Goal: Task Accomplishment & Management: Manage account settings

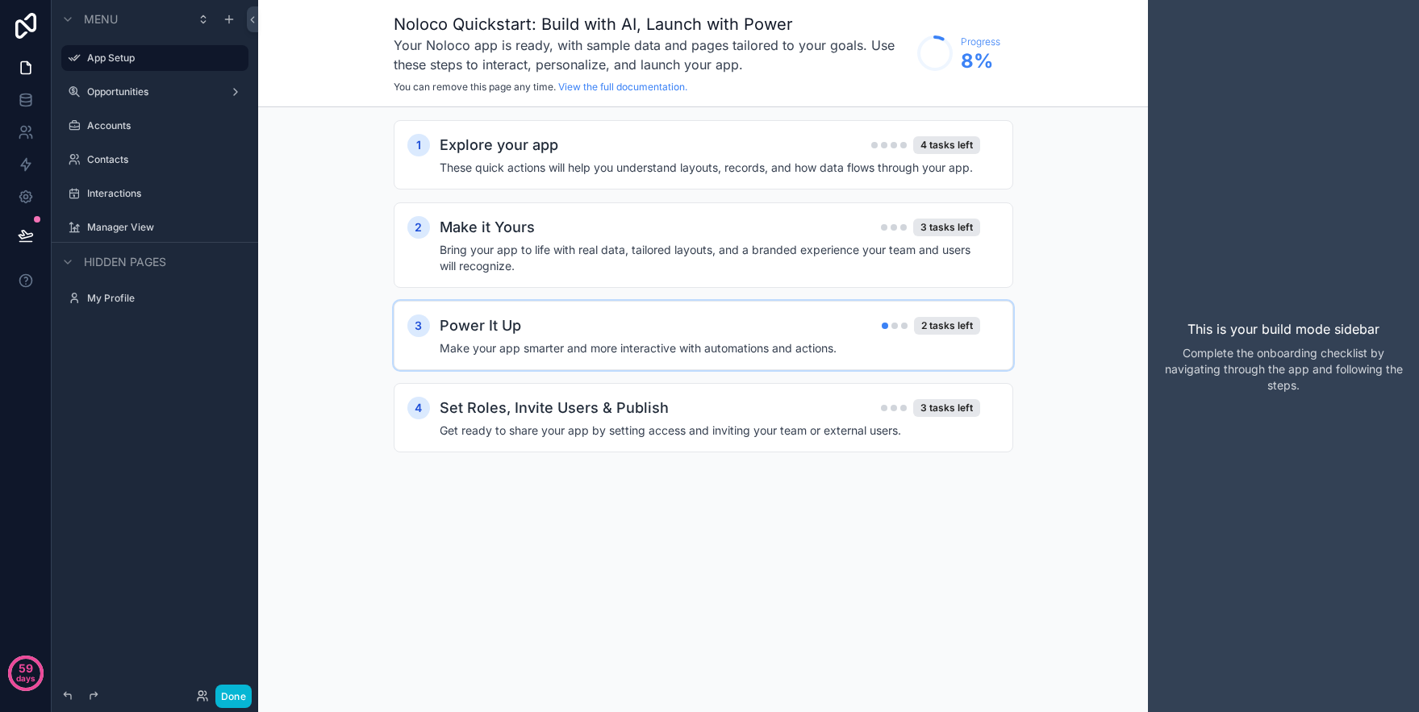
click at [599, 335] on div "Power It Up 2 tasks left" at bounding box center [710, 326] width 540 height 23
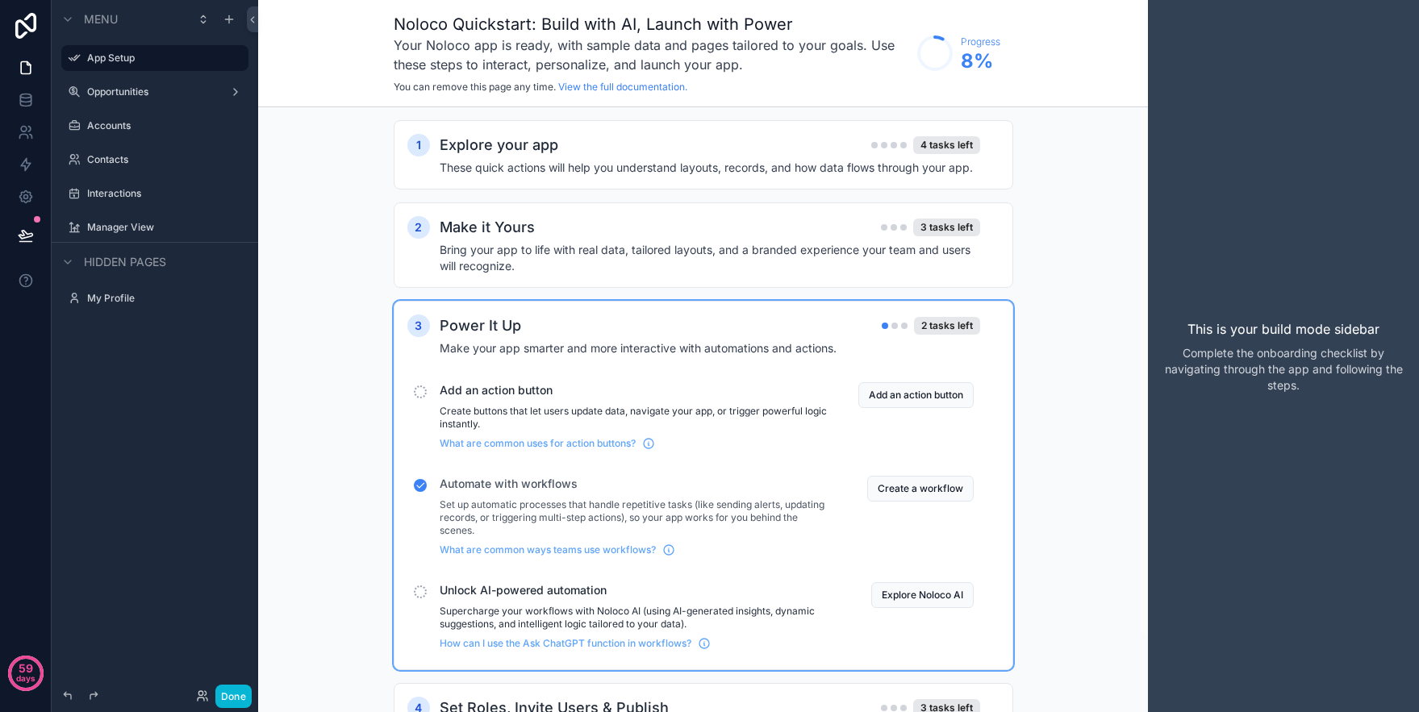
click at [603, 335] on div "Power It Up 2 tasks left" at bounding box center [710, 326] width 540 height 23
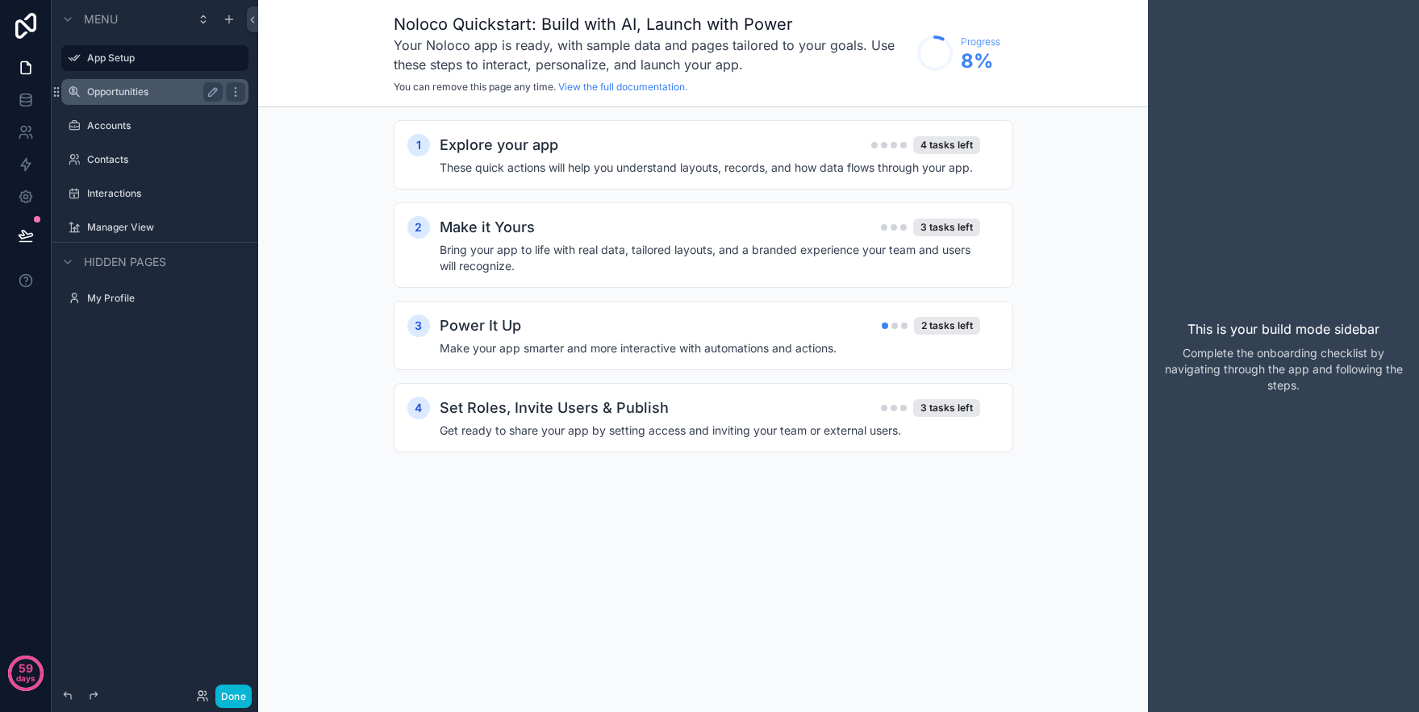
click at [156, 97] on label "Opportunities" at bounding box center [151, 91] width 129 height 13
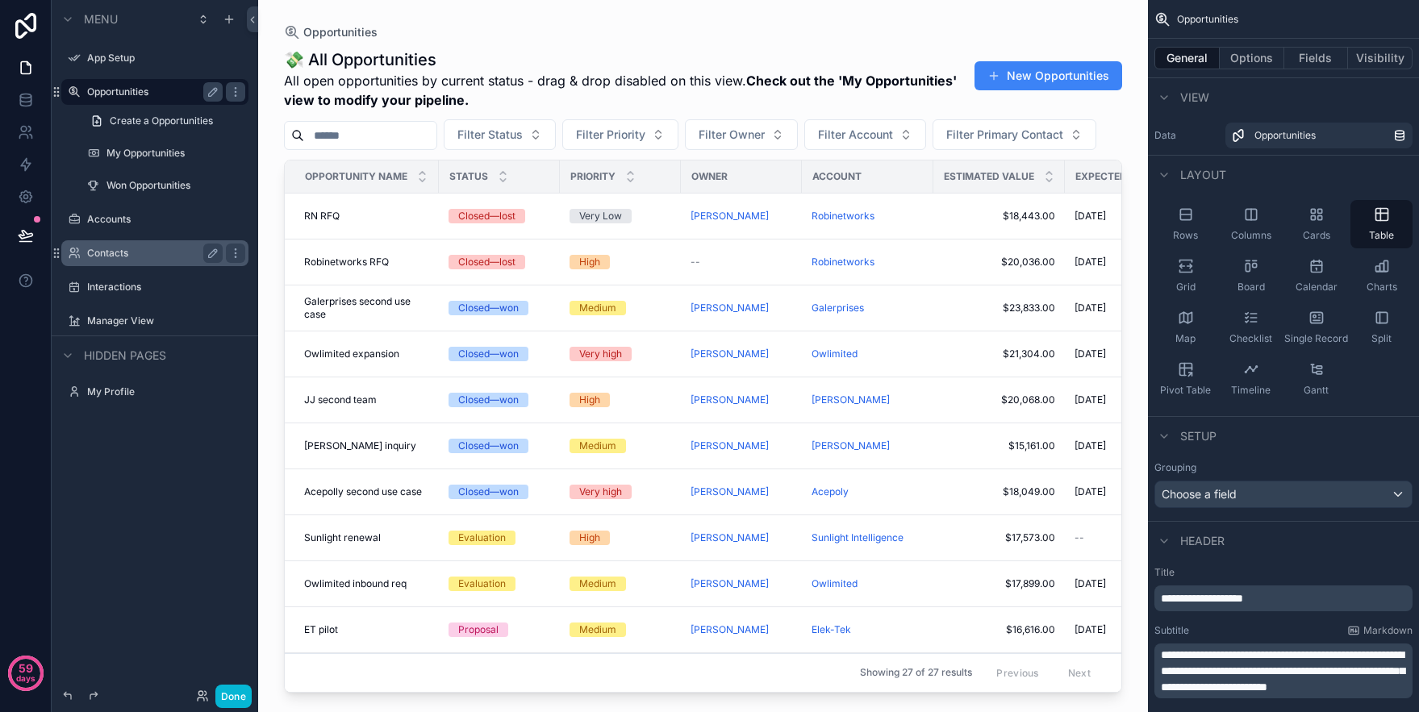
click at [119, 254] on label "Contacts" at bounding box center [151, 253] width 129 height 13
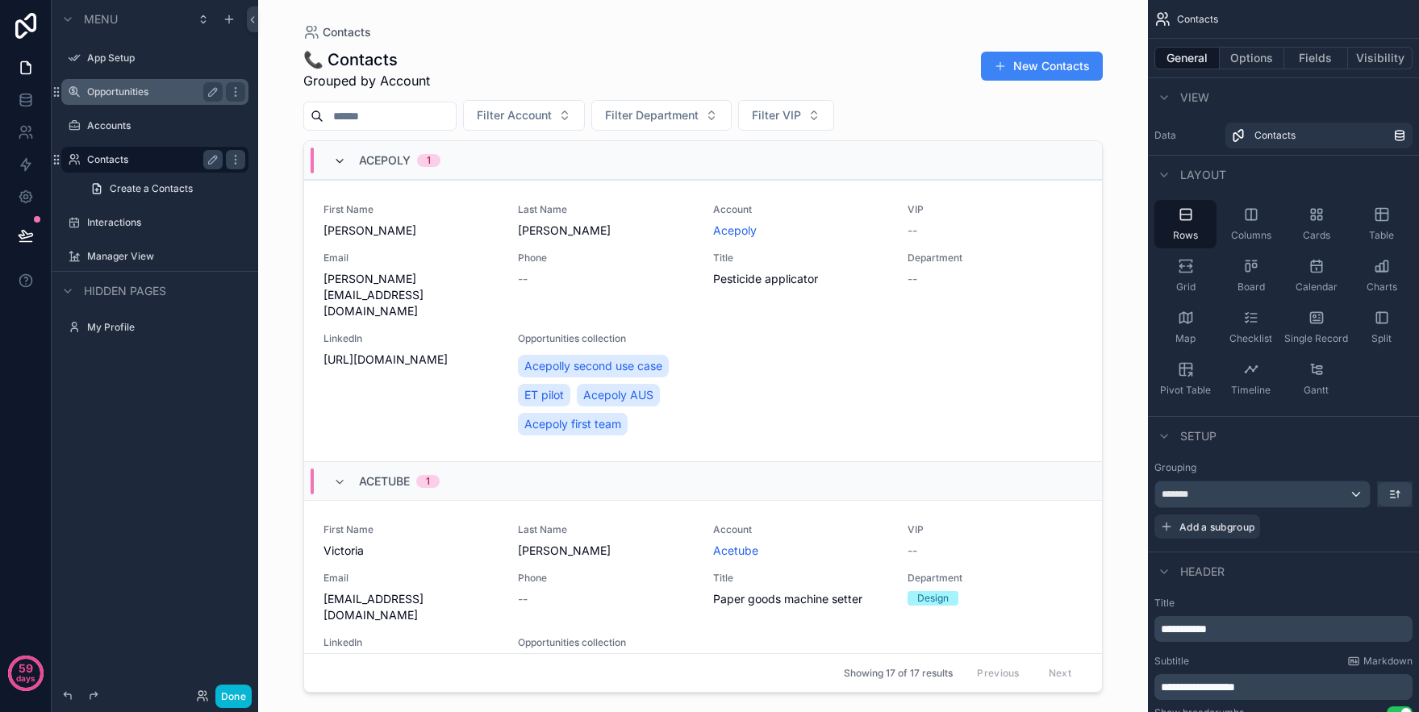
click at [338, 160] on icon "scrollable content" at bounding box center [339, 161] width 13 height 13
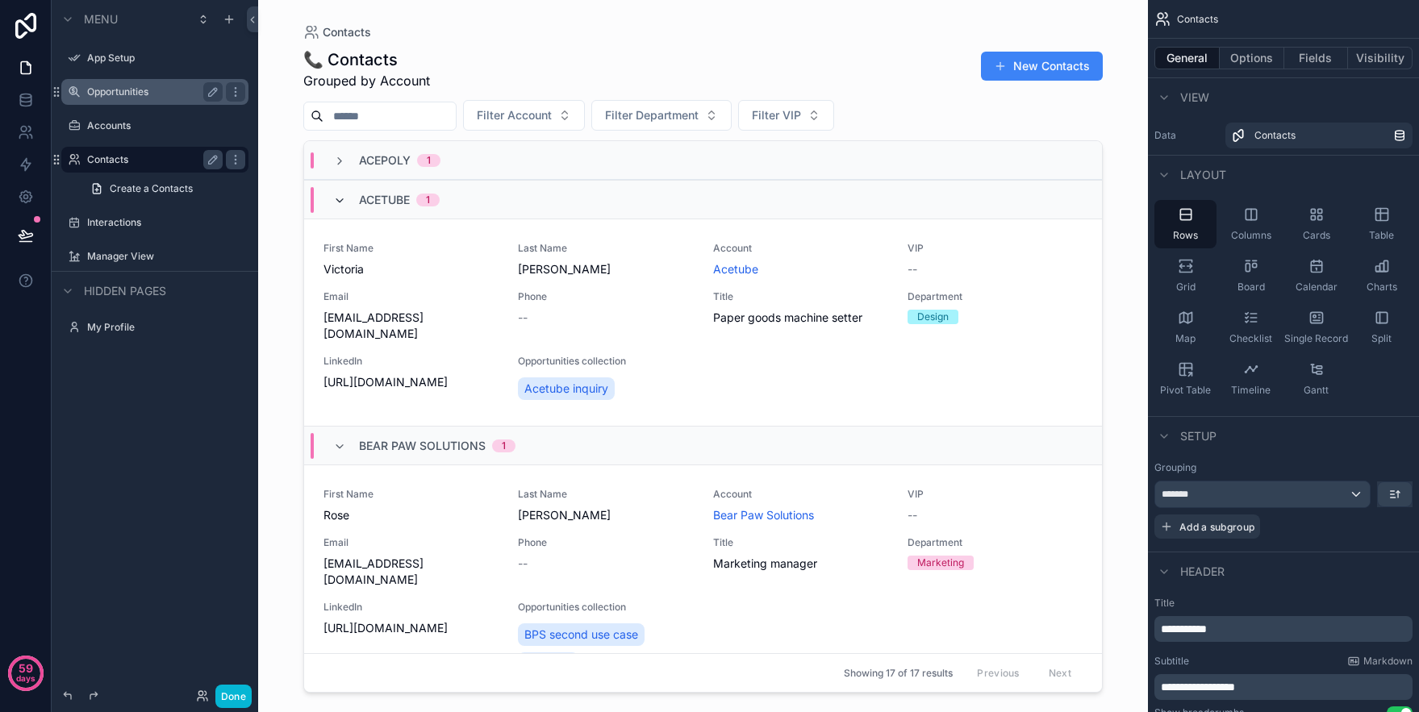
click at [340, 198] on icon "scrollable content" at bounding box center [339, 200] width 13 height 13
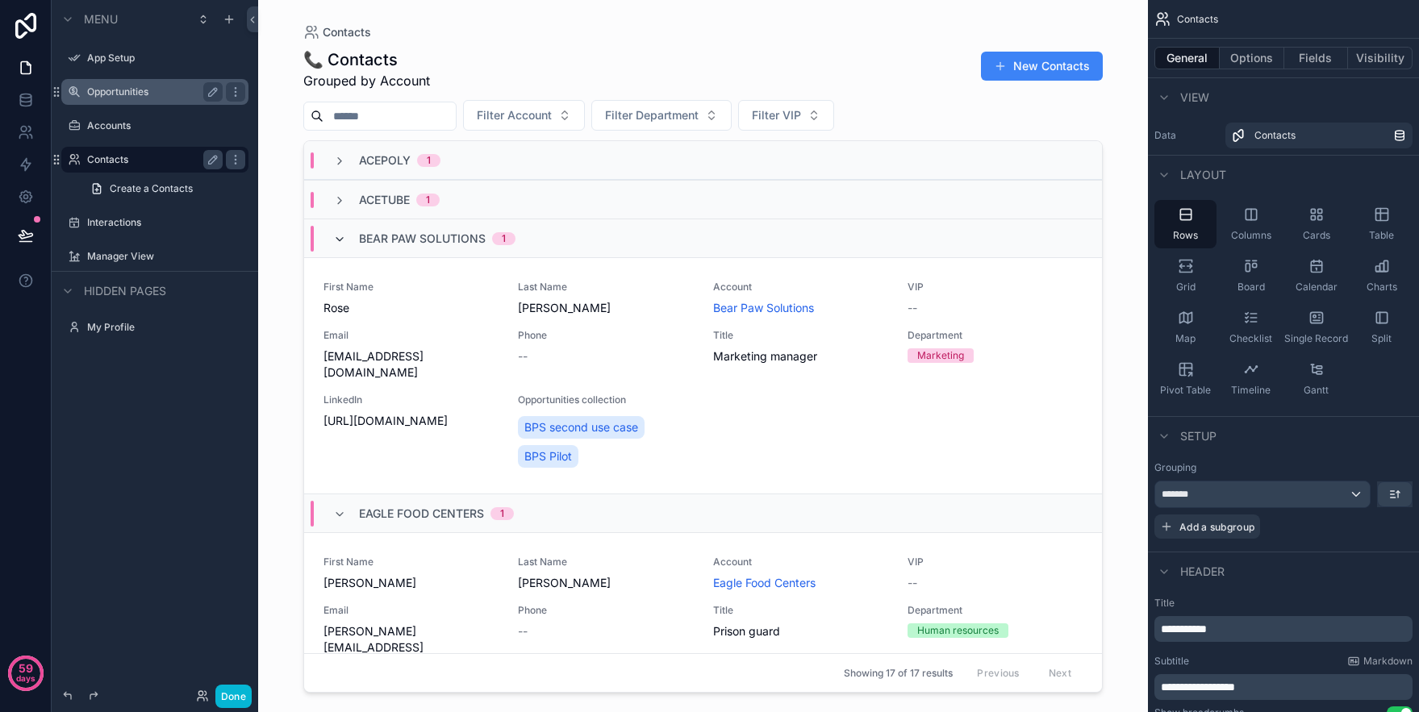
click at [340, 236] on icon "scrollable content" at bounding box center [339, 239] width 13 height 13
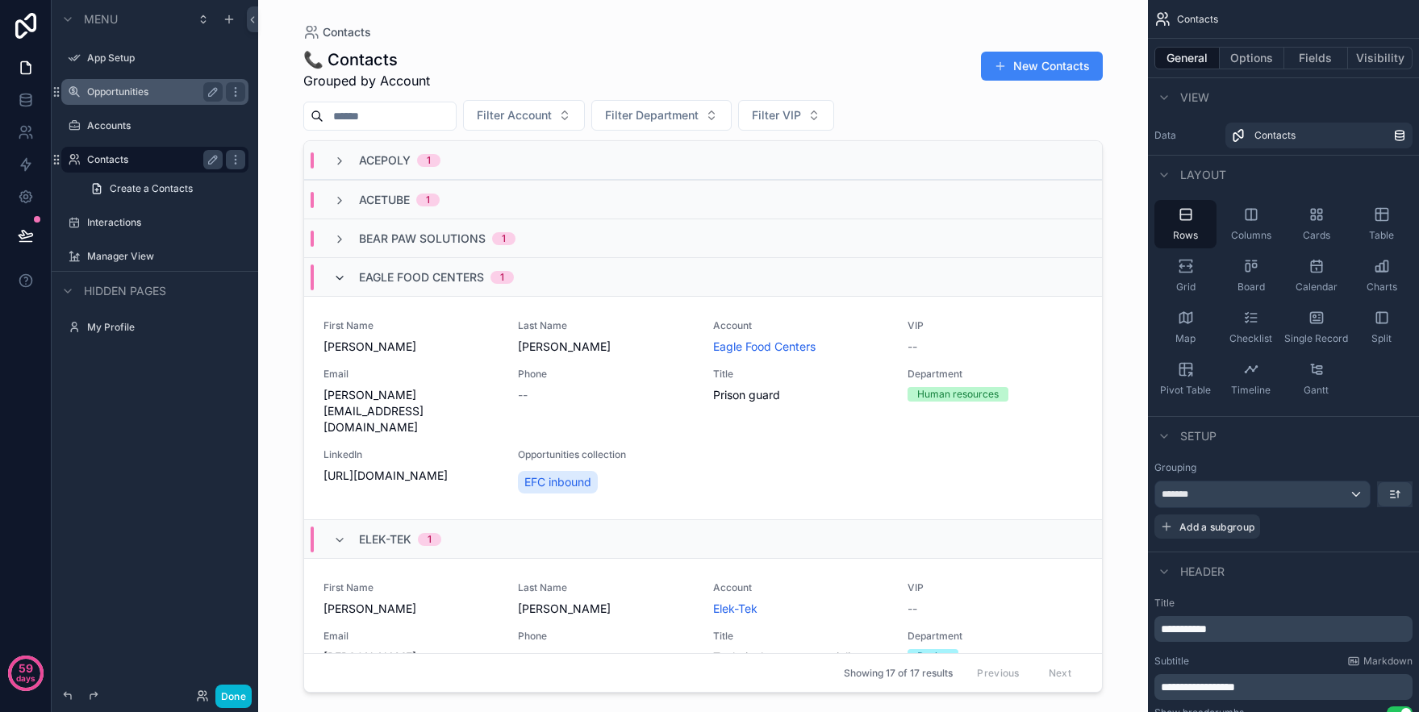
click at [335, 278] on icon "scrollable content" at bounding box center [339, 278] width 13 height 13
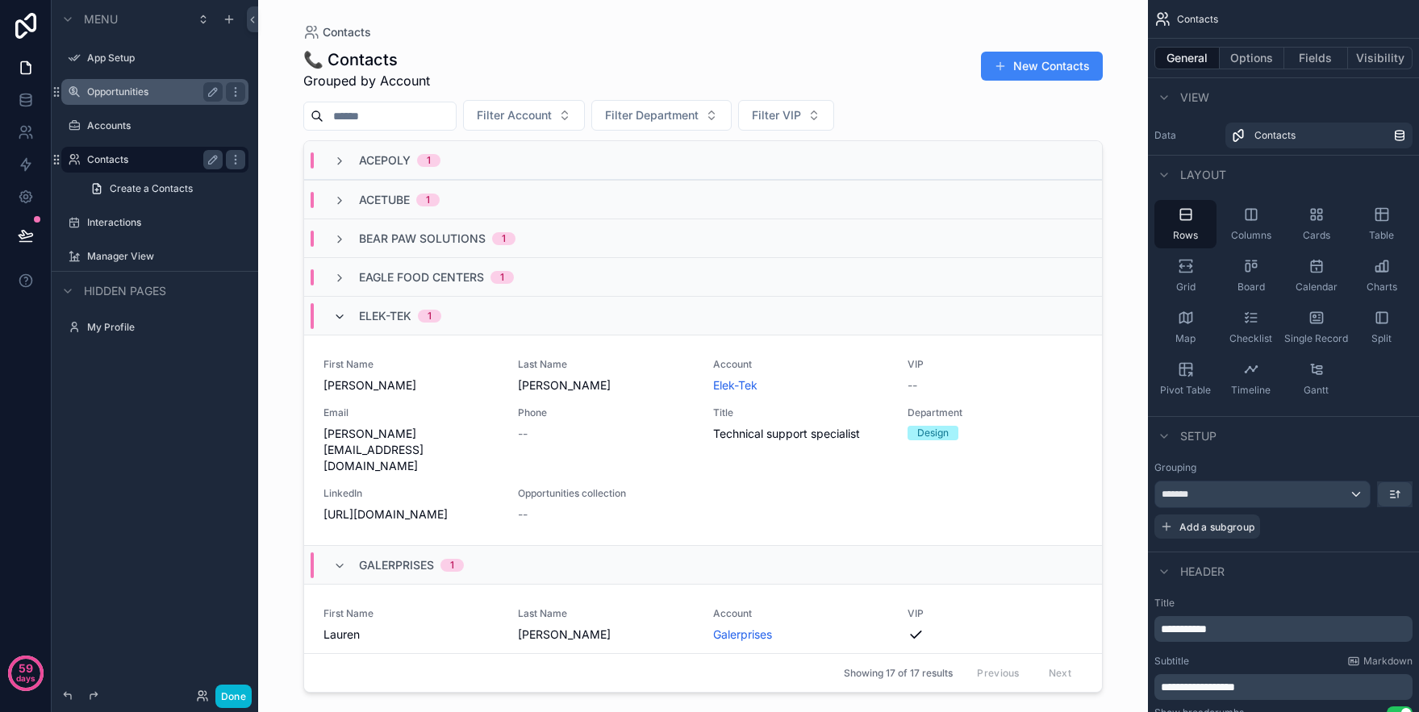
click at [344, 315] on icon "scrollable content" at bounding box center [339, 316] width 13 height 13
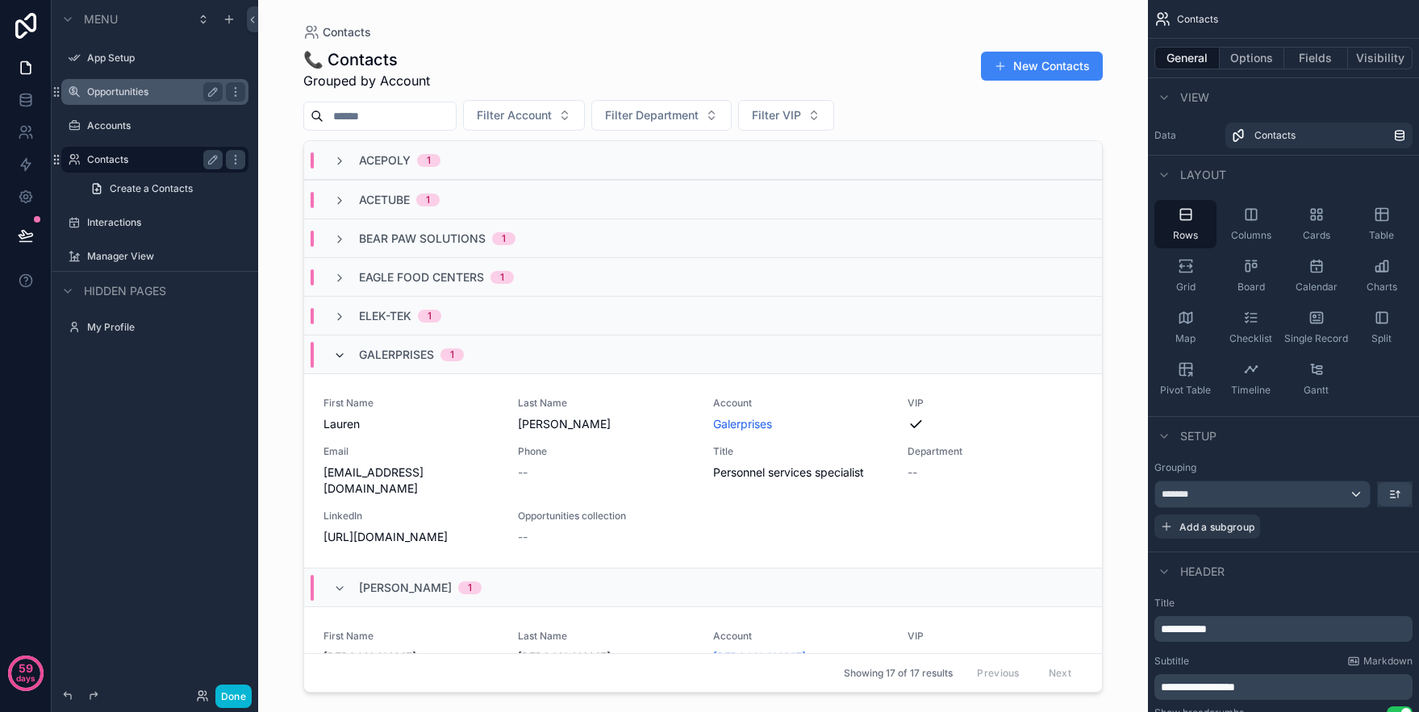
click at [345, 352] on icon "scrollable content" at bounding box center [339, 355] width 13 height 13
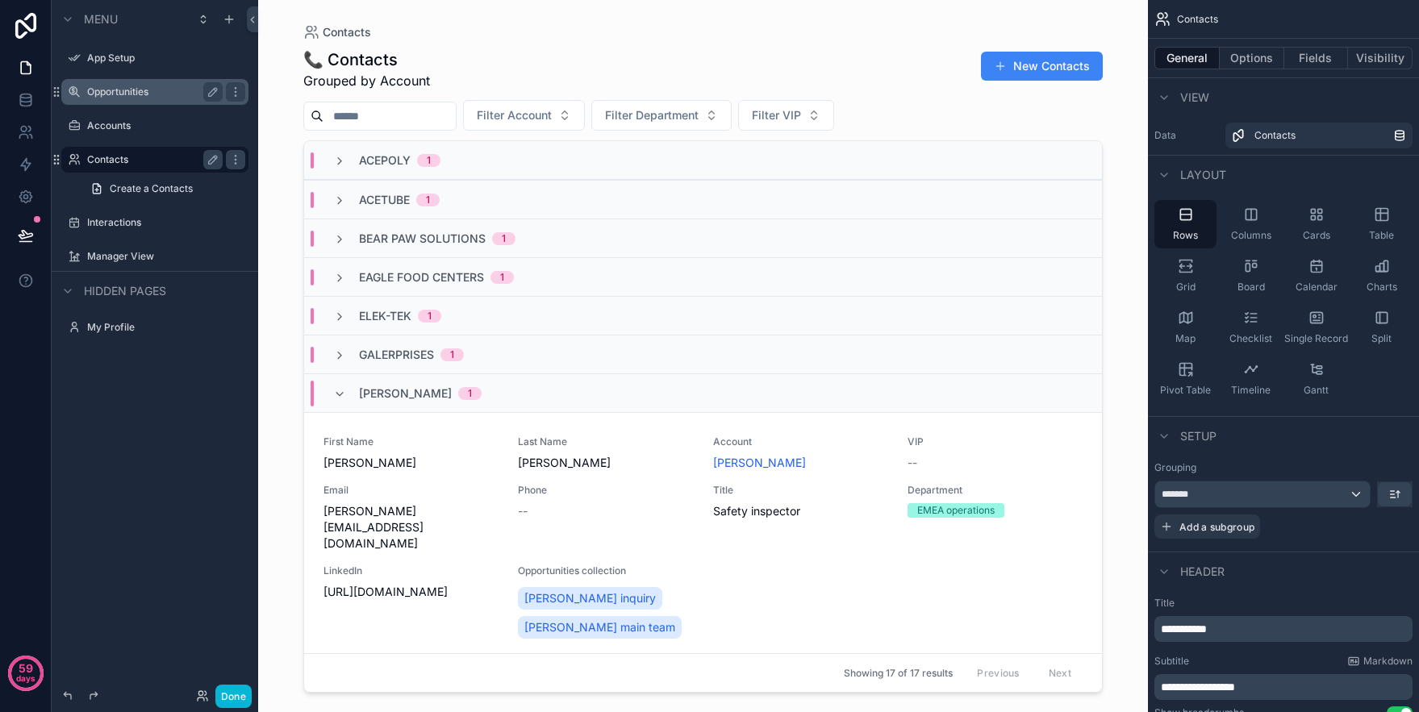
click at [341, 401] on div "Huyler's 1" at bounding box center [407, 394] width 148 height 26
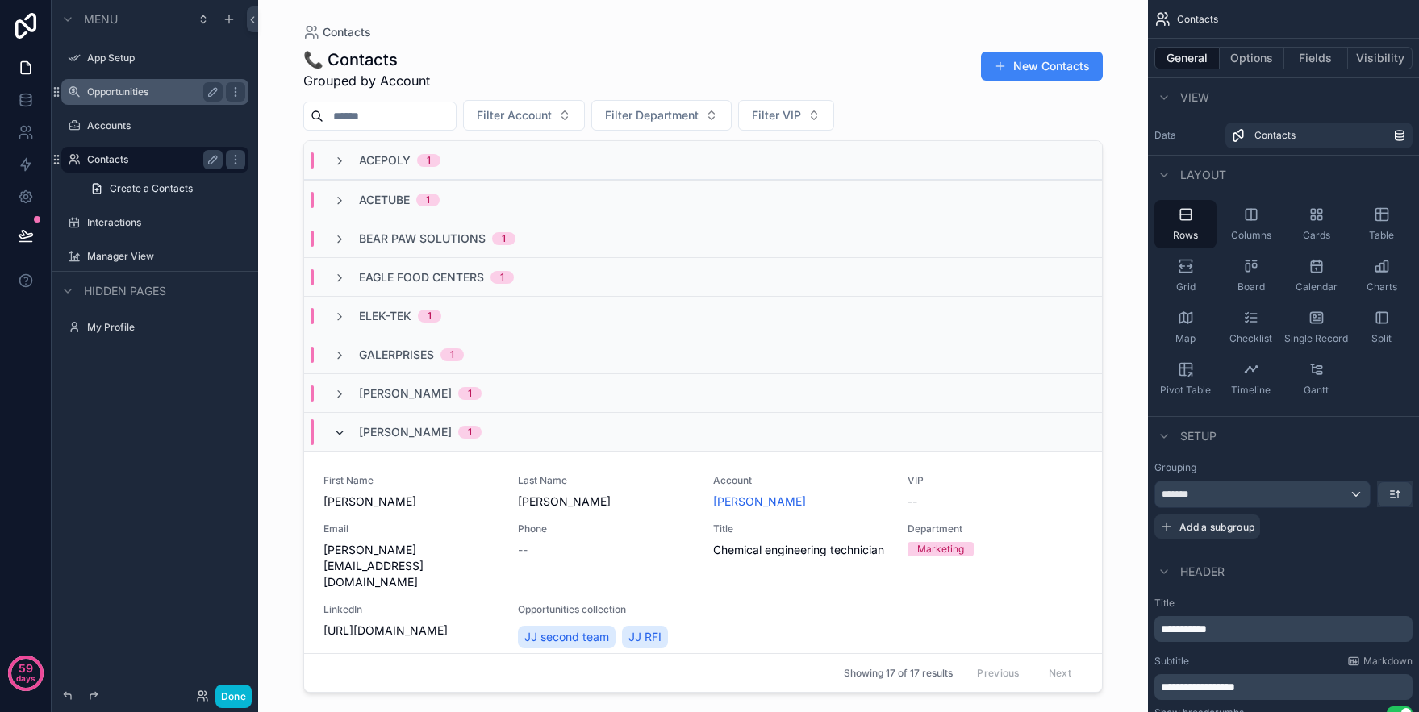
click at [342, 431] on icon "scrollable content" at bounding box center [339, 433] width 13 height 13
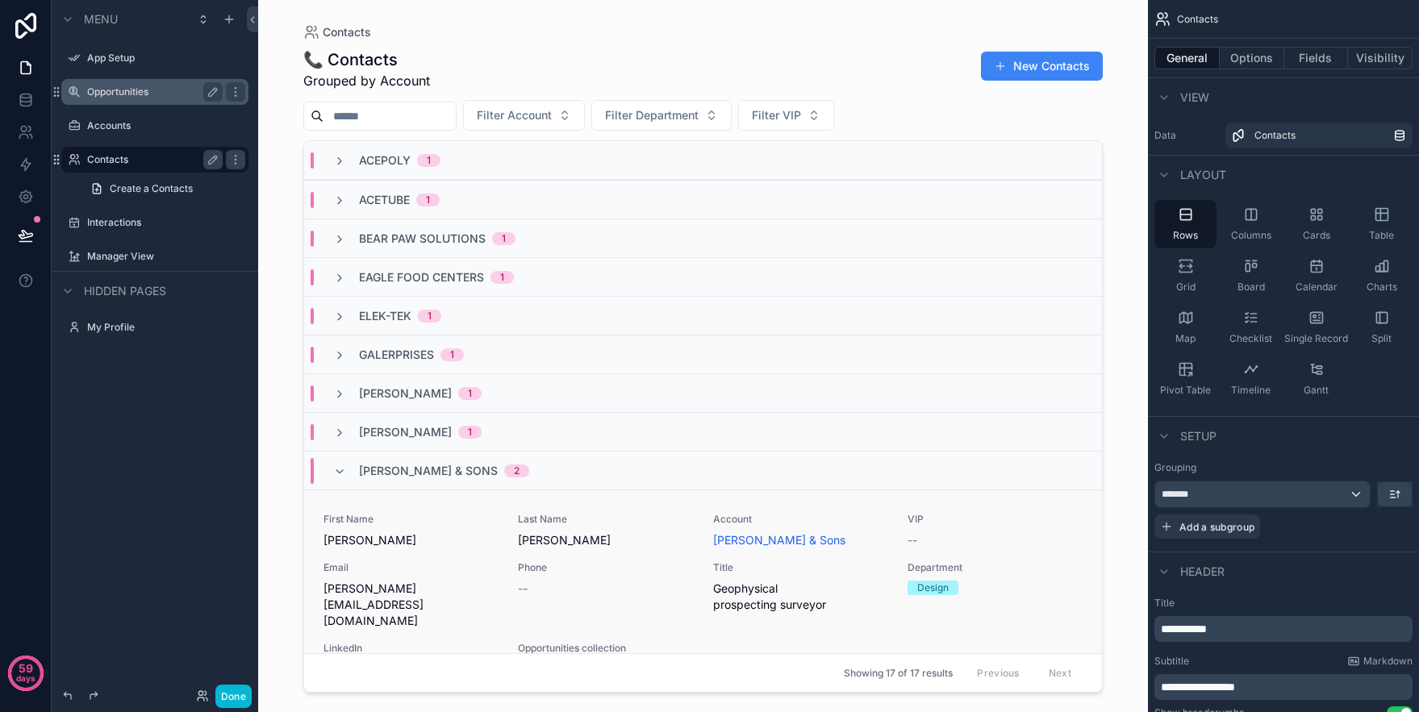
scroll to position [445, 0]
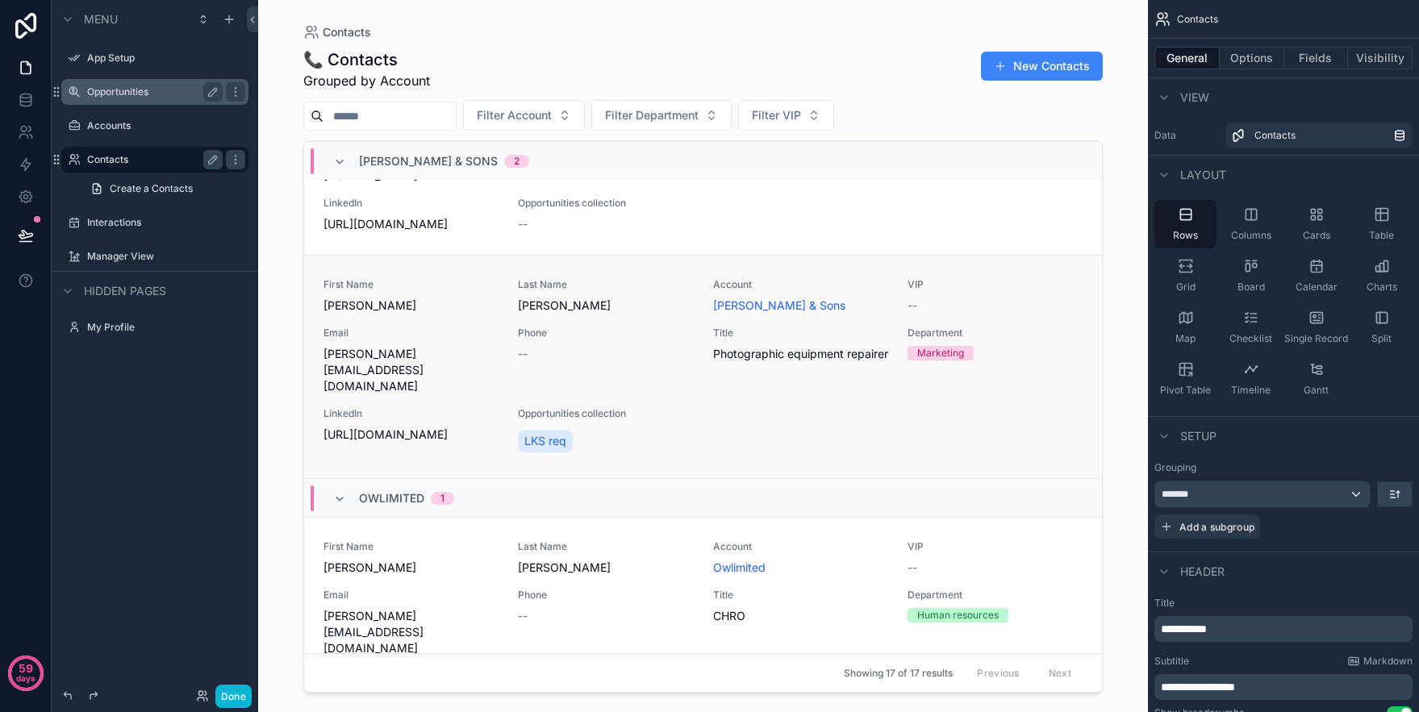
click at [392, 427] on span "[URL][DOMAIN_NAME]" at bounding box center [410, 435] width 175 height 16
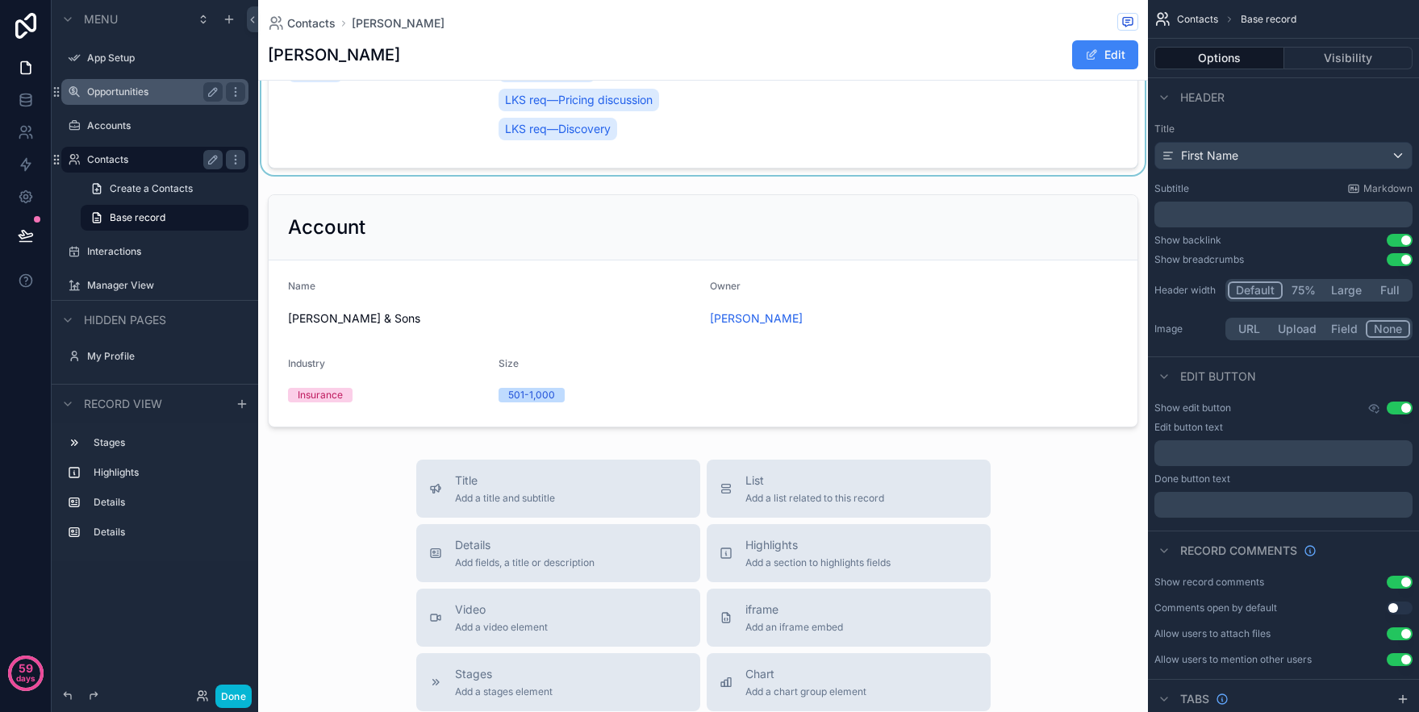
scroll to position [776, 0]
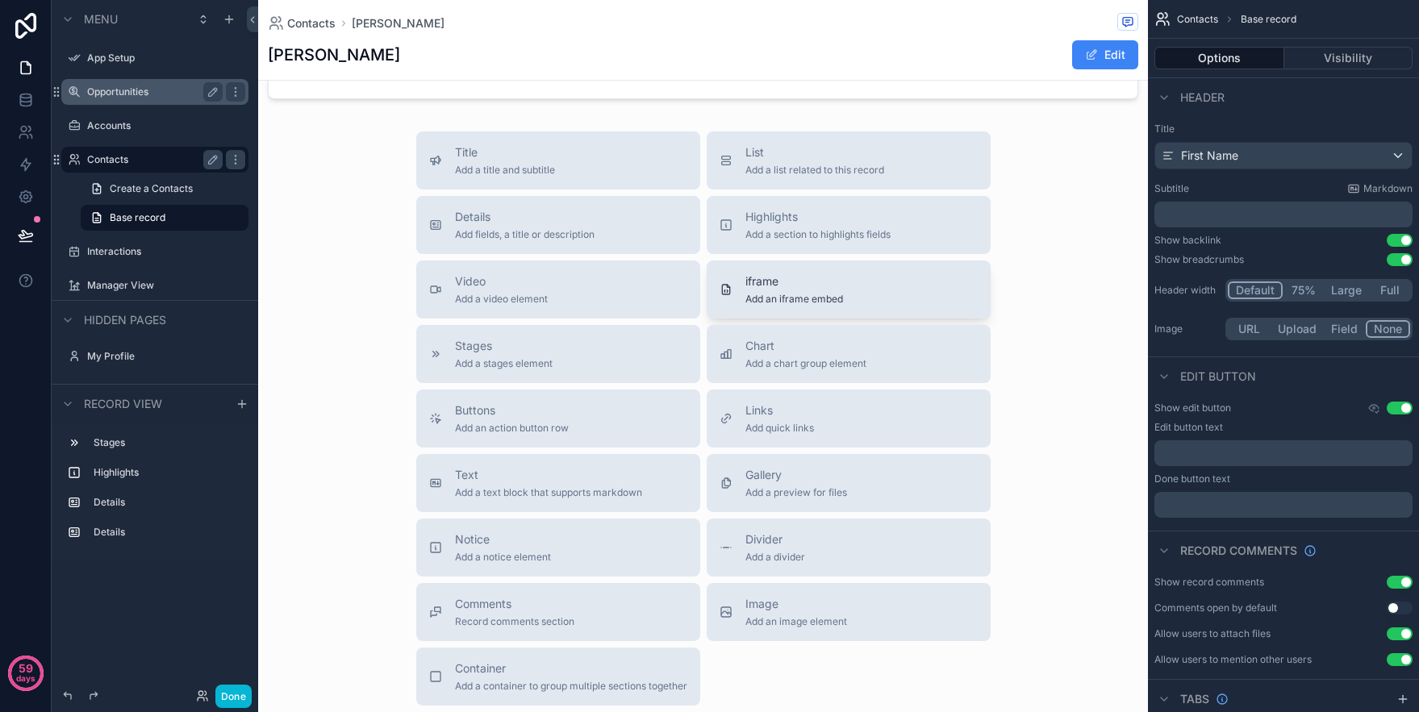
click at [820, 301] on span "Add an iframe embed" at bounding box center [794, 299] width 98 height 13
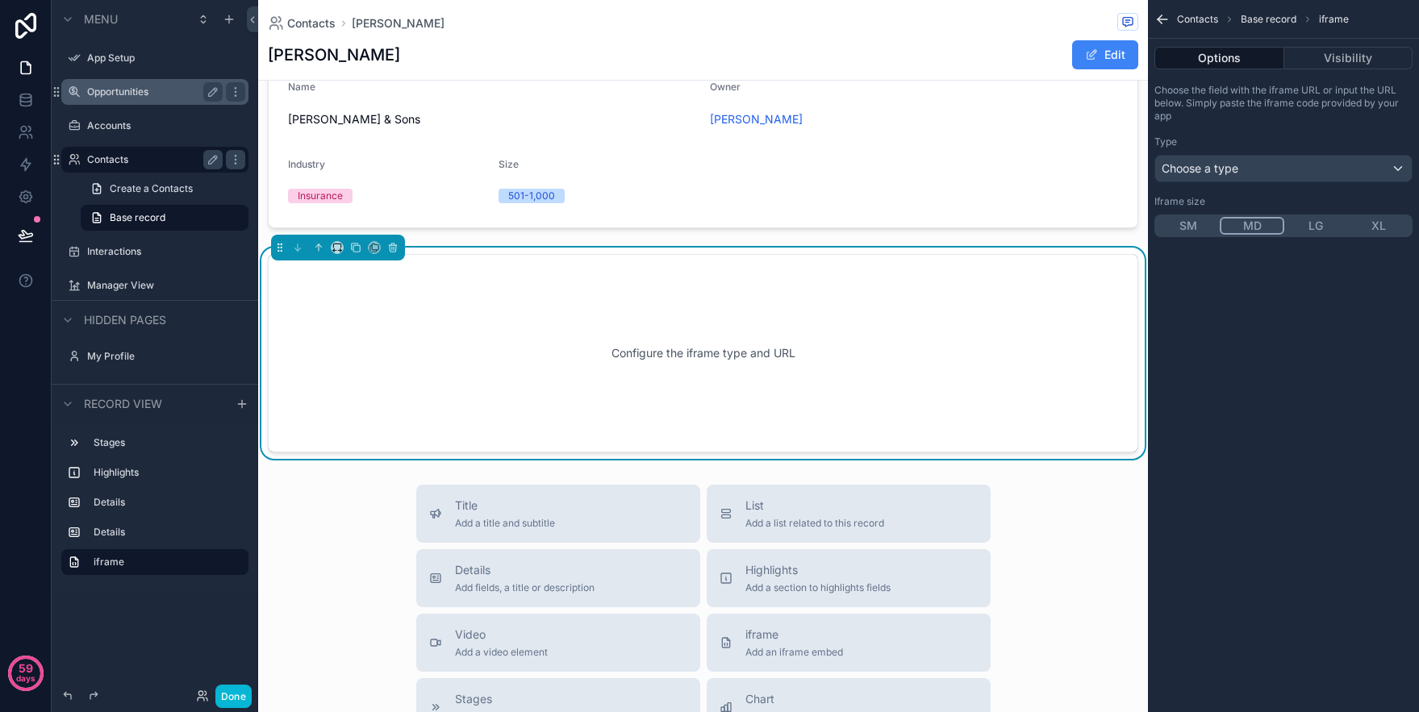
scroll to position [644, 0]
click at [1356, 175] on div "Choose a type" at bounding box center [1283, 169] width 256 height 26
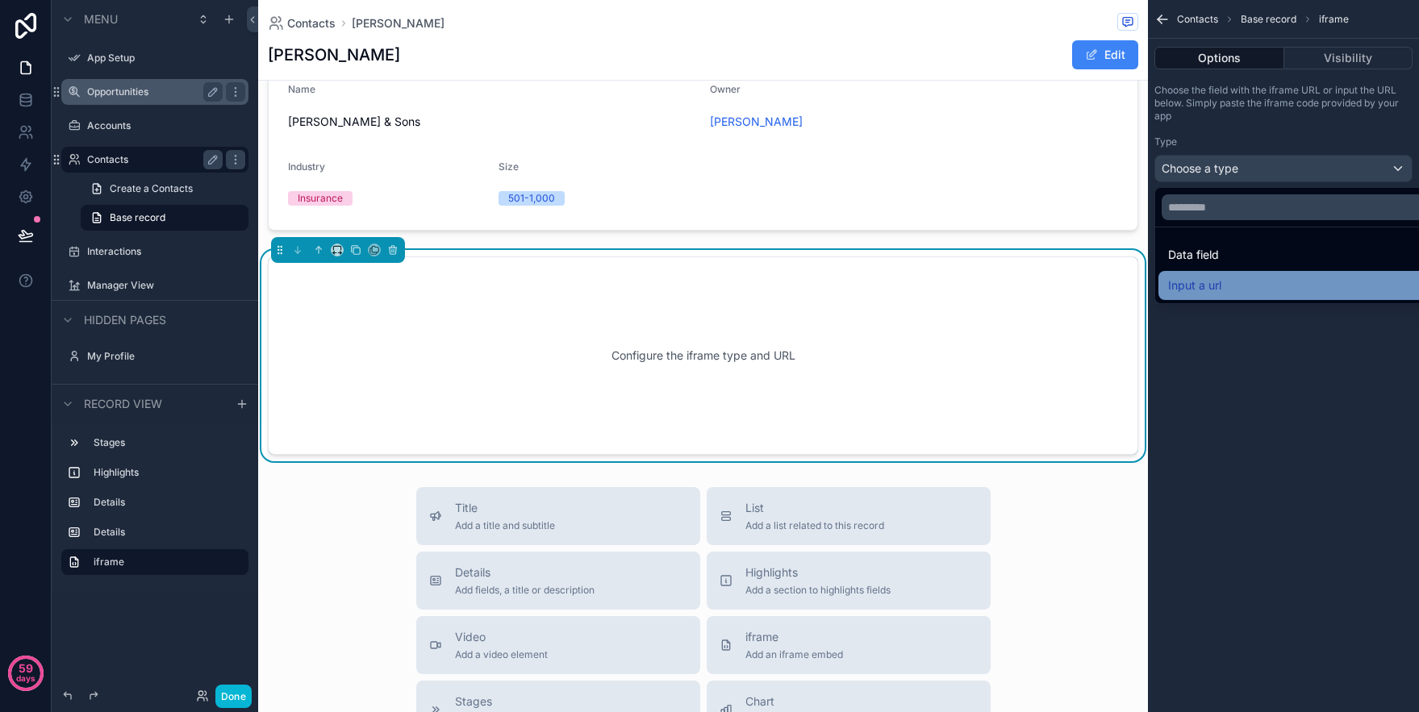
click at [1255, 281] on div "Input a url" at bounding box center [1302, 285] width 268 height 19
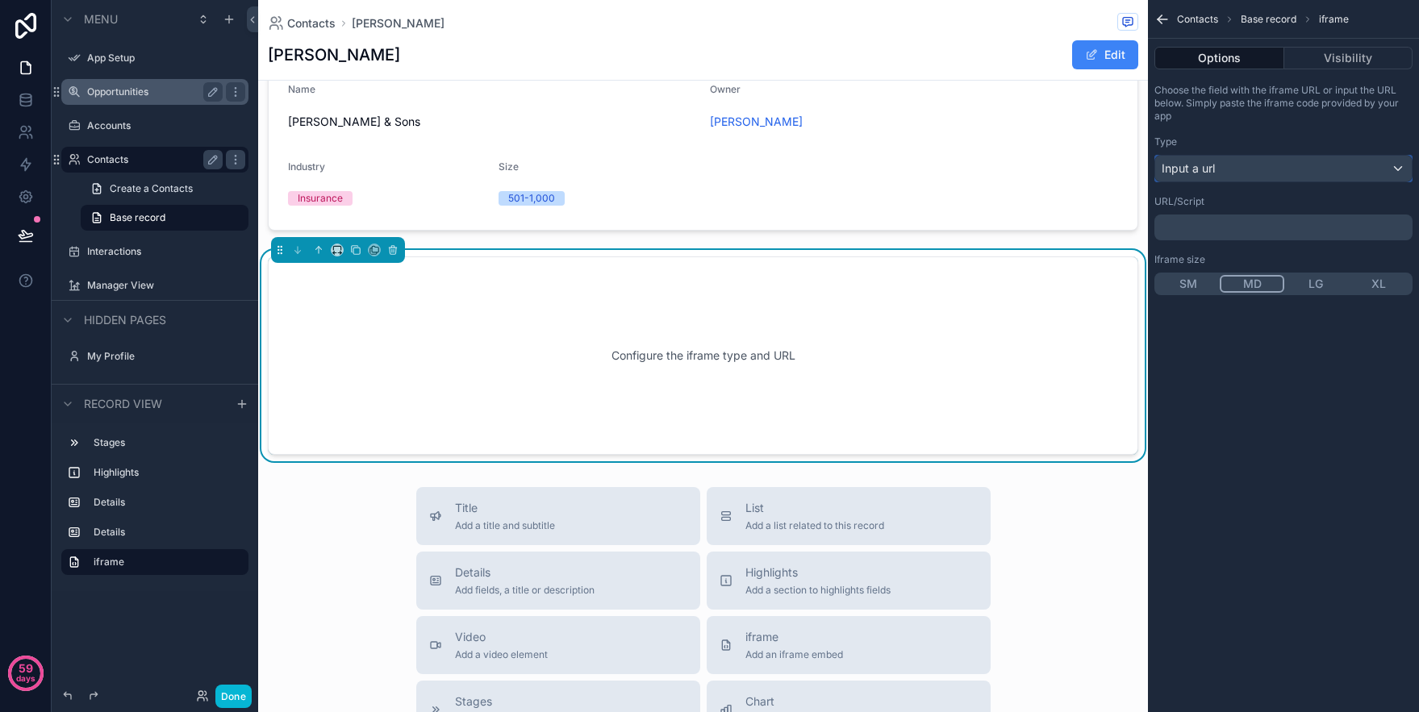
click at [1227, 168] on div "Input a url" at bounding box center [1283, 169] width 256 height 26
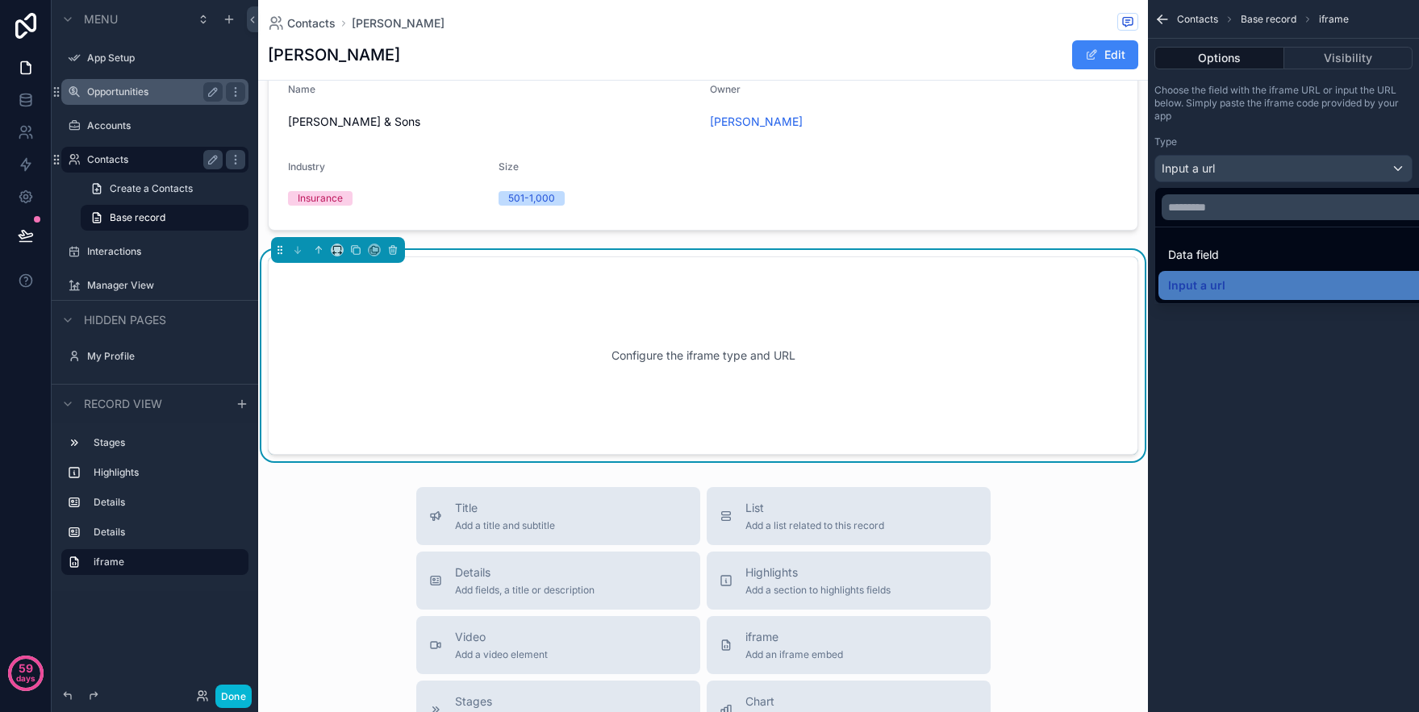
click at [1248, 420] on div "scrollable content" at bounding box center [709, 356] width 1419 height 712
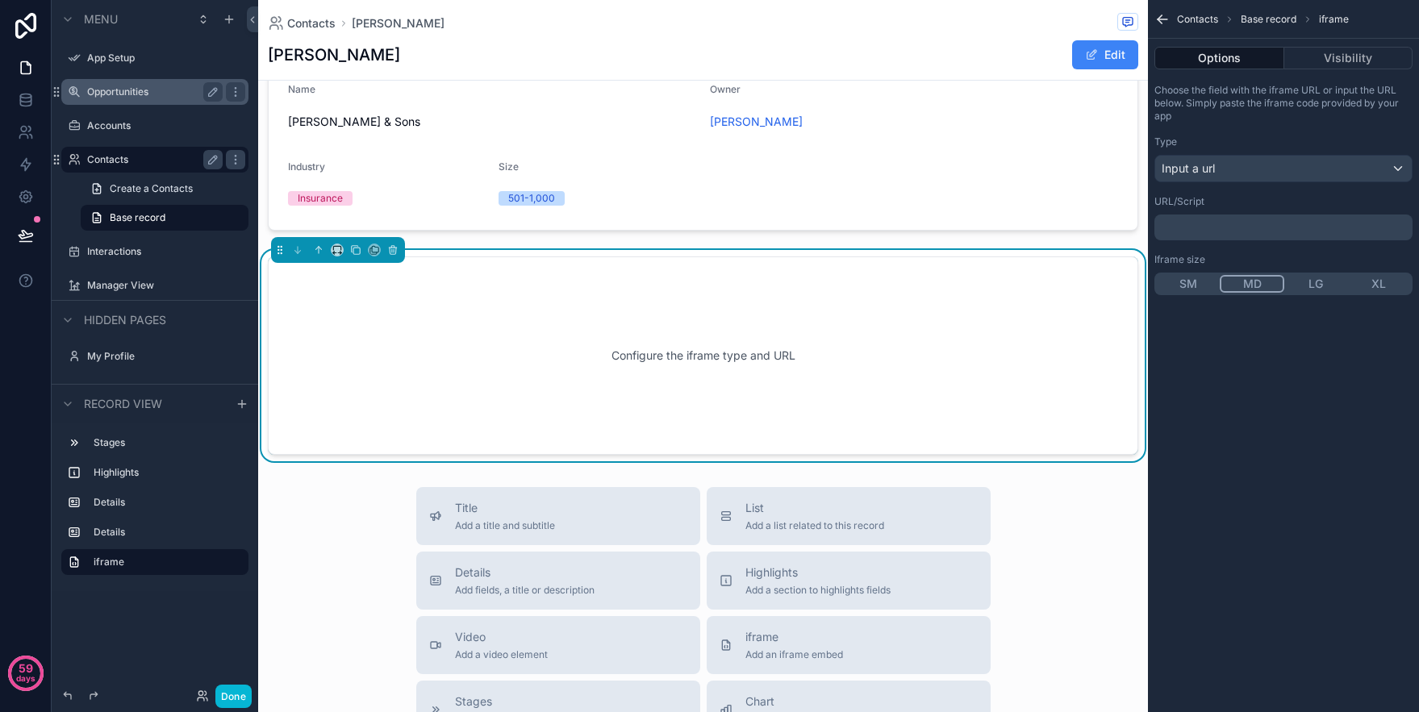
click at [1213, 227] on p "﻿" at bounding box center [1285, 227] width 248 height 13
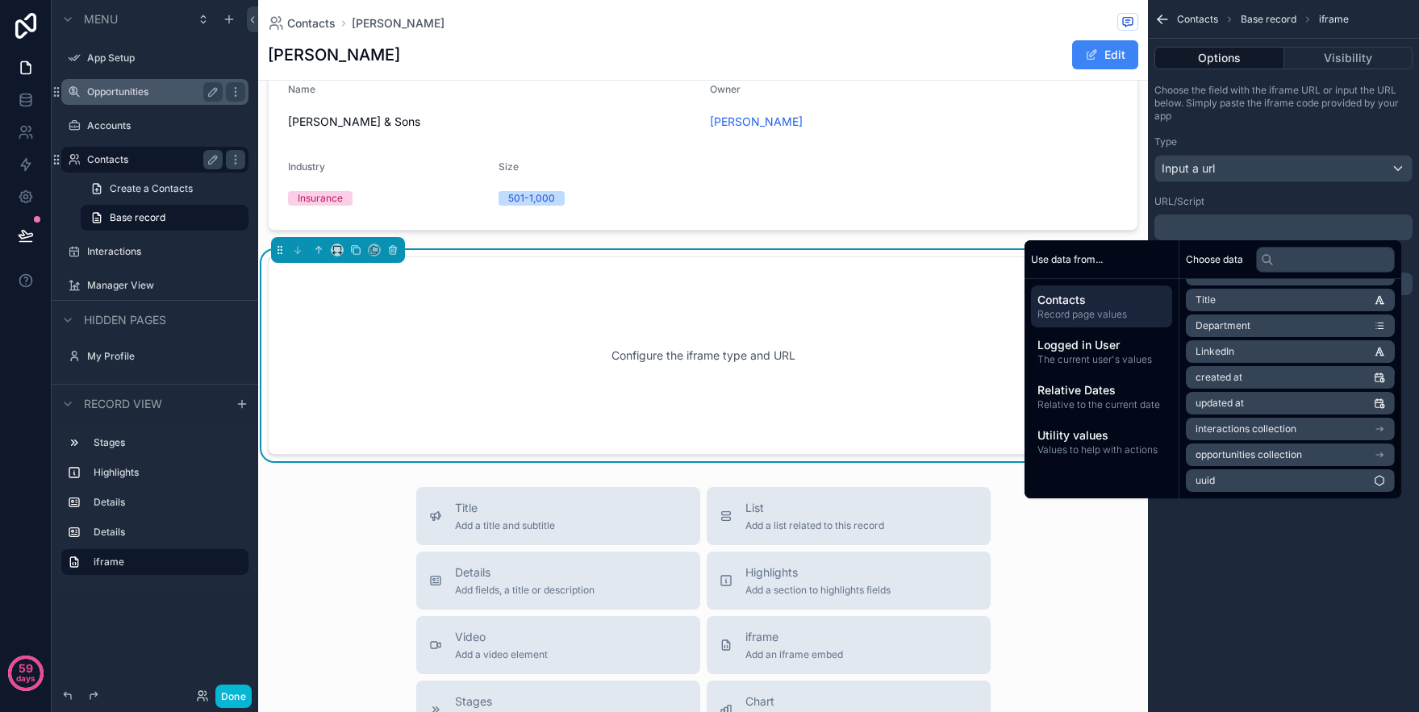
scroll to position [0, 0]
click at [1195, 228] on p "﻿" at bounding box center [1285, 227] width 248 height 13
click at [989, 55] on div "Lori Edit" at bounding box center [703, 55] width 870 height 31
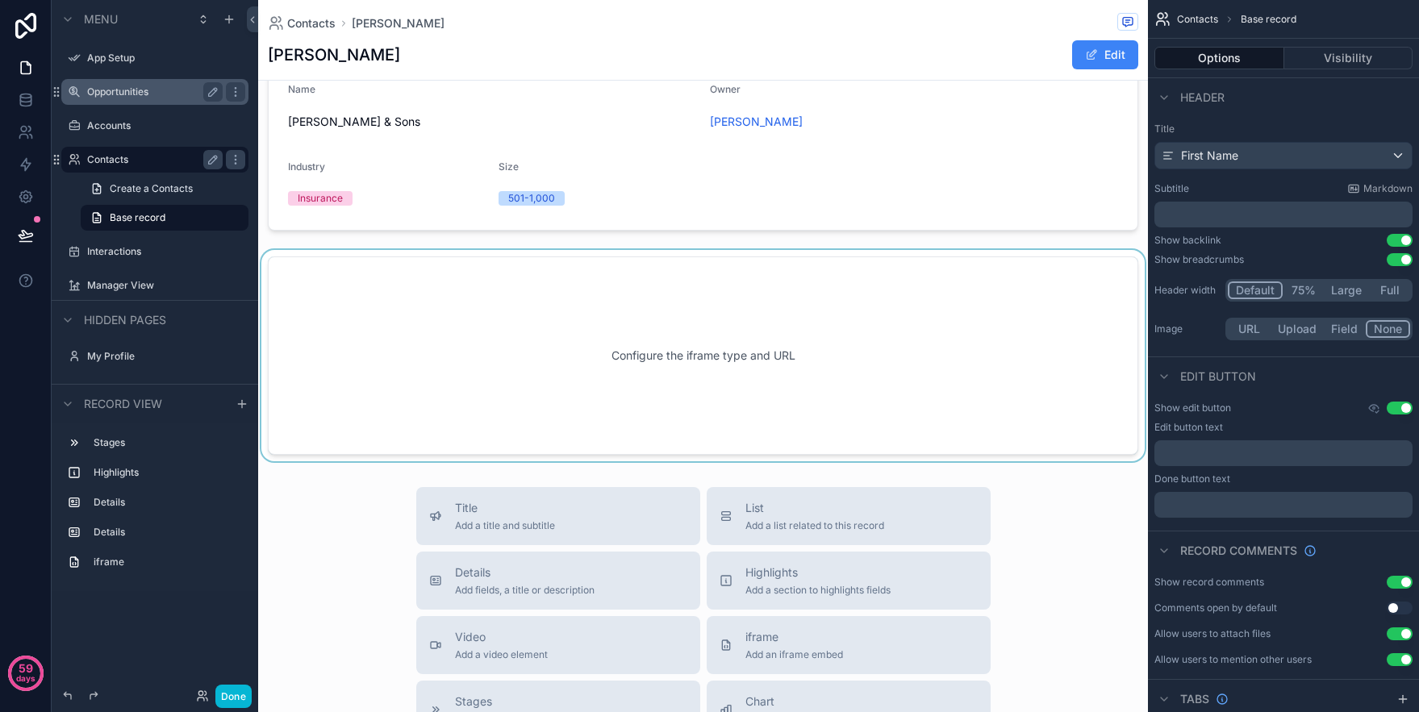
click at [808, 369] on div "scrollable content" at bounding box center [703, 355] width 890 height 211
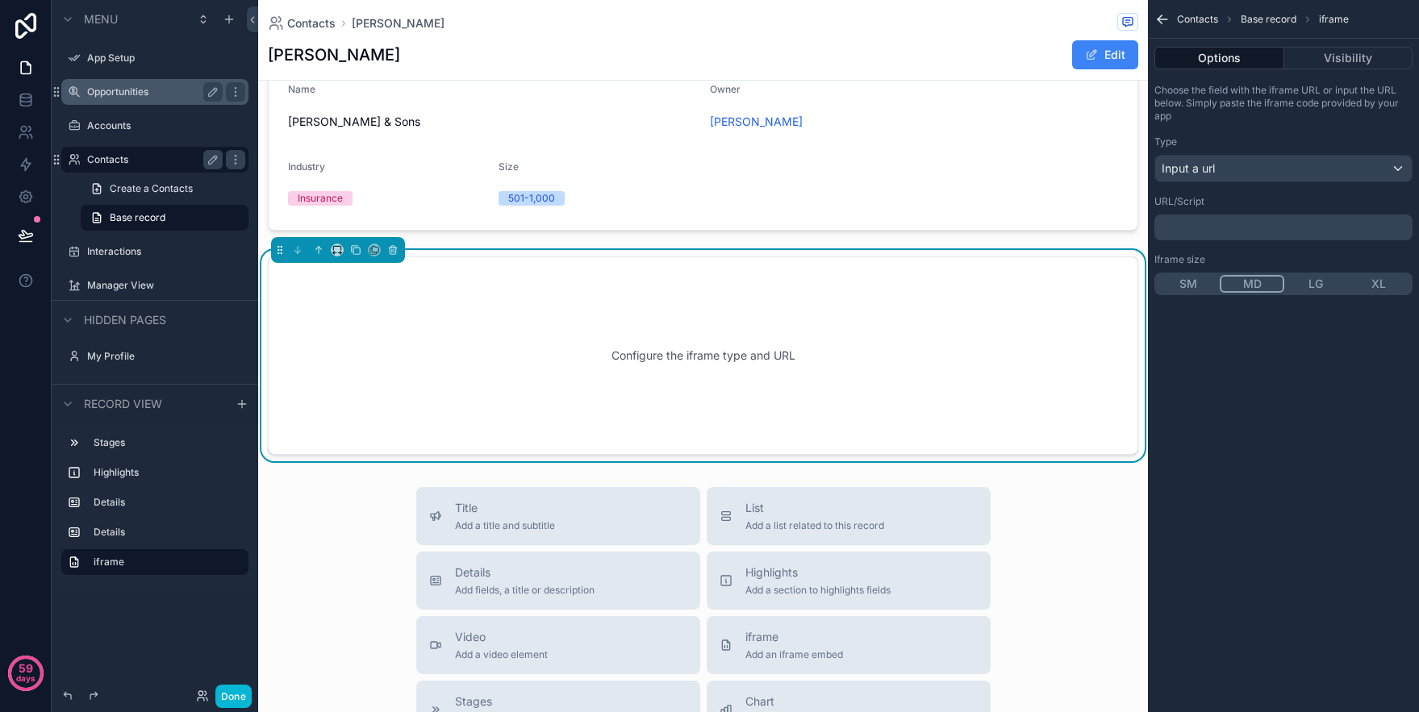
click at [1235, 233] on p "﻿" at bounding box center [1285, 227] width 248 height 13
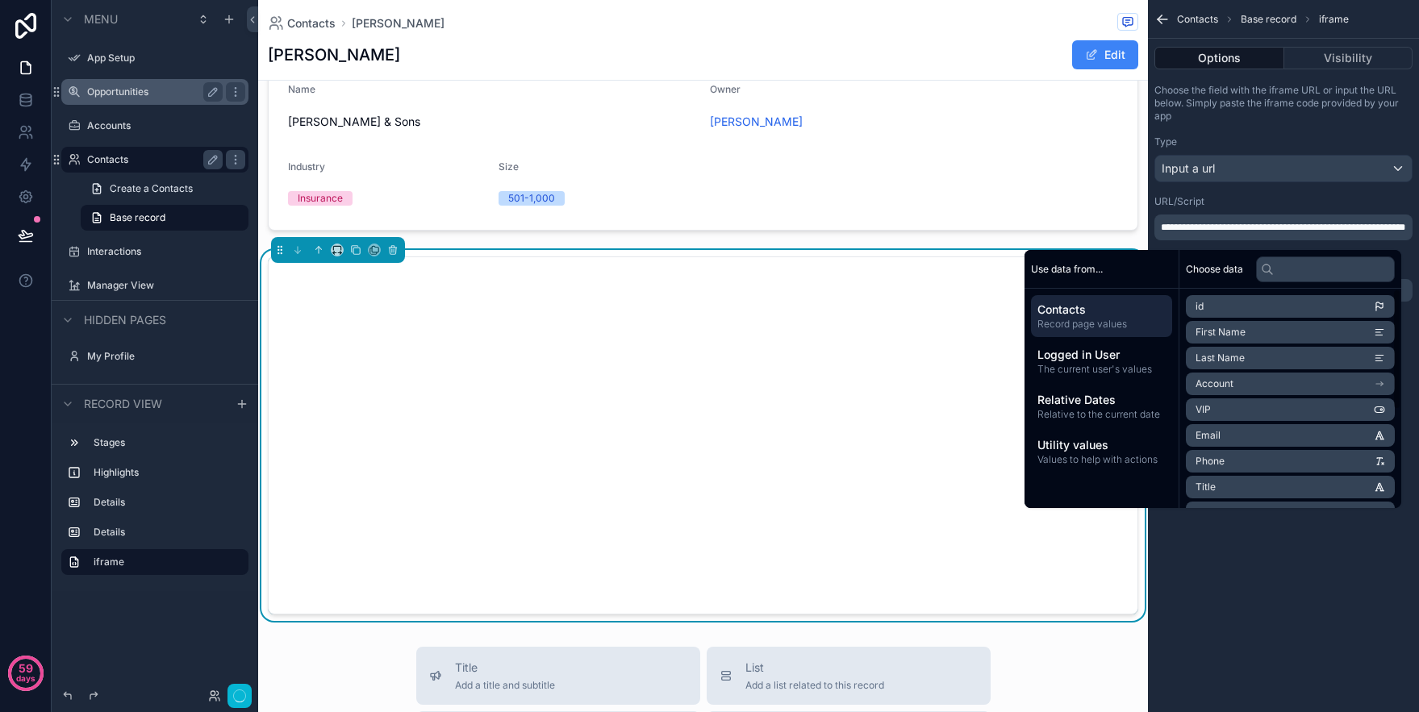
click at [1282, 619] on div "**********" at bounding box center [1283, 356] width 271 height 712
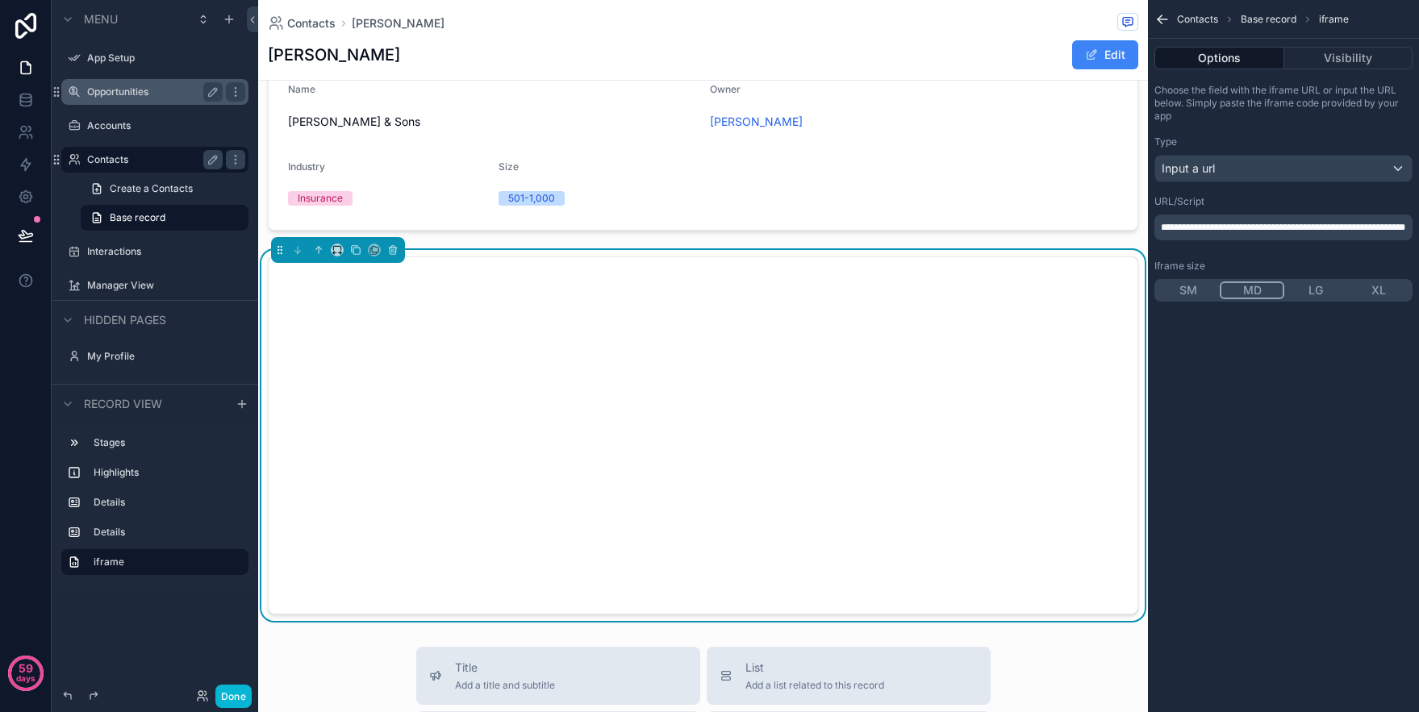
click at [1184, 296] on button "SM" at bounding box center [1187, 290] width 63 height 18
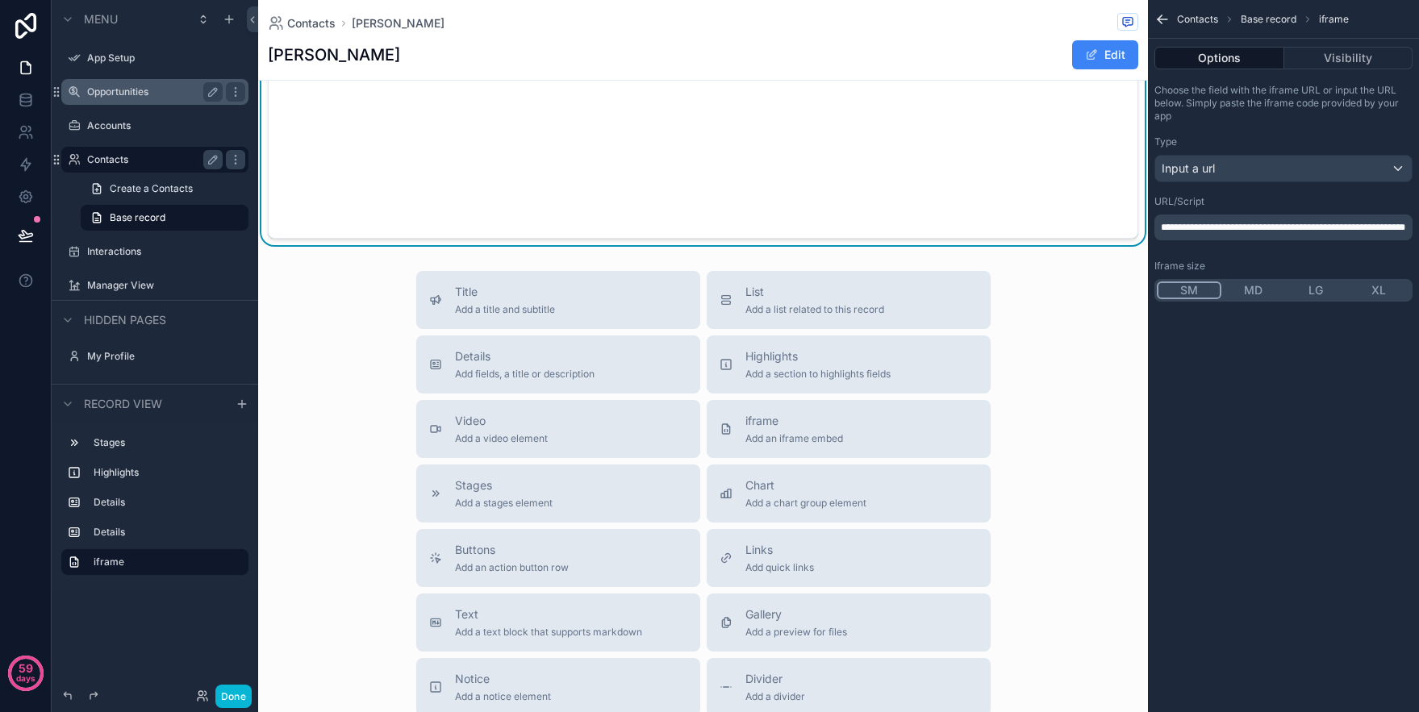
scroll to position [898, 0]
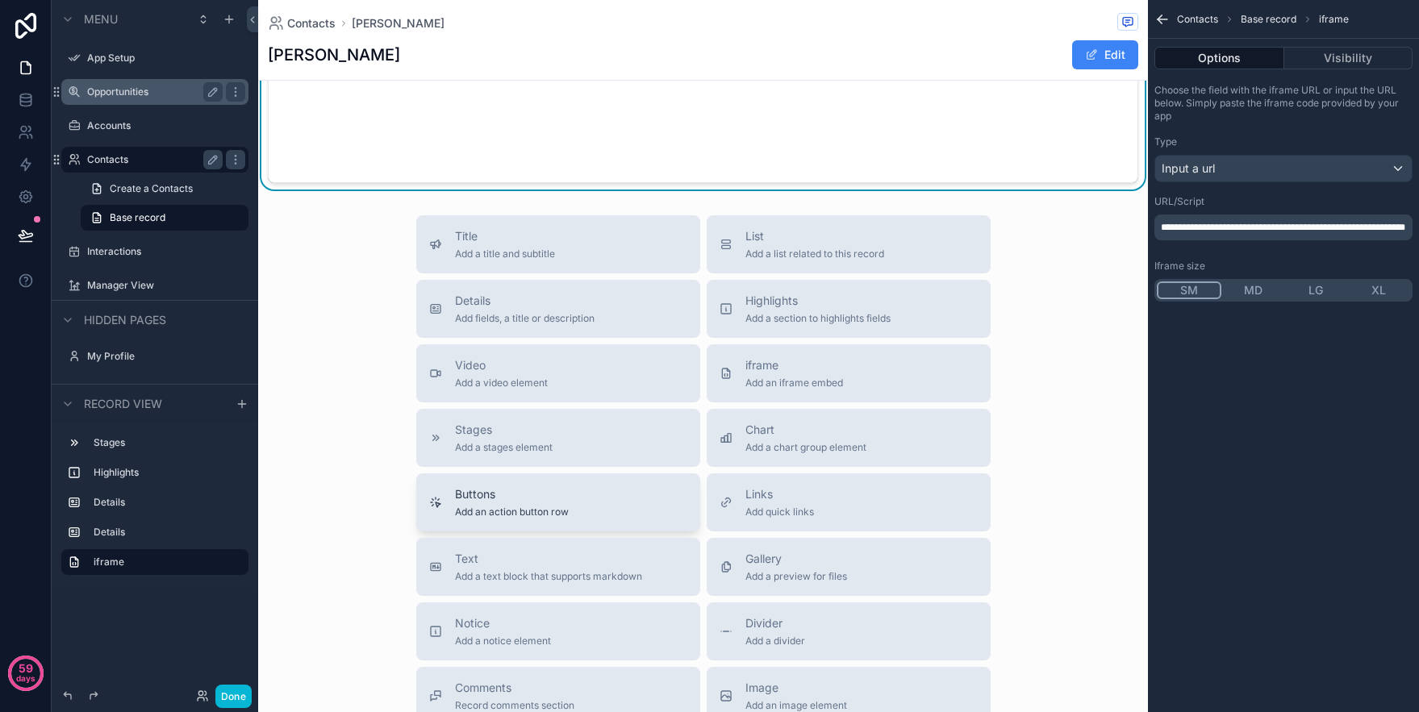
click at [581, 520] on button "Buttons Add an action button row" at bounding box center [558, 502] width 284 height 58
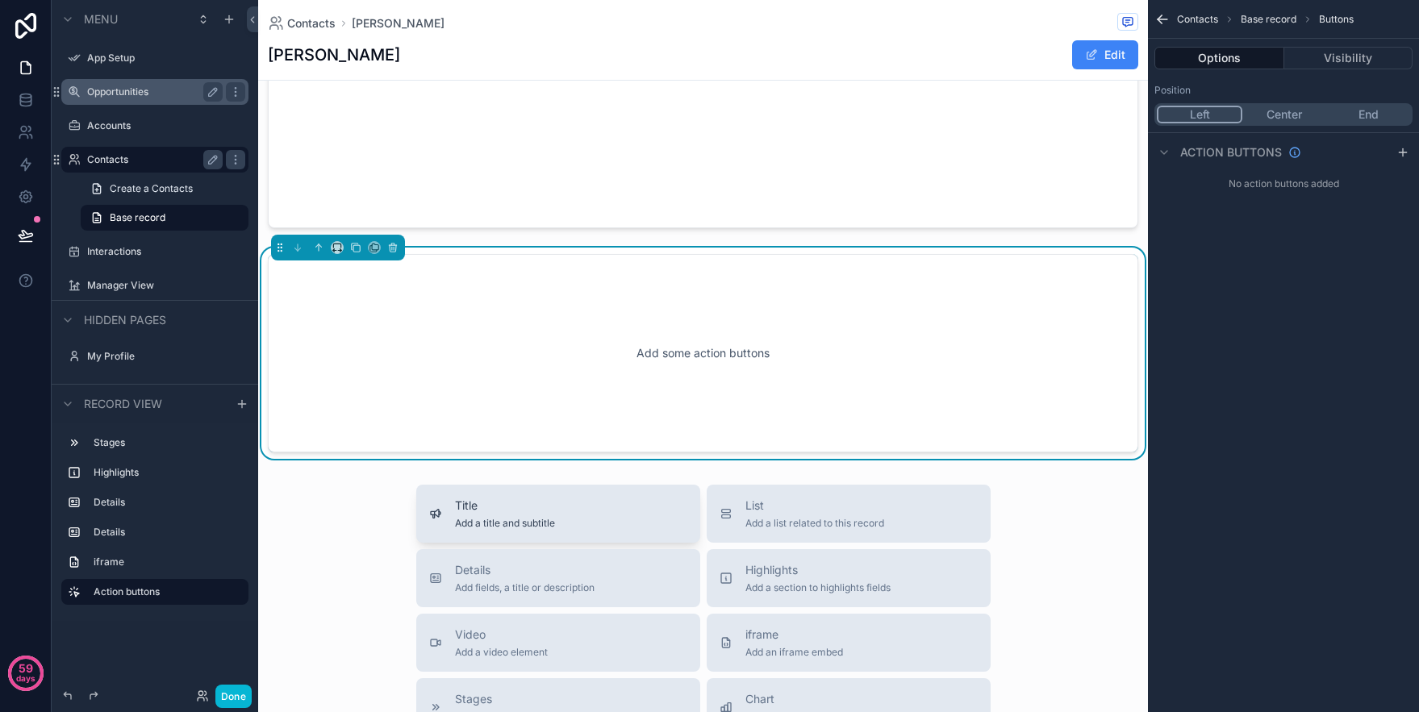
scroll to position [850, 0]
click at [1401, 149] on icon "scrollable content" at bounding box center [1402, 152] width 13 height 13
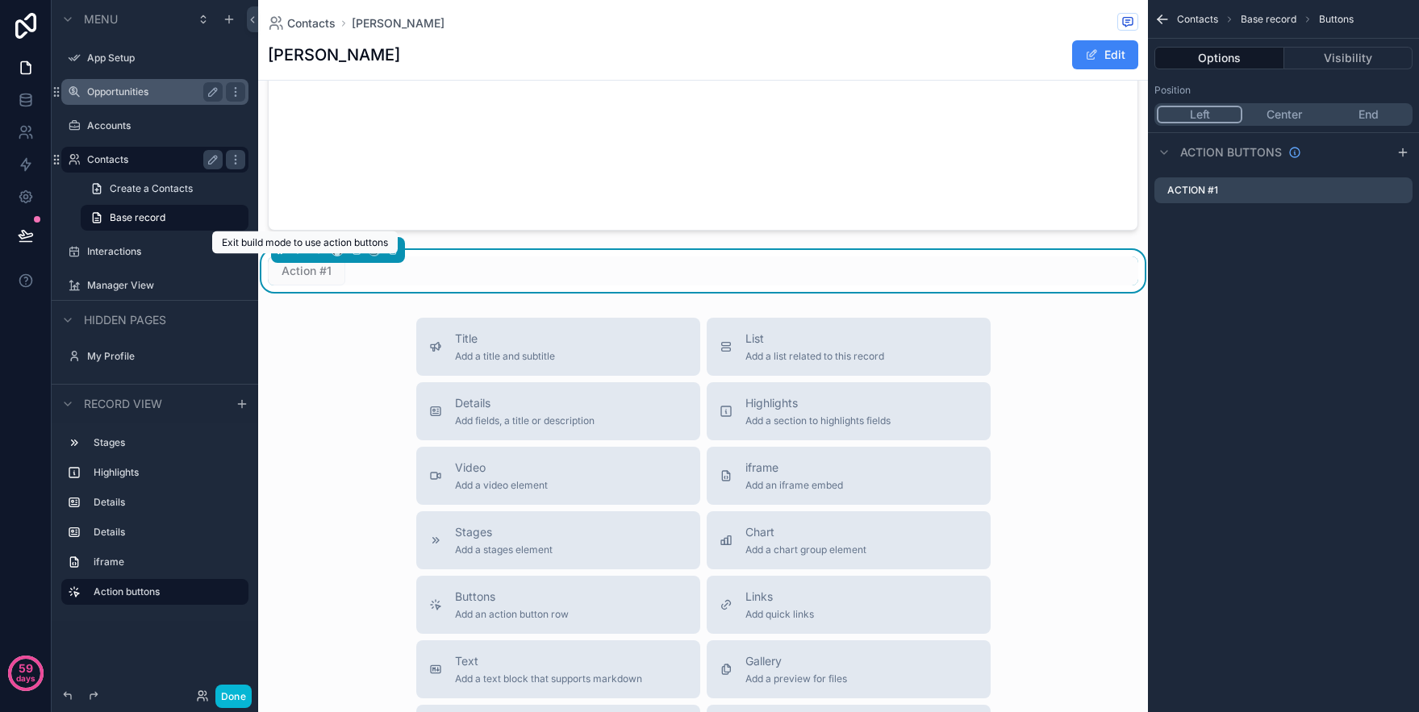
click at [305, 276] on span "Action #1" at bounding box center [306, 270] width 77 height 29
click at [1401, 194] on icon "scrollable content" at bounding box center [1398, 191] width 7 height 7
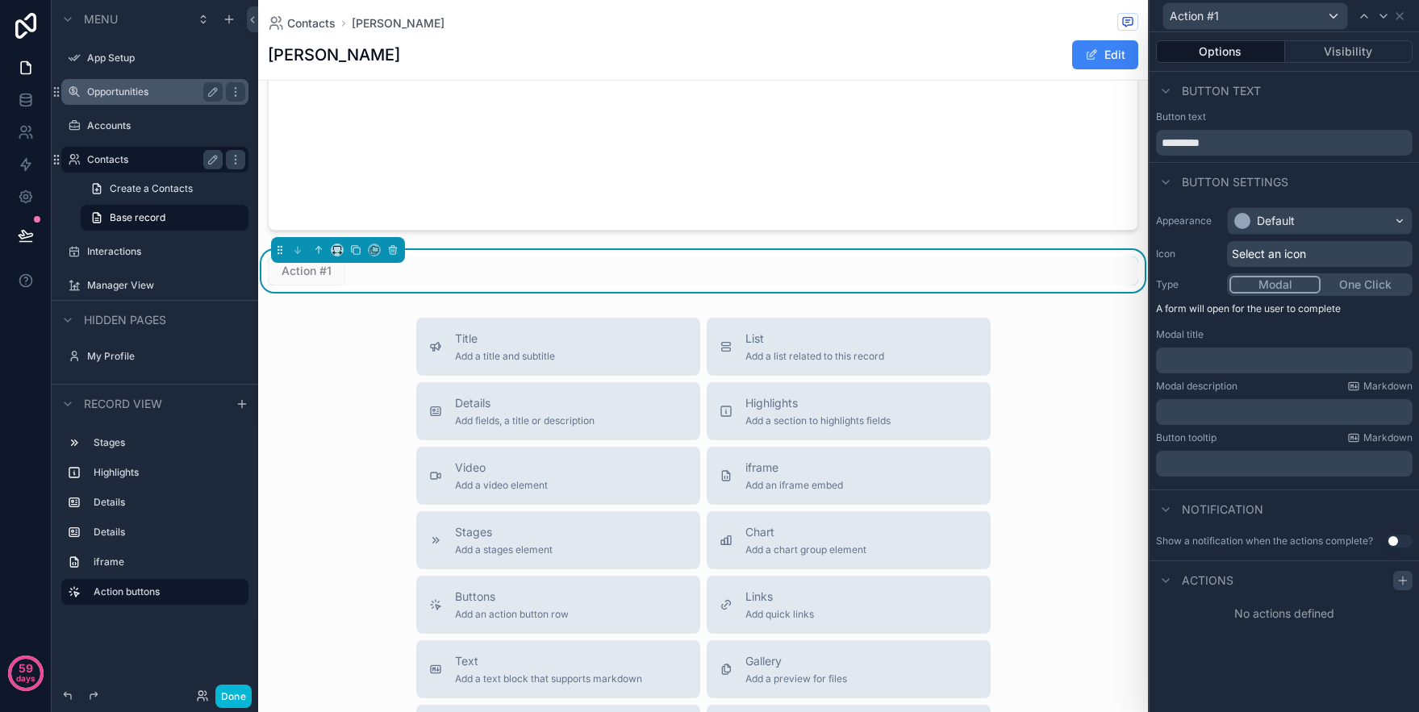
click at [1407, 582] on icon at bounding box center [1402, 580] width 13 height 13
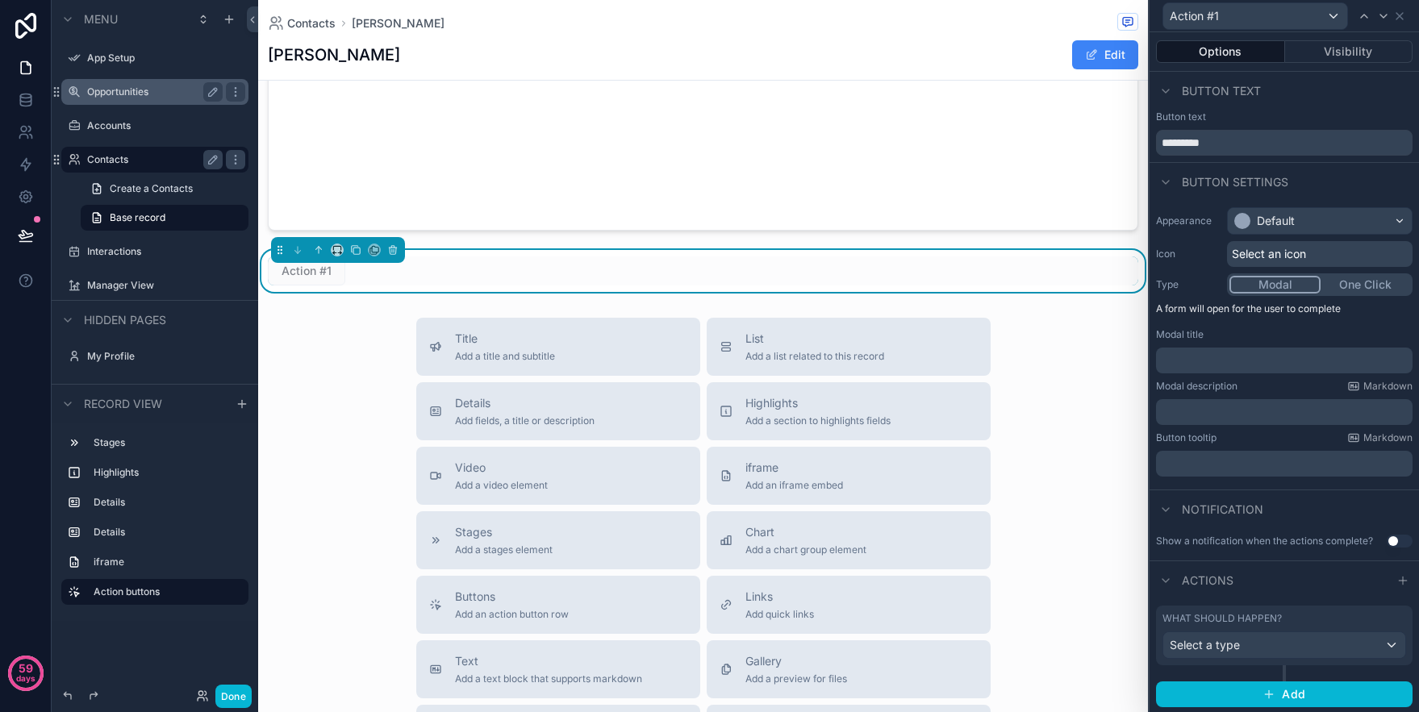
scroll to position [1, 0]
click at [1315, 651] on div "Select a type" at bounding box center [1284, 644] width 242 height 26
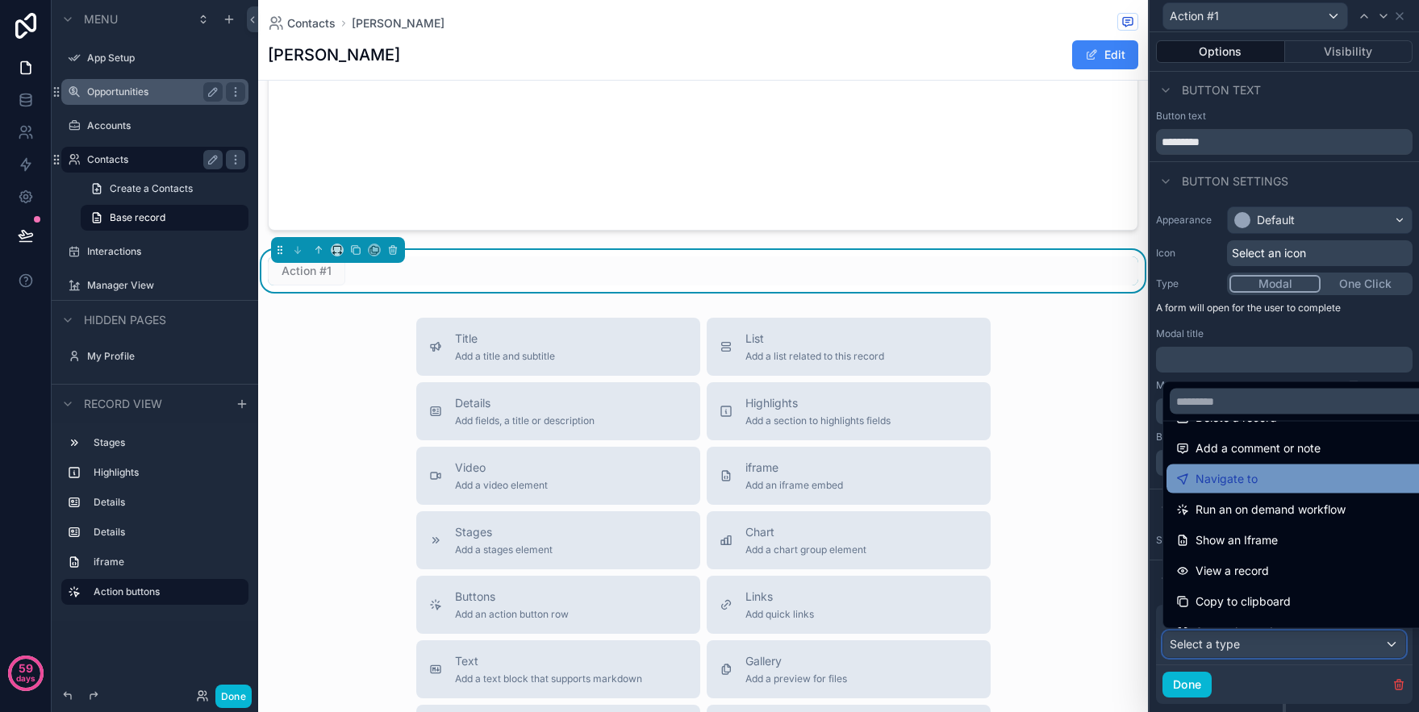
scroll to position [176, 0]
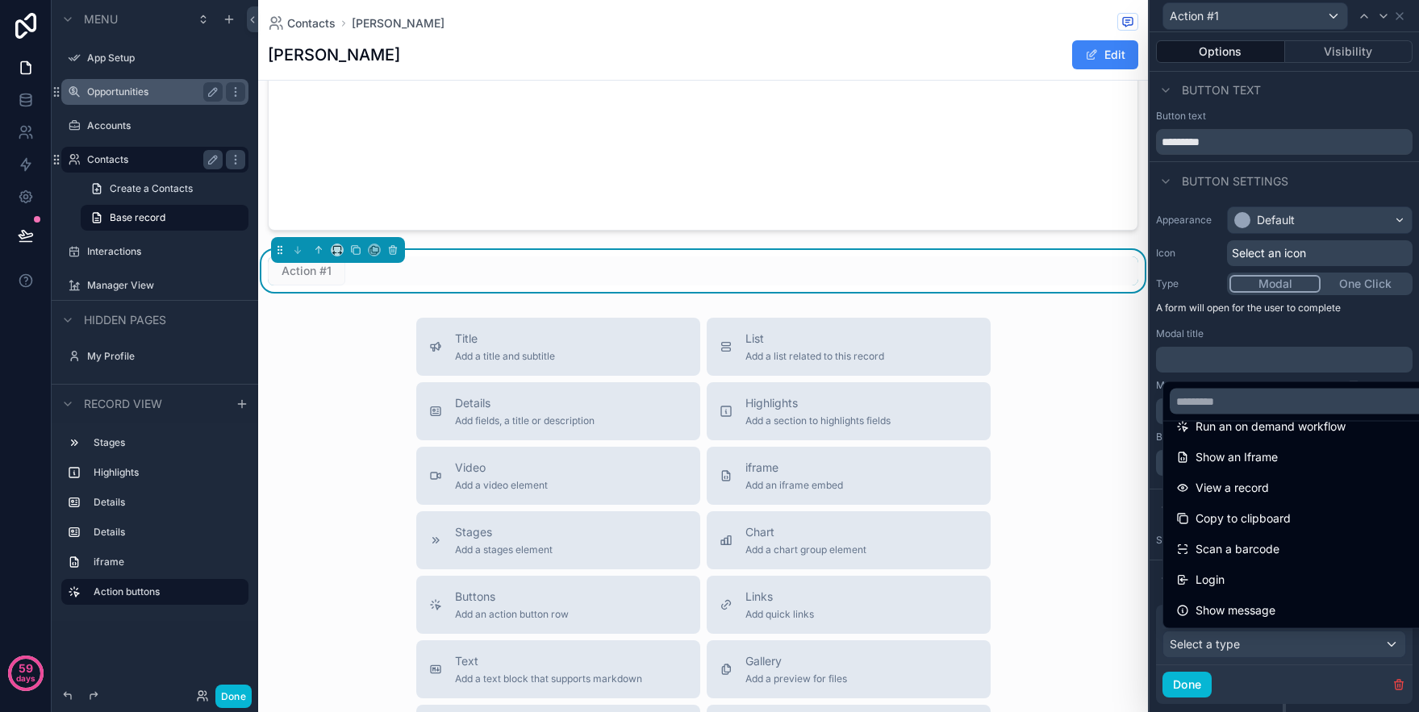
click at [1194, 689] on div at bounding box center [1283, 356] width 269 height 712
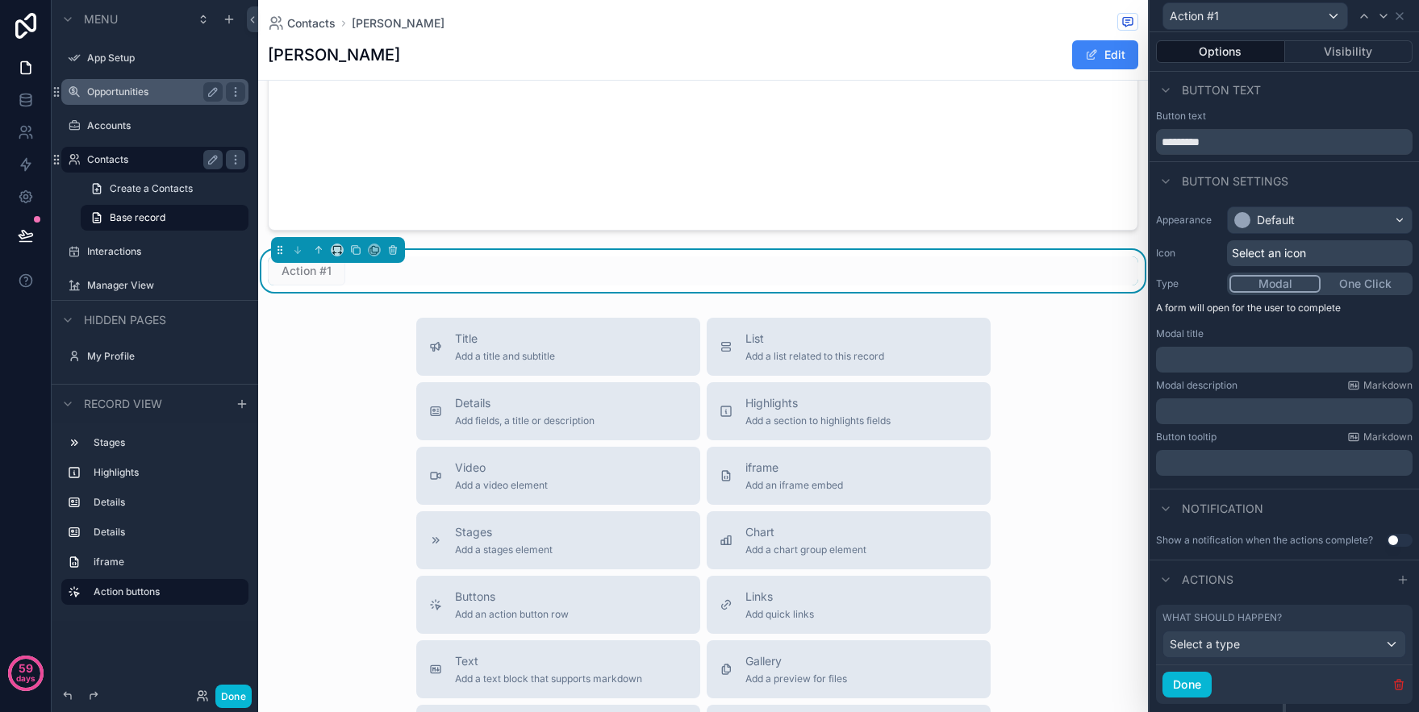
click at [1392, 688] on icon "button" at bounding box center [1398, 684] width 13 height 13
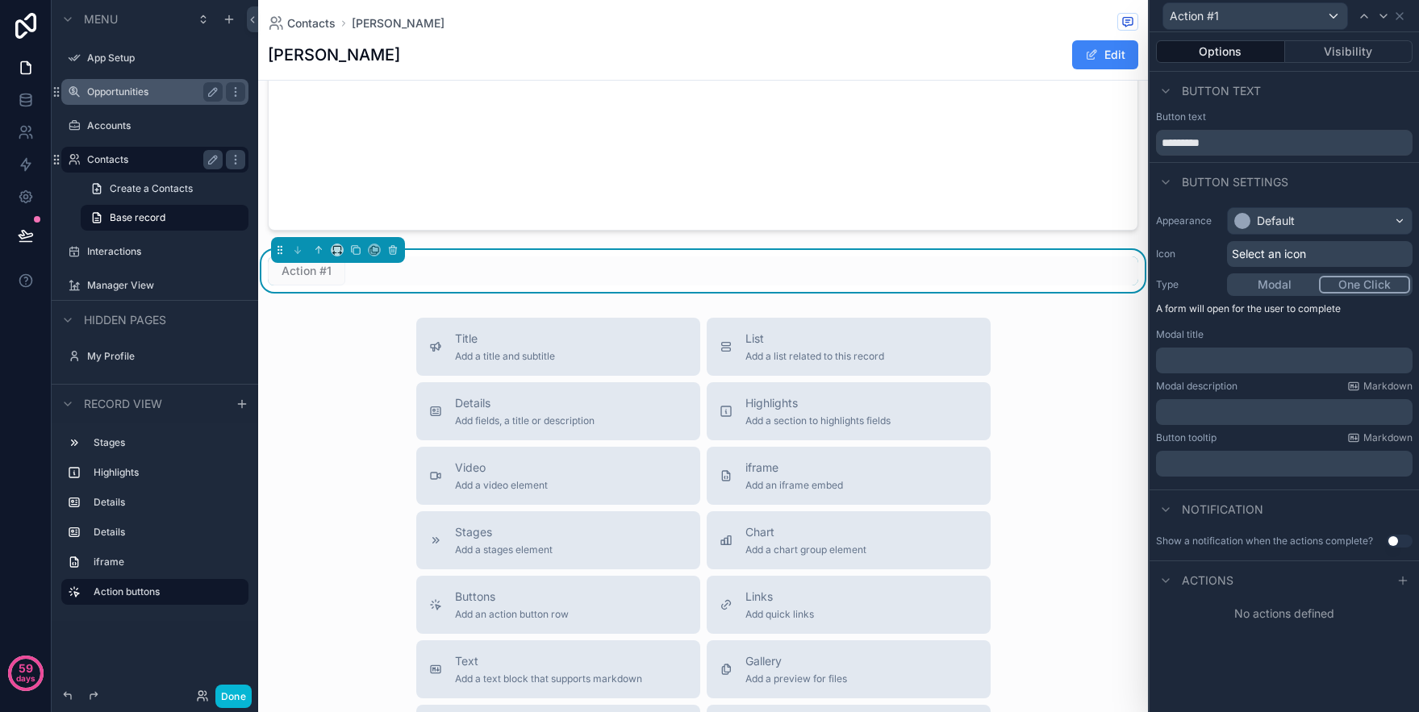
click at [1355, 291] on button "One Click" at bounding box center [1364, 285] width 91 height 18
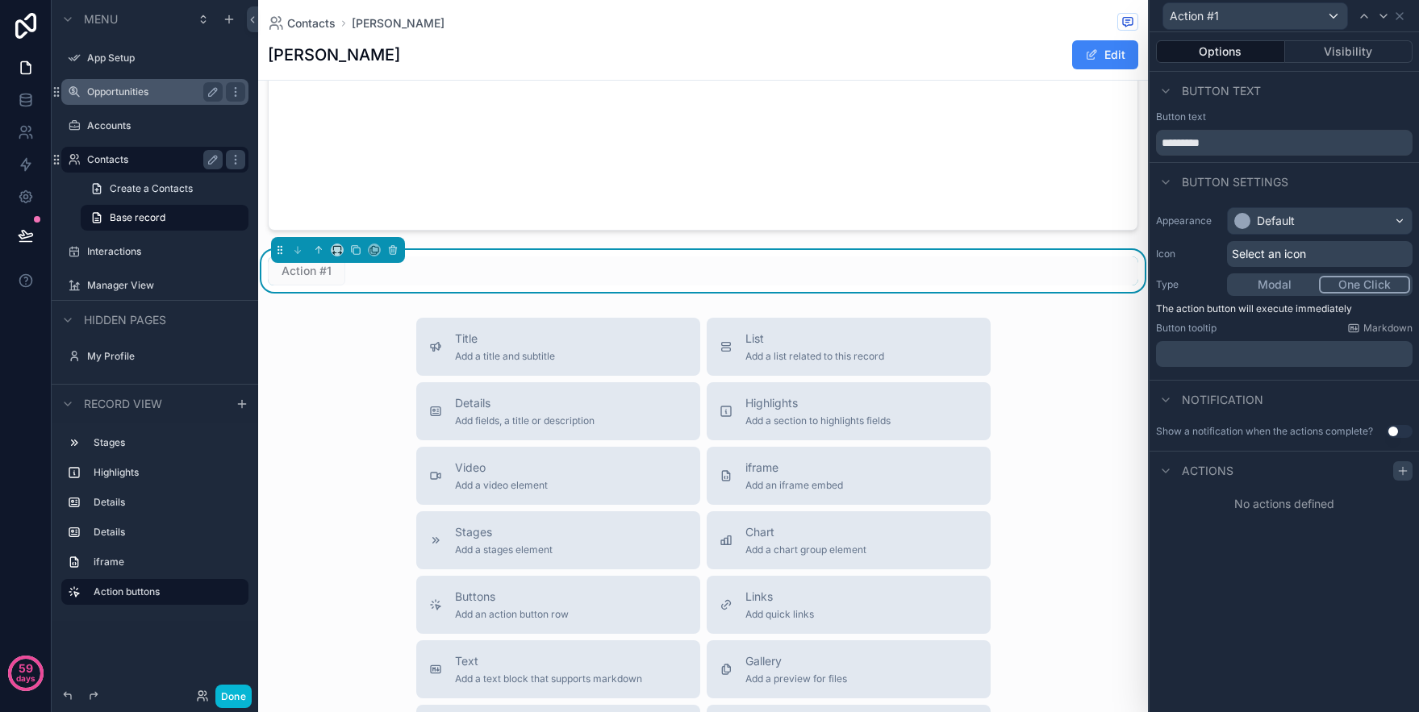
click at [1407, 475] on icon at bounding box center [1402, 471] width 13 height 13
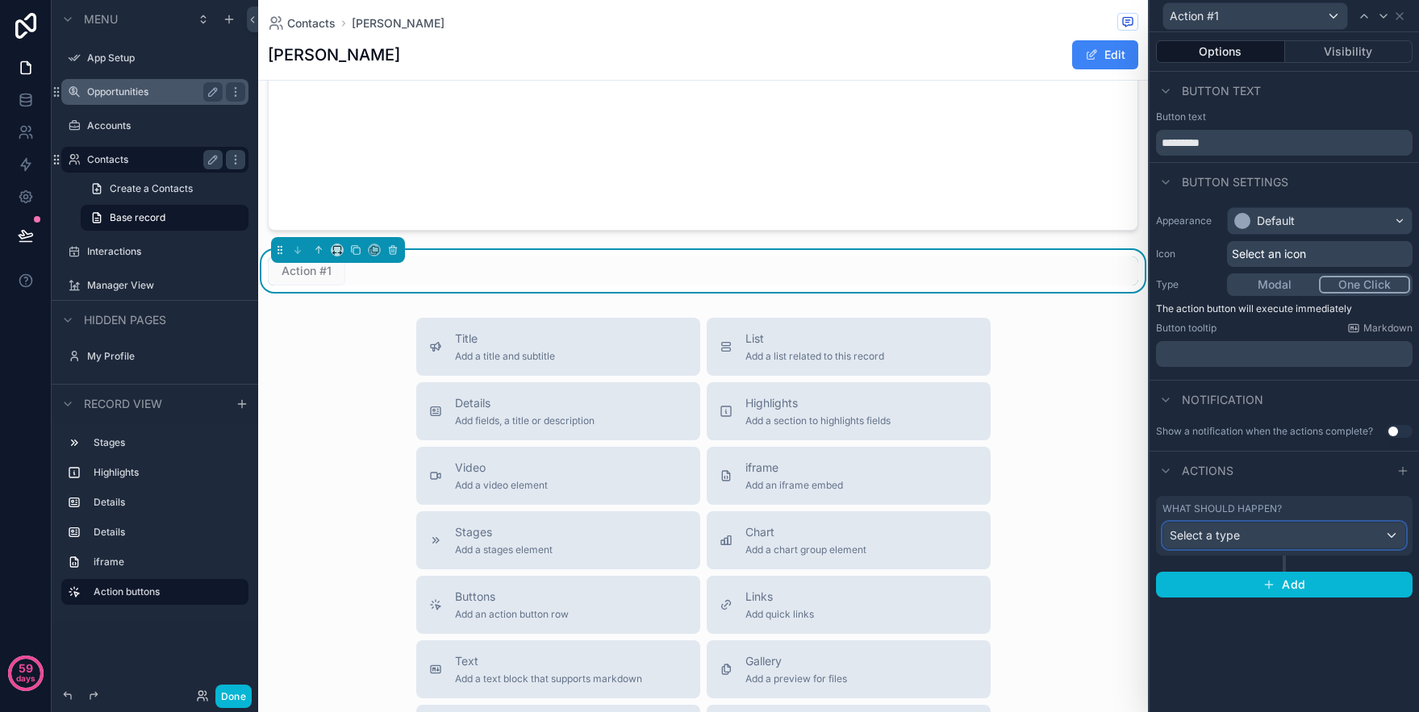
click at [1311, 537] on div "Select a type" at bounding box center [1284, 536] width 242 height 26
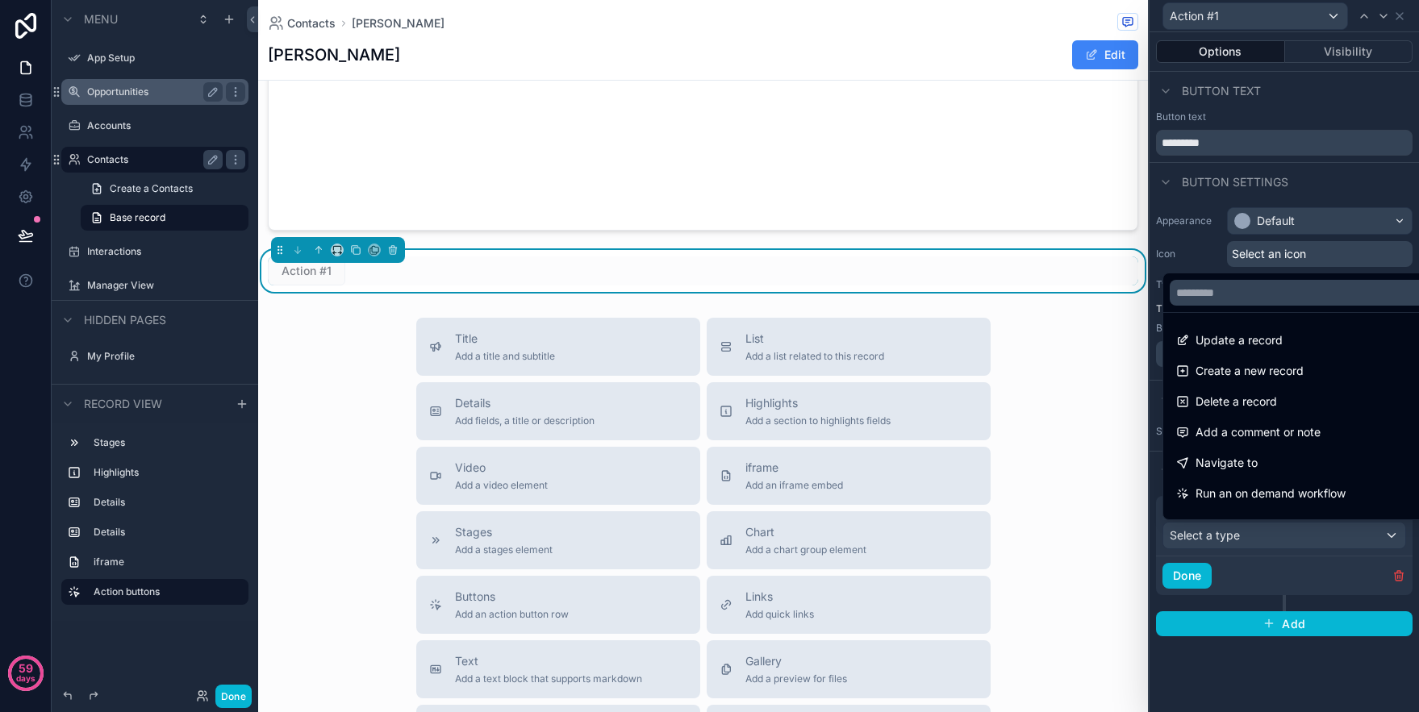
click at [1197, 581] on div at bounding box center [1283, 356] width 269 height 712
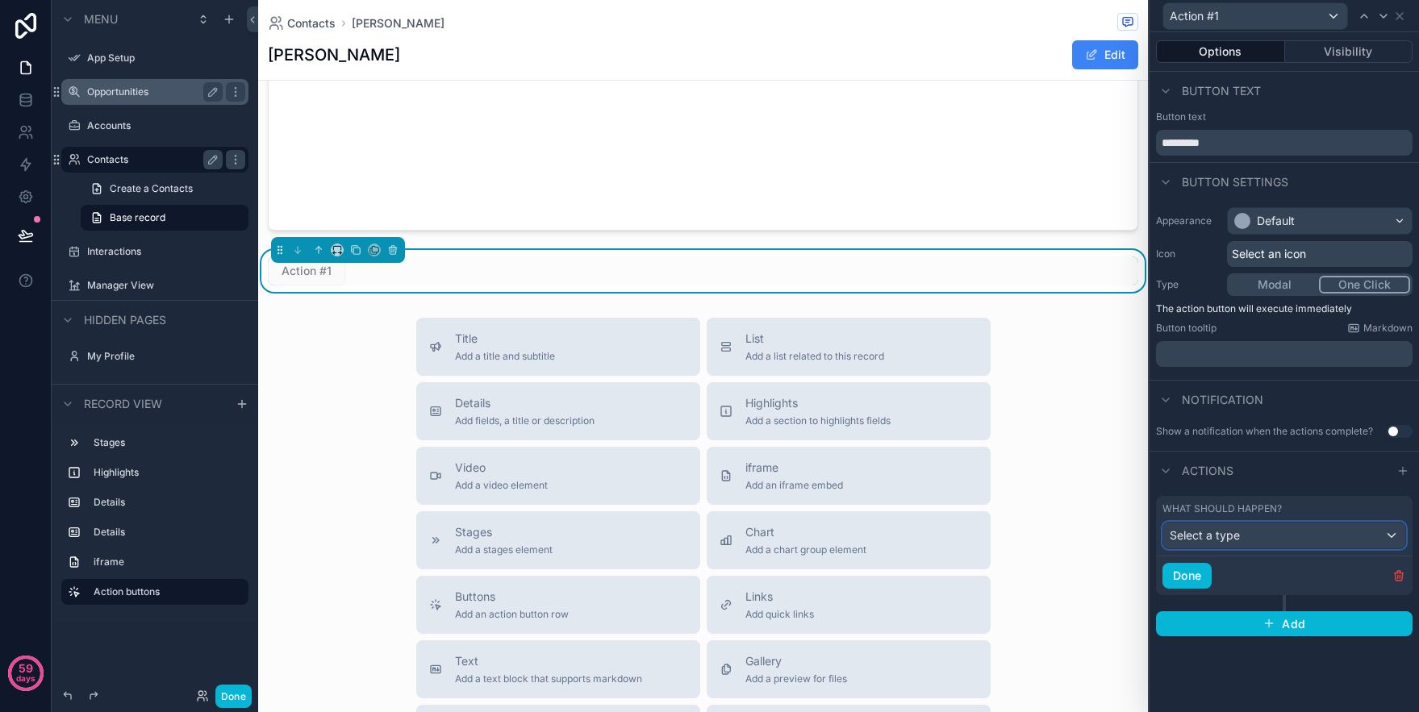
click at [1302, 527] on div "Select a type" at bounding box center [1284, 536] width 242 height 26
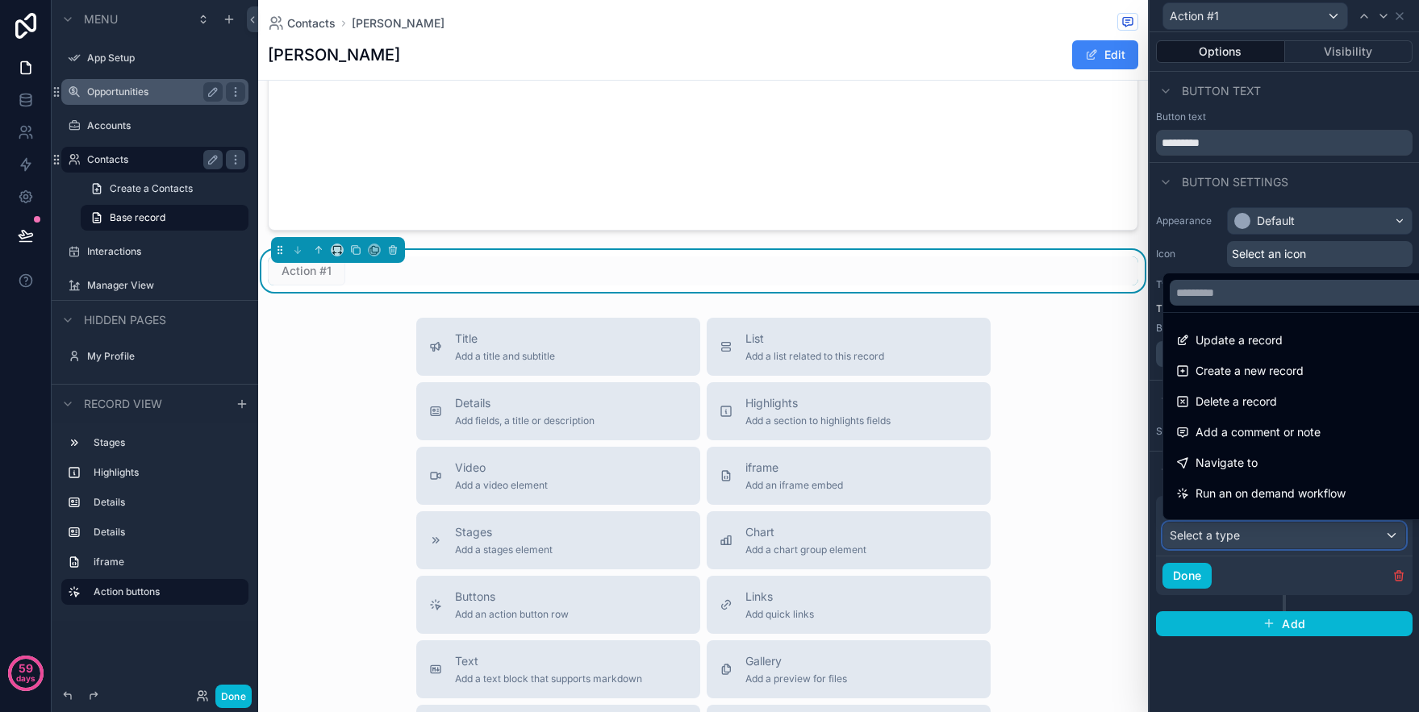
scroll to position [102, 0]
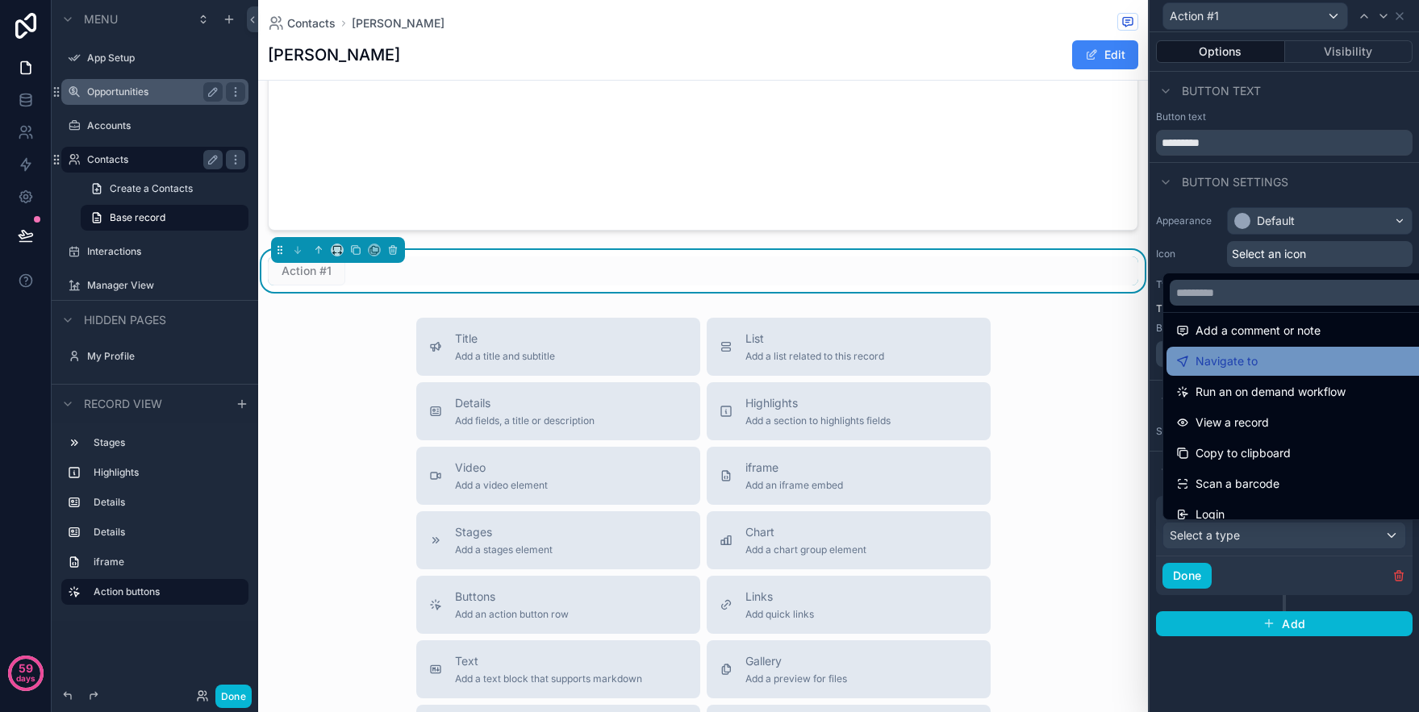
click at [1272, 365] on div "Navigate to" at bounding box center [1302, 361] width 253 height 19
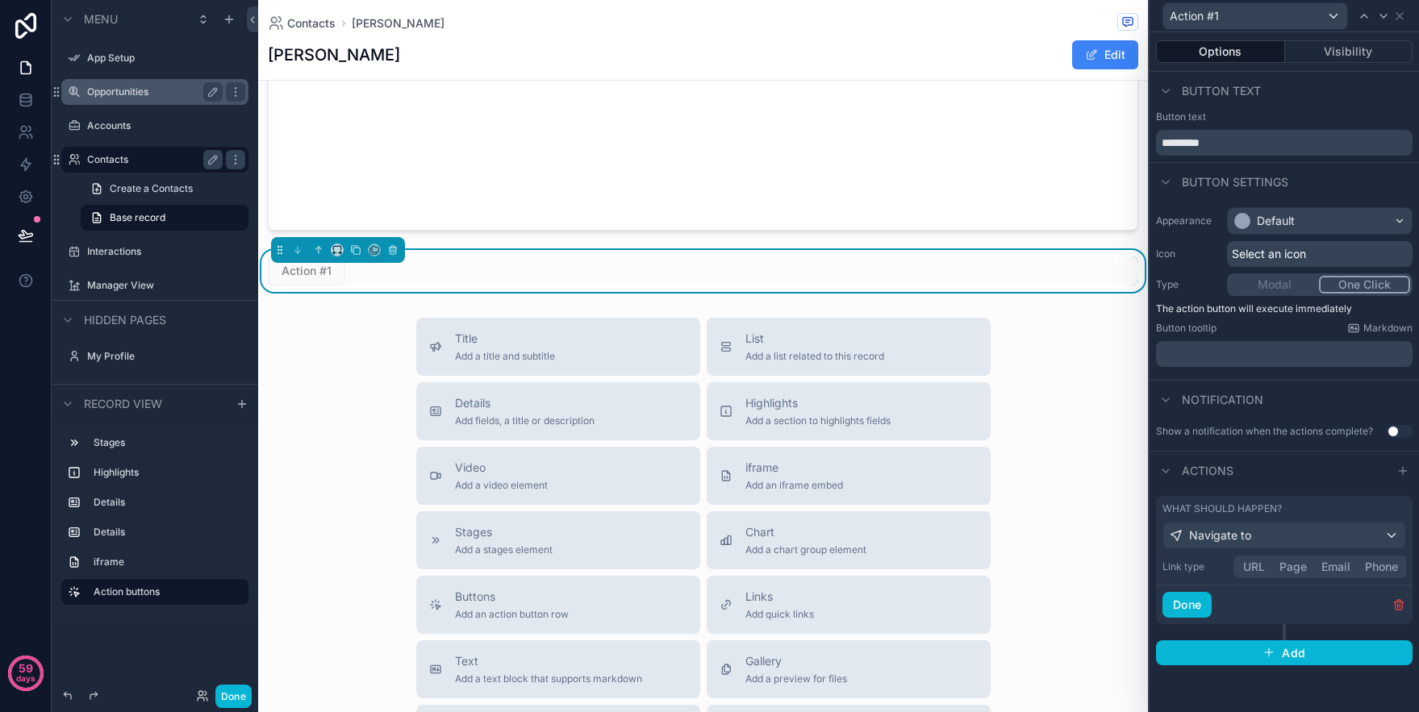
click at [1257, 571] on button "URL" at bounding box center [1254, 567] width 36 height 18
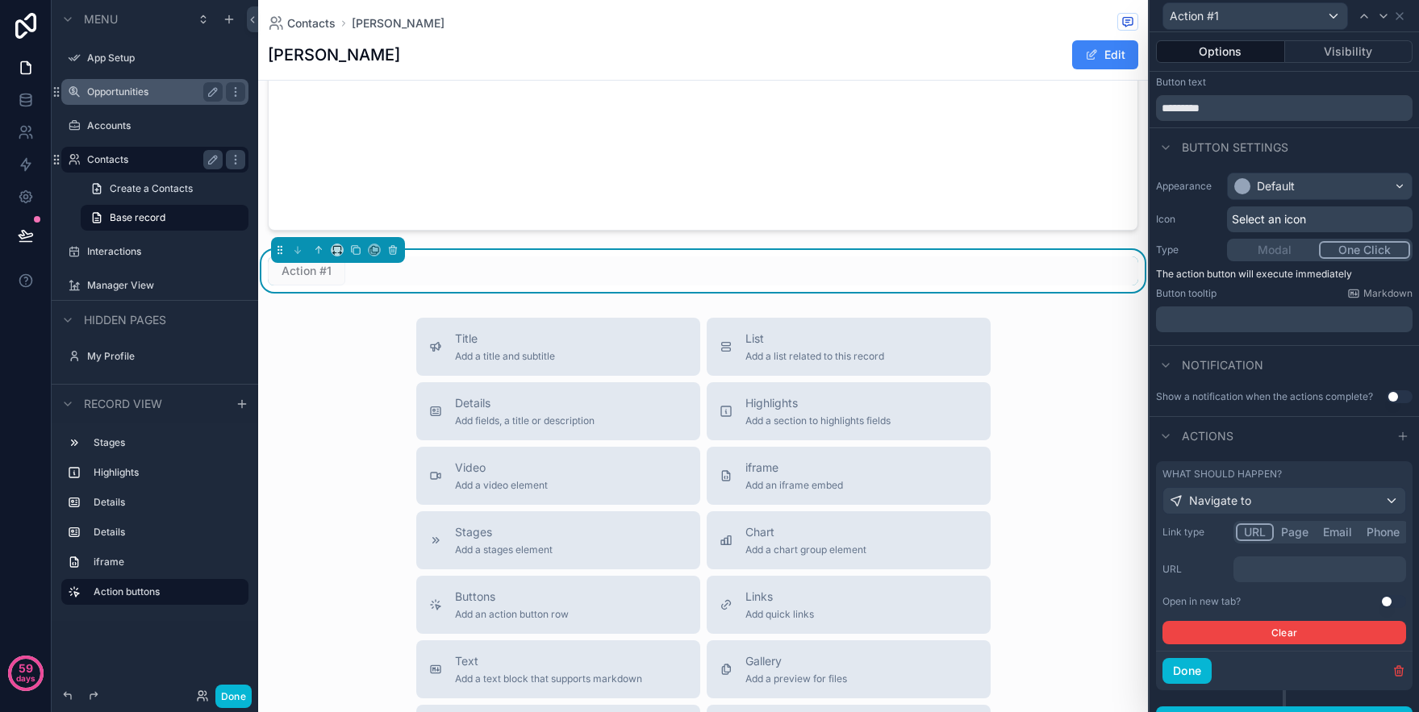
scroll to position [60, 0]
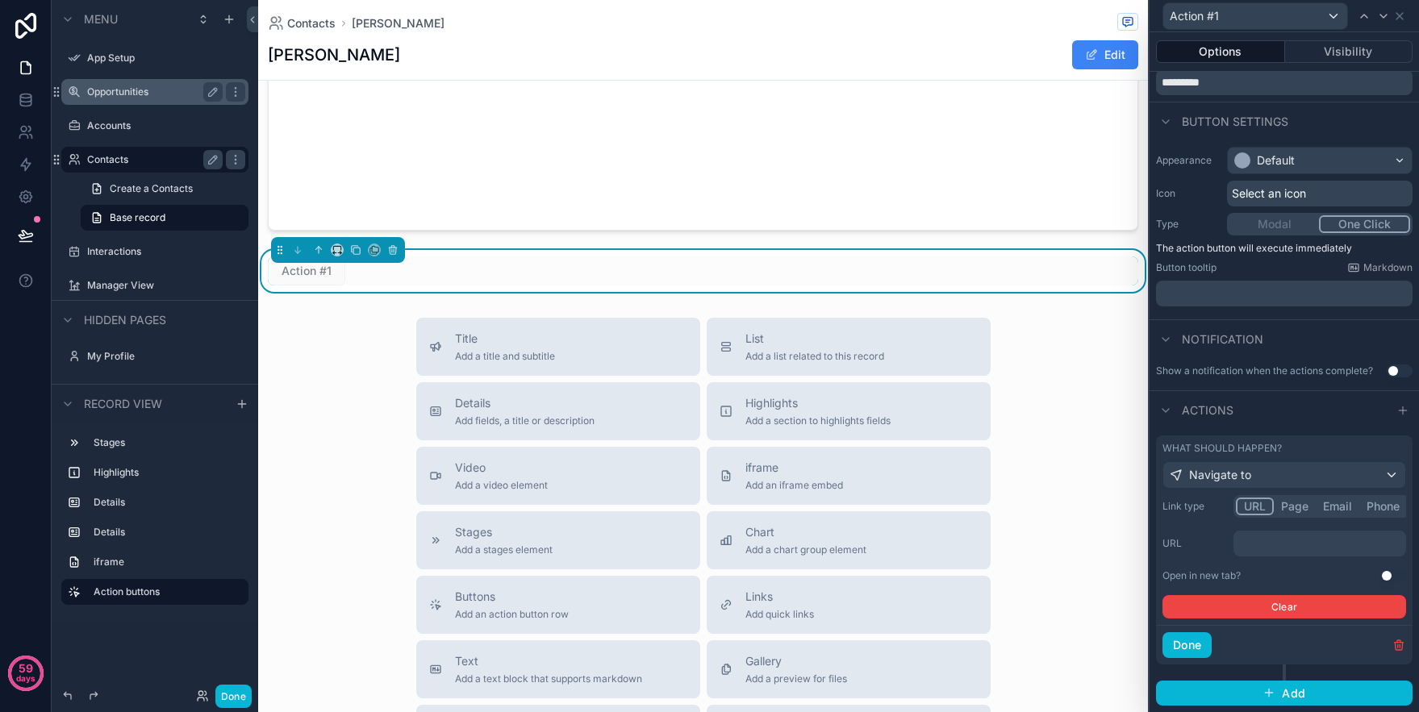
click at [1387, 577] on button "Use setting" at bounding box center [1393, 575] width 26 height 13
click at [1279, 553] on div "﻿" at bounding box center [1319, 544] width 173 height 26
click at [1287, 545] on p "﻿" at bounding box center [1321, 544] width 163 height 16
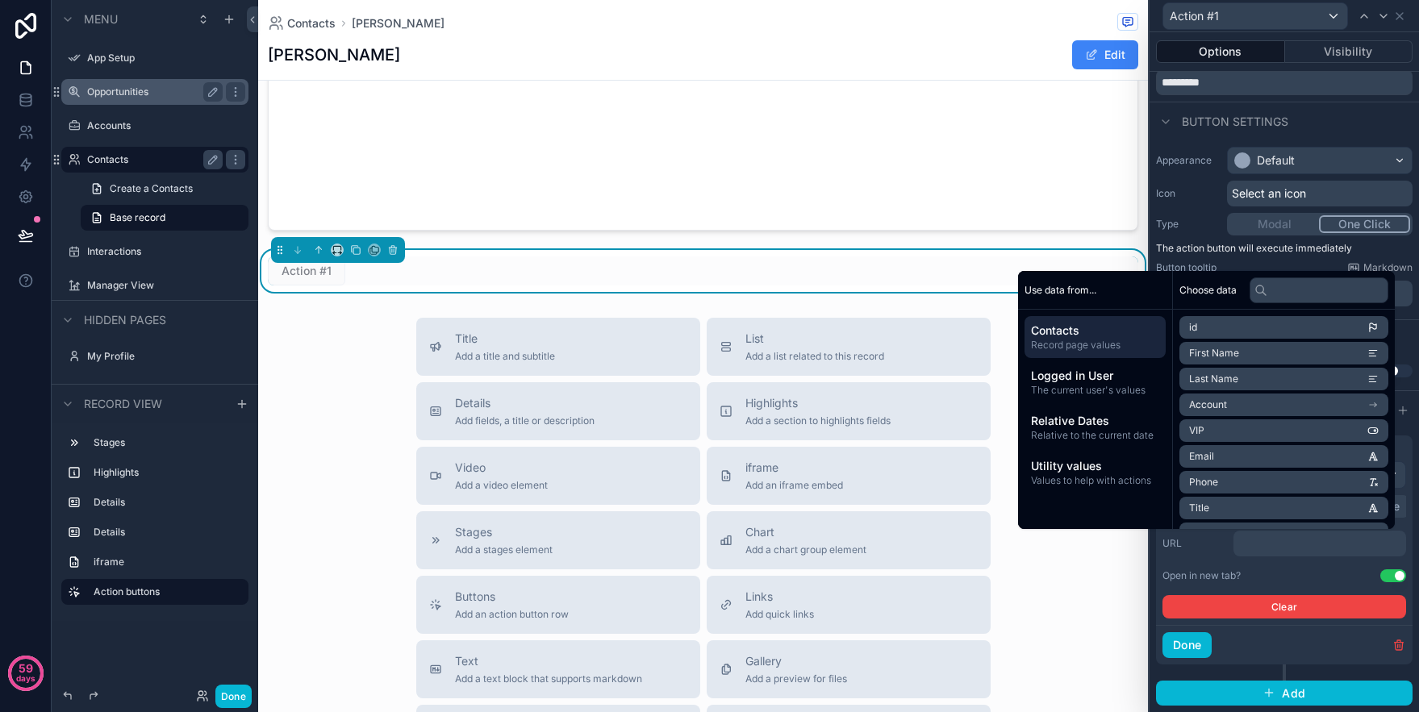
scroll to position [88, 0]
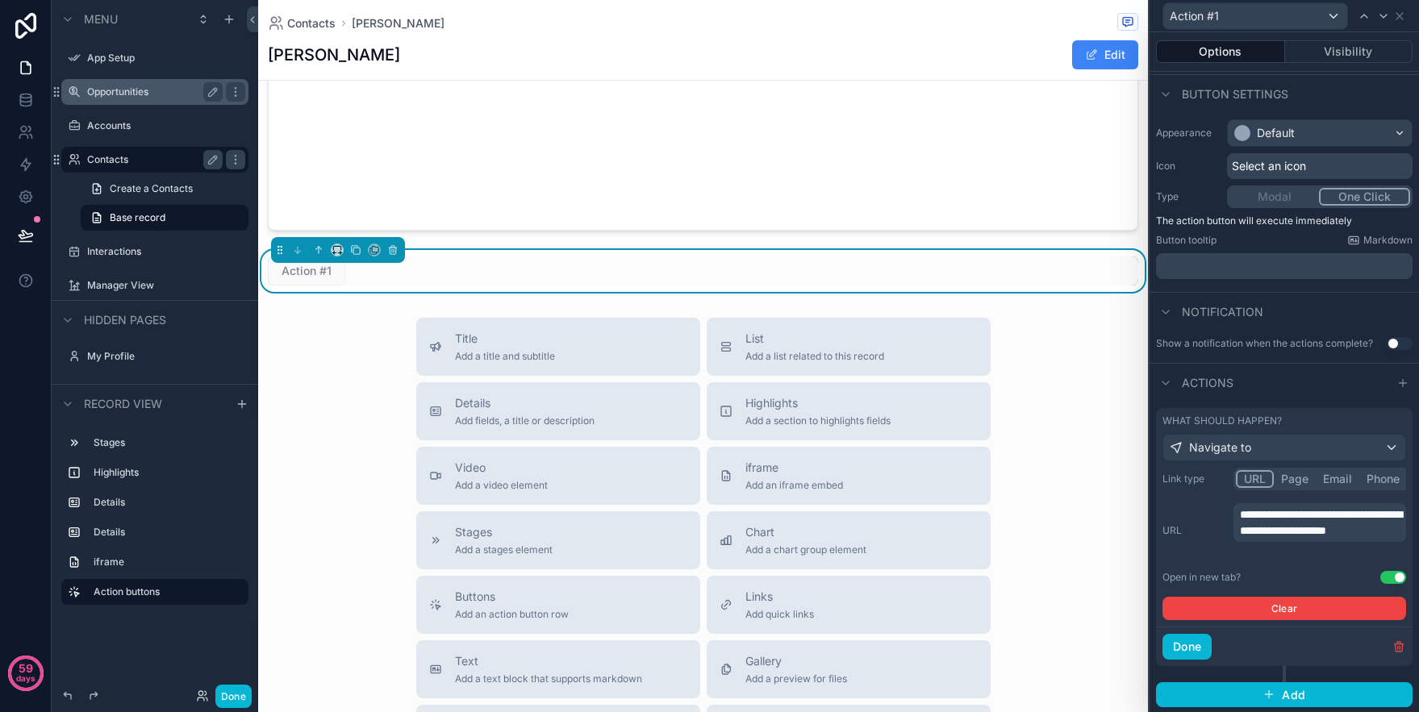
click at [1222, 546] on div "**********" at bounding box center [1284, 530] width 244 height 55
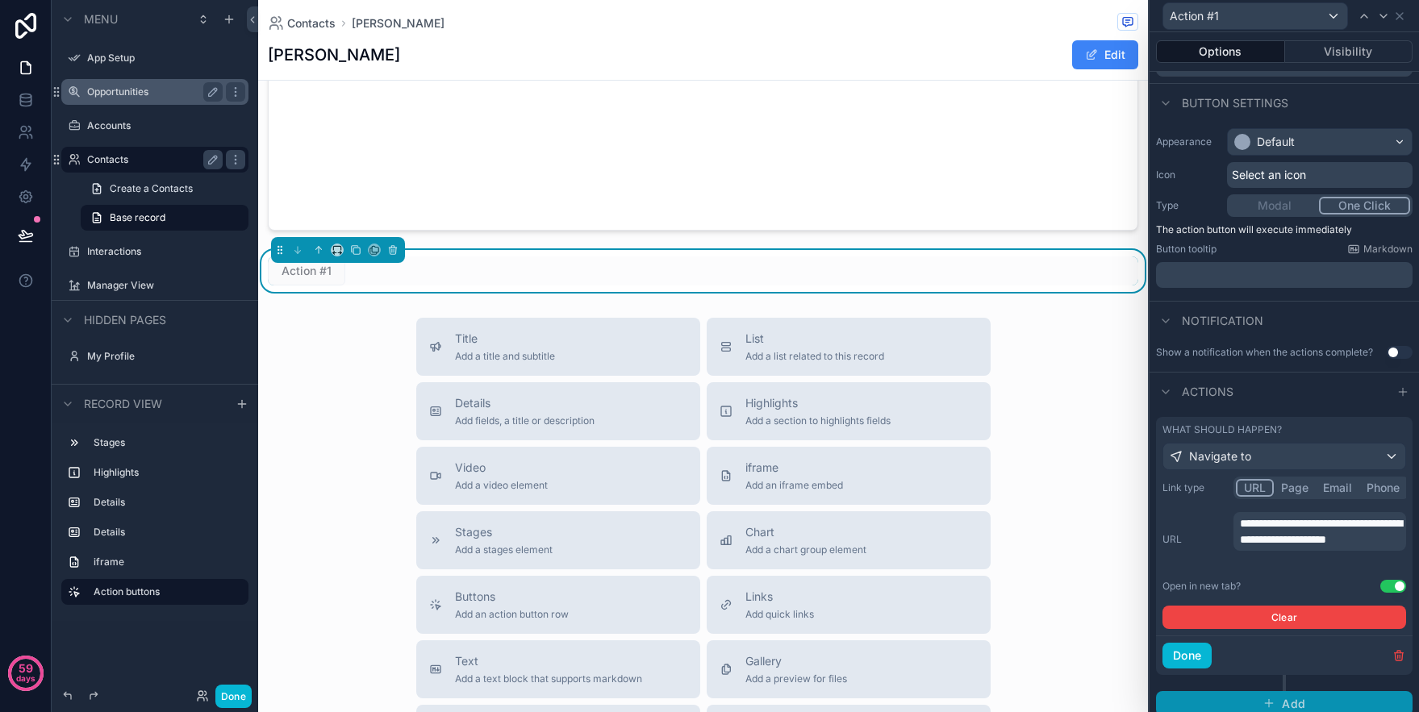
click at [1277, 691] on button "Add" at bounding box center [1284, 704] width 256 height 26
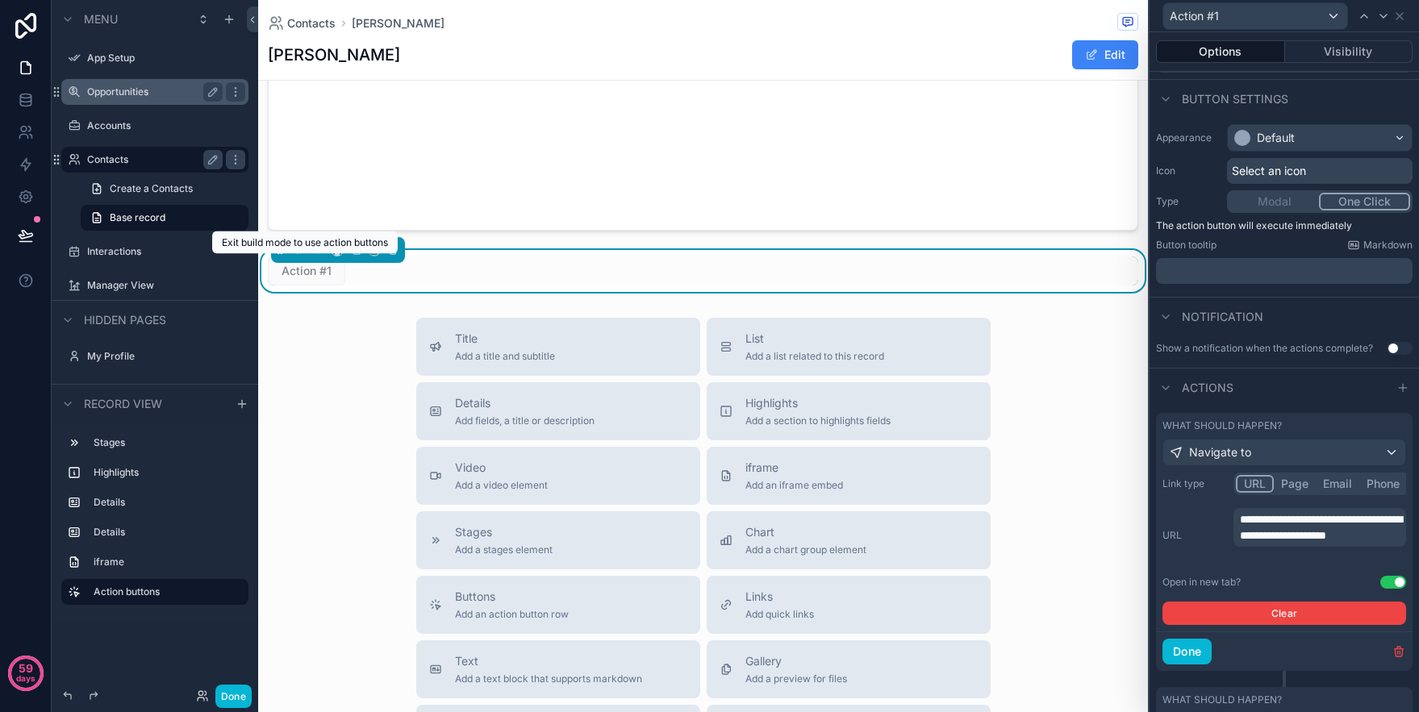
click at [309, 277] on span "Action #1" at bounding box center [306, 270] width 77 height 29
click at [319, 274] on span "Action #1" at bounding box center [306, 270] width 77 height 29
click at [312, 358] on div "Title Add a title and subtitle List Add a list related to this record Details A…" at bounding box center [703, 605] width 890 height 574
click at [1188, 655] on button "Done" at bounding box center [1186, 652] width 49 height 26
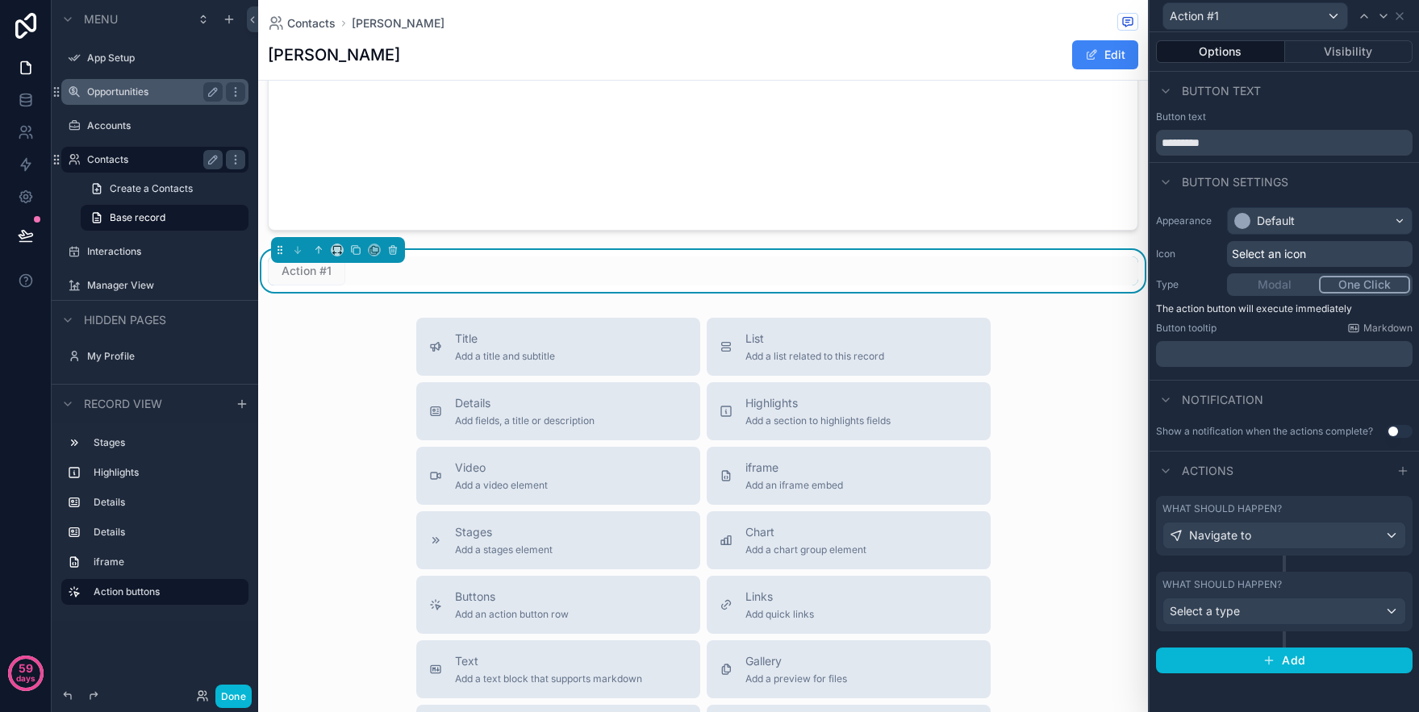
click at [340, 304] on div "Contacts Lori Lori Edit 1 Marketing 2 Sales 3 EMEA operations 4 Design 5 Custom…" at bounding box center [703, 85] width 890 height 1871
click at [316, 273] on span "Action #1" at bounding box center [306, 270] width 77 height 29
click at [310, 279] on span "Action #1" at bounding box center [306, 270] width 77 height 29
click at [1286, 608] on div "Select a type" at bounding box center [1284, 611] width 242 height 26
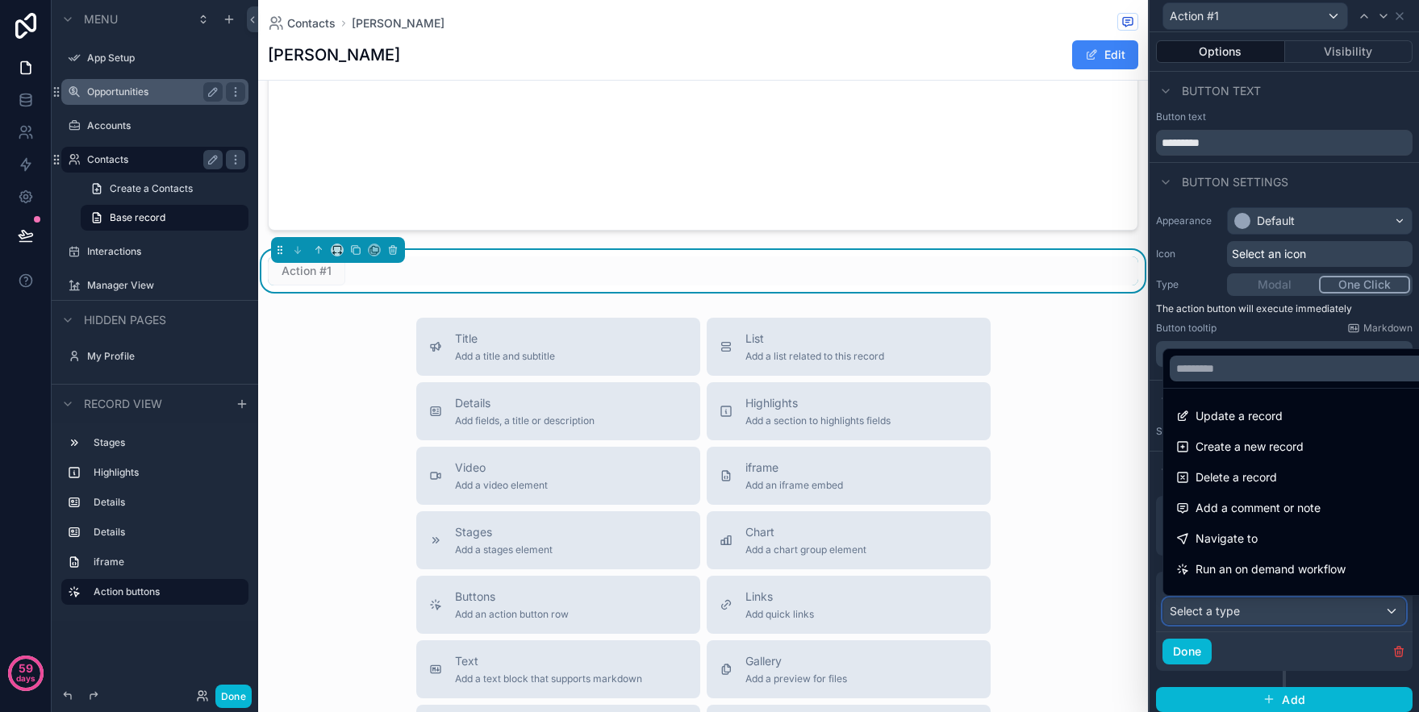
scroll to position [115, 0]
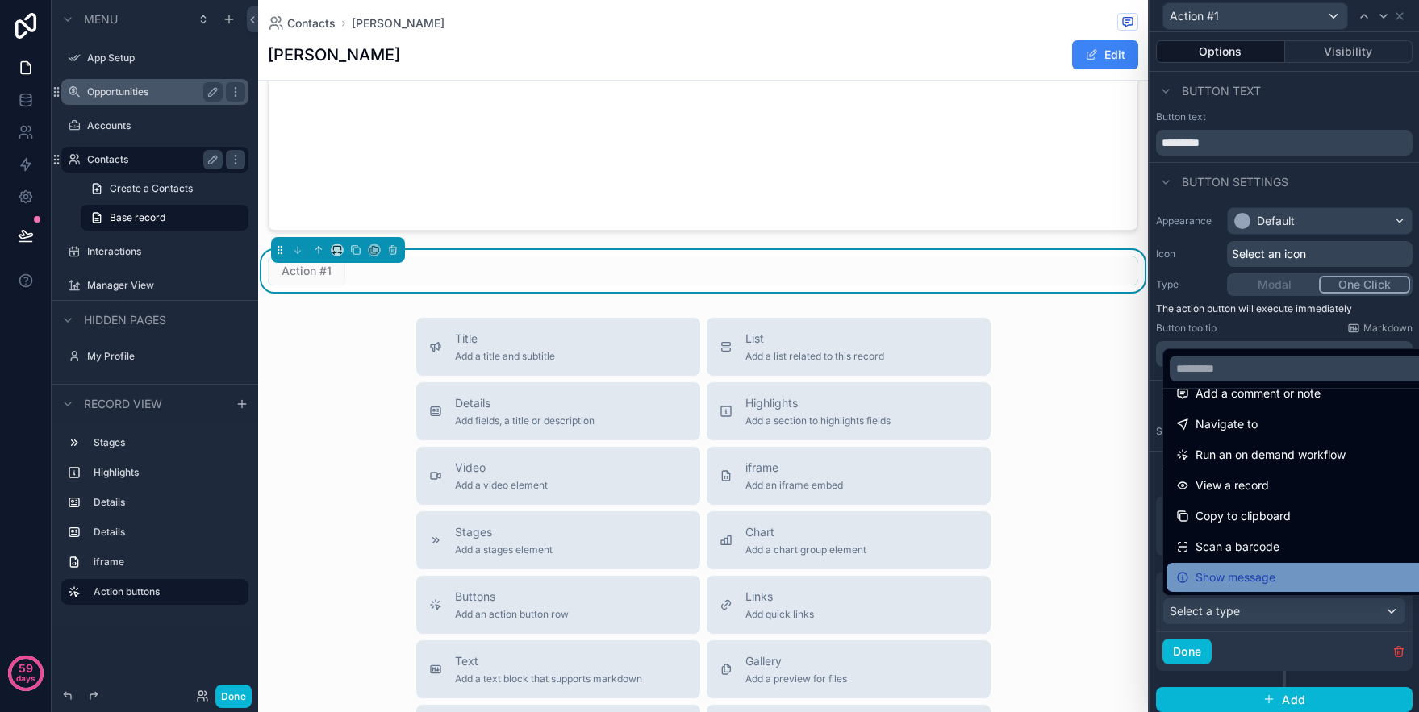
click at [1207, 572] on span "Show message" at bounding box center [1235, 577] width 80 height 19
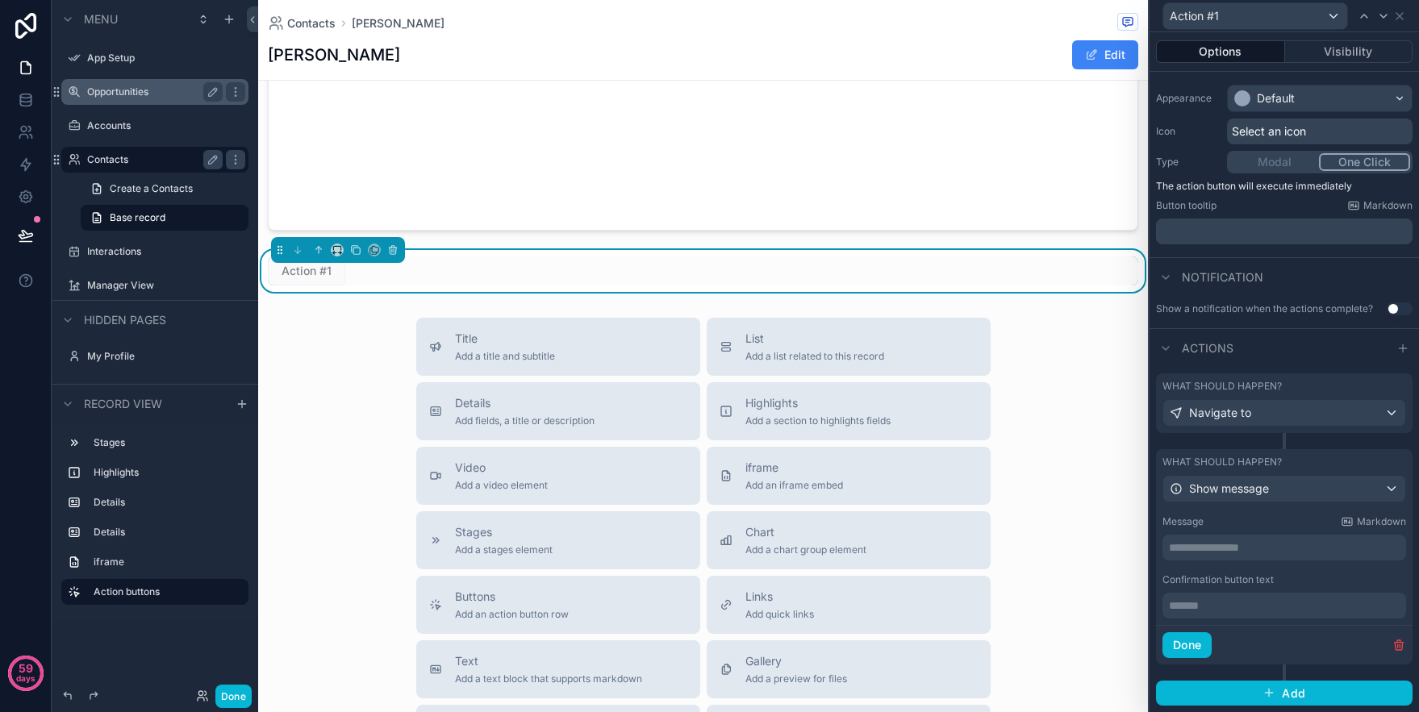
scroll to position [120, 0]
click at [1300, 545] on p "**********" at bounding box center [1286, 550] width 234 height 16
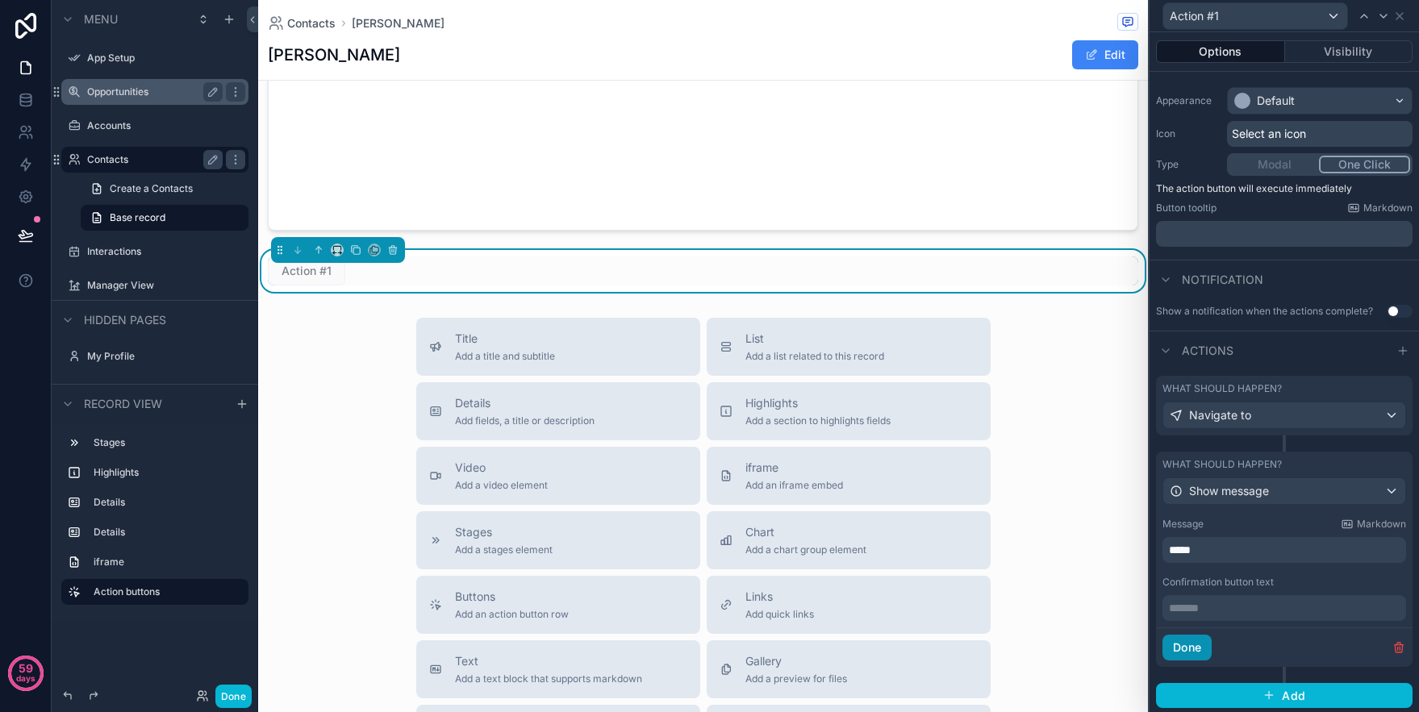
click at [1179, 653] on button "Done" at bounding box center [1186, 648] width 49 height 26
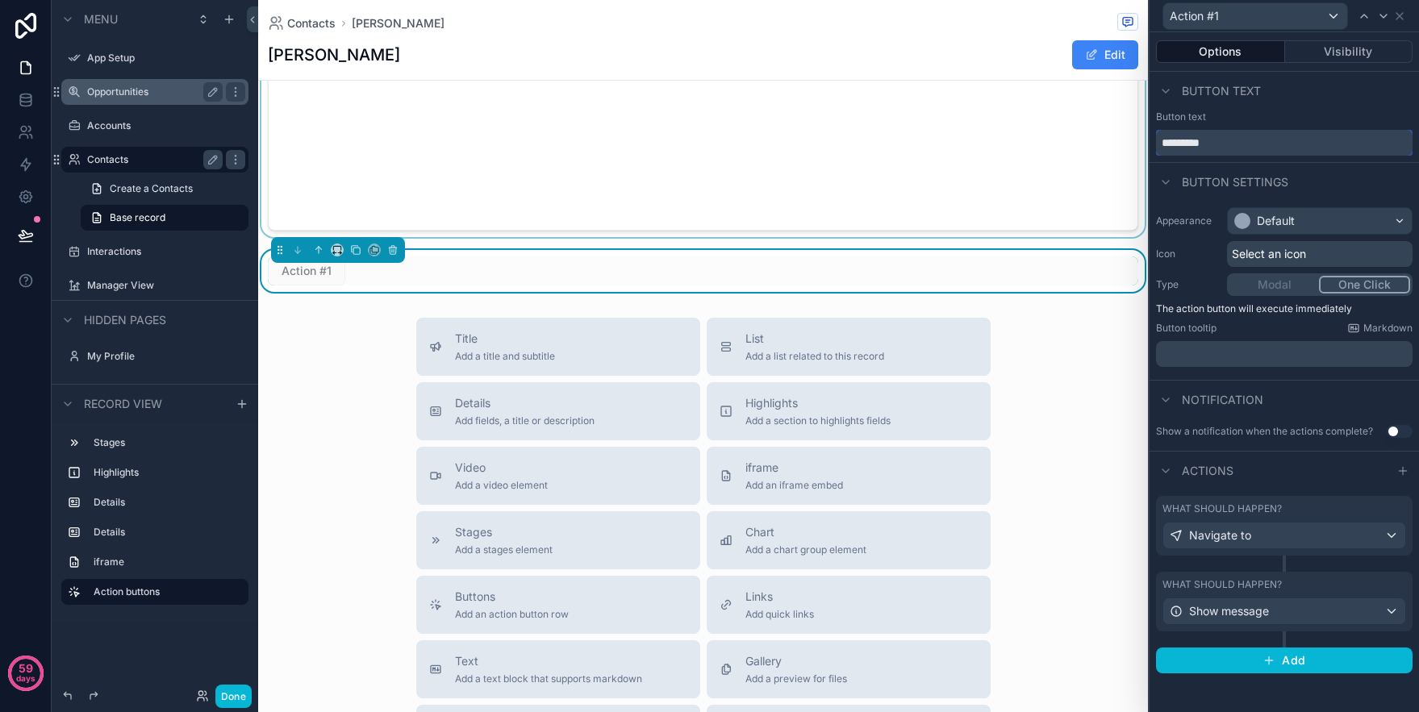
drag, startPoint x: 1232, startPoint y: 139, endPoint x: 1136, endPoint y: 139, distance: 96.0
click at [1136, 139] on div "Action #1 Options Visibility Button text Button text ********* Button settings …" at bounding box center [709, 356] width 1419 height 712
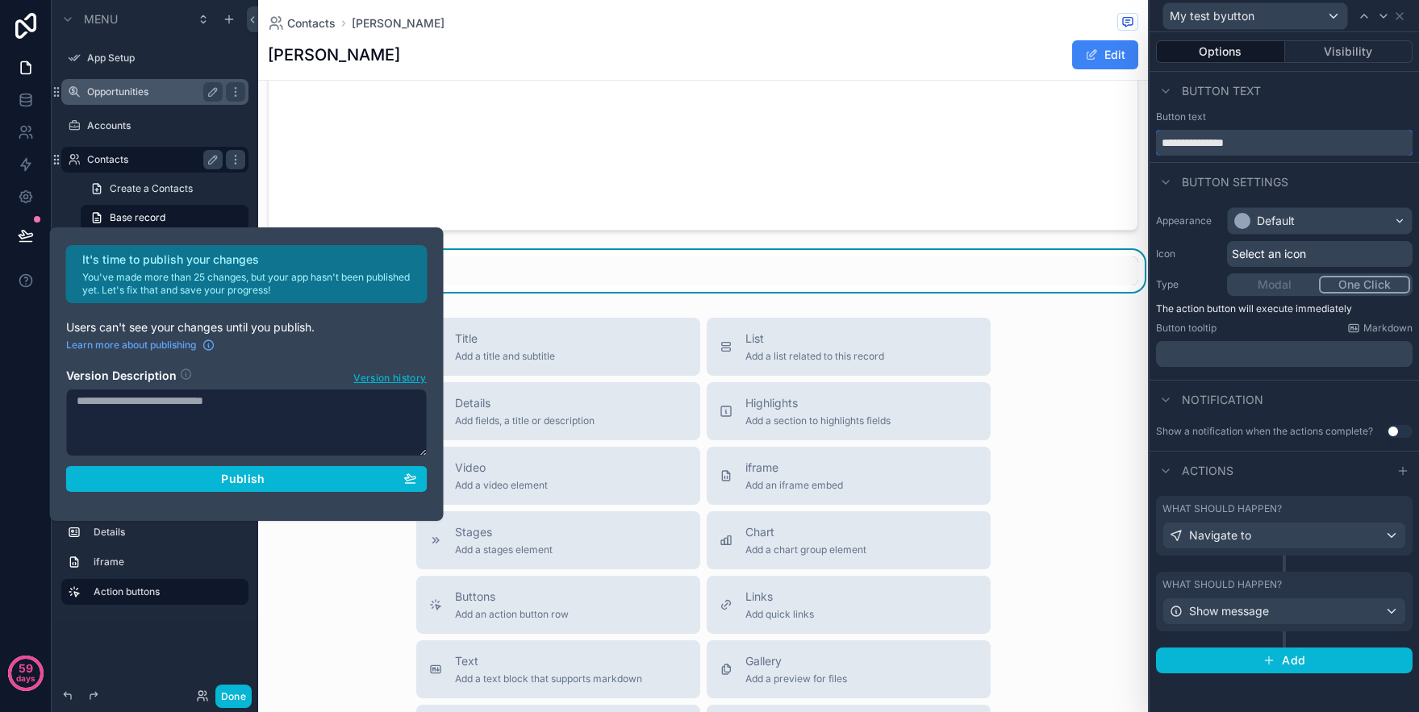
type input "**********"
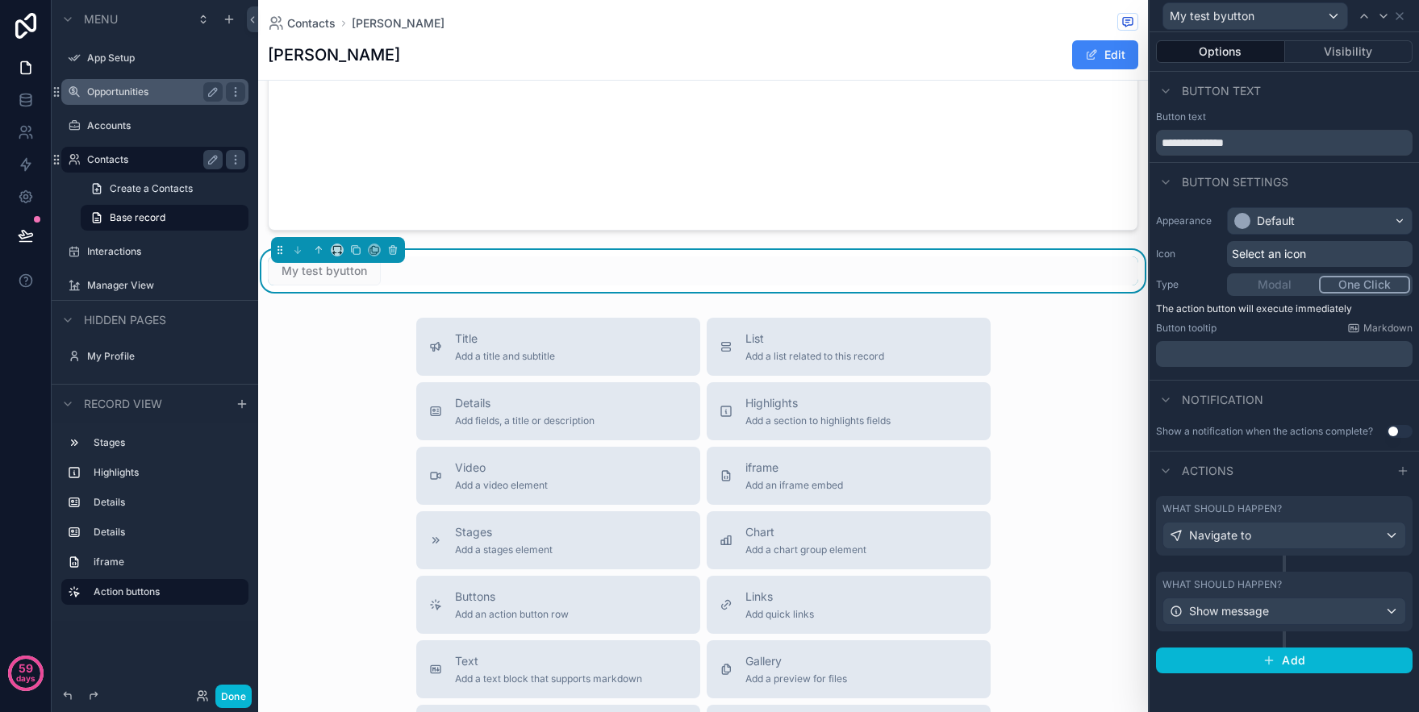
click at [1119, 337] on div "Title Add a title and subtitle List Add a list related to this record Details A…" at bounding box center [703, 605] width 890 height 574
drag, startPoint x: 298, startPoint y: 279, endPoint x: 323, endPoint y: 277, distance: 25.1
click at [300, 278] on span "My test byutton" at bounding box center [324, 270] width 113 height 29
click at [325, 277] on span "My test byutton" at bounding box center [324, 270] width 113 height 29
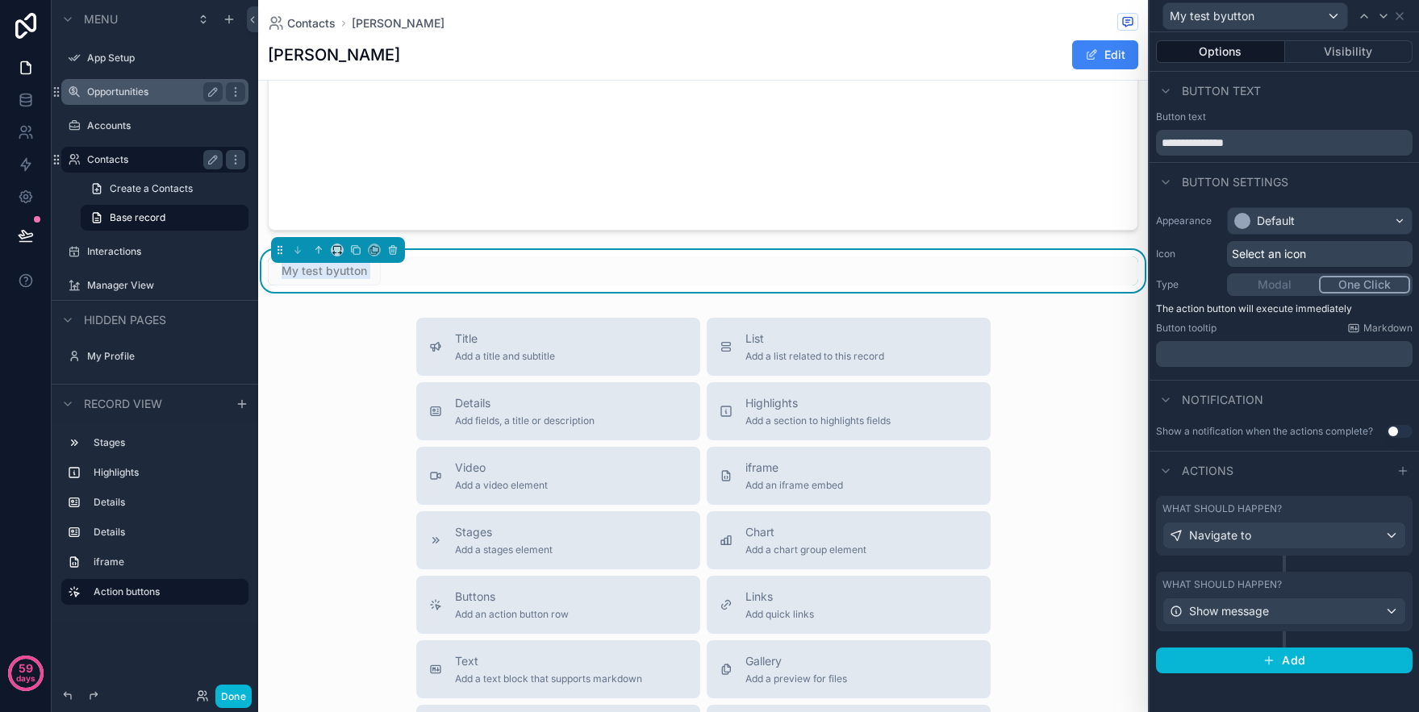
click at [325, 277] on span "My test byutton" at bounding box center [324, 270] width 113 height 29
click at [1242, 658] on button "Add" at bounding box center [1284, 661] width 256 height 26
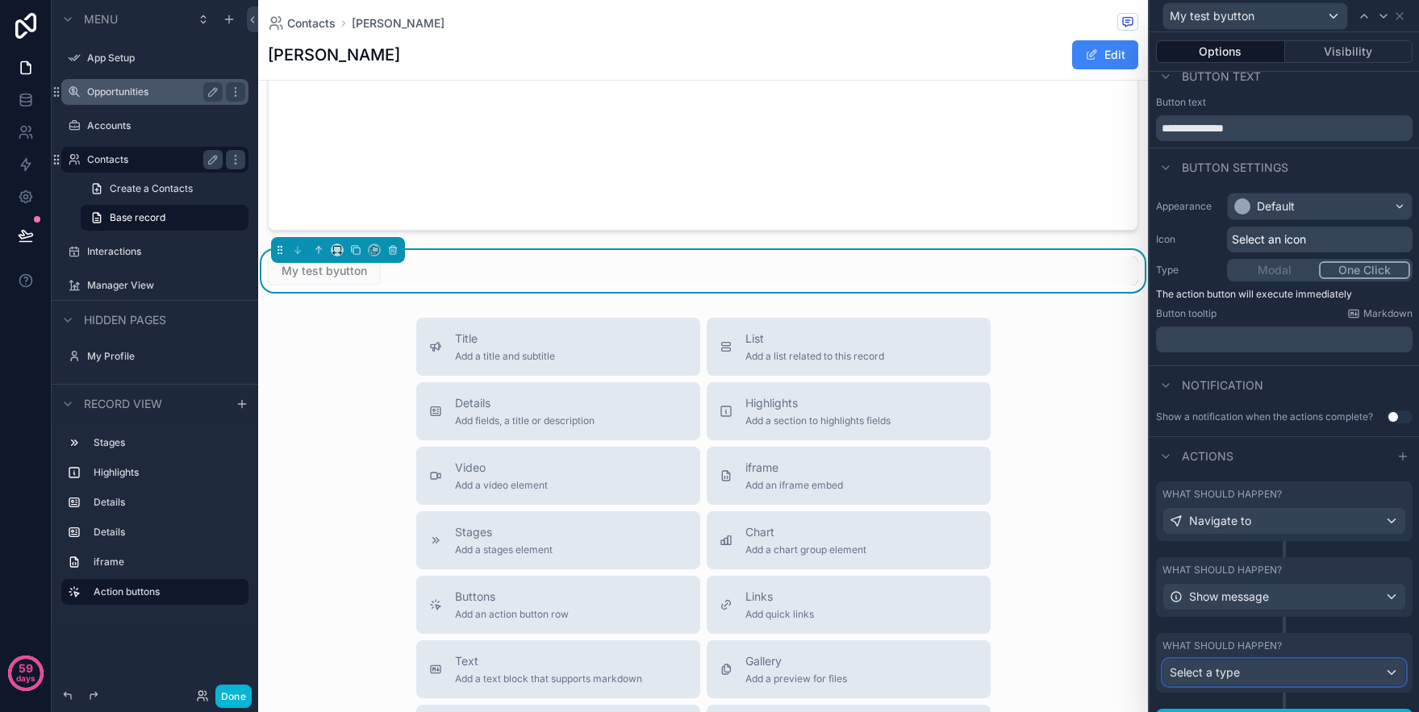
click at [1392, 668] on div "Select a type" at bounding box center [1284, 673] width 242 height 26
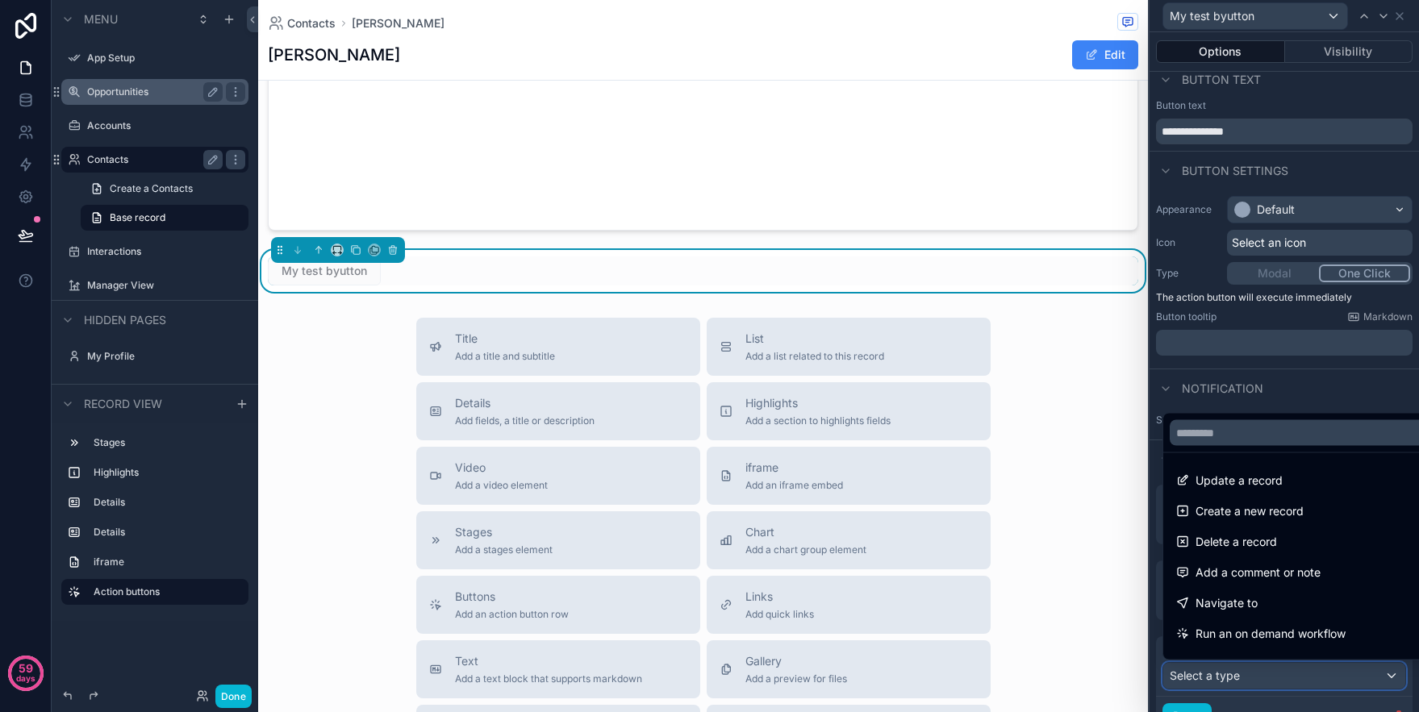
scroll to position [115, 0]
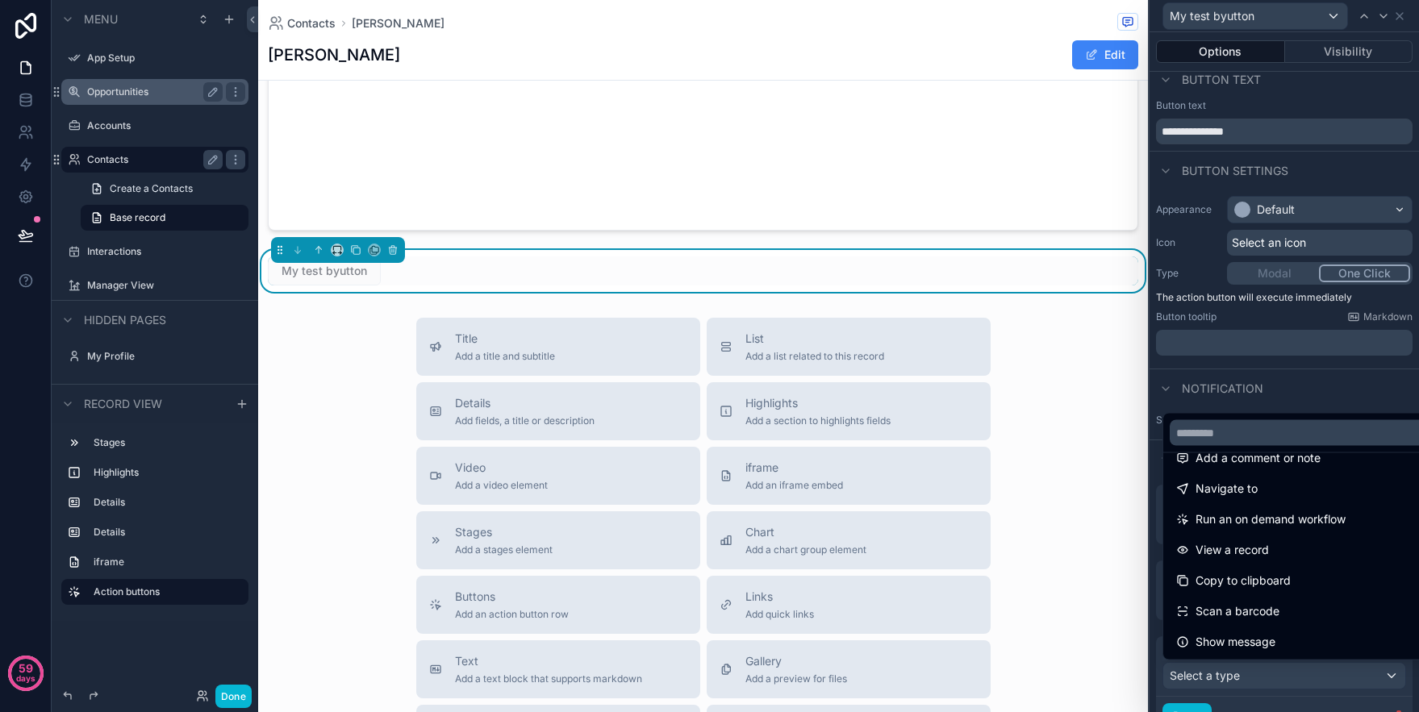
drag, startPoint x: 1150, startPoint y: 659, endPoint x: 1161, endPoint y: 656, distance: 11.7
click at [1151, 658] on div at bounding box center [1283, 356] width 269 height 712
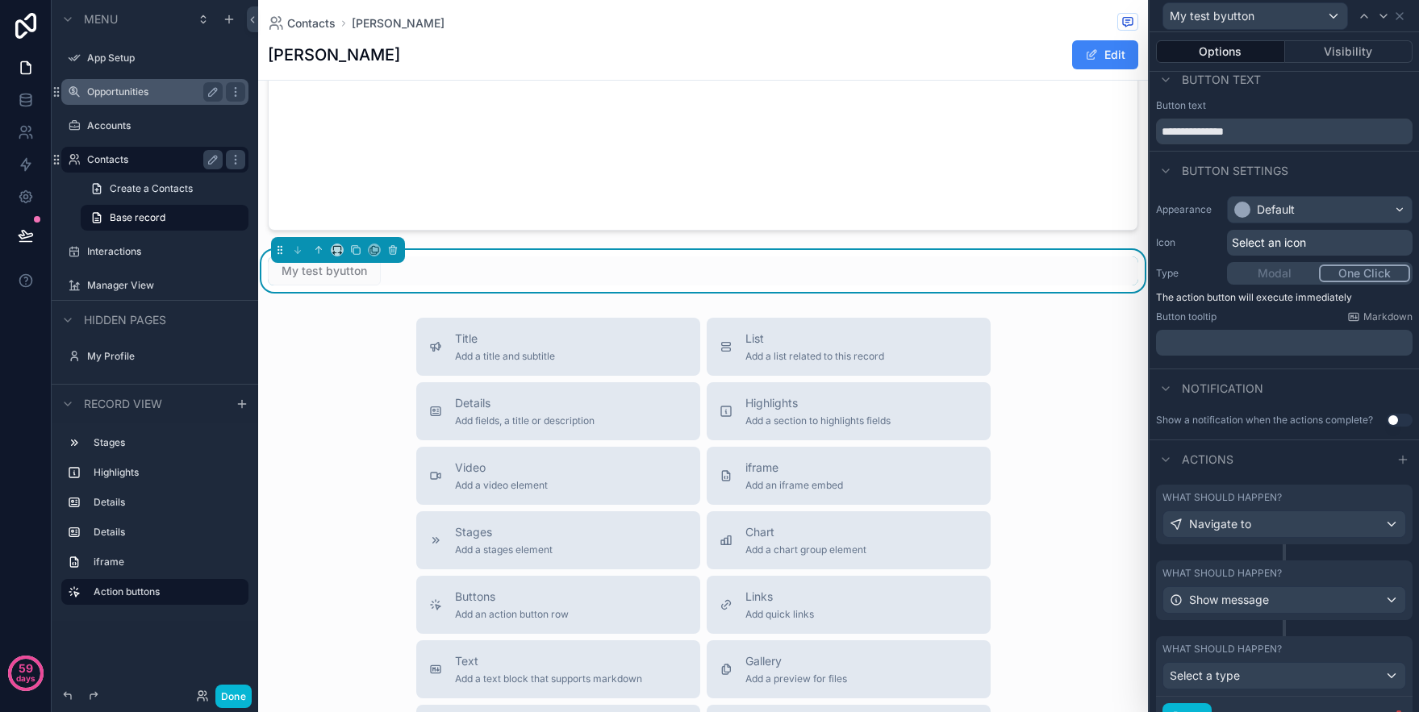
scroll to position [82, 0]
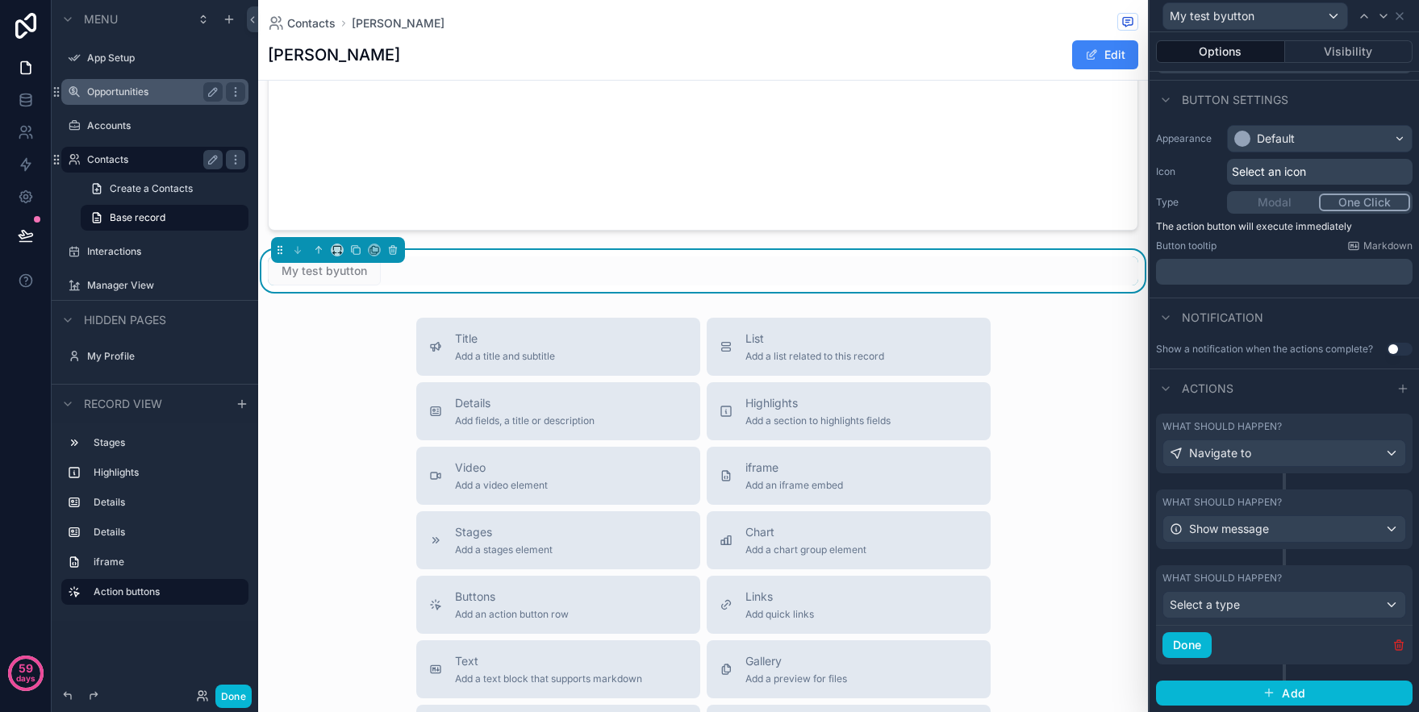
click at [1402, 645] on icon "button" at bounding box center [1397, 645] width 7 height 7
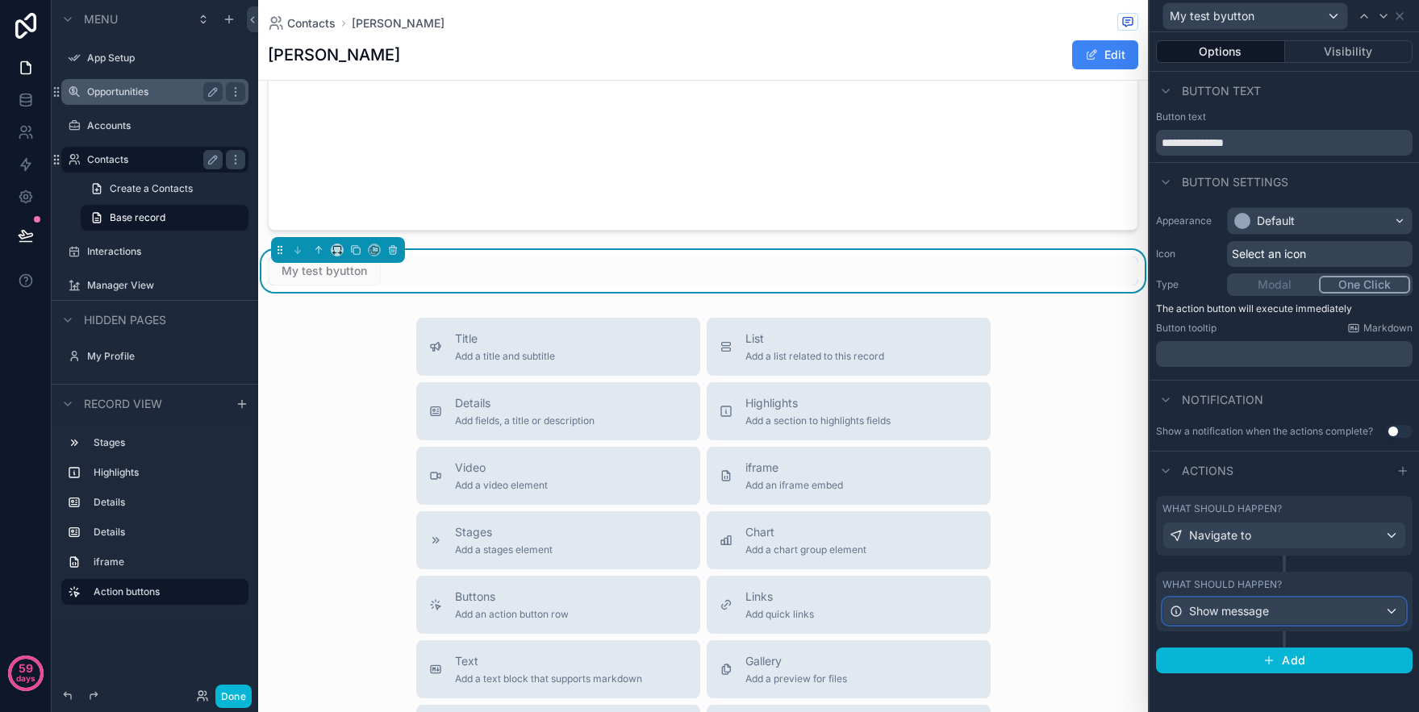
click at [1397, 618] on div "Show message" at bounding box center [1284, 611] width 242 height 26
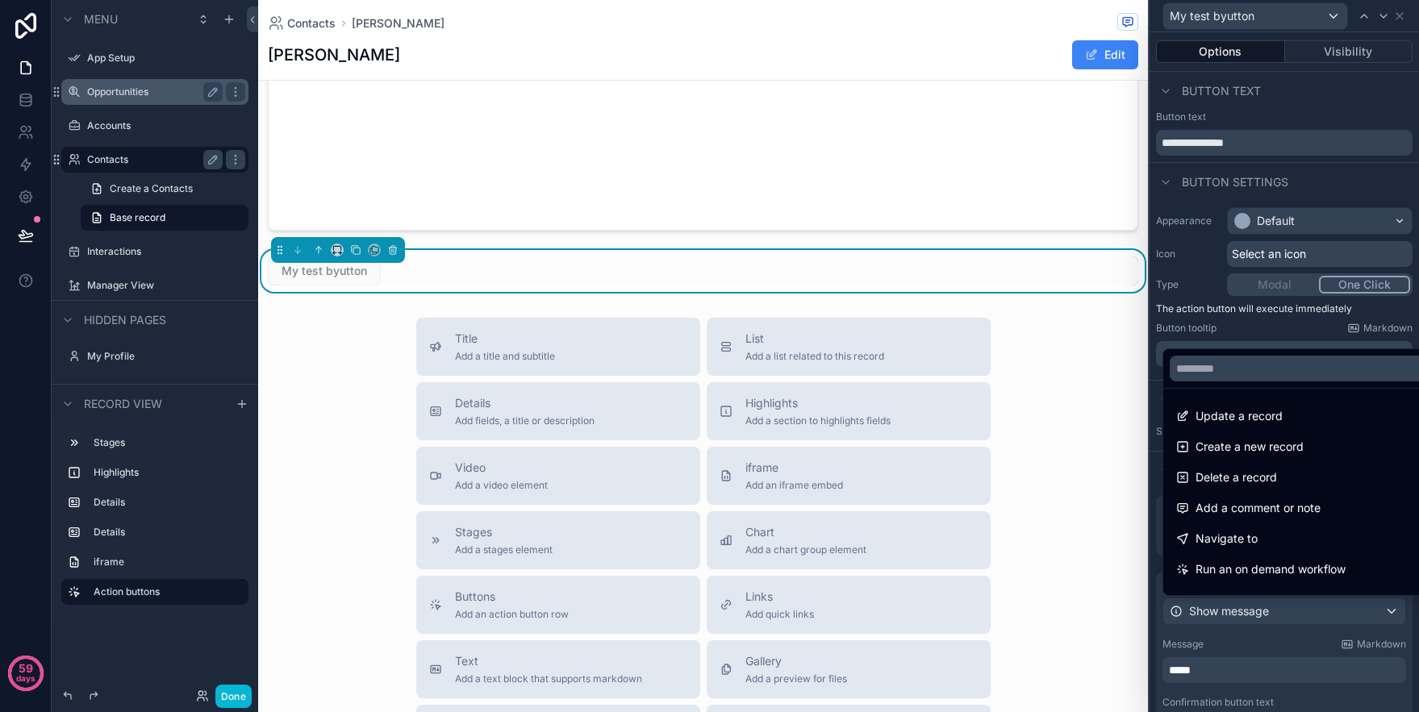
click at [1150, 484] on div at bounding box center [1283, 356] width 269 height 712
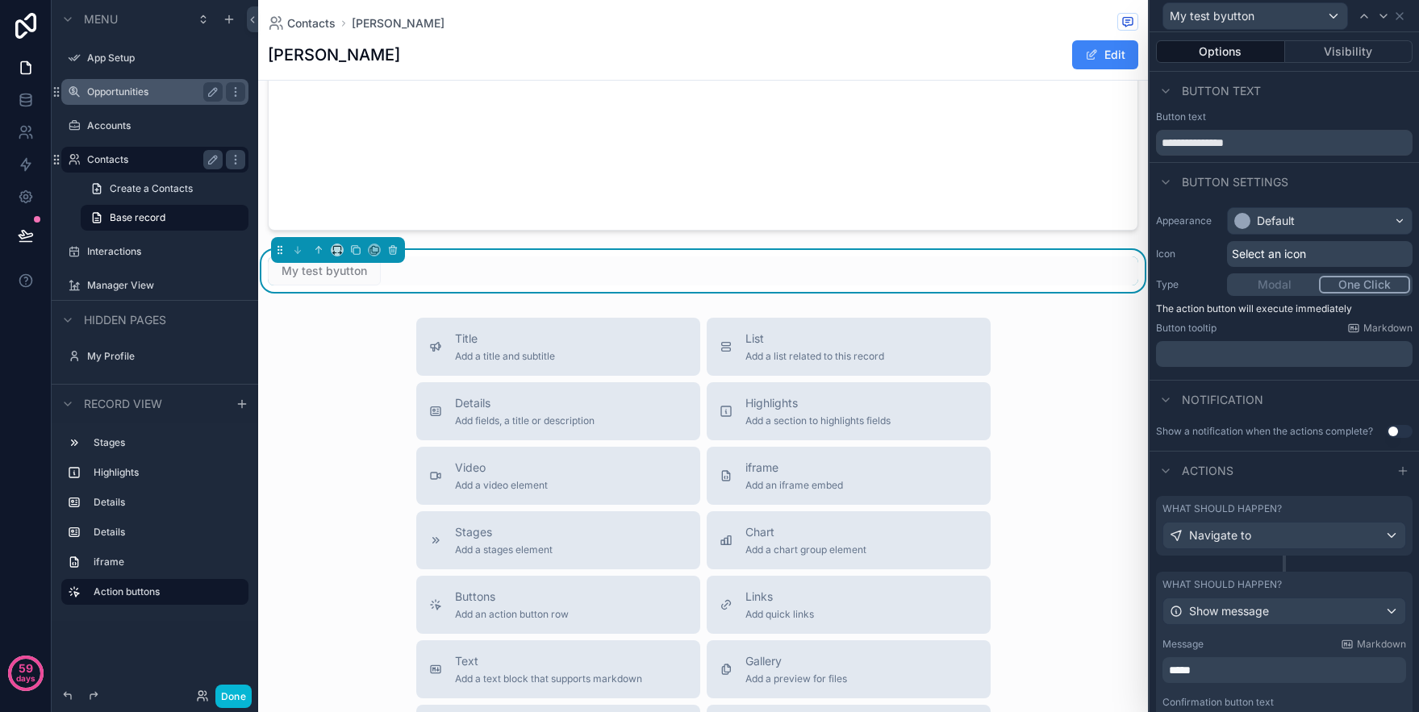
click at [1202, 180] on span "Button settings" at bounding box center [1234, 182] width 106 height 16
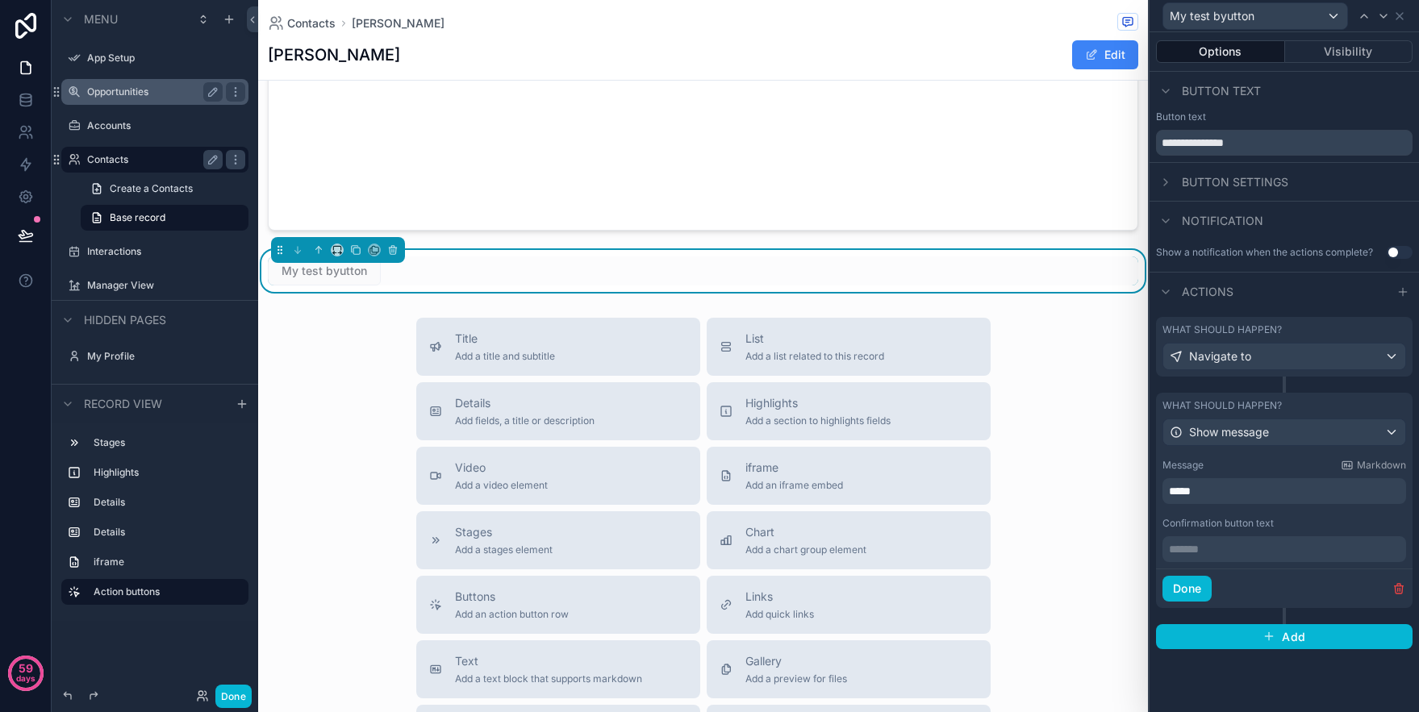
click at [1323, 64] on div "Options Visibility" at bounding box center [1283, 51] width 269 height 39
click at [1002, 155] on div "scrollable content" at bounding box center [703, 140] width 890 height 193
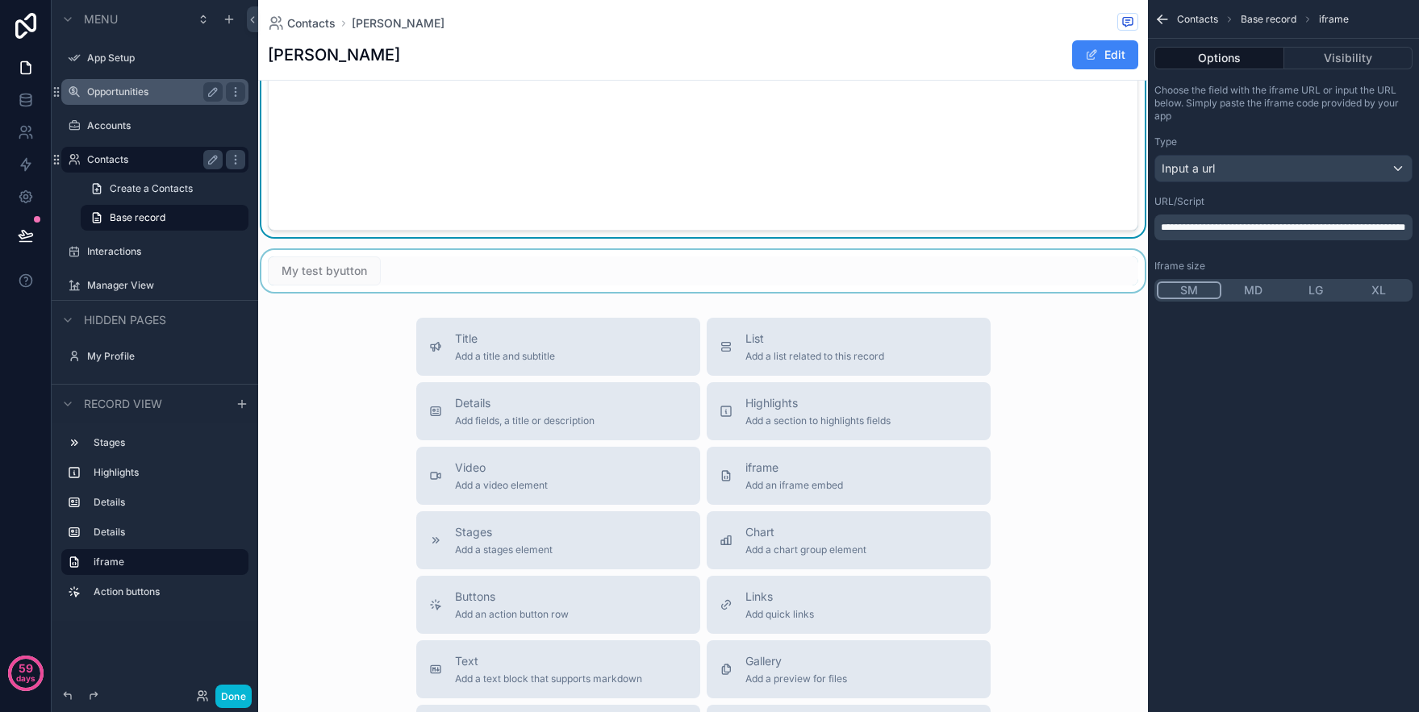
click at [316, 277] on div "scrollable content" at bounding box center [703, 271] width 890 height 42
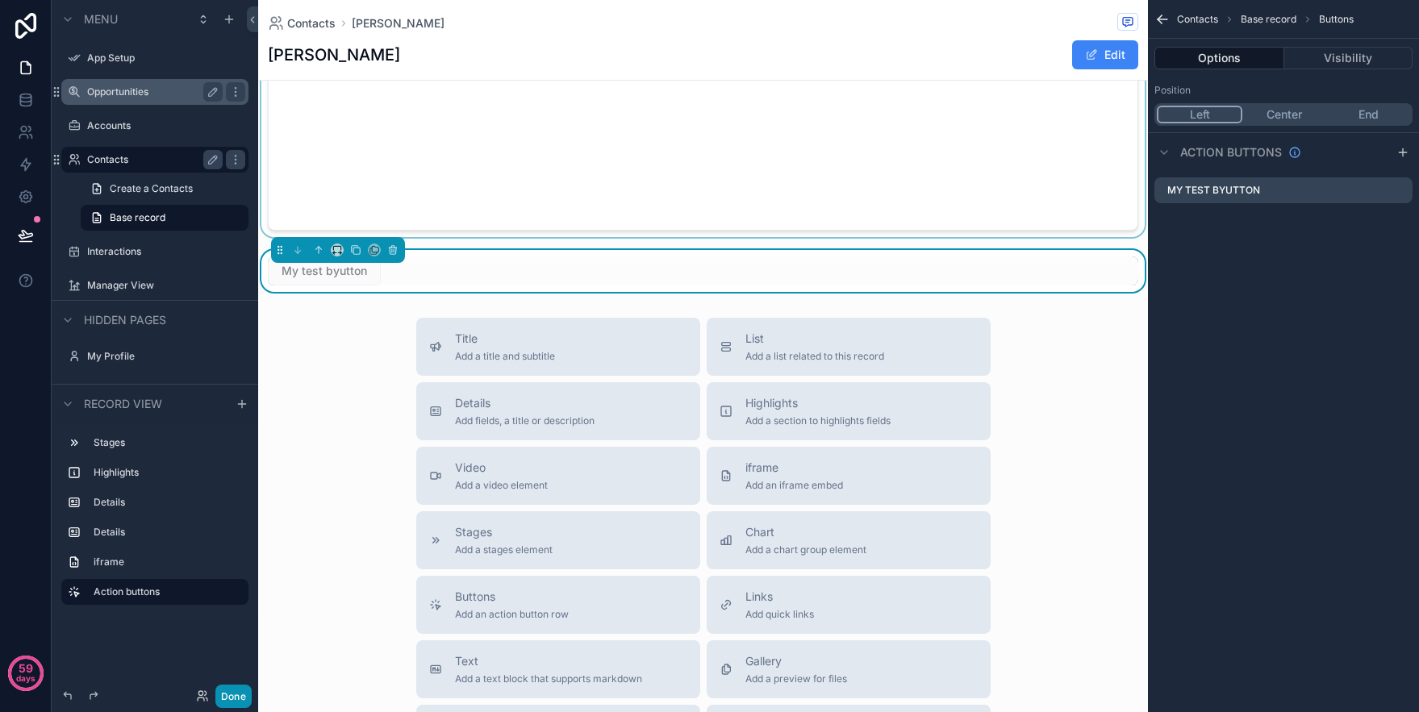
click at [248, 696] on button "Done" at bounding box center [233, 696] width 36 height 23
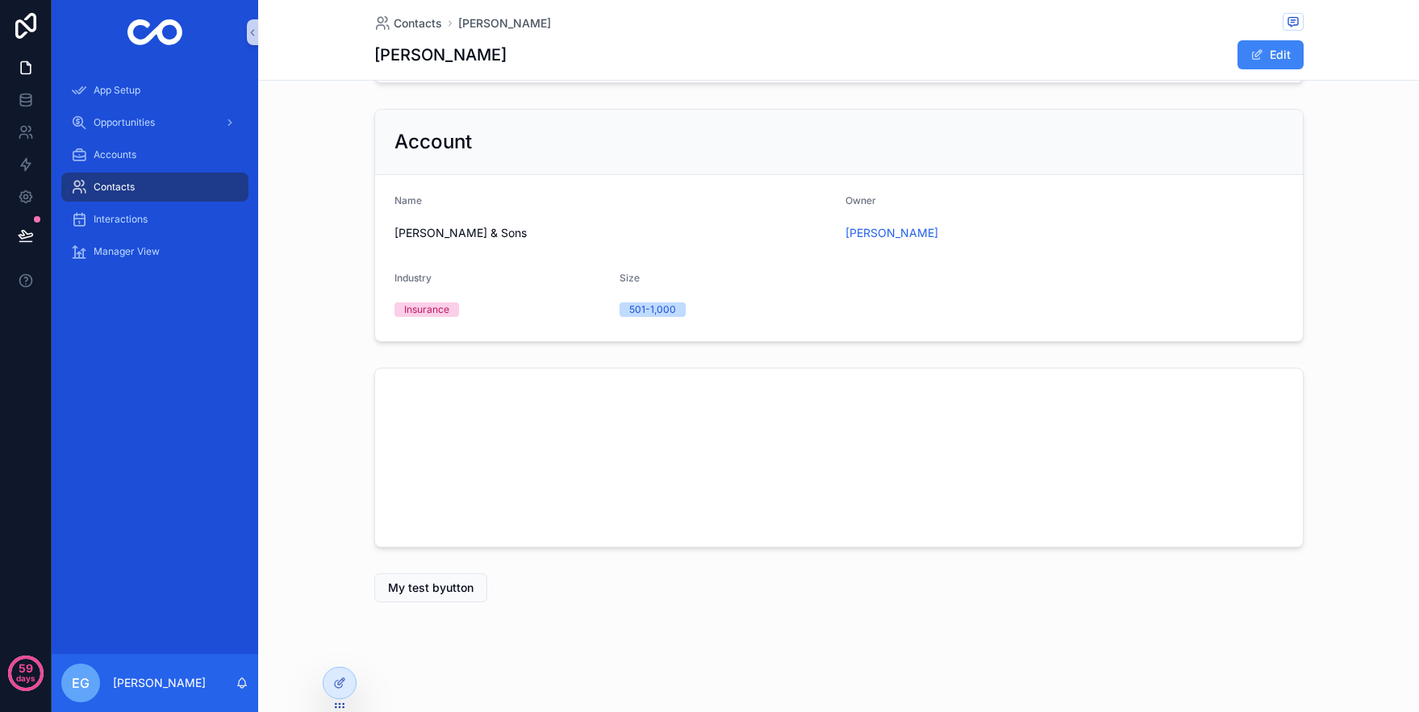
scroll to position [517, 0]
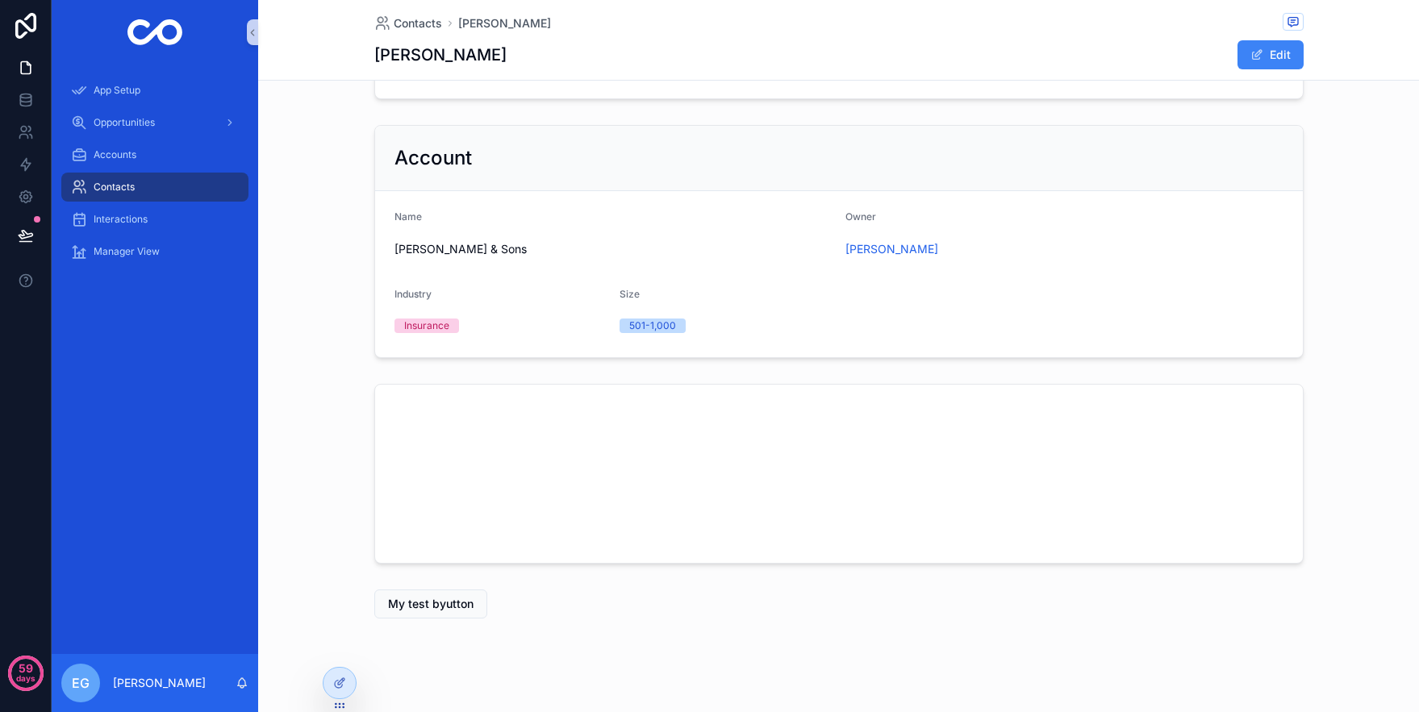
click at [160, 199] on div "Contacts" at bounding box center [155, 187] width 168 height 26
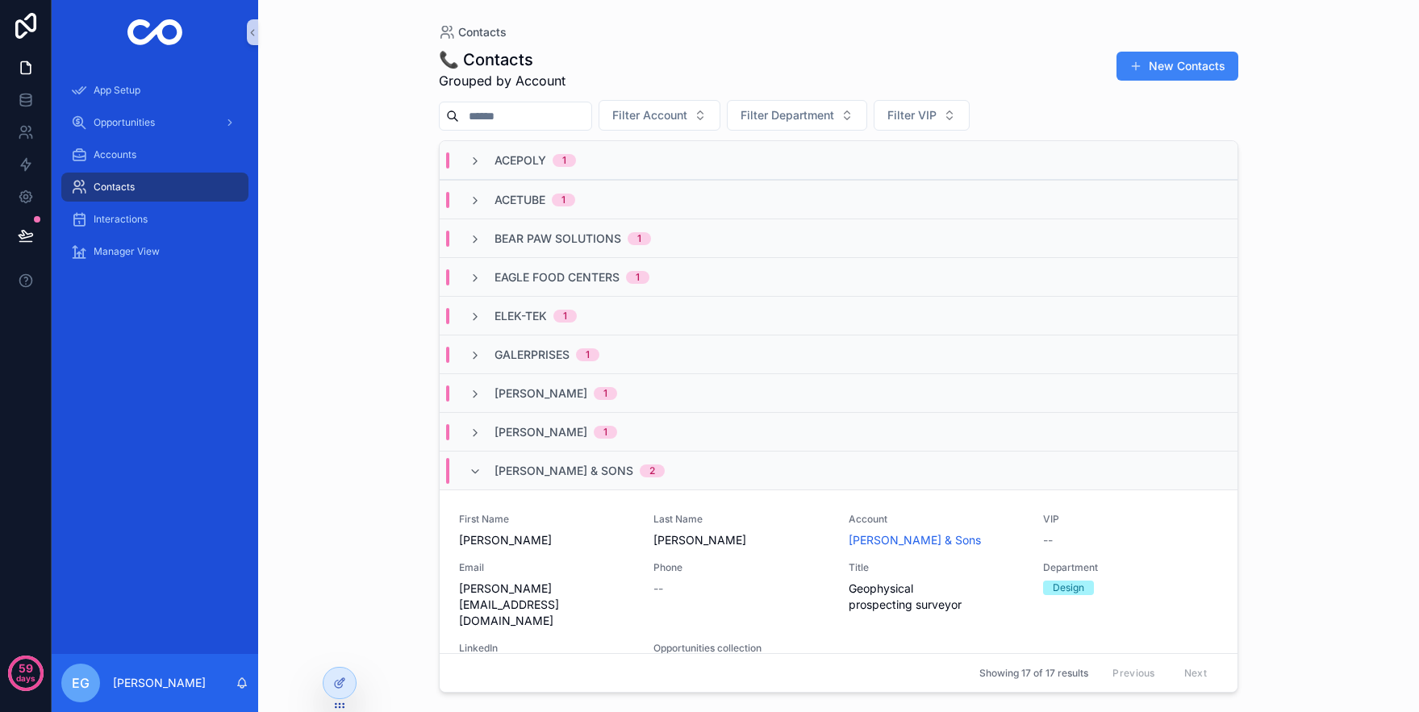
click at [509, 160] on span "Acepoly" at bounding box center [520, 160] width 52 height 16
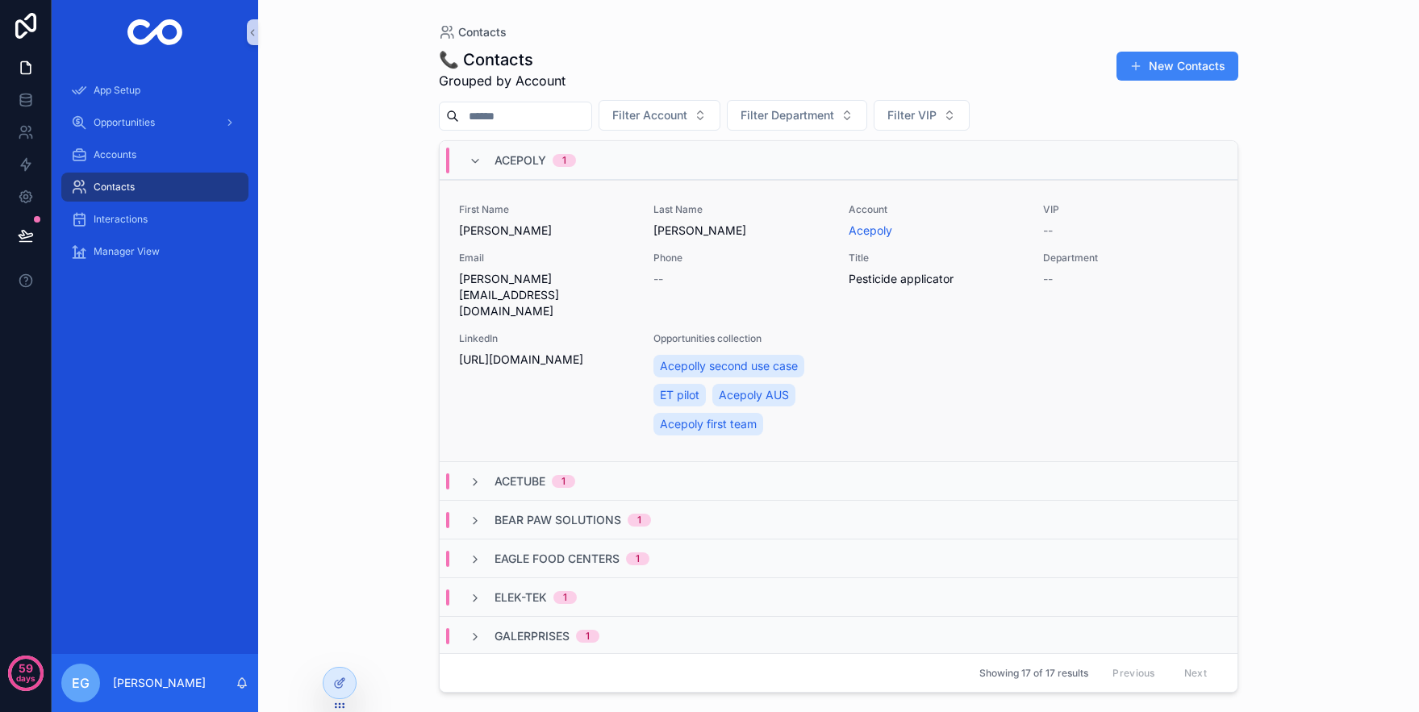
click at [525, 230] on span "[PERSON_NAME]" at bounding box center [546, 231] width 175 height 16
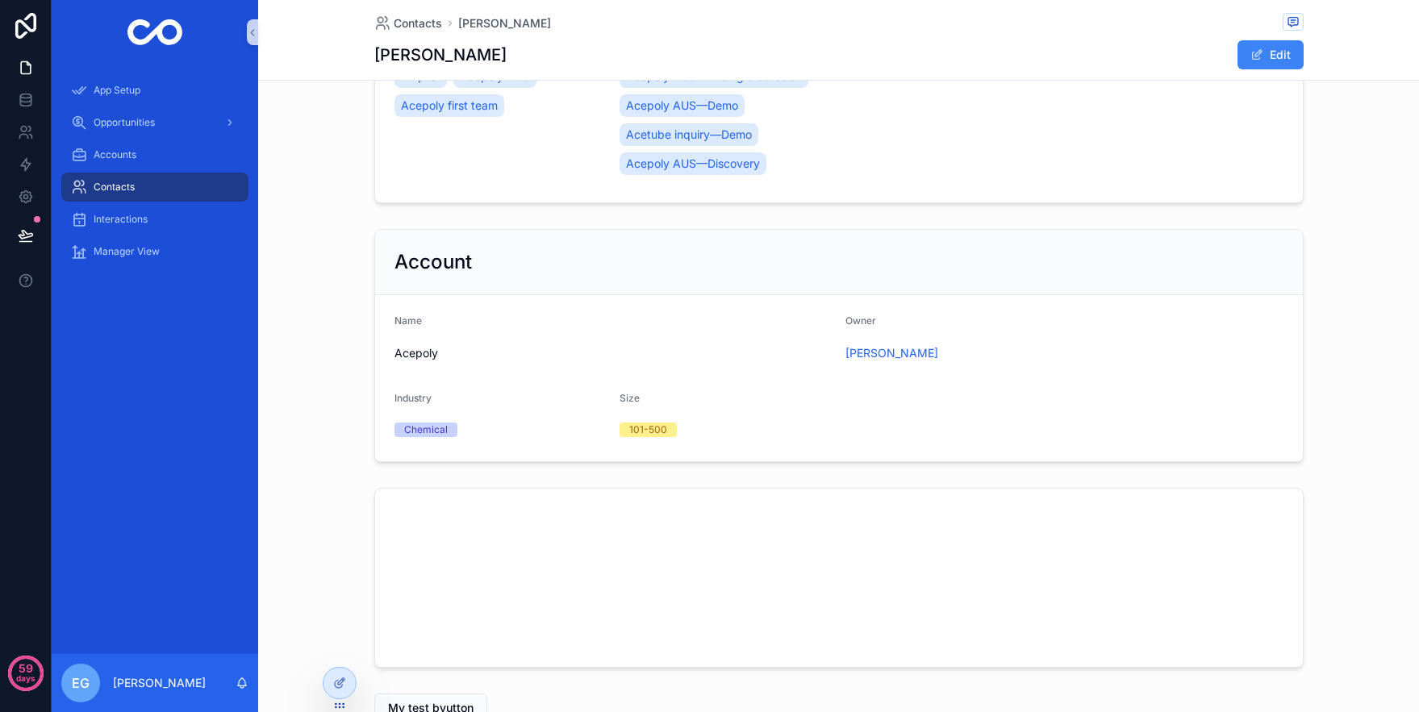
scroll to position [575, 0]
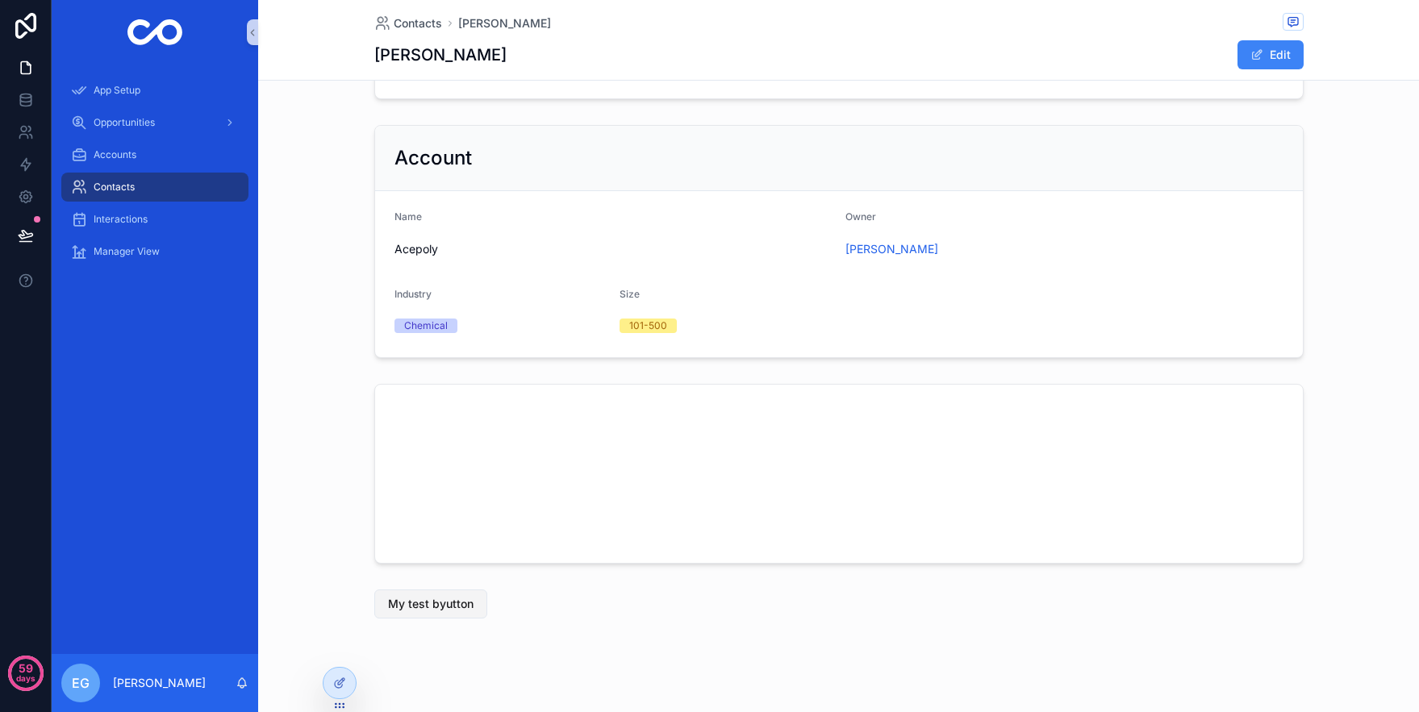
click at [429, 596] on span "My test byutton" at bounding box center [430, 604] width 85 height 16
click at [447, 596] on span "My test byutton" at bounding box center [430, 604] width 85 height 16
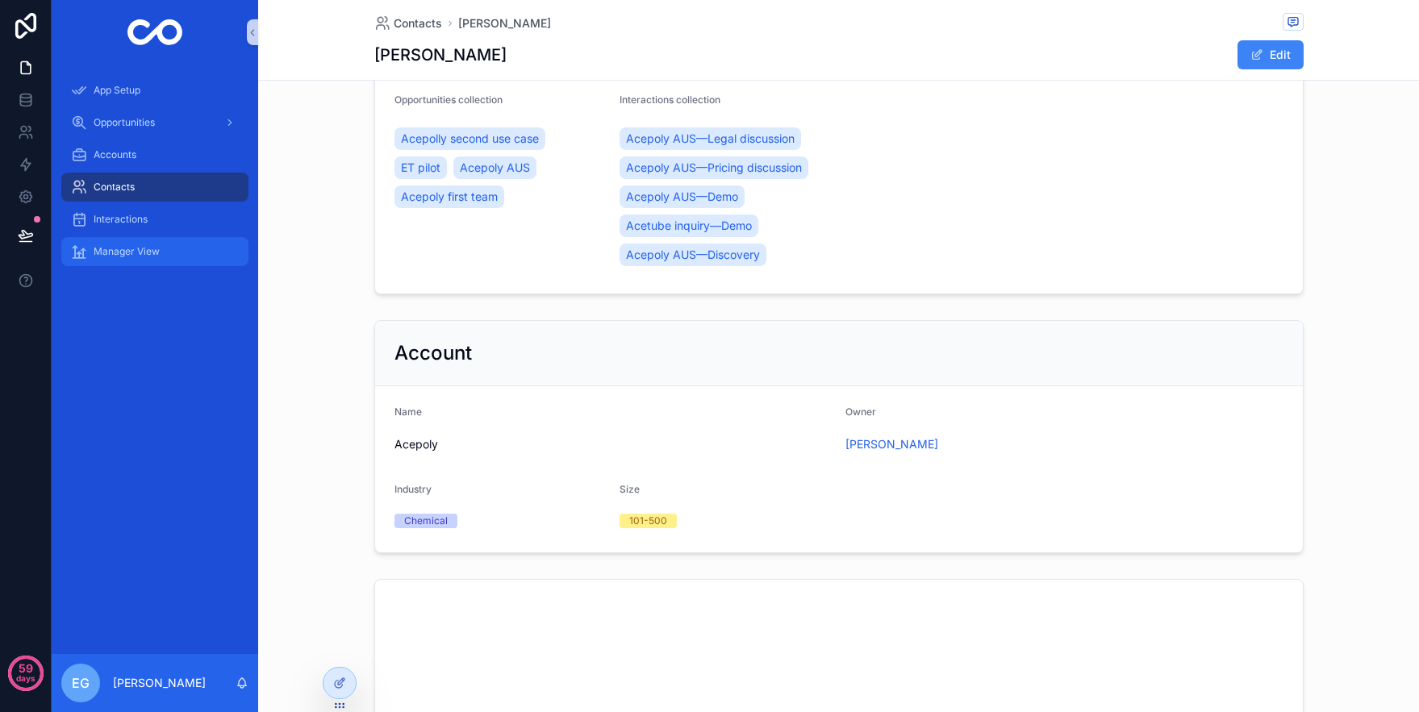
scroll to position [288, 0]
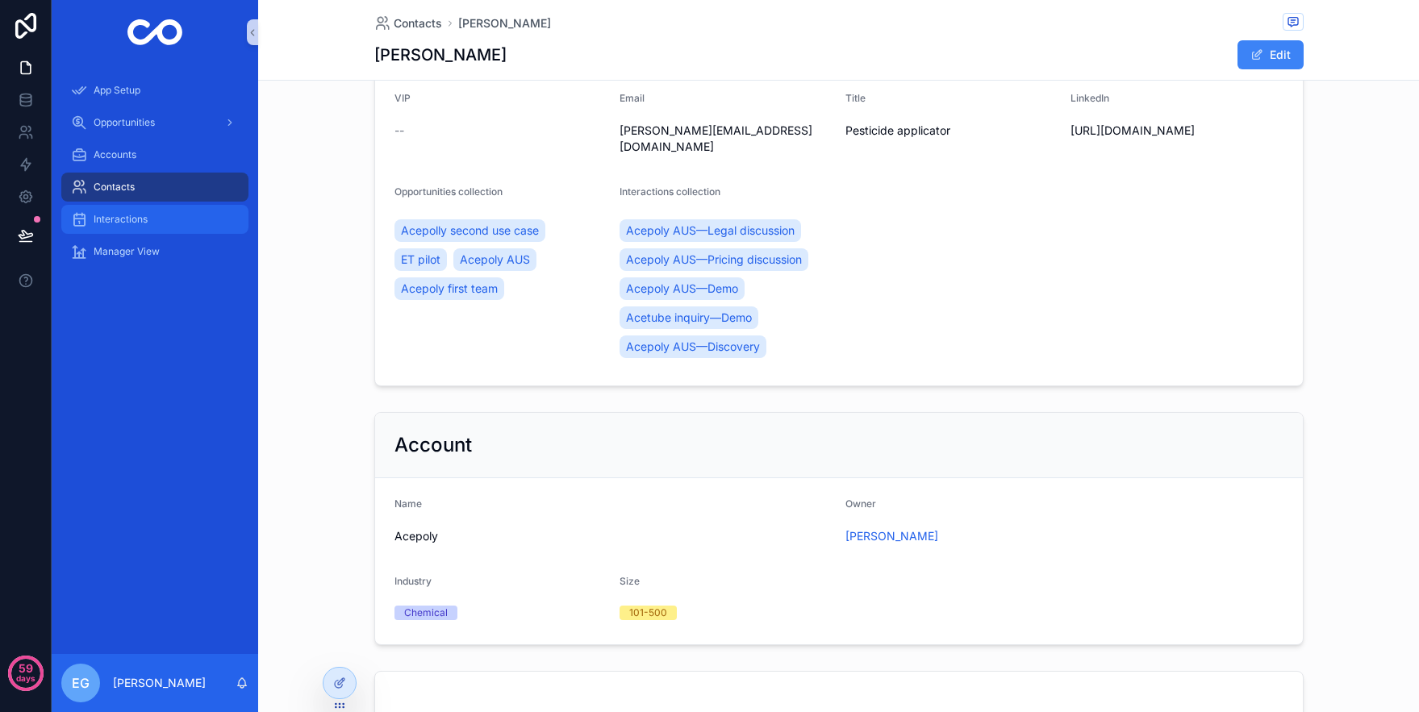
click at [160, 222] on div "Interactions" at bounding box center [155, 219] width 168 height 26
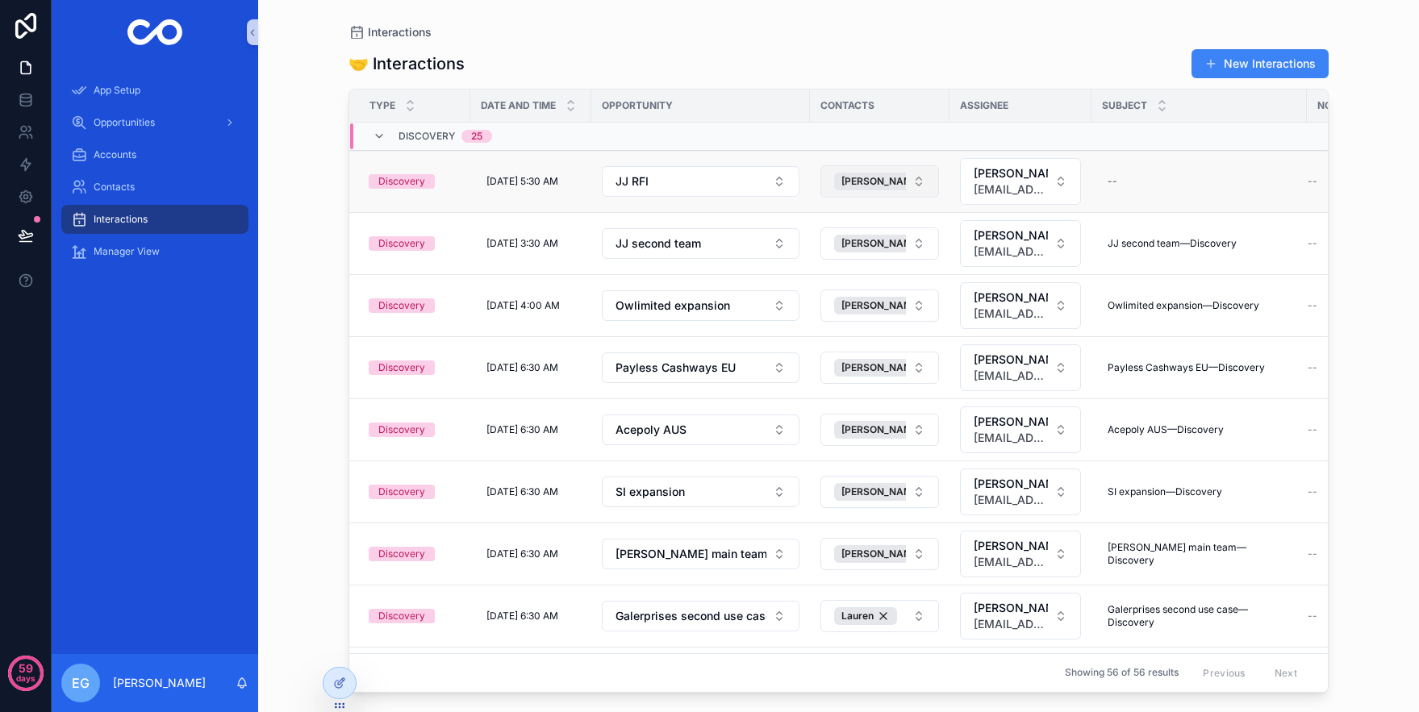
click at [919, 183] on button "[PERSON_NAME]" at bounding box center [879, 181] width 119 height 32
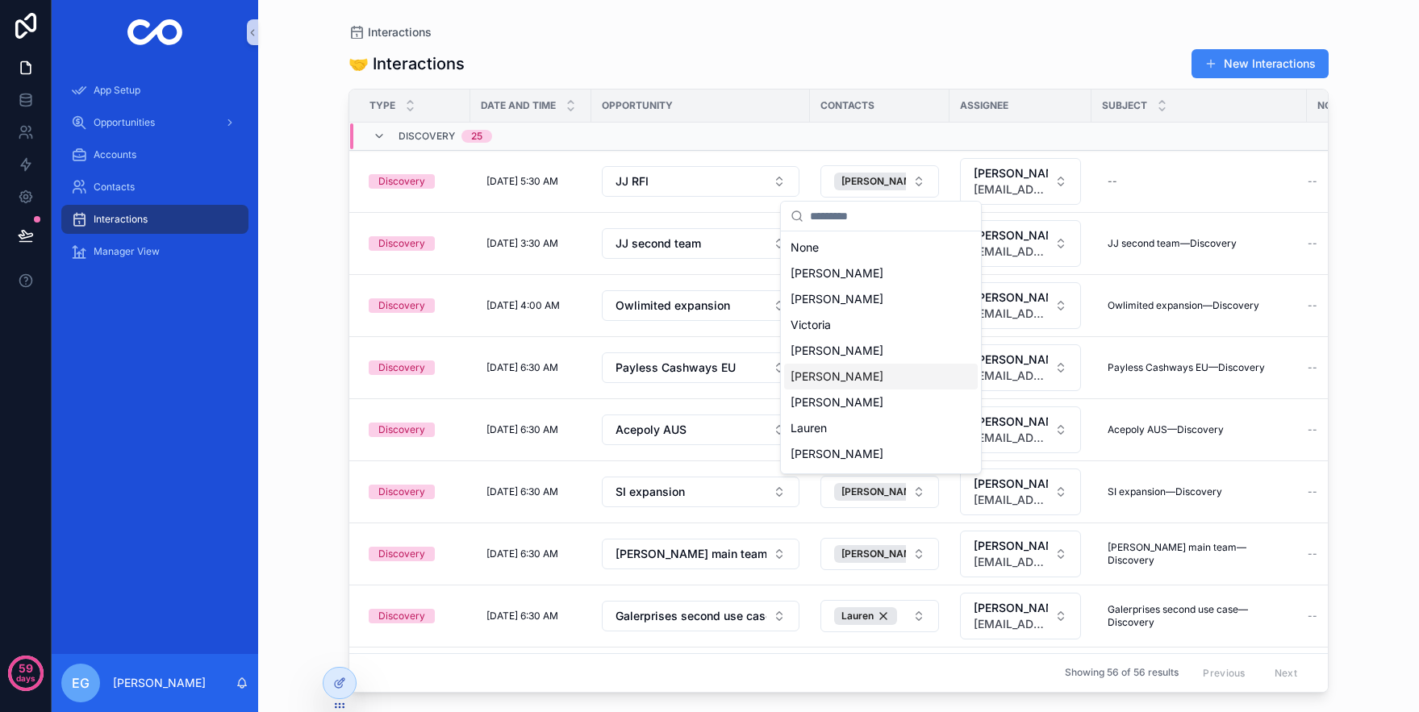
click at [823, 365] on div "[PERSON_NAME]" at bounding box center [881, 377] width 194 height 26
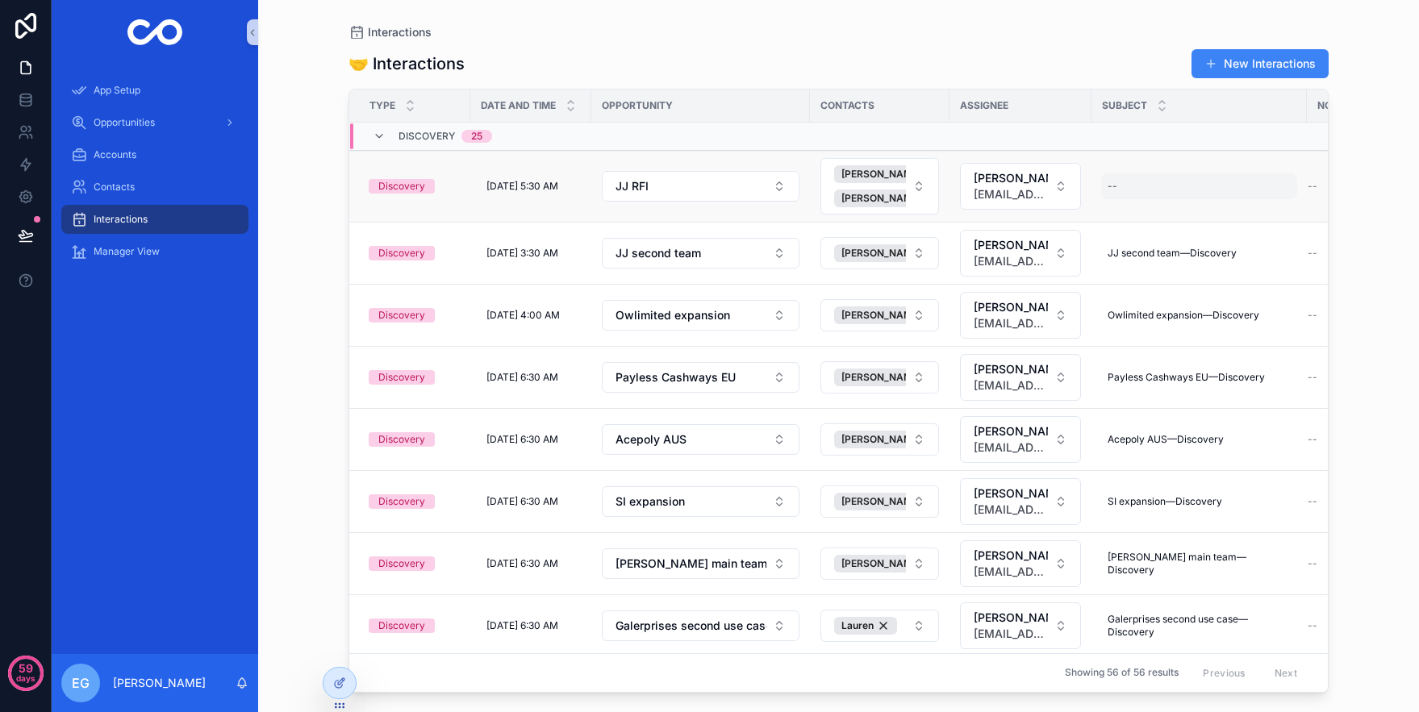
click at [1141, 192] on div "--" at bounding box center [1199, 186] width 196 height 26
click at [636, 215] on td "JJ RFI" at bounding box center [700, 187] width 219 height 72
click at [440, 188] on div "Discovery" at bounding box center [415, 186] width 92 height 15
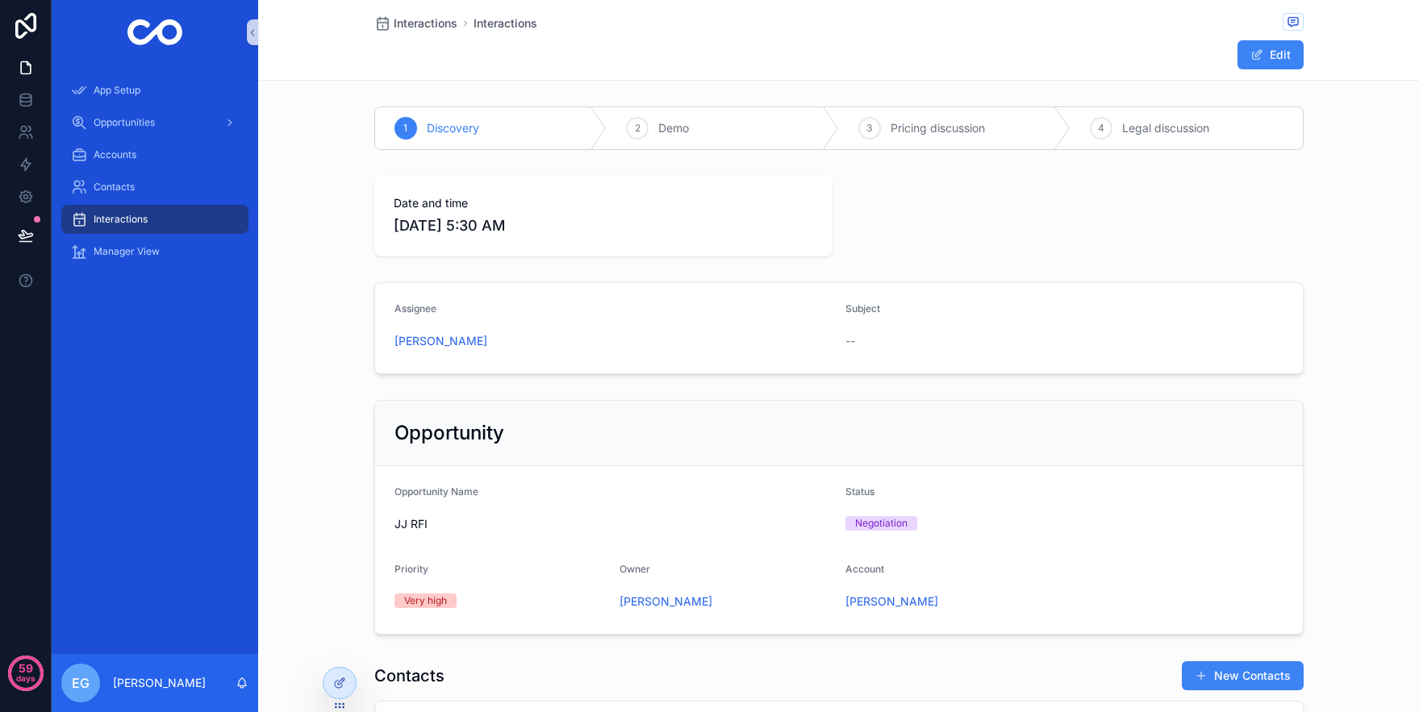
scroll to position [4, 0]
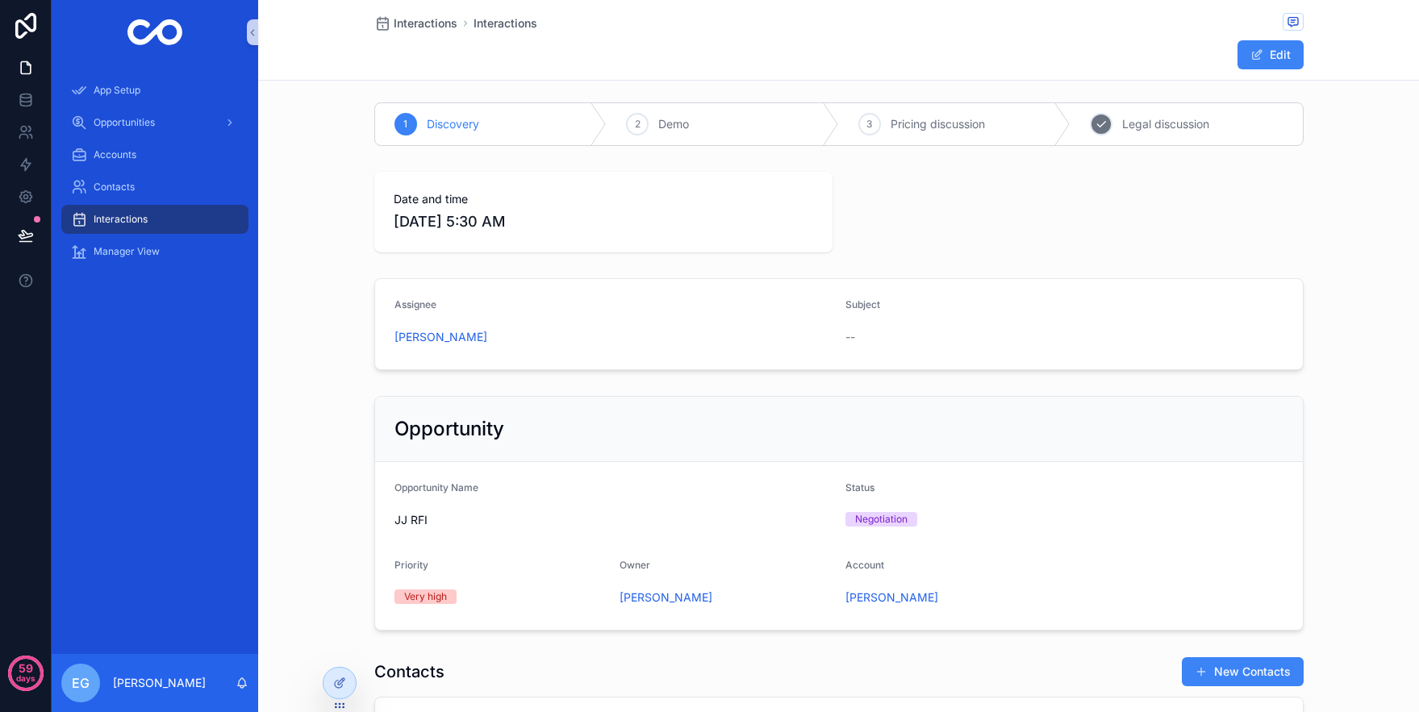
click at [1191, 114] on div "4 Legal discussion" at bounding box center [1186, 124] width 232 height 42
click at [976, 128] on span "Pricing discussion" at bounding box center [937, 124] width 94 height 16
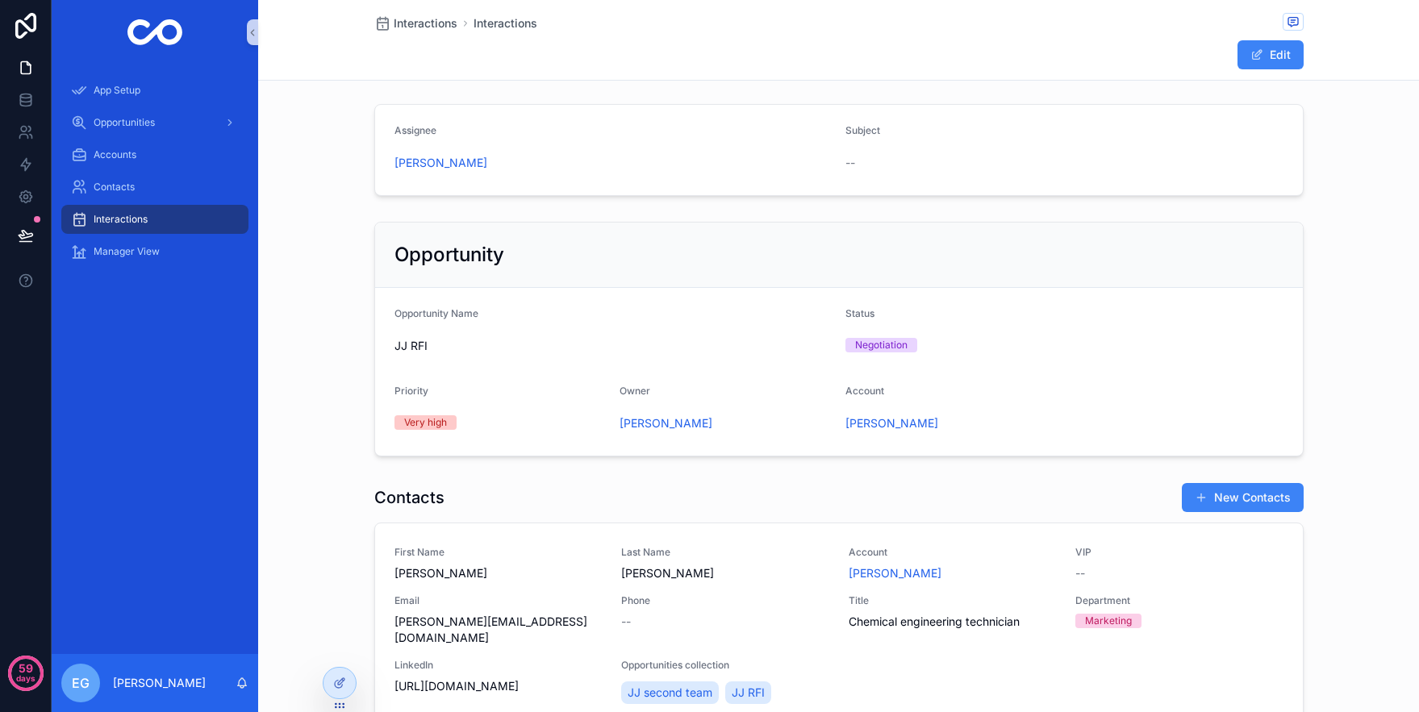
scroll to position [183, 0]
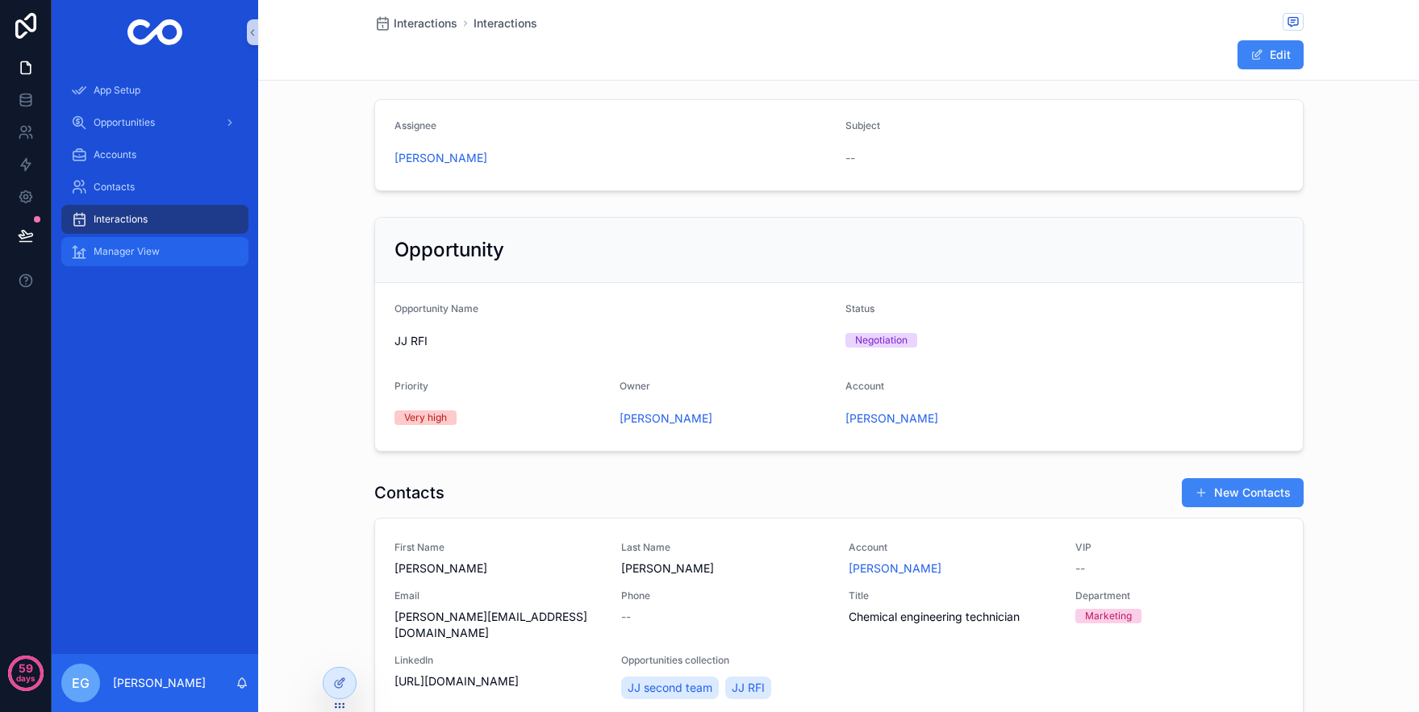
click at [181, 248] on div "Manager View" at bounding box center [155, 252] width 168 height 26
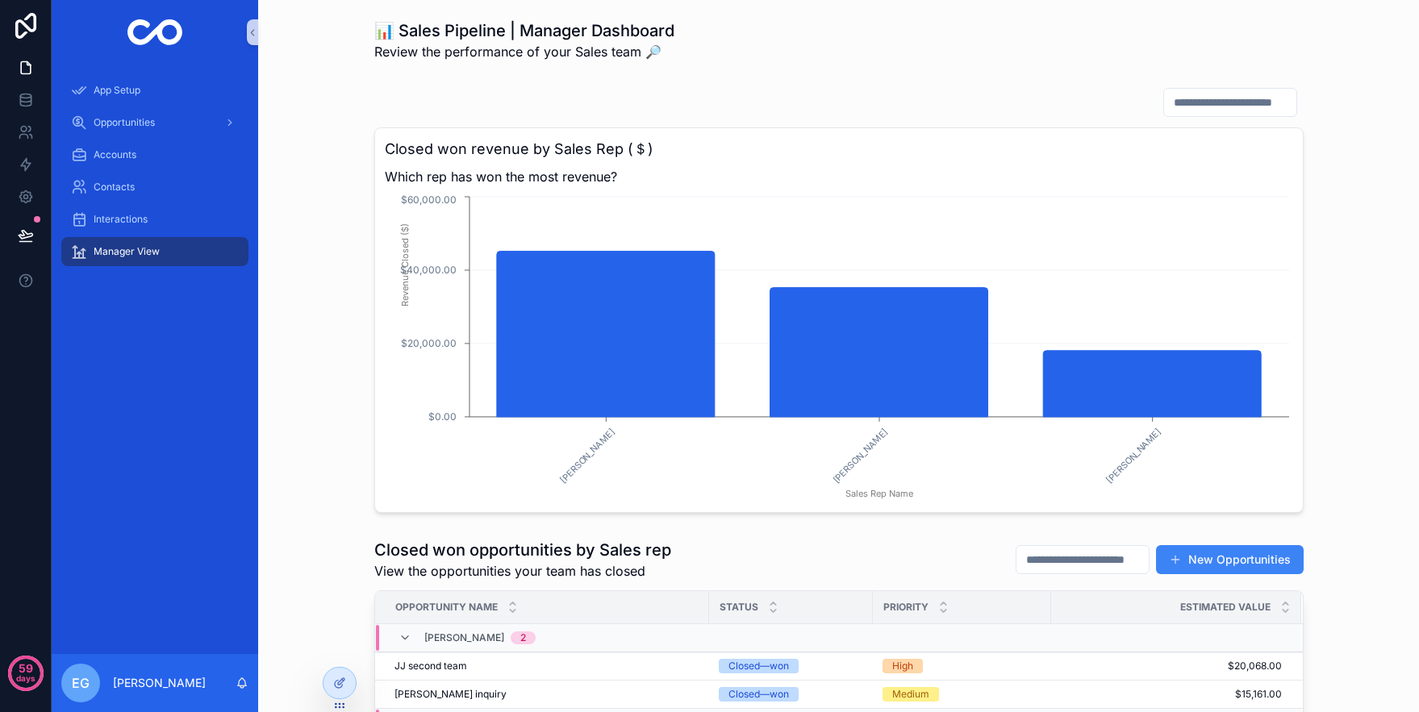
click at [1208, 106] on input "scrollable content" at bounding box center [1230, 102] width 132 height 23
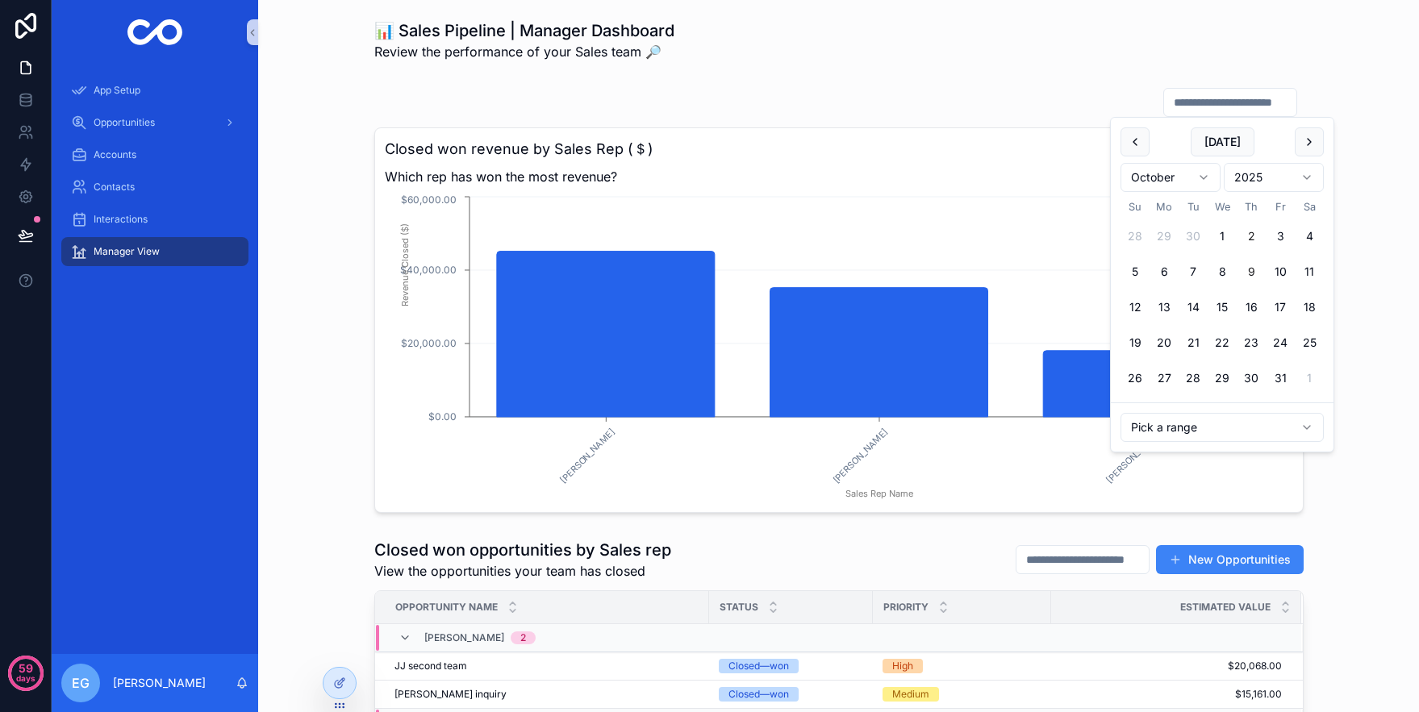
click at [1248, 277] on button "9" at bounding box center [1250, 271] width 29 height 29
type input "**********"
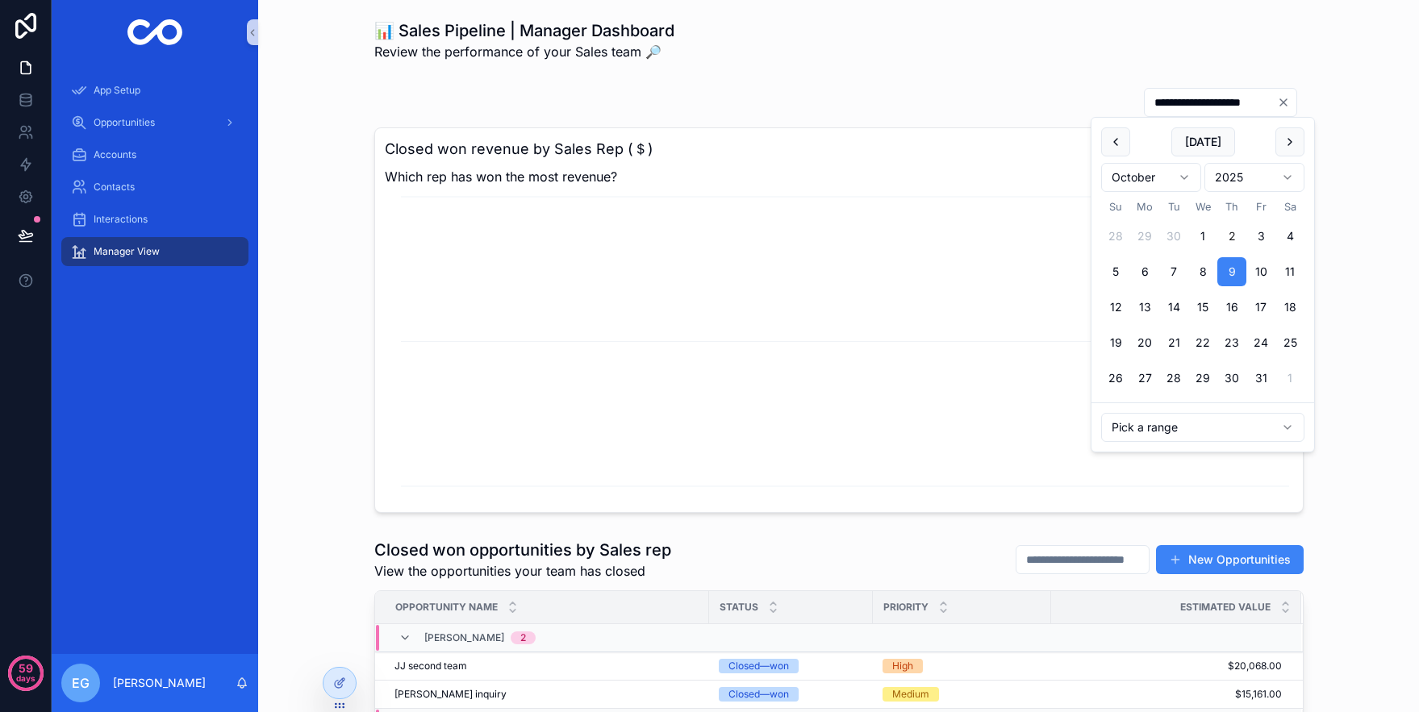
click at [310, 260] on div "**********" at bounding box center [838, 300] width 1135 height 439
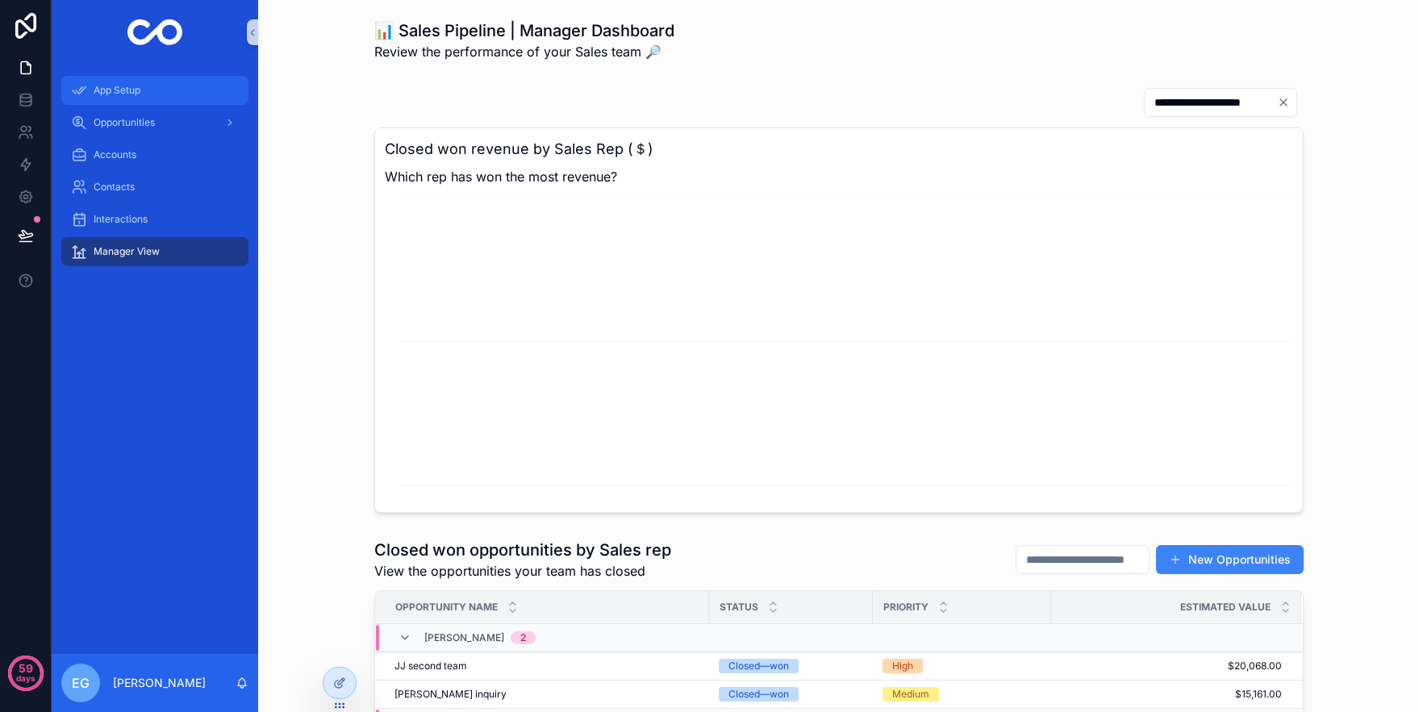
click at [152, 98] on div "App Setup" at bounding box center [155, 90] width 168 height 26
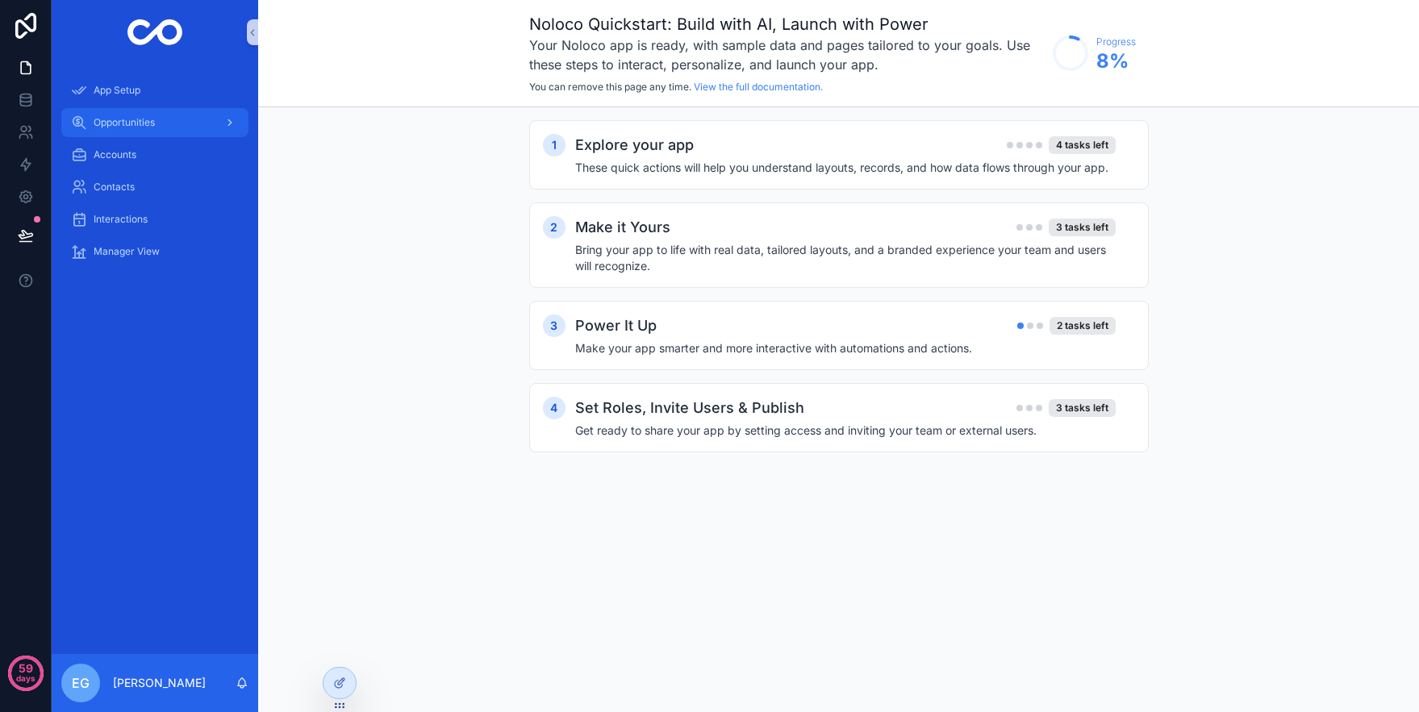
click at [204, 130] on div "Opportunities" at bounding box center [155, 123] width 168 height 26
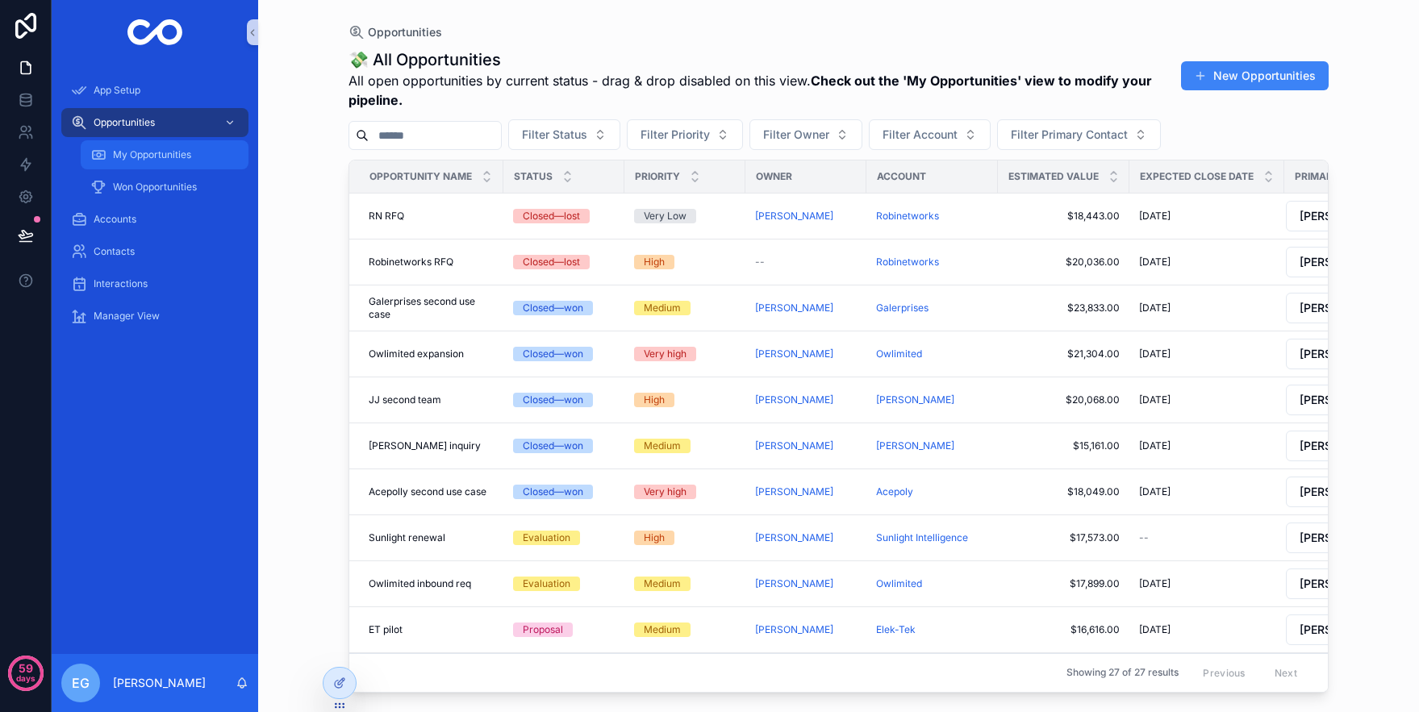
click at [163, 164] on div "My Opportunities" at bounding box center [164, 155] width 148 height 26
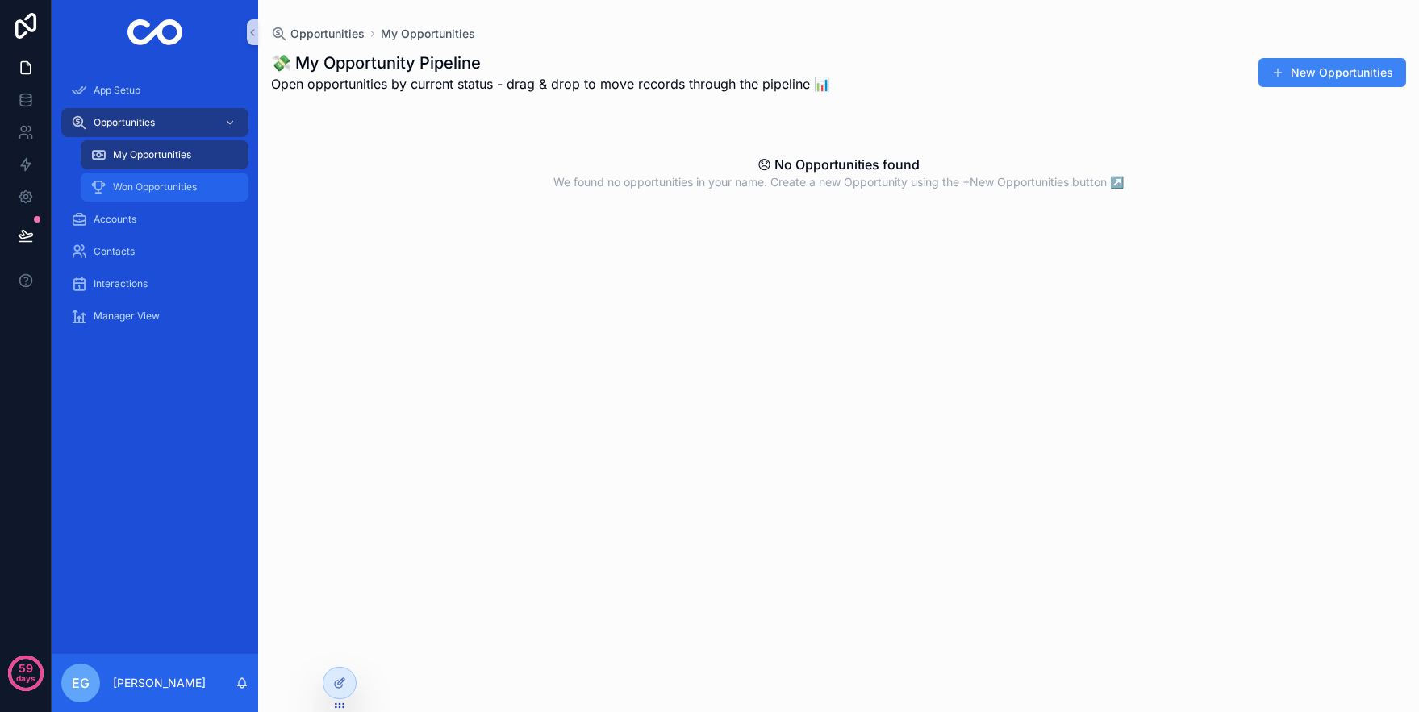
click at [154, 182] on span "Won Opportunities" at bounding box center [155, 187] width 84 height 13
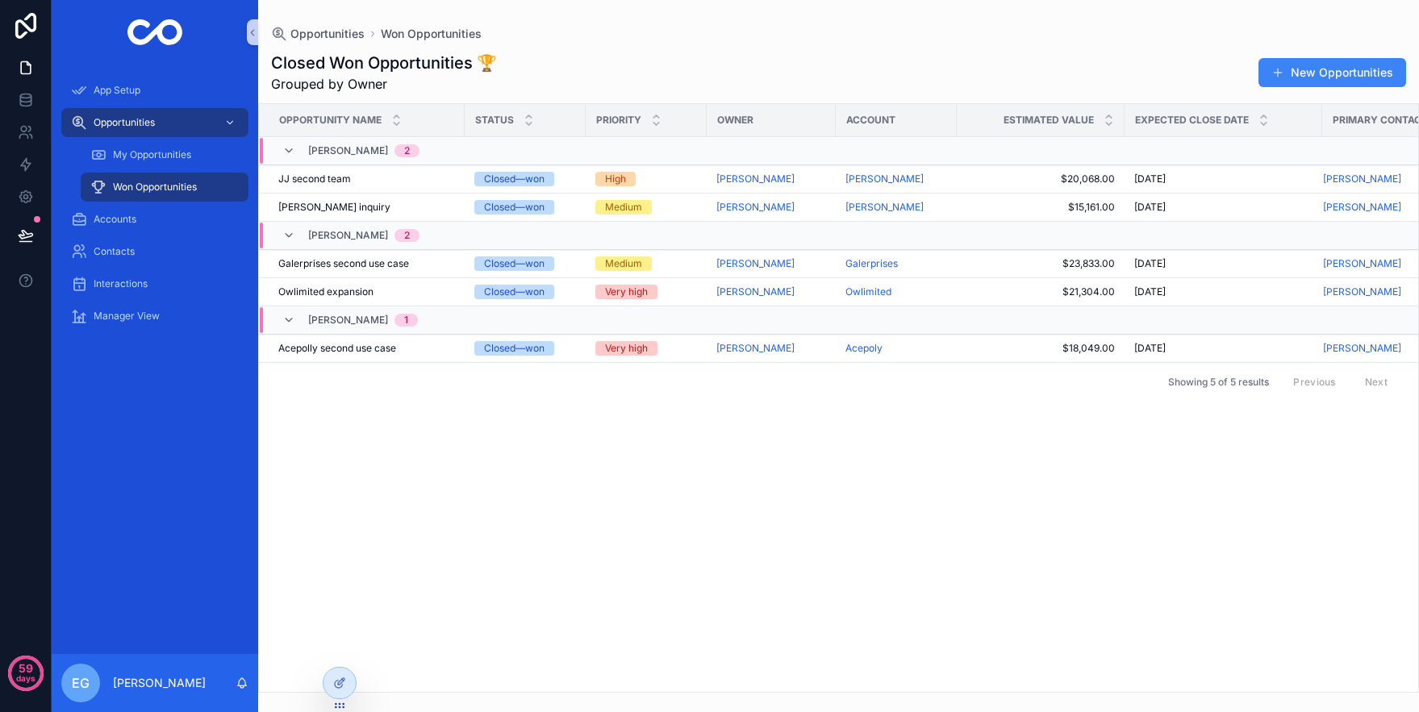
click at [812, 456] on div "Opportunity Name Status Priority Owner Account Estimated Value Expected close d…" at bounding box center [838, 398] width 1159 height 588
click at [1284, 80] on button "New Opportunities" at bounding box center [1332, 72] width 148 height 29
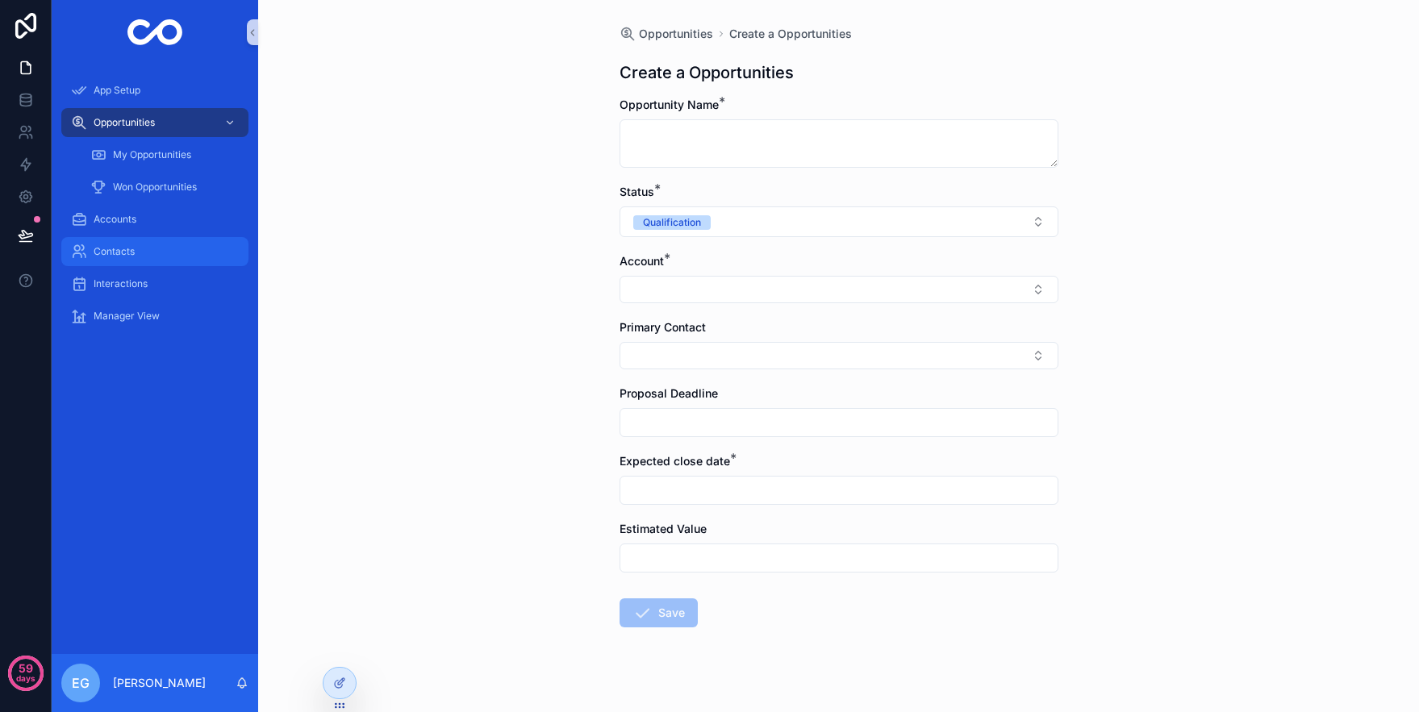
click at [133, 259] on div "Contacts" at bounding box center [155, 252] width 168 height 26
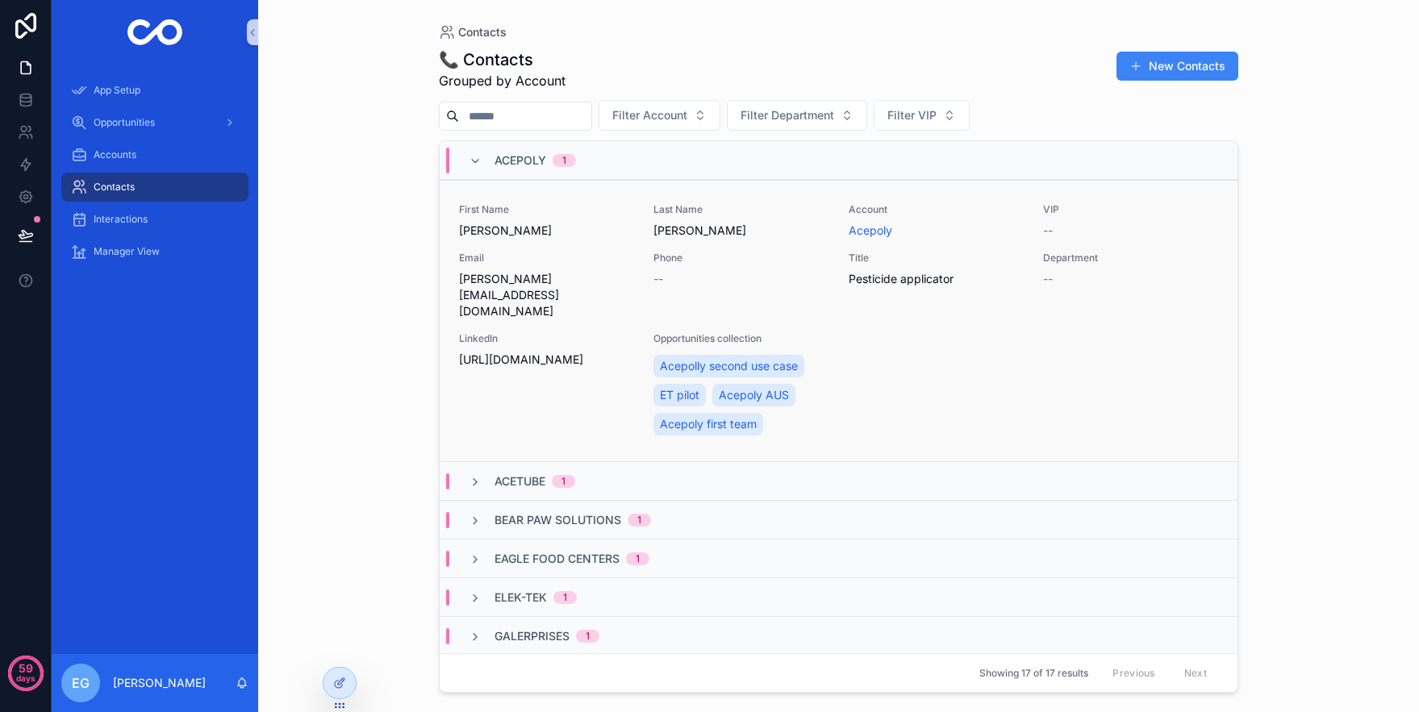
click at [611, 370] on div "LinkedIn http://linkedin.com/in/thisisanexample" at bounding box center [546, 385] width 175 height 106
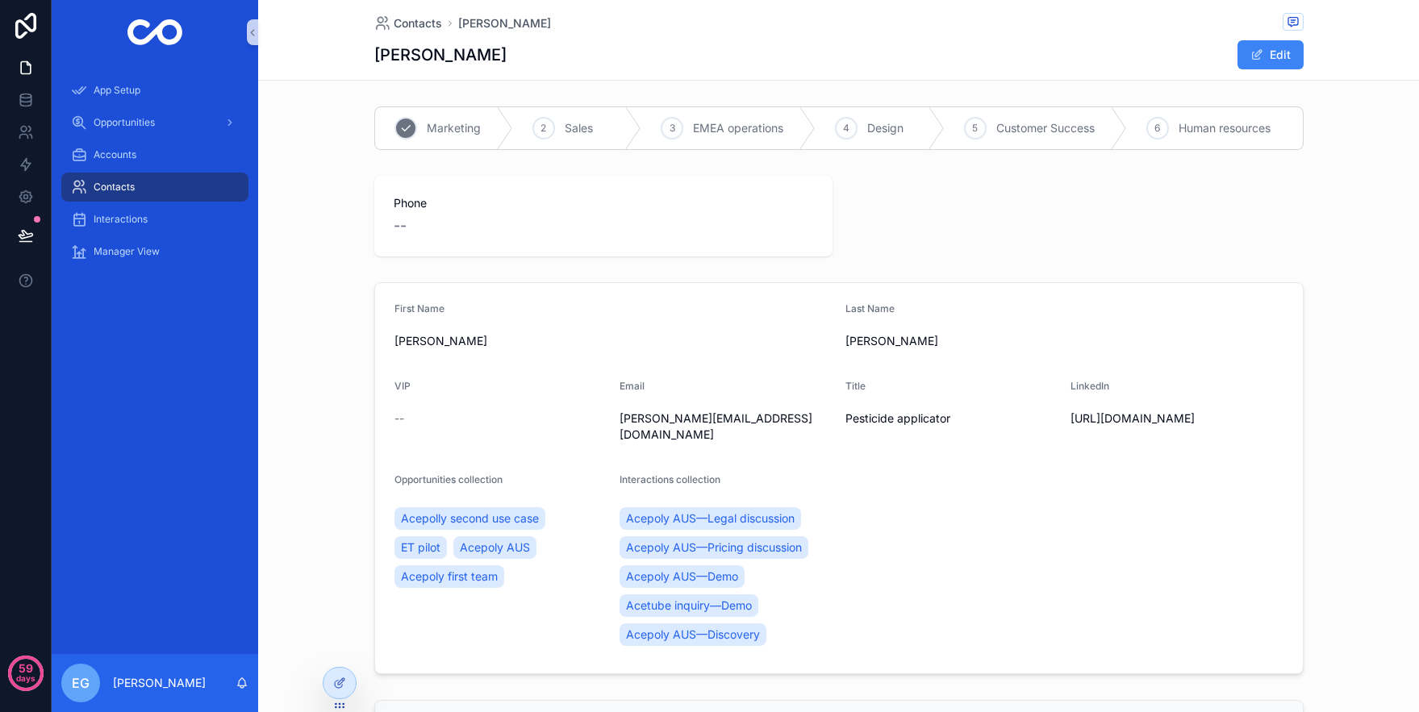
click at [438, 125] on span "Marketing" at bounding box center [454, 128] width 54 height 16
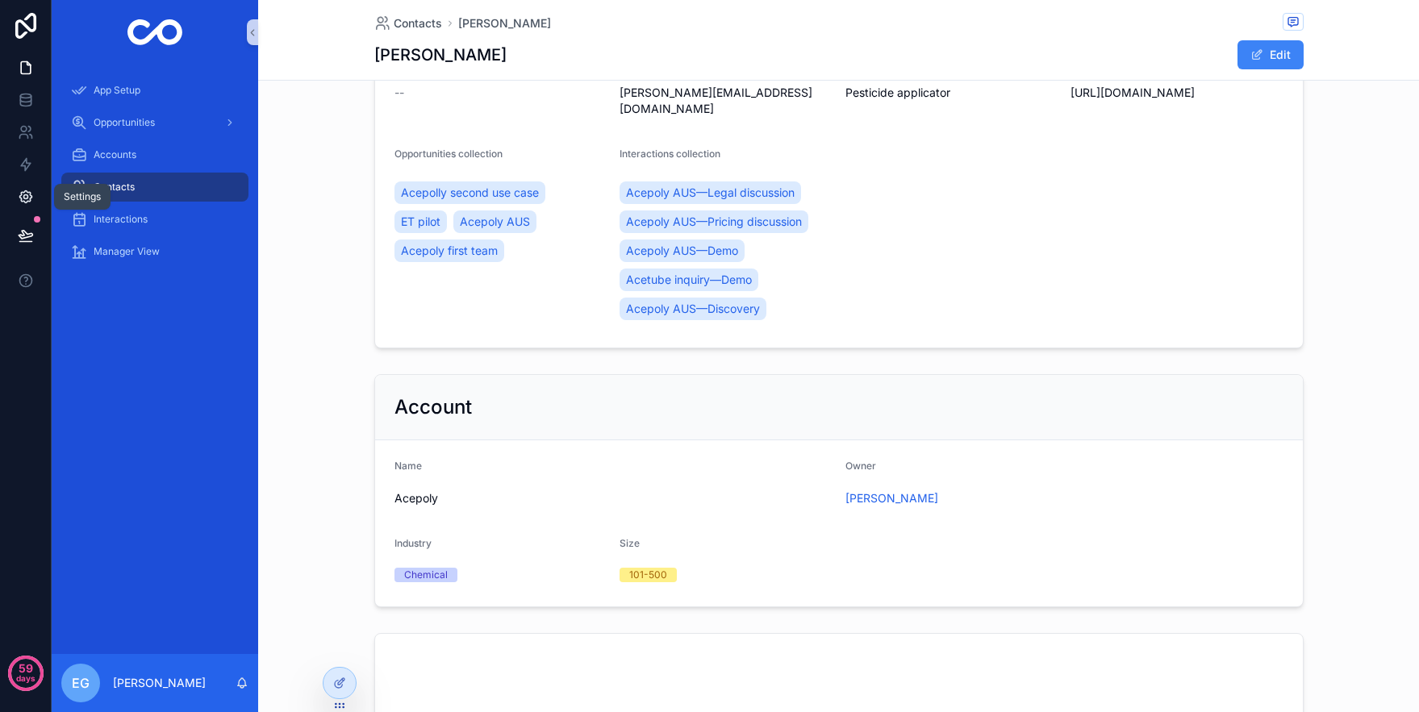
click at [21, 192] on icon at bounding box center [25, 197] width 12 height 12
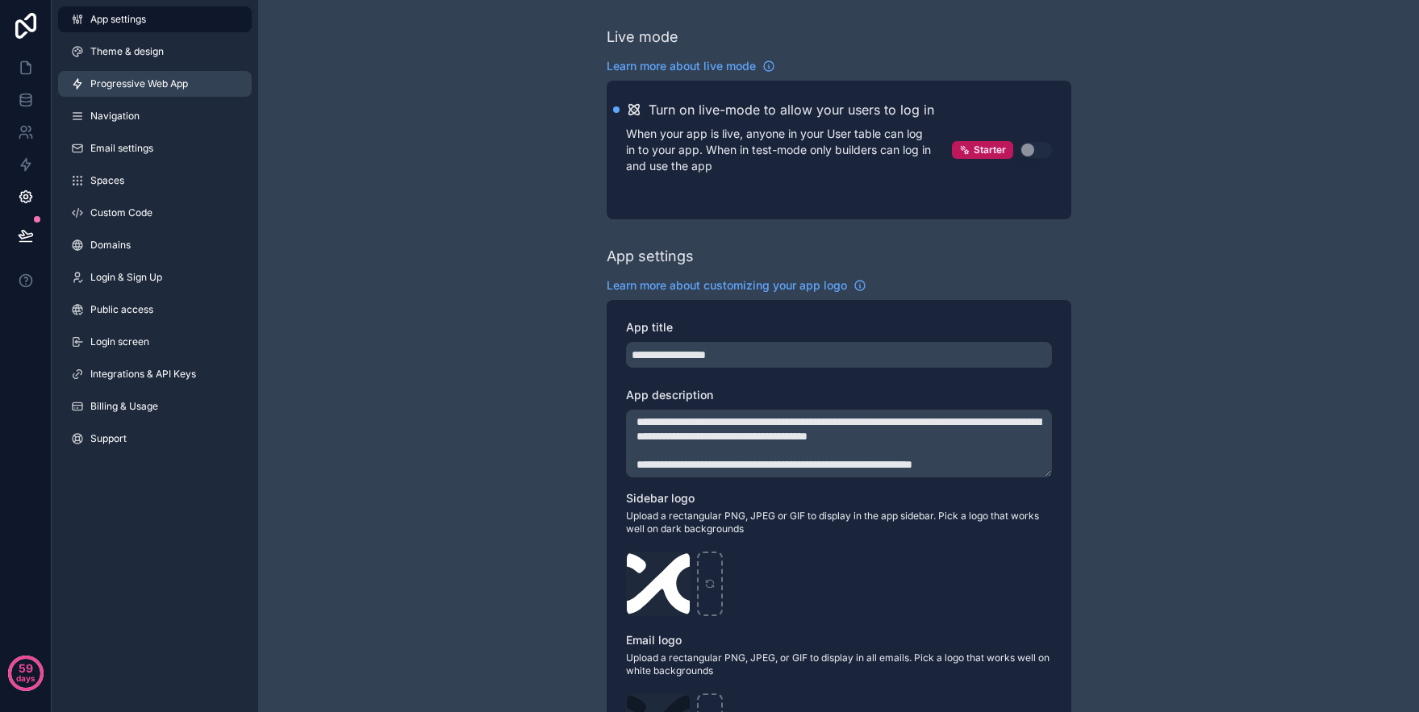
click at [176, 91] on link "Progressive Web App" at bounding box center [155, 84] width 194 height 26
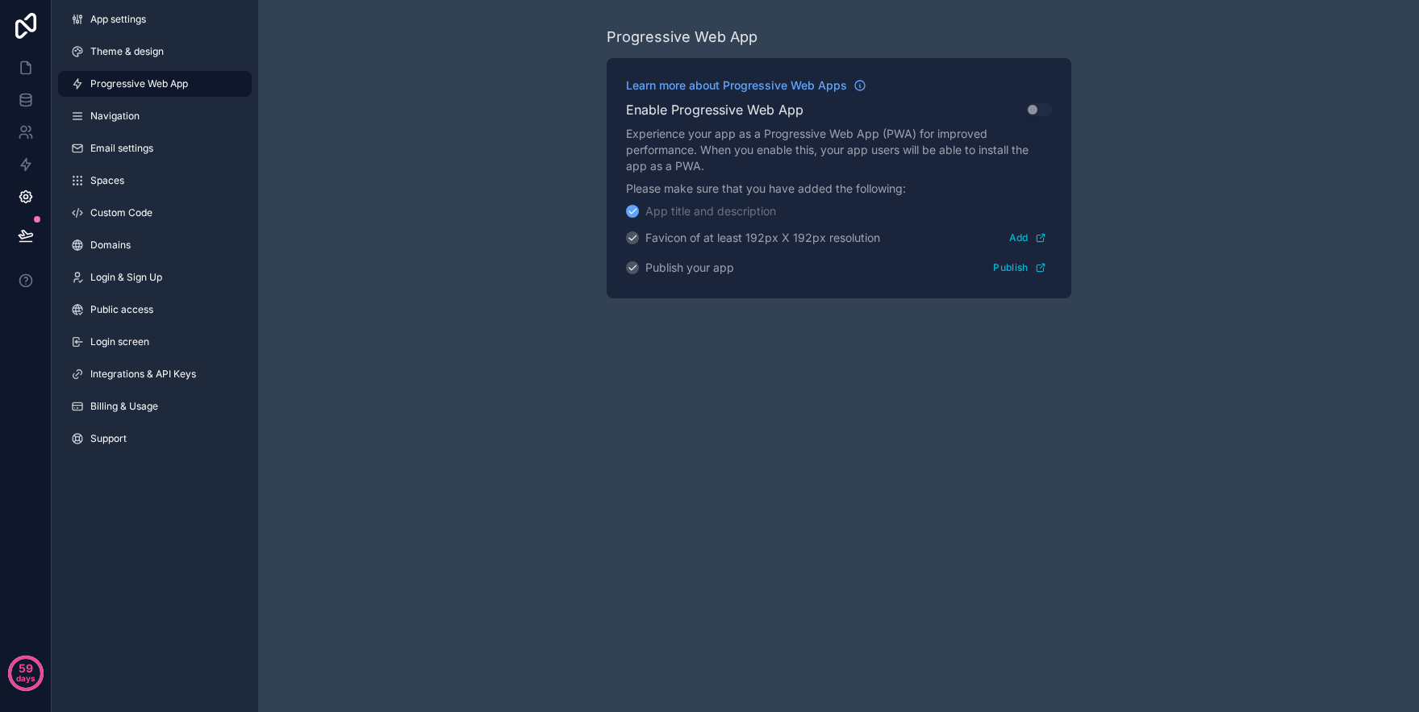
click at [633, 269] on icon "scrollable content" at bounding box center [632, 267] width 11 height 11
click at [1038, 119] on div "Enable Progressive Web App Use setting" at bounding box center [839, 109] width 426 height 19
click at [1036, 116] on div "Enable Progressive Web App Use setting" at bounding box center [839, 109] width 426 height 19
click at [1026, 241] on button "Add" at bounding box center [1027, 237] width 48 height 23
click at [1012, 238] on button "Add" at bounding box center [1027, 237] width 48 height 23
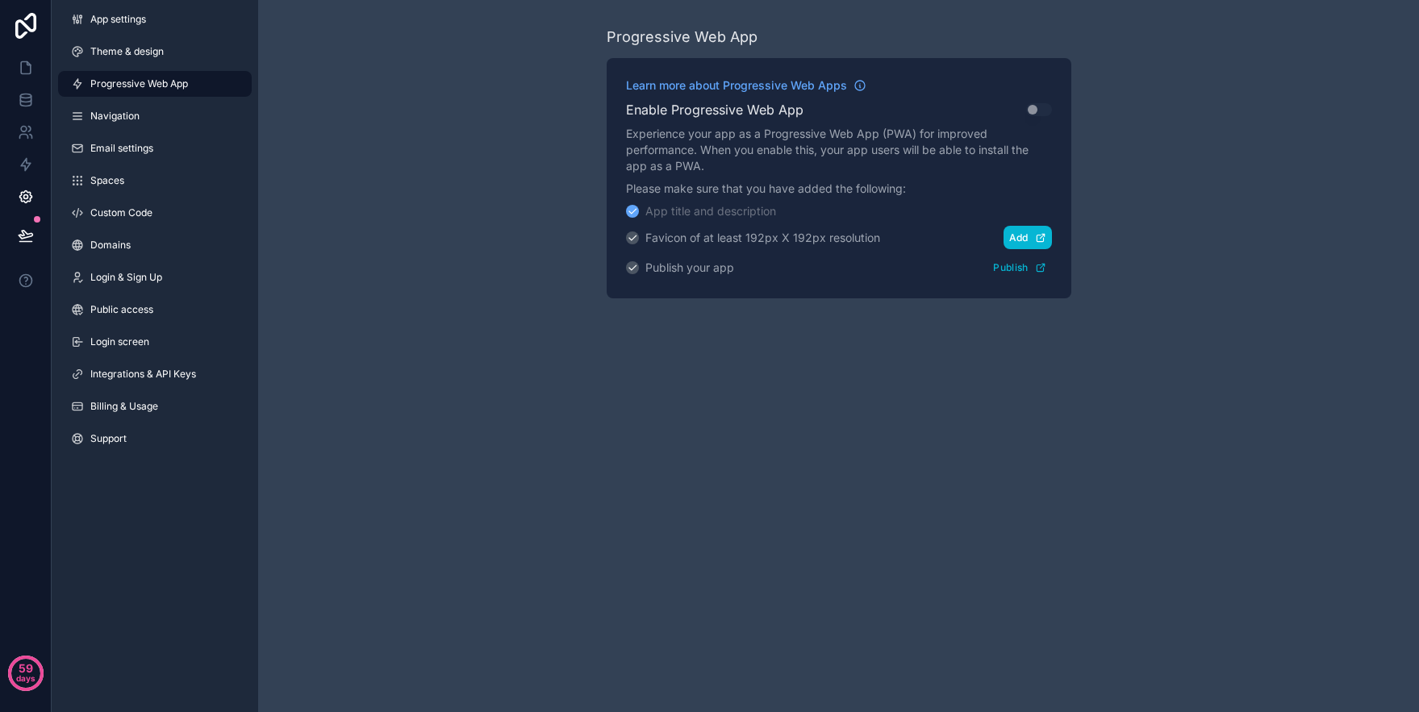
scroll to position [552, 0]
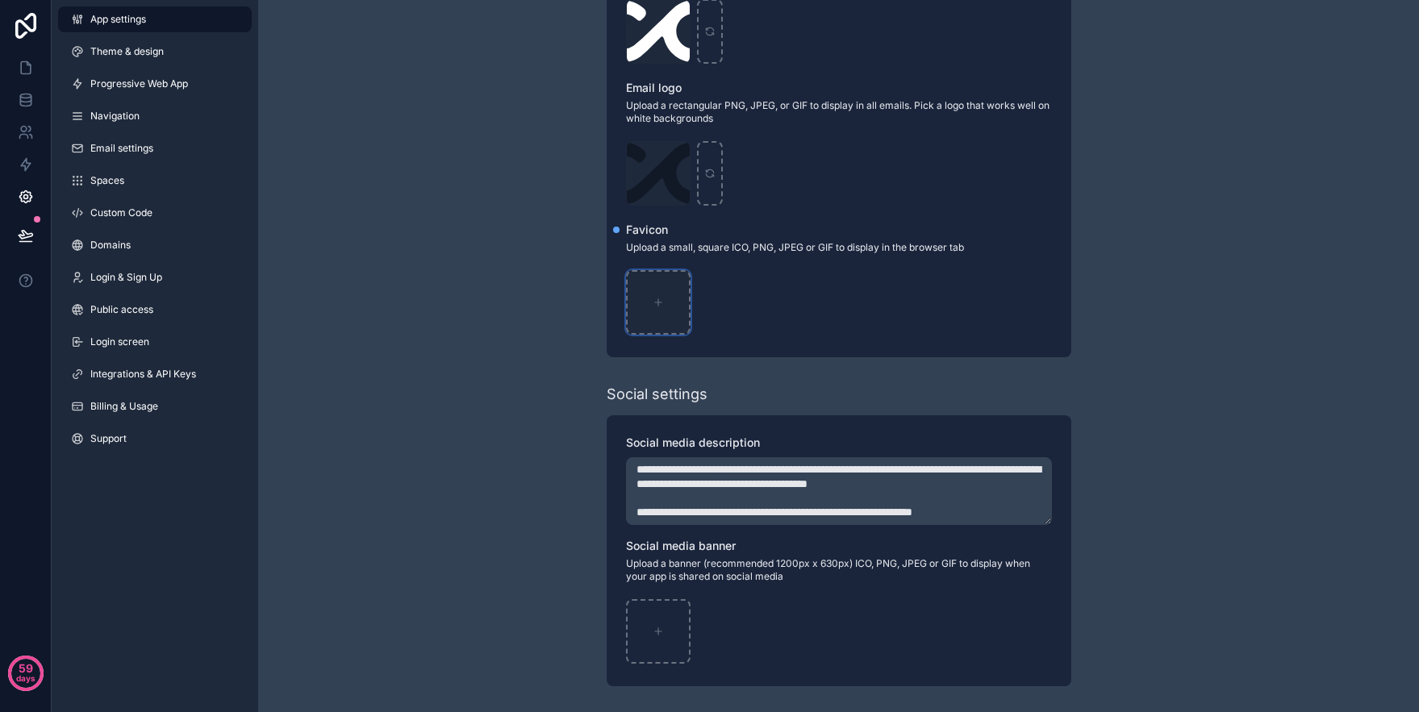
click at [655, 298] on icon "scrollable content" at bounding box center [657, 302] width 11 height 11
type input "**********"
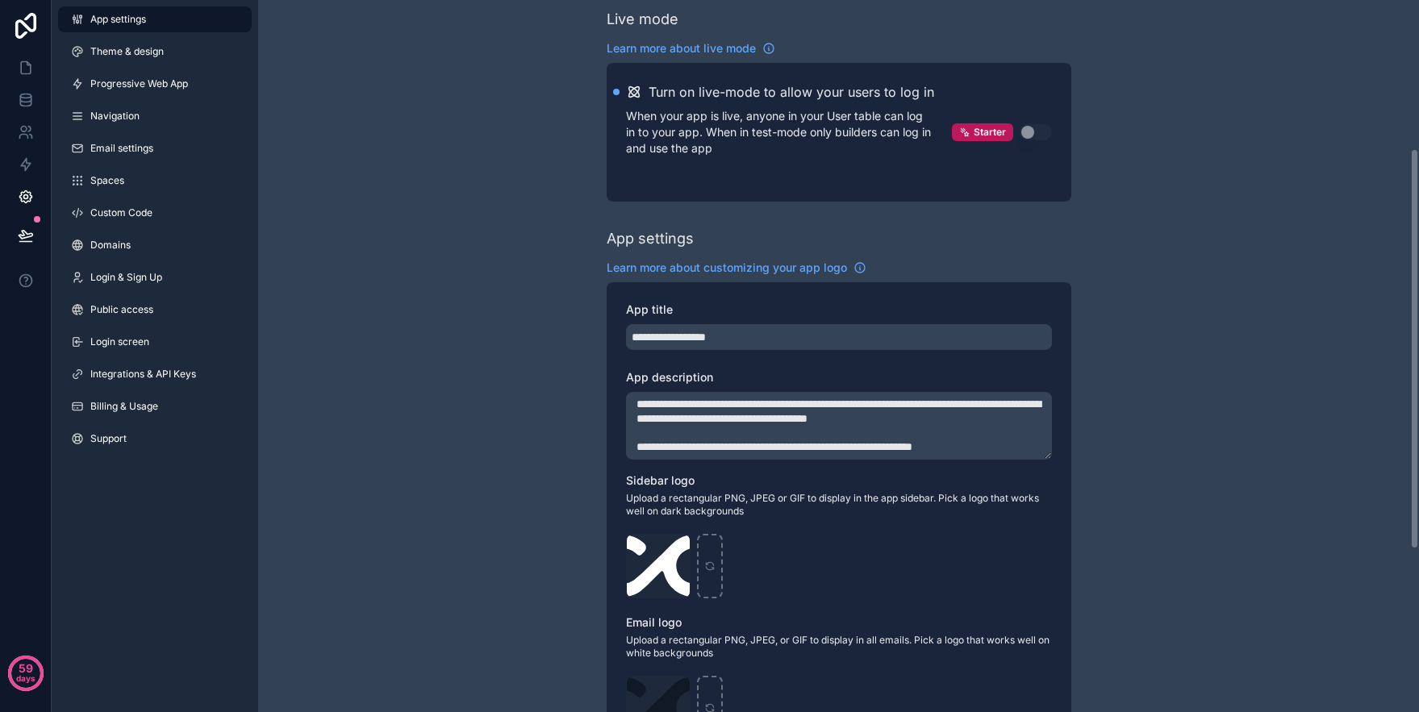
scroll to position [0, 0]
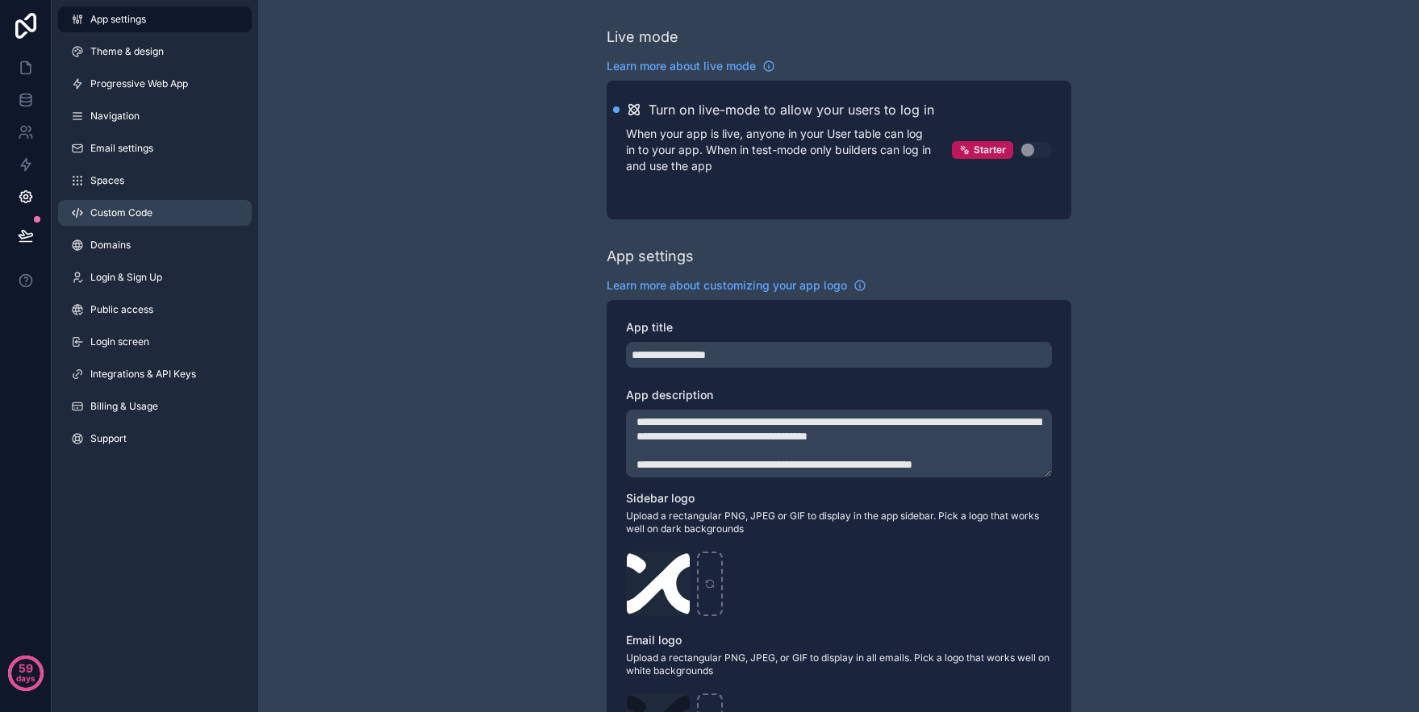
click at [169, 214] on link "Custom Code" at bounding box center [155, 213] width 194 height 26
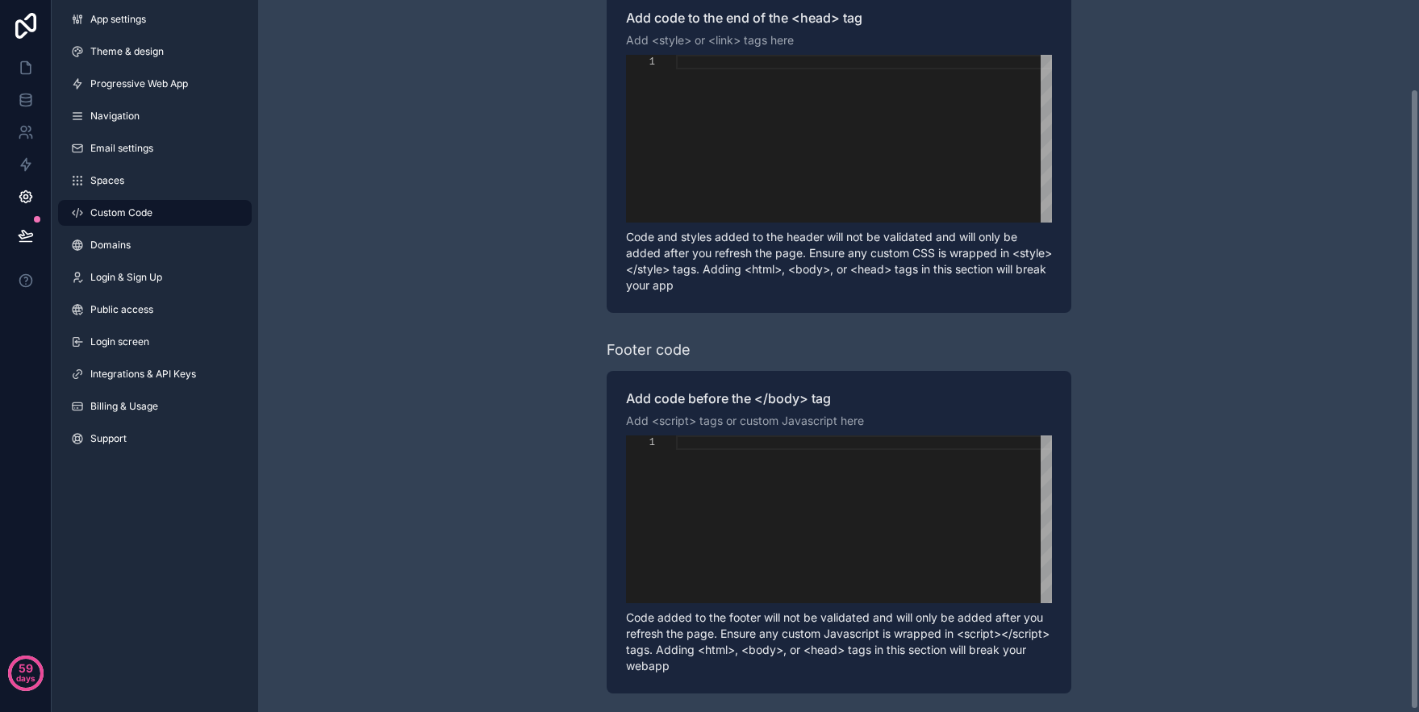
scroll to position [102, 0]
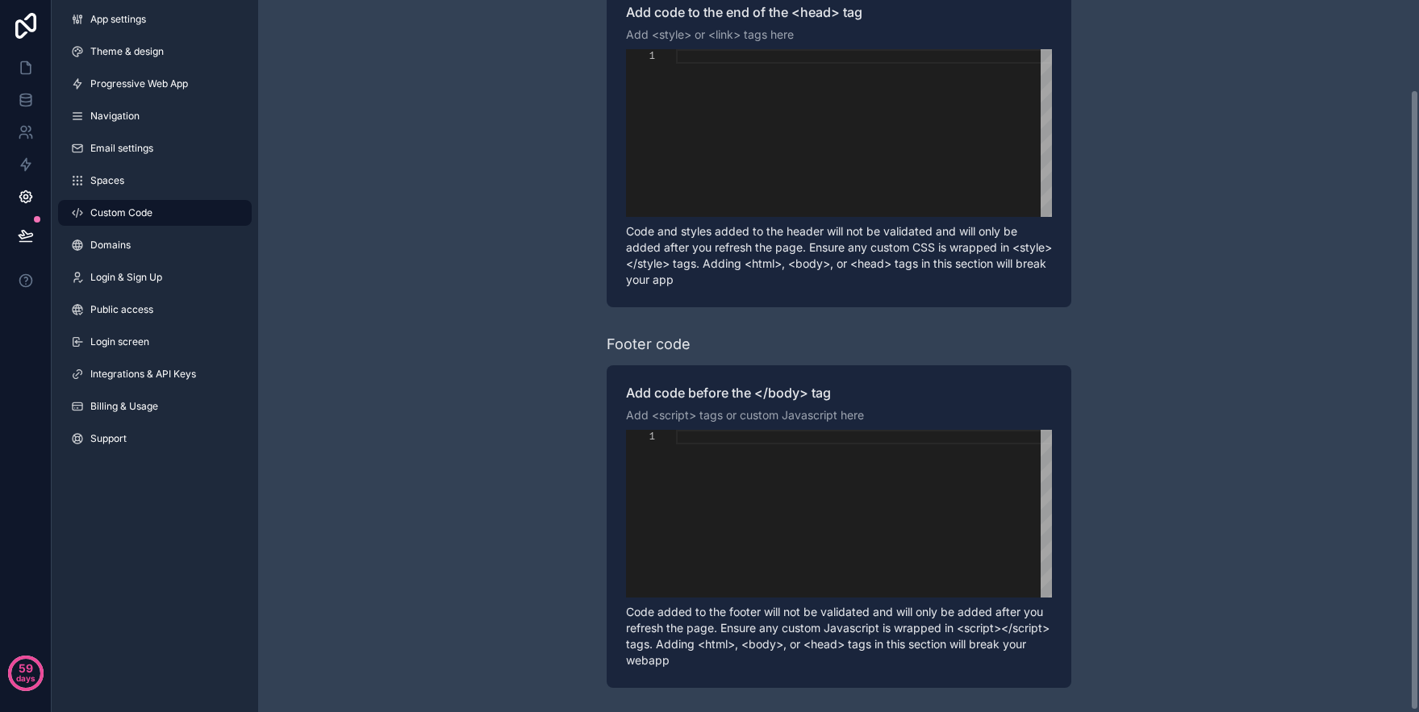
click at [436, 115] on div "Learn more about adding custom code to your app Header code Add code to the end…" at bounding box center [838, 306] width 1161 height 816
click at [23, 69] on icon at bounding box center [26, 68] width 16 height 16
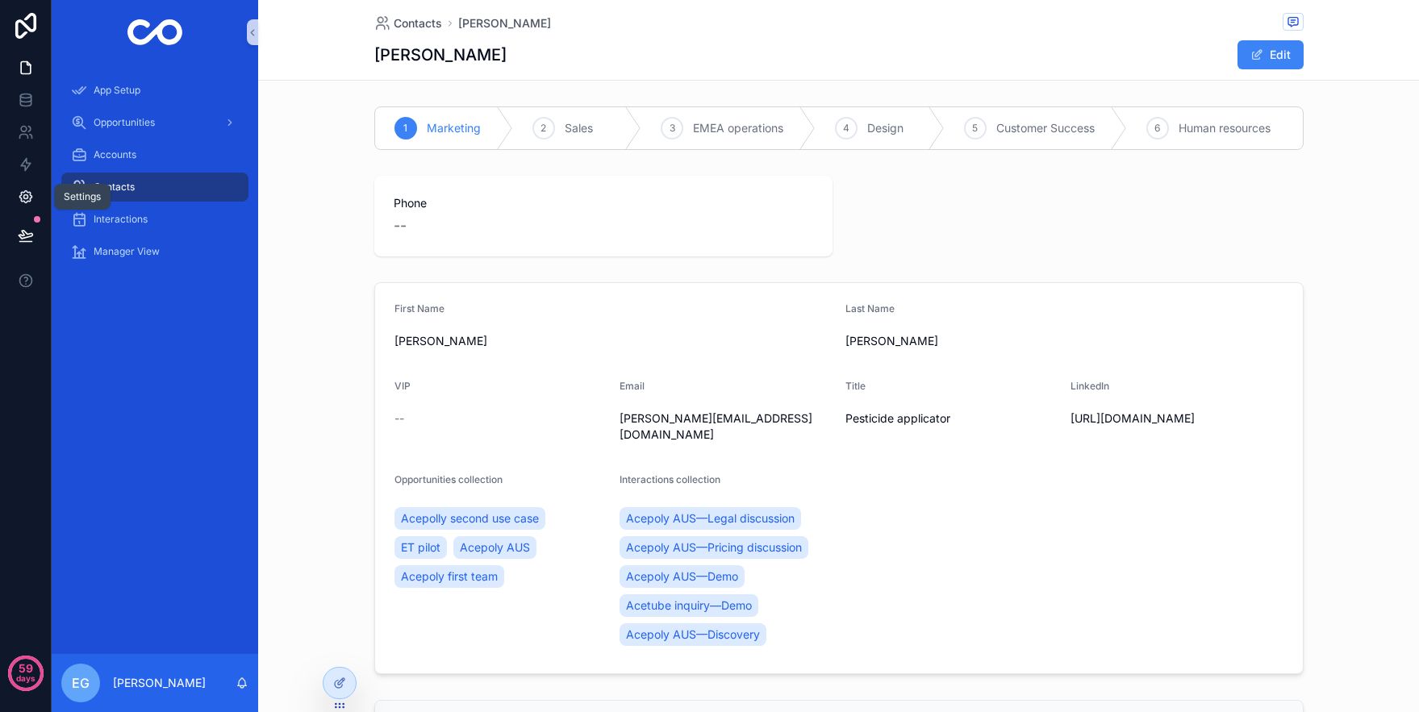
click at [23, 194] on icon at bounding box center [26, 197] width 16 height 16
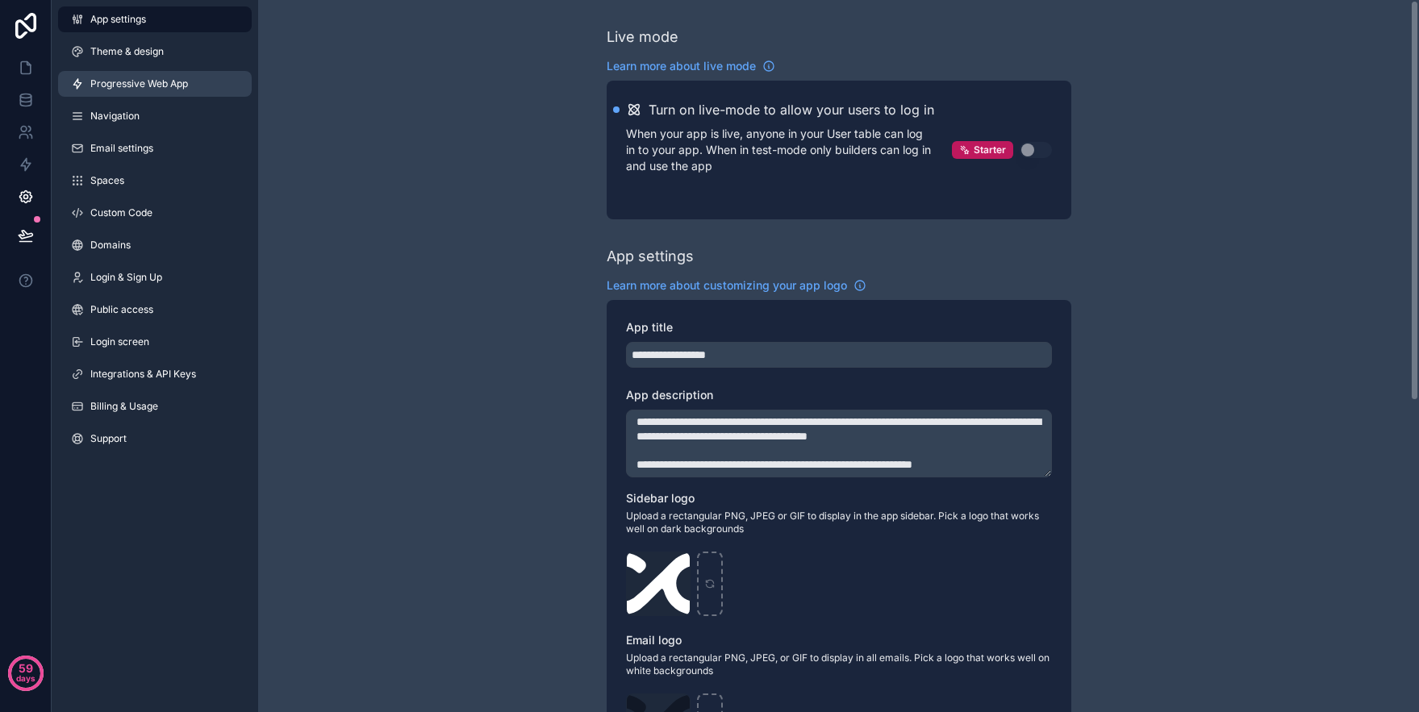
click at [132, 85] on span "Progressive Web App" at bounding box center [139, 83] width 98 height 13
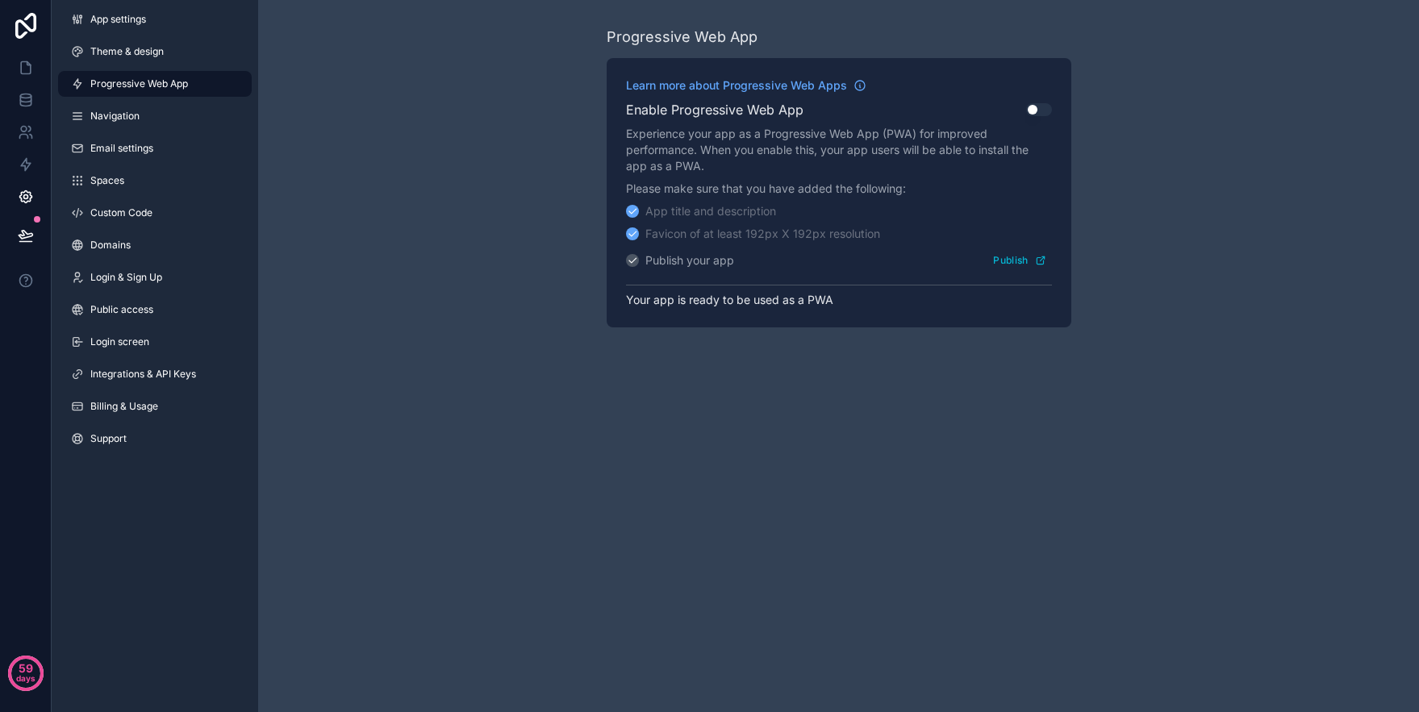
click at [1038, 110] on button "Use setting" at bounding box center [1039, 109] width 26 height 13
click at [31, 77] on link at bounding box center [25, 68] width 51 height 32
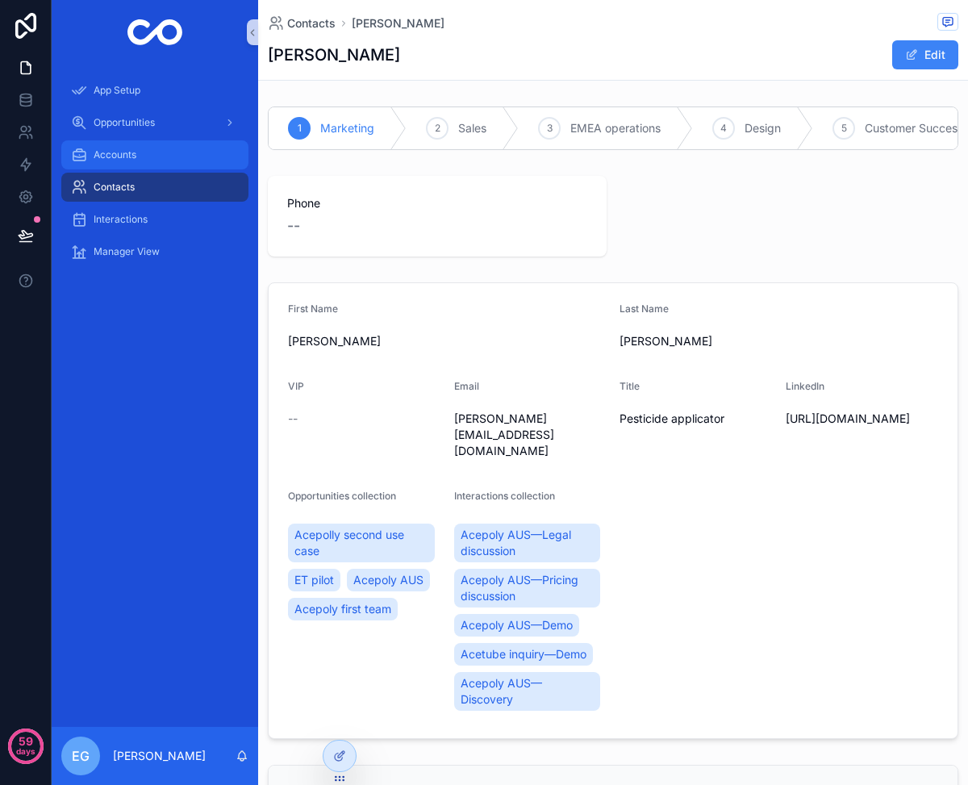
click at [133, 151] on span "Accounts" at bounding box center [115, 154] width 43 height 13
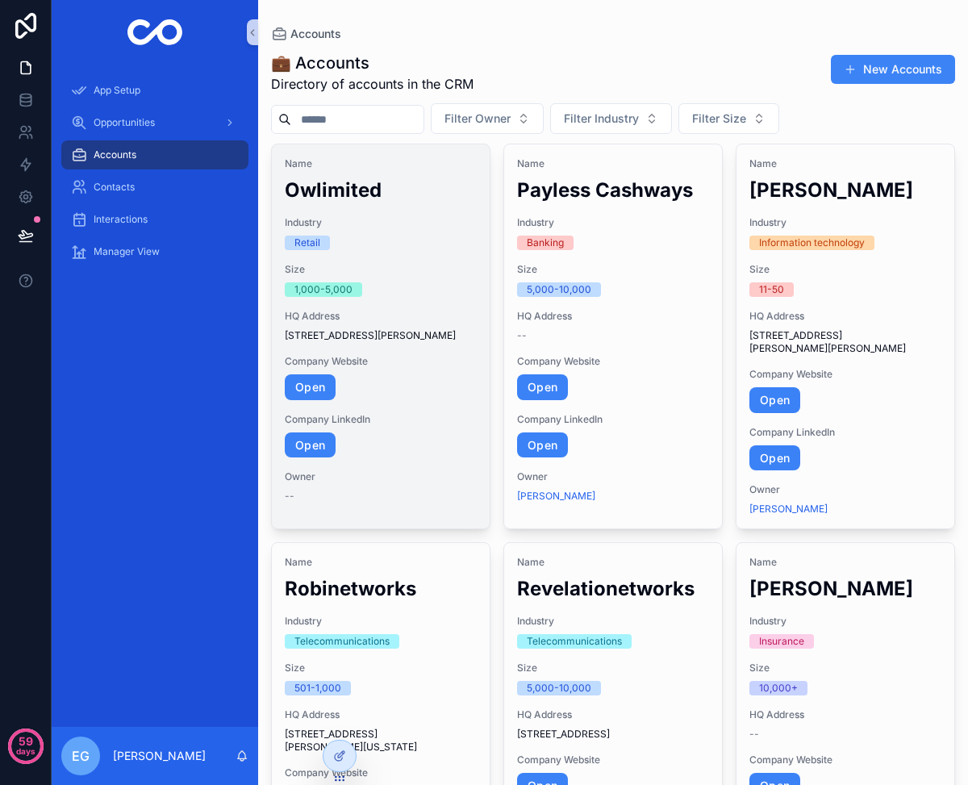
click at [415, 256] on div "Name Owlimited Industry Retail Size 1,000-5,000 HQ Address [STREET_ADDRESS][PER…" at bounding box center [381, 329] width 218 height 371
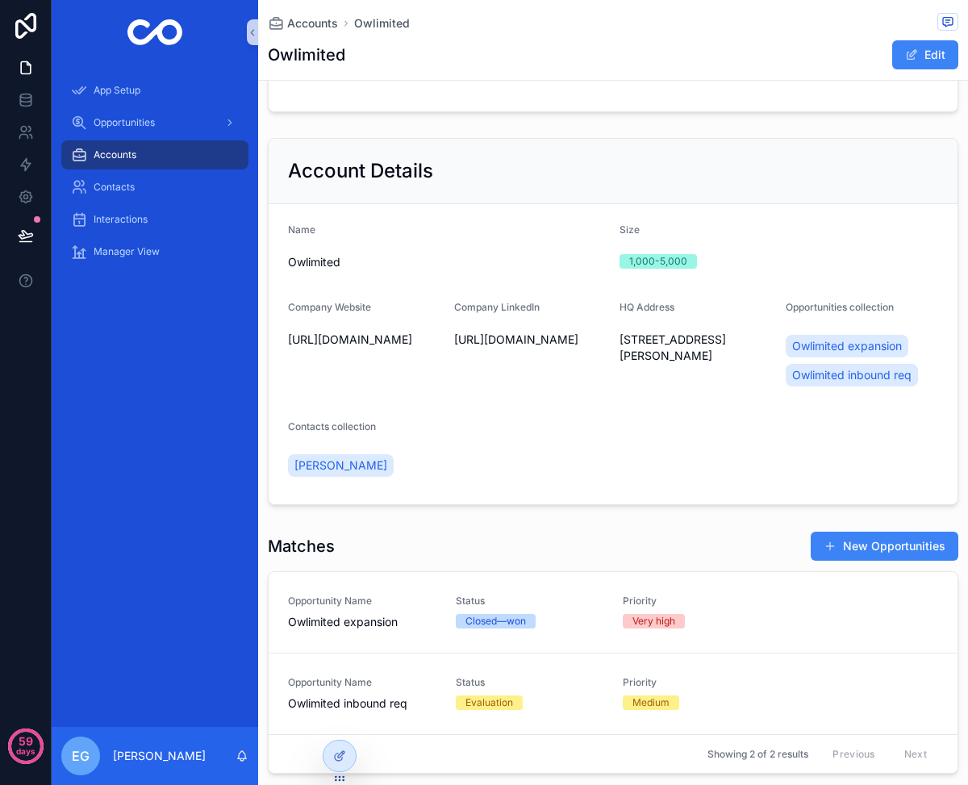
scroll to position [397, 0]
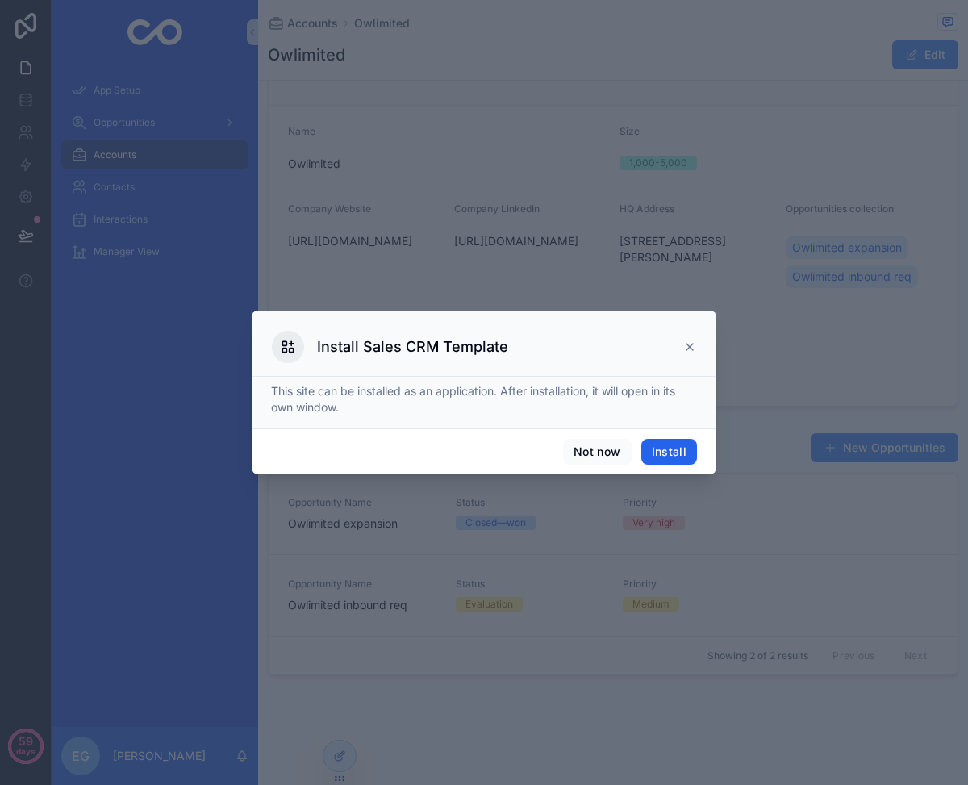
click at [665, 449] on button "Install" at bounding box center [669, 452] width 56 height 26
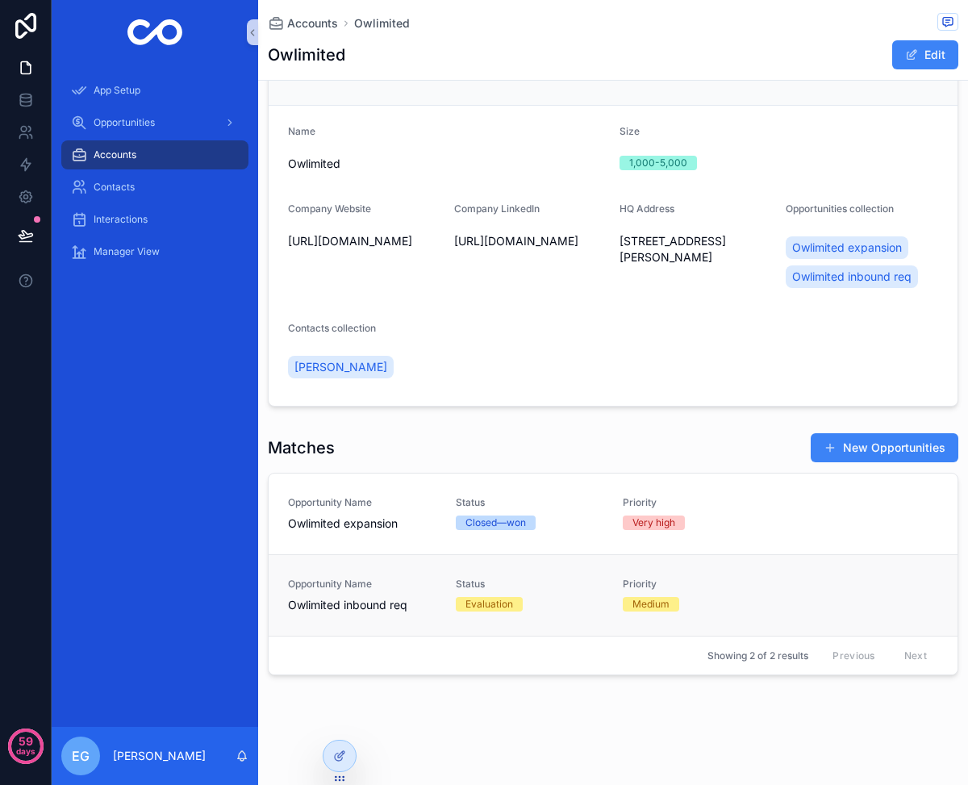
click at [752, 579] on span "Priority" at bounding box center [697, 583] width 148 height 13
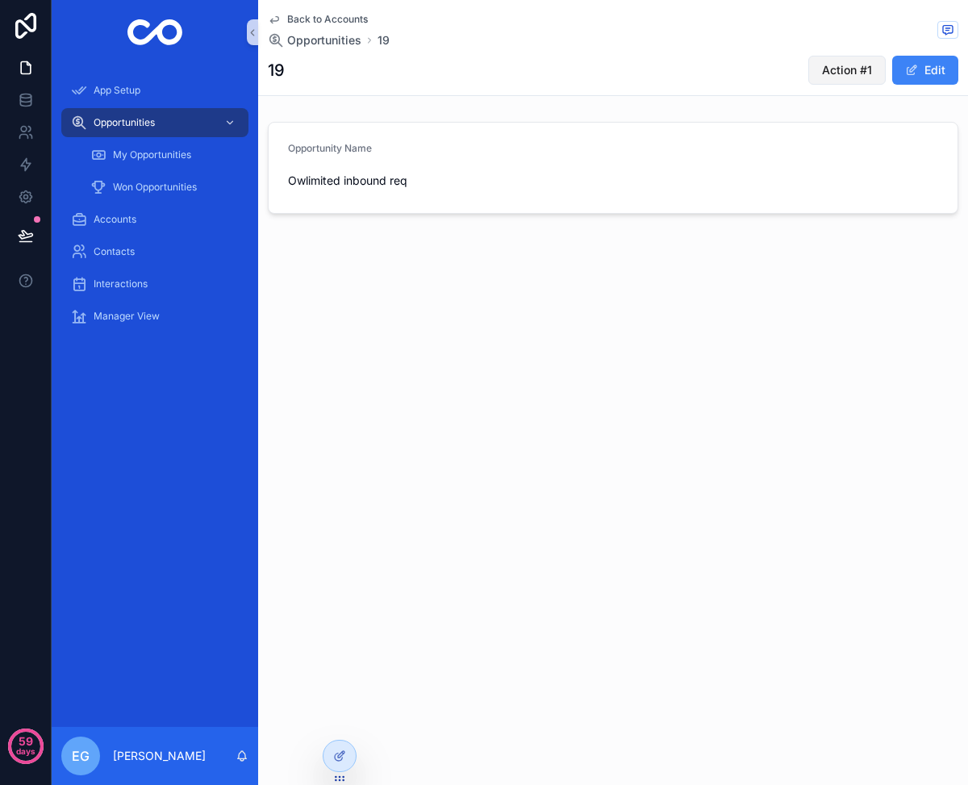
click at [841, 77] on span "Action #1" at bounding box center [847, 70] width 50 height 16
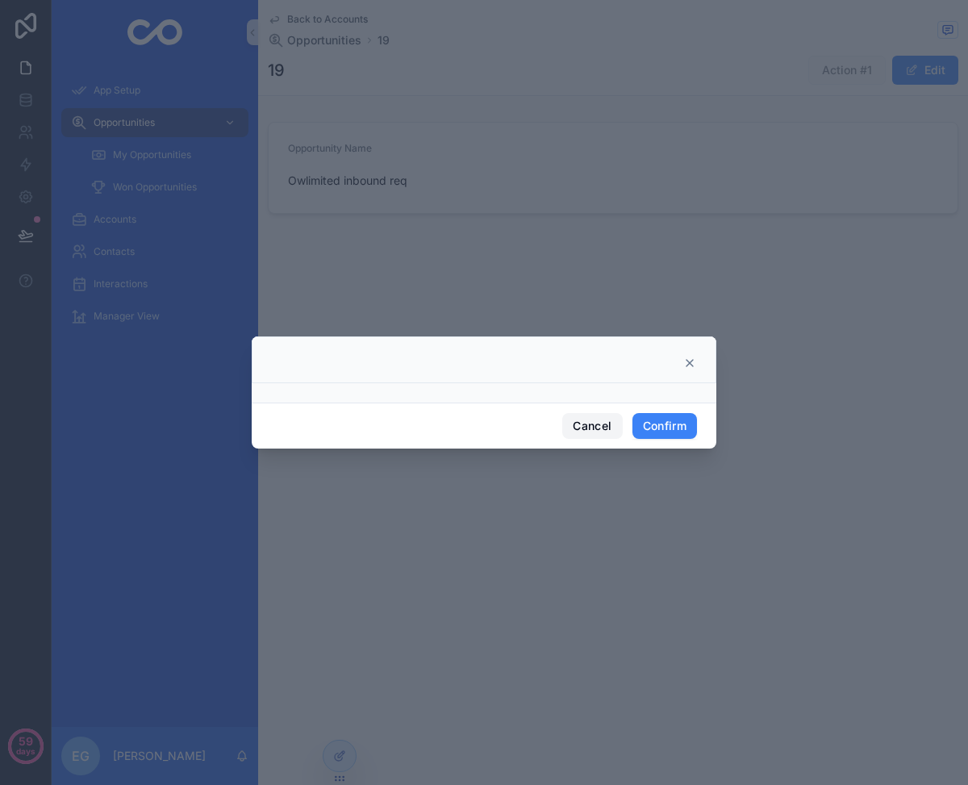
click at [599, 423] on button "Cancel" at bounding box center [592, 426] width 60 height 26
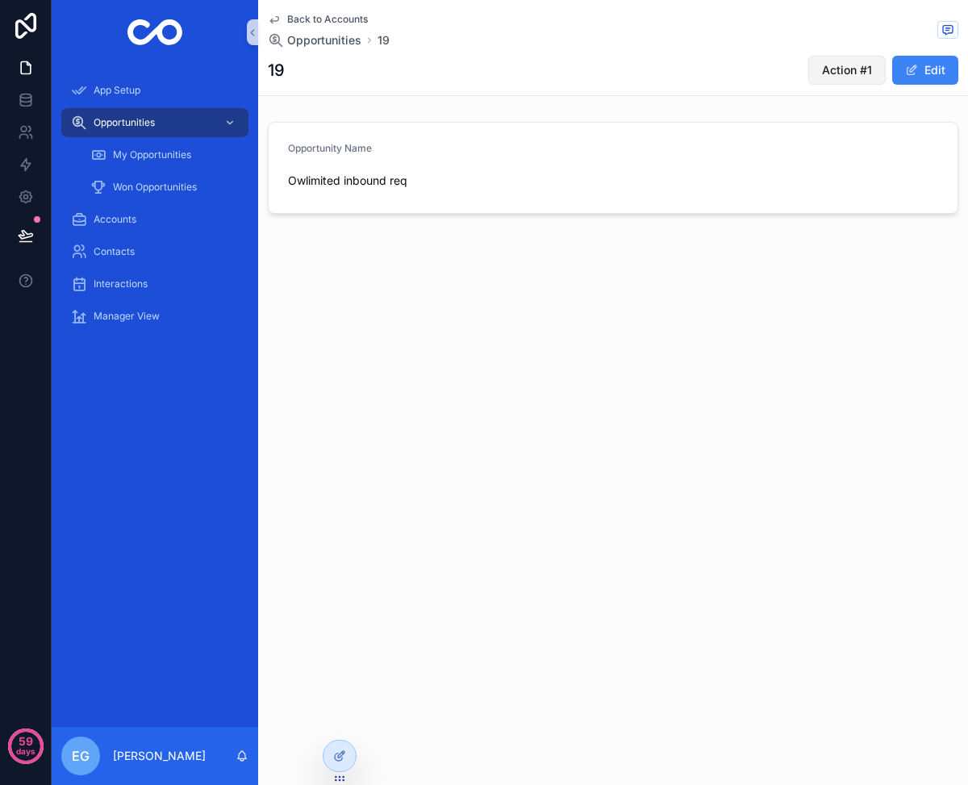
click at [853, 65] on span "Action #1" at bounding box center [847, 70] width 50 height 16
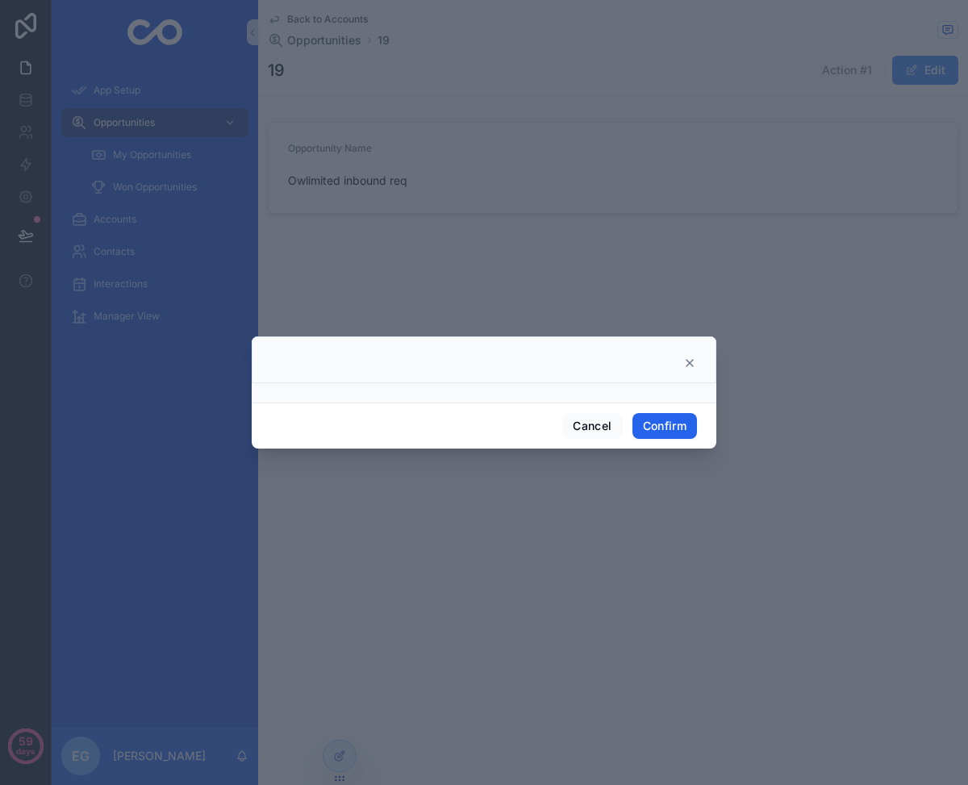
click at [677, 420] on button "Confirm" at bounding box center [664, 426] width 65 height 26
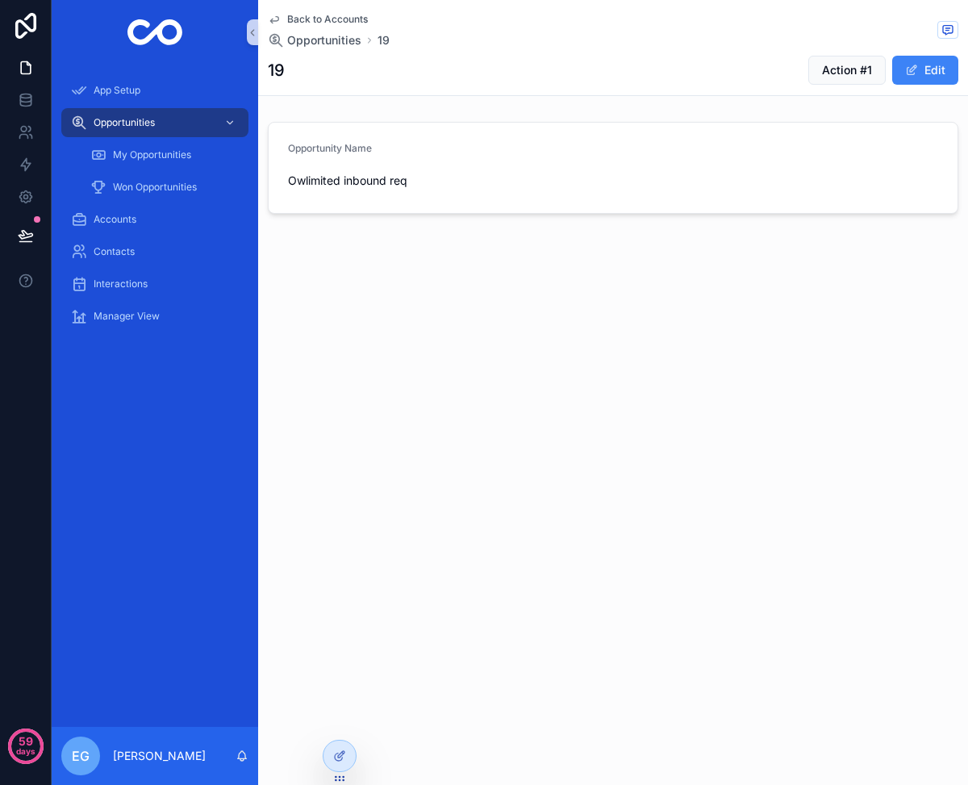
drag, startPoint x: 542, startPoint y: 166, endPoint x: 723, endPoint y: 135, distance: 184.0
click at [543, 166] on div "Opportunity Name Owlimited inbound req" at bounding box center [447, 168] width 319 height 52
click at [914, 64] on span "scrollable content" at bounding box center [911, 70] width 13 height 13
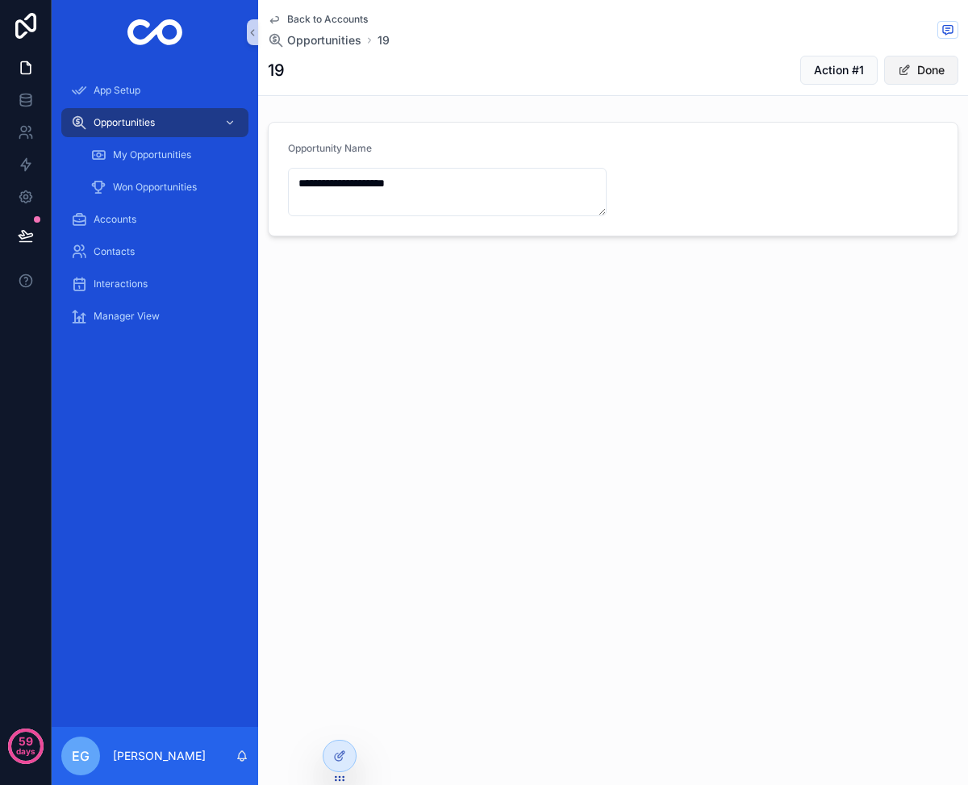
click at [887, 78] on button "Done" at bounding box center [921, 70] width 74 height 29
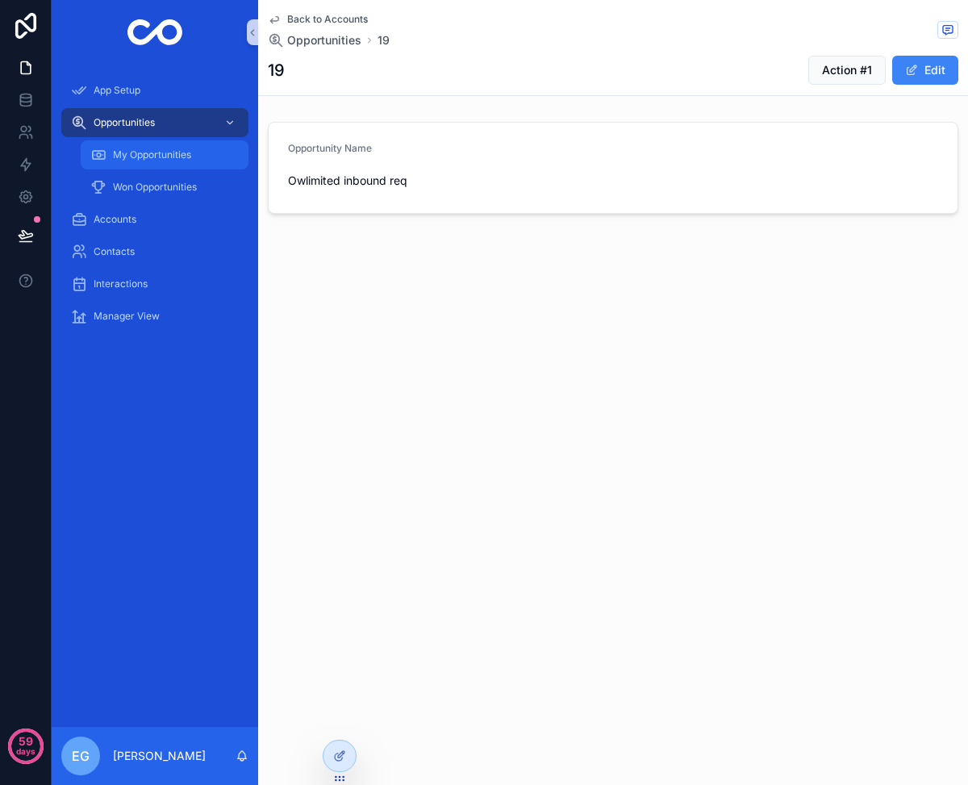
click at [147, 156] on span "My Opportunities" at bounding box center [152, 154] width 78 height 13
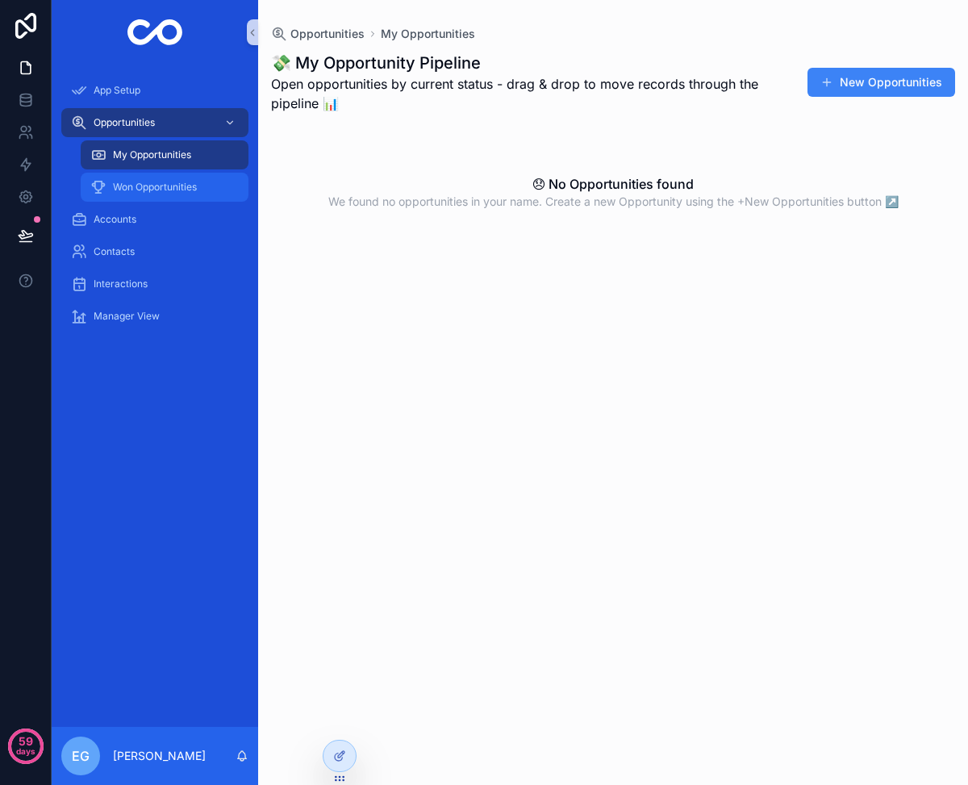
click at [165, 193] on span "Won Opportunities" at bounding box center [155, 187] width 84 height 13
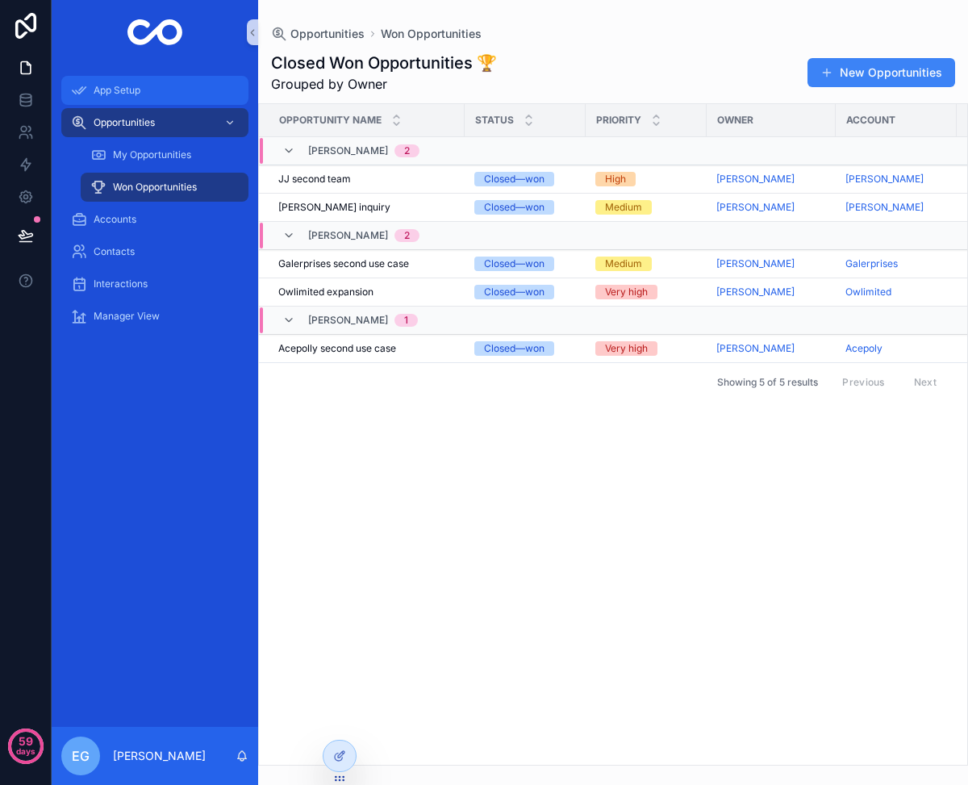
click at [131, 93] on span "App Setup" at bounding box center [117, 90] width 47 height 13
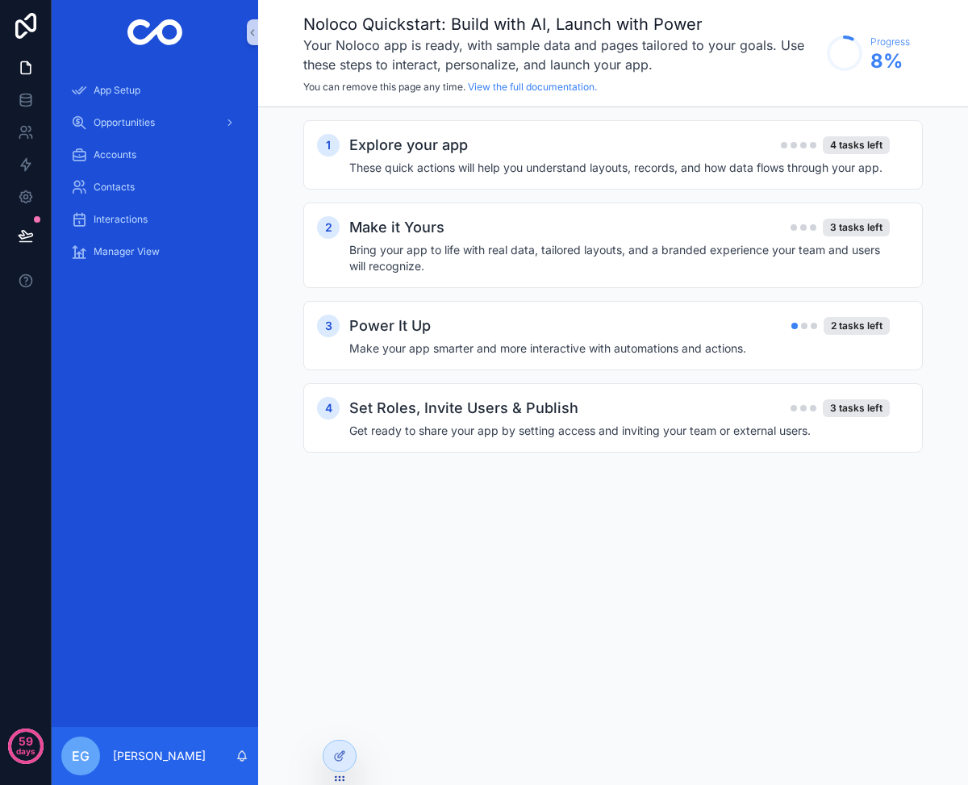
click at [68, 711] on div "EG" at bounding box center [80, 755] width 39 height 39
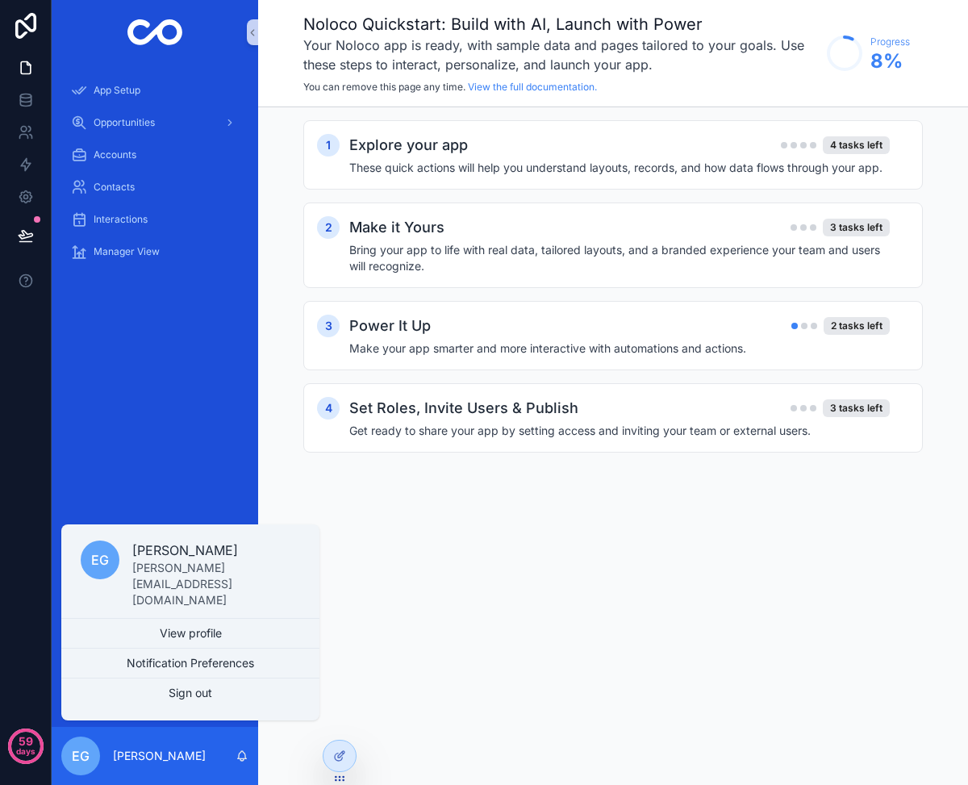
click at [181, 410] on div "App Setup Opportunities Accounts Contacts Interactions Manager View" at bounding box center [155, 396] width 206 height 662
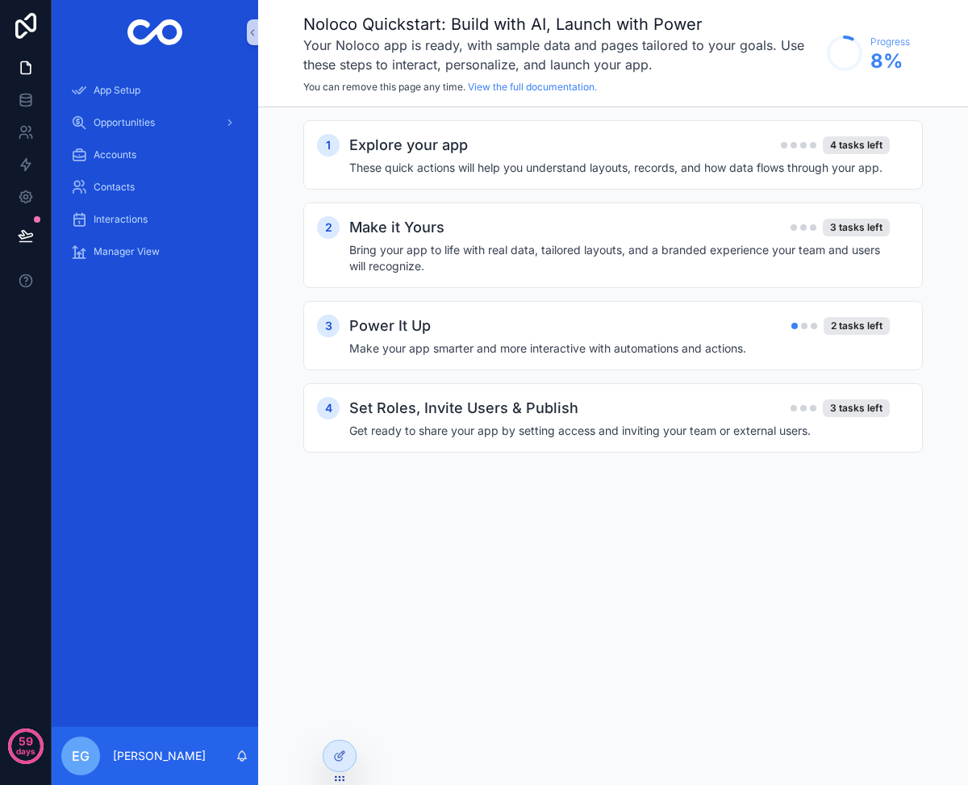
click at [156, 74] on div "App Setup" at bounding box center [155, 90] width 206 height 32
click at [149, 88] on div "App Setup" at bounding box center [155, 90] width 168 height 26
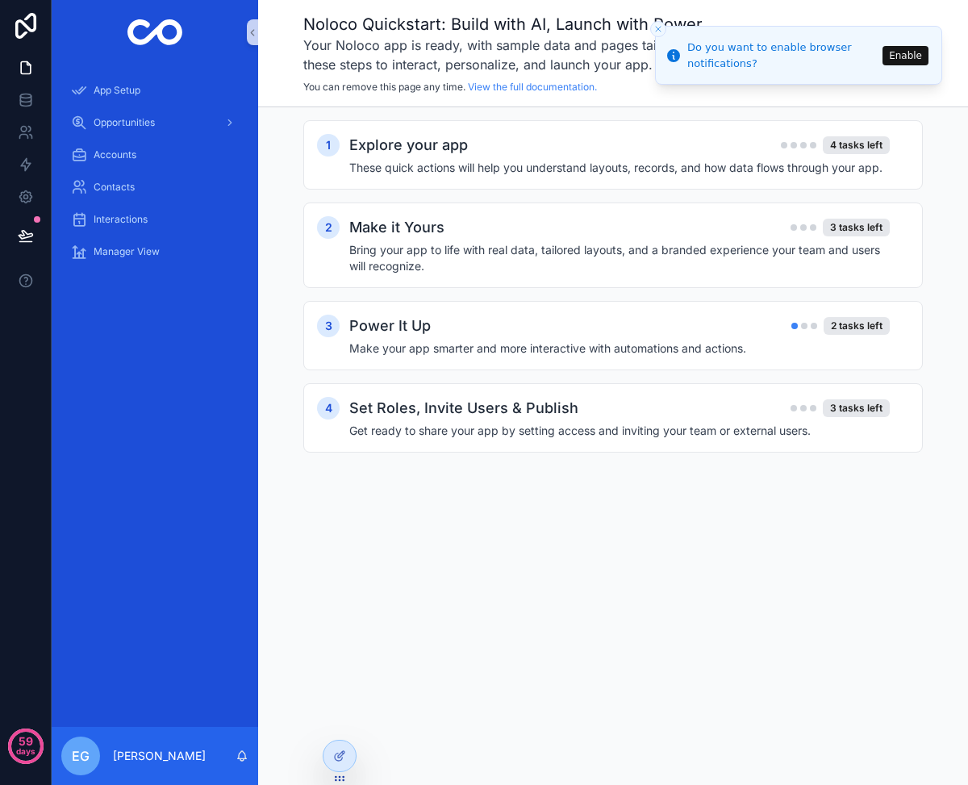
click at [889, 53] on button "Enable" at bounding box center [905, 55] width 46 height 19
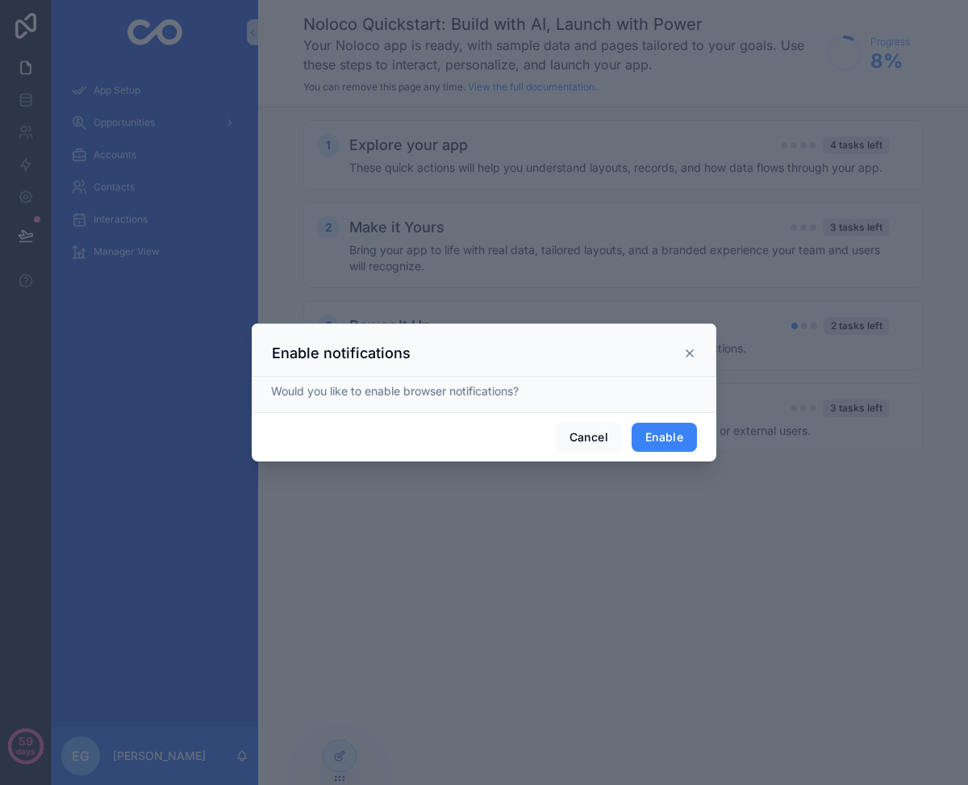
click at [661, 432] on button "Enable" at bounding box center [663, 437] width 65 height 29
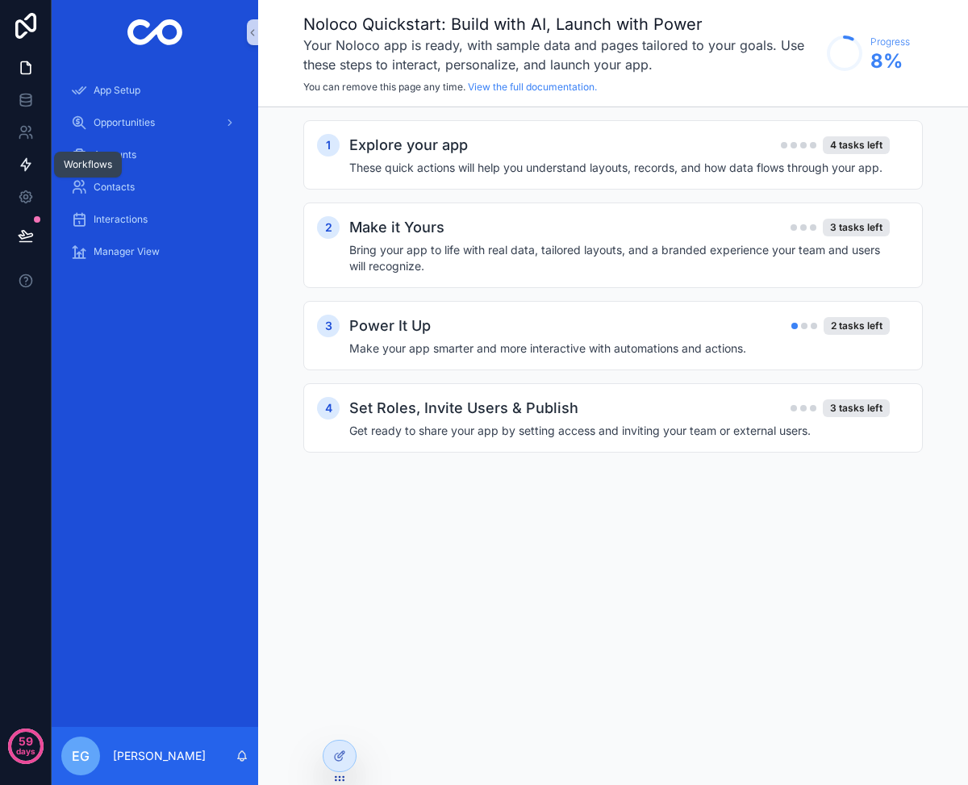
click at [29, 157] on icon at bounding box center [26, 164] width 16 height 16
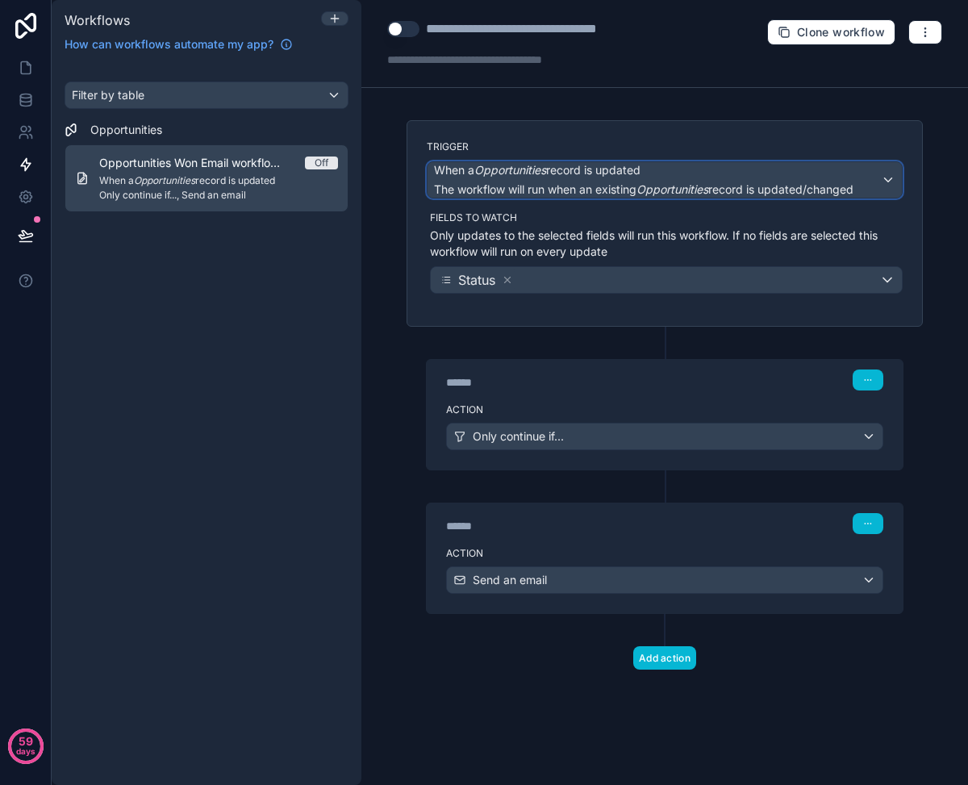
click at [886, 177] on div "When a Opportunities record is updated The workflow will run when an existing O…" at bounding box center [664, 179] width 474 height 35
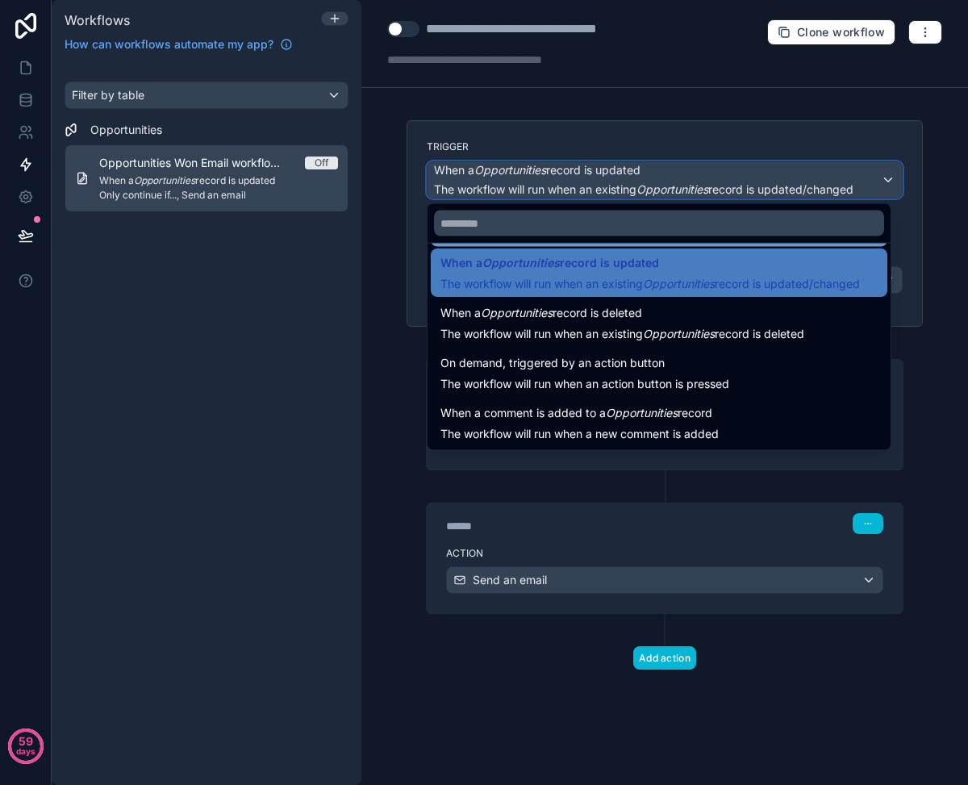
scroll to position [56, 0]
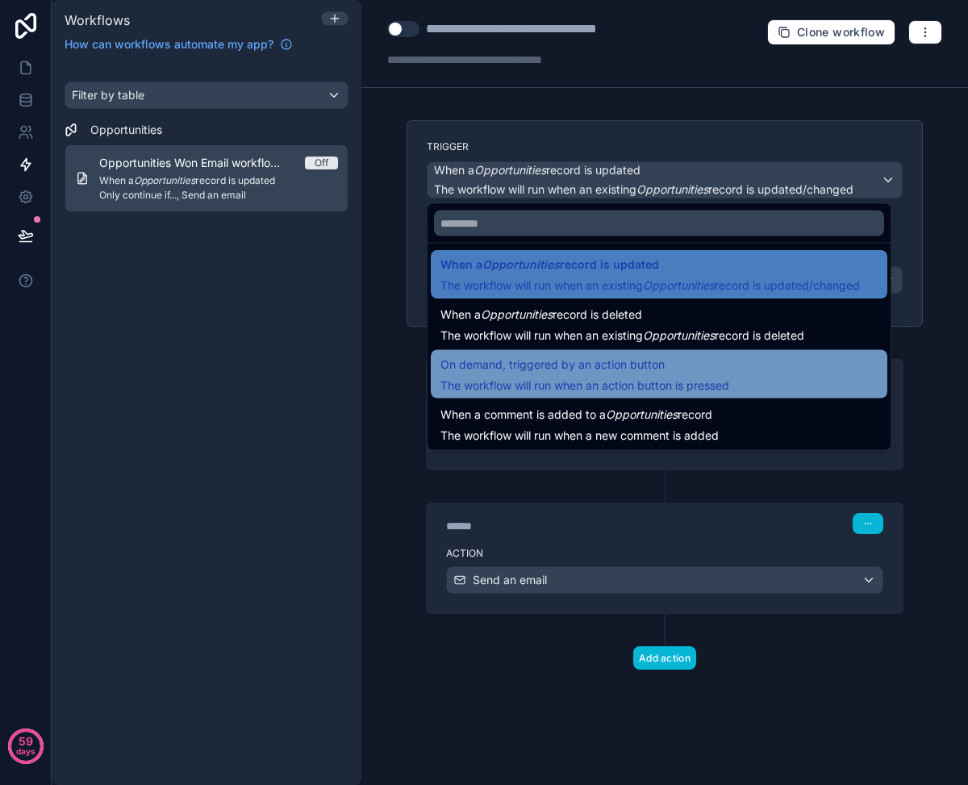
click at [729, 369] on span "On demand, triggered by an action button" at bounding box center [584, 364] width 289 height 19
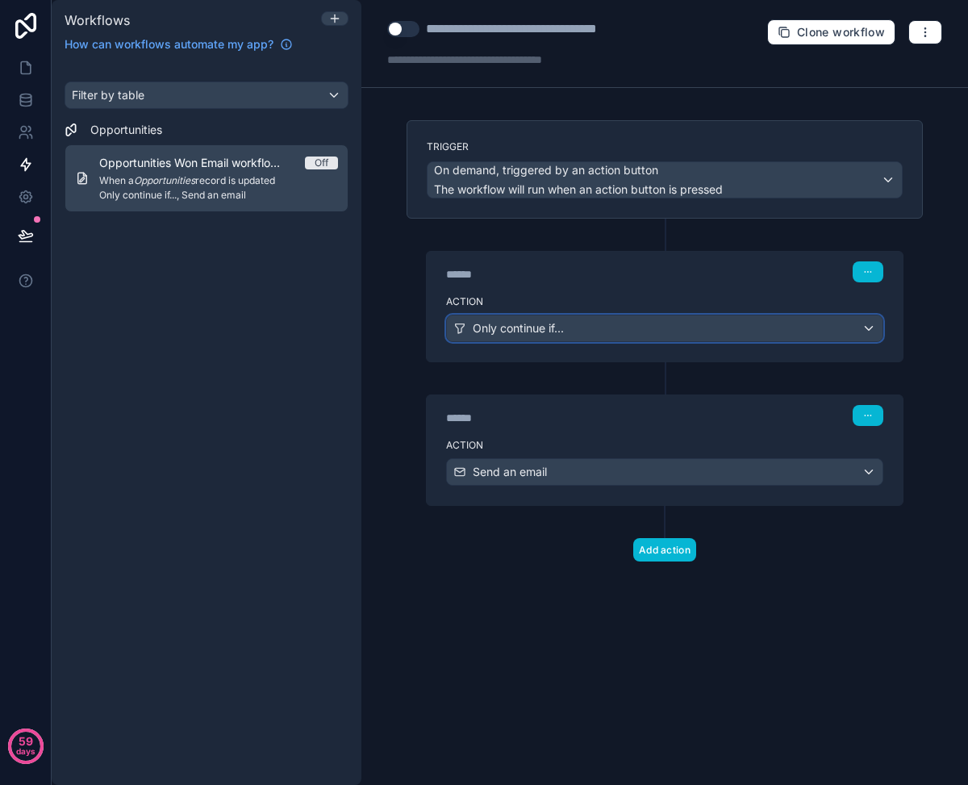
click at [713, 335] on div "Only continue if..." at bounding box center [665, 328] width 436 height 26
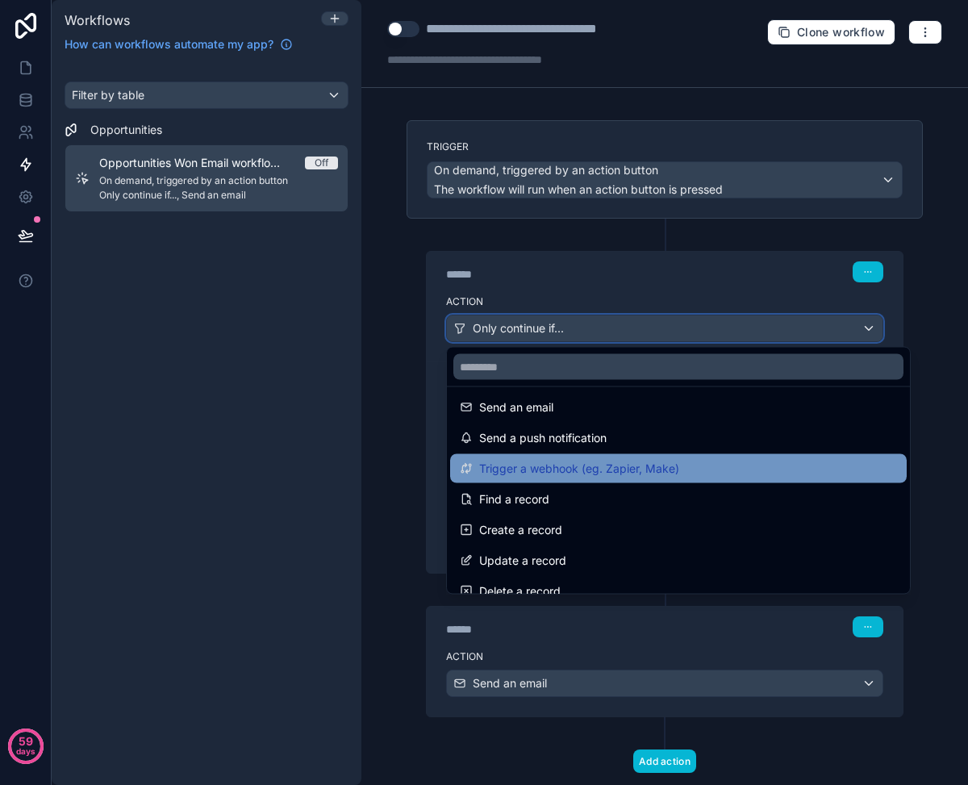
scroll to position [0, 0]
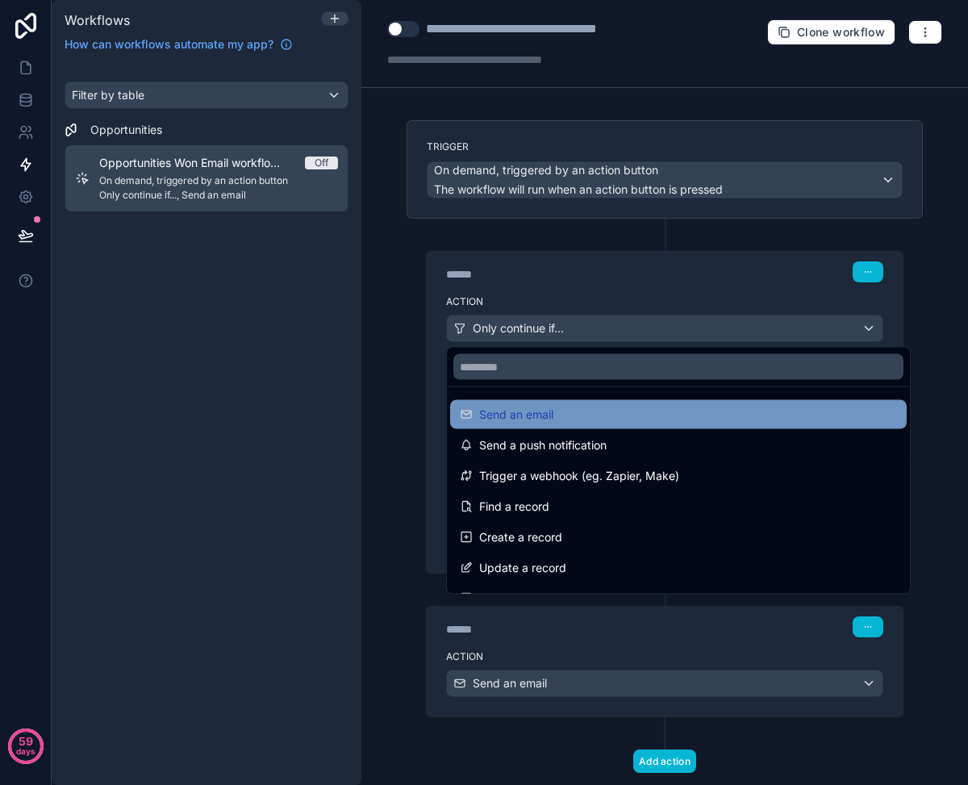
drag, startPoint x: 710, startPoint y: 428, endPoint x: 602, endPoint y: 411, distance: 108.6
click at [602, 411] on ul "Send an email Send a push notification Trigger a webhook (eg. Zapier, Make) Fin…" at bounding box center [678, 490] width 463 height 206
click at [602, 411] on div "Send an email" at bounding box center [678, 414] width 437 height 19
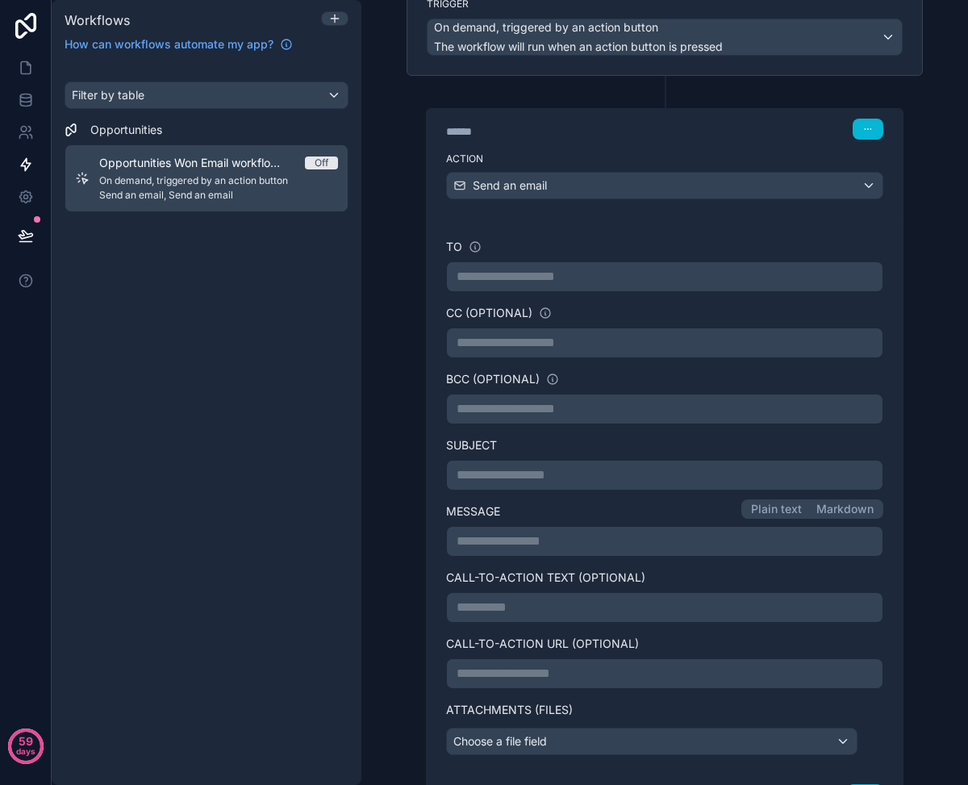
scroll to position [426, 0]
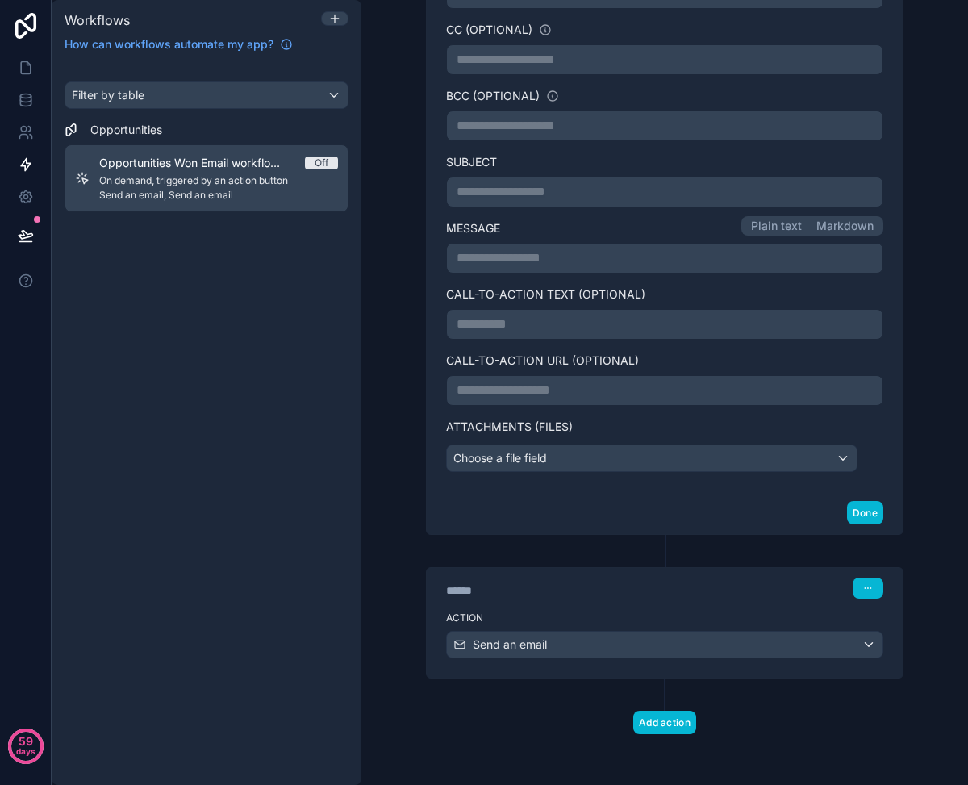
drag, startPoint x: 539, startPoint y: 477, endPoint x: 559, endPoint y: 468, distance: 22.4
click at [541, 474] on div "**********" at bounding box center [665, 213] width 476 height 556
click at [560, 467] on div "Choose a file field" at bounding box center [652, 458] width 410 height 26
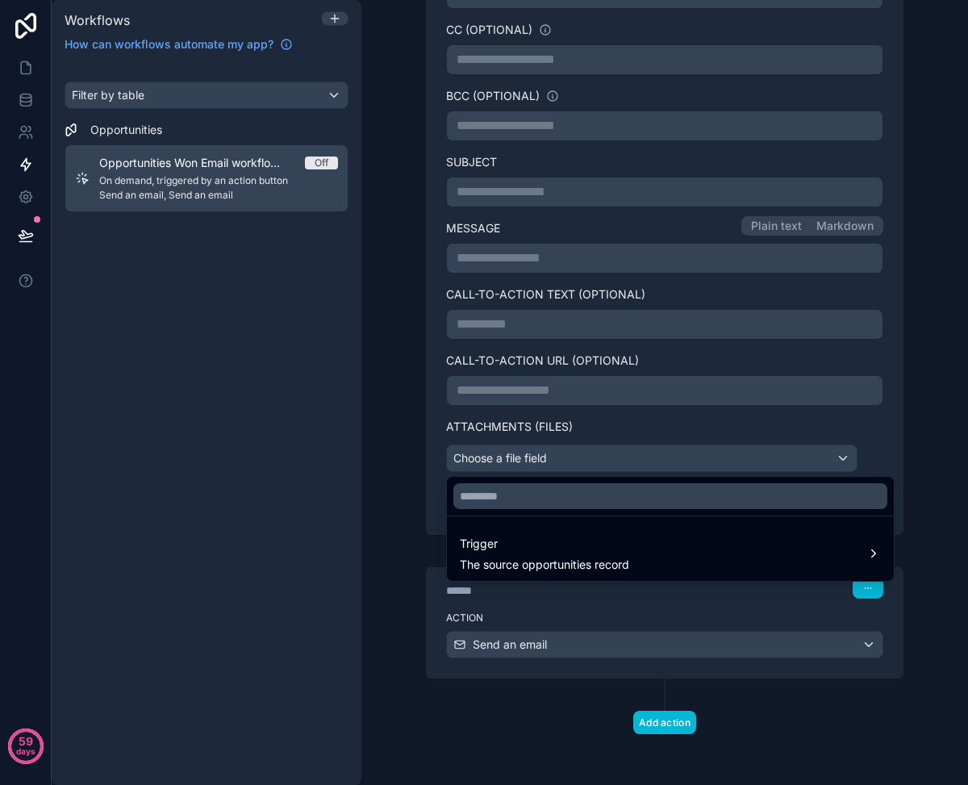
click at [425, 469] on div at bounding box center [484, 392] width 968 height 785
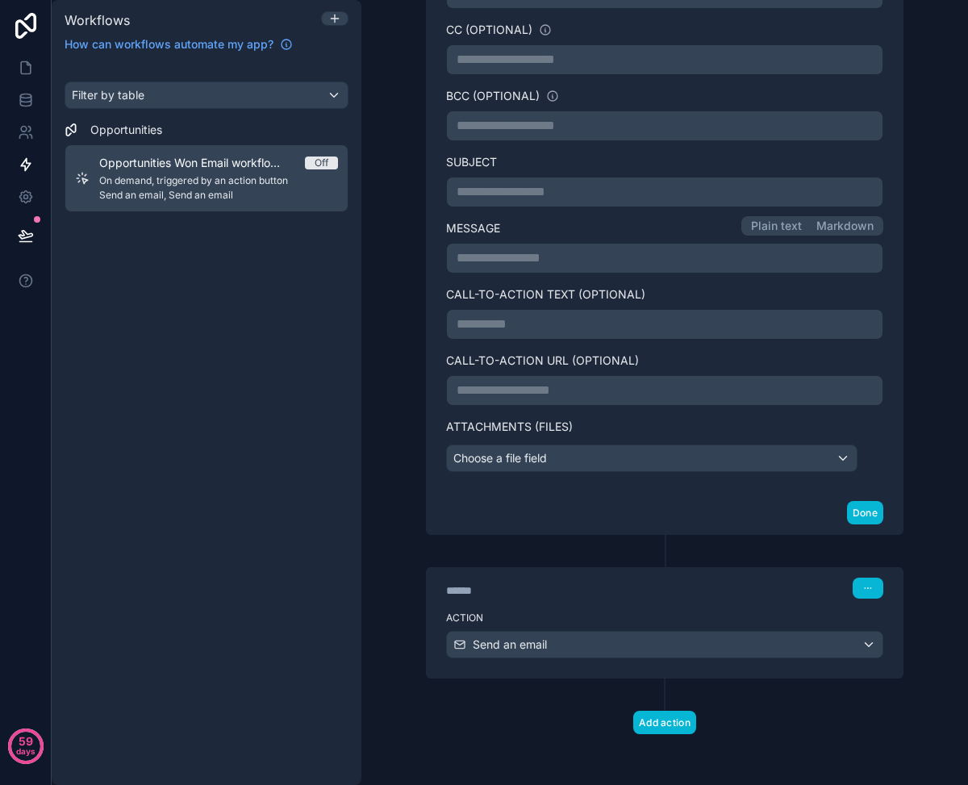
click at [541, 398] on p "**********" at bounding box center [664, 390] width 416 height 19
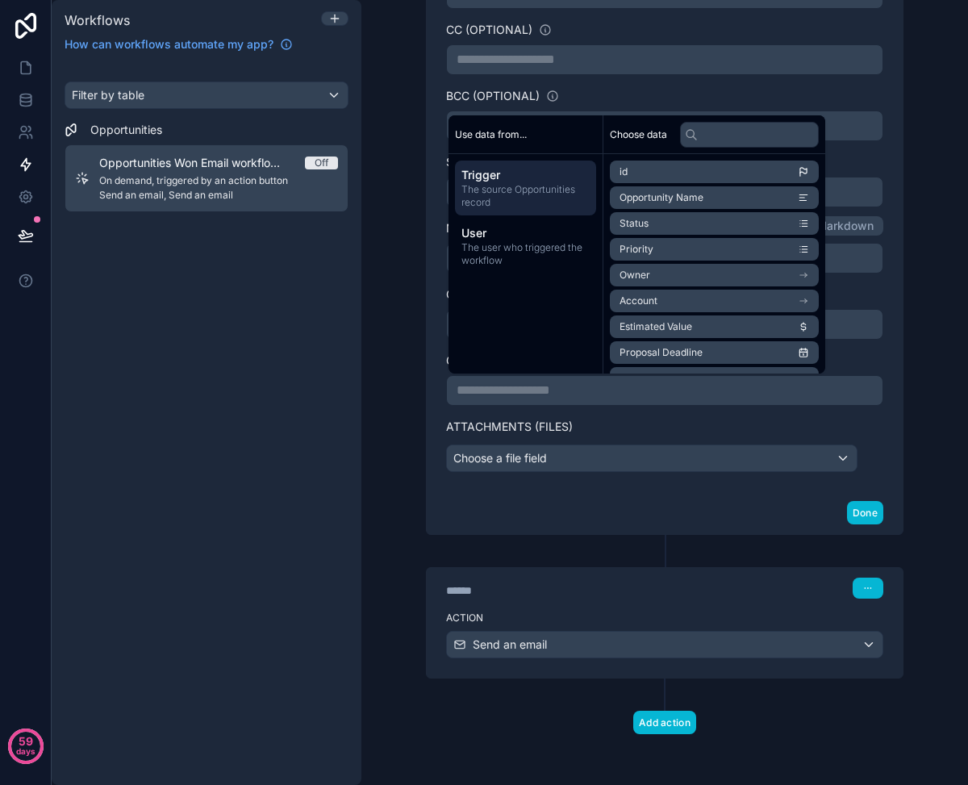
click at [423, 392] on div "**********" at bounding box center [664, 164] width 516 height 742
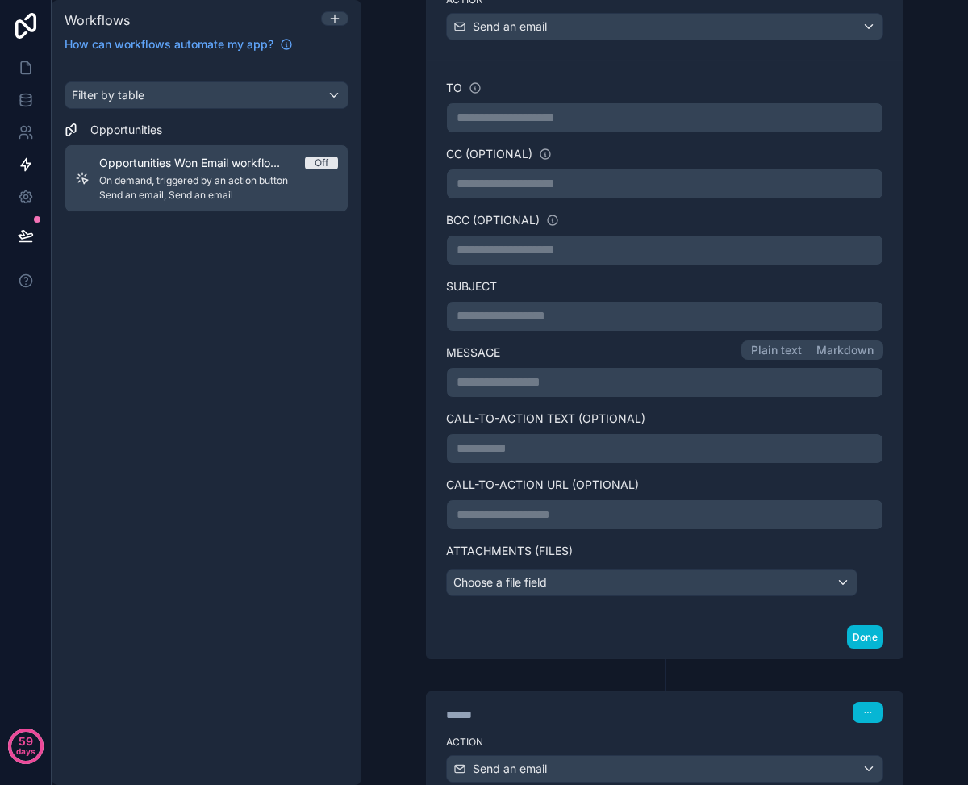
scroll to position [294, 0]
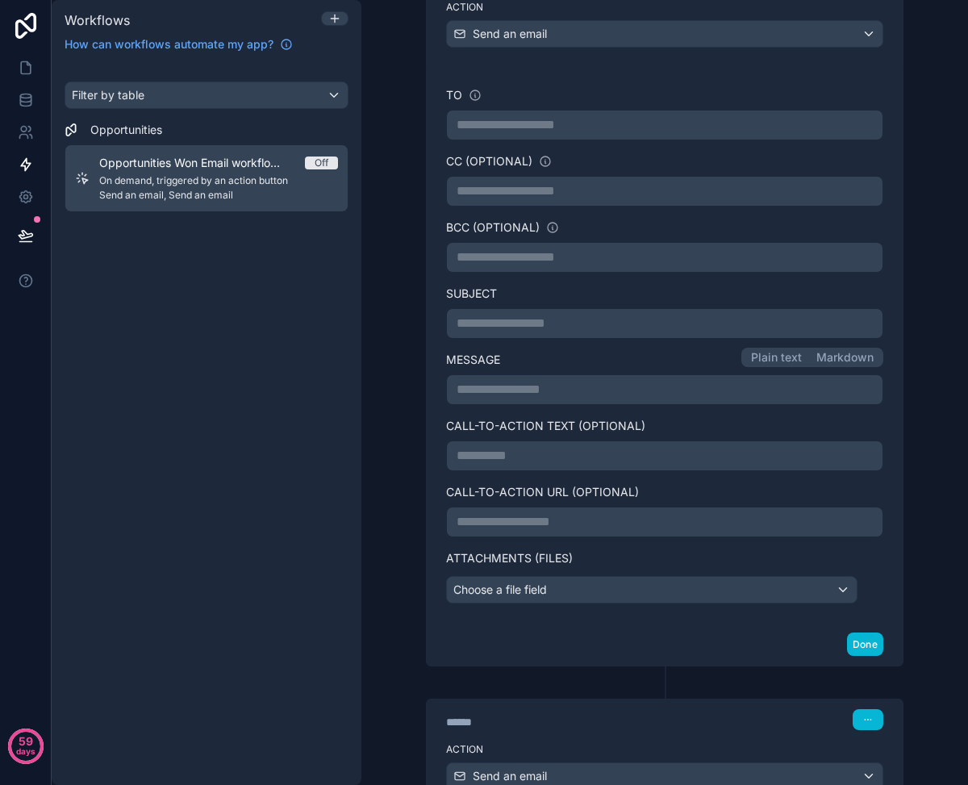
click at [852, 356] on button "Markdown" at bounding box center [845, 357] width 72 height 15
click at [789, 387] on p "**********" at bounding box center [664, 389] width 416 height 19
click at [420, 409] on div "**********" at bounding box center [664, 295] width 516 height 742
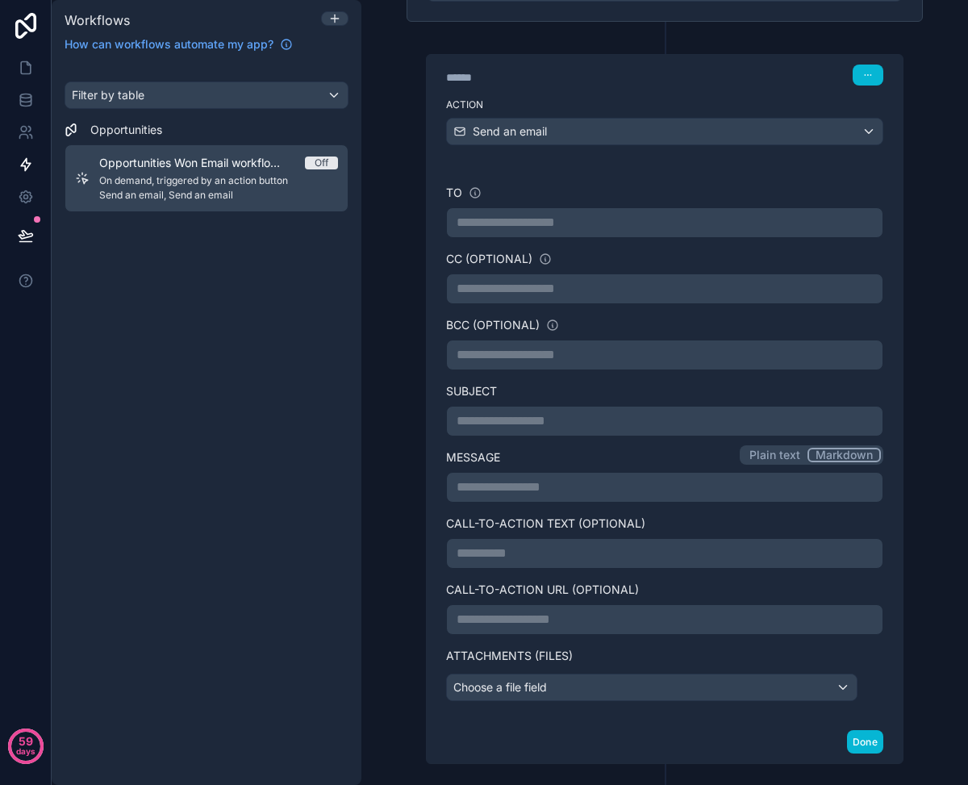
scroll to position [273, 0]
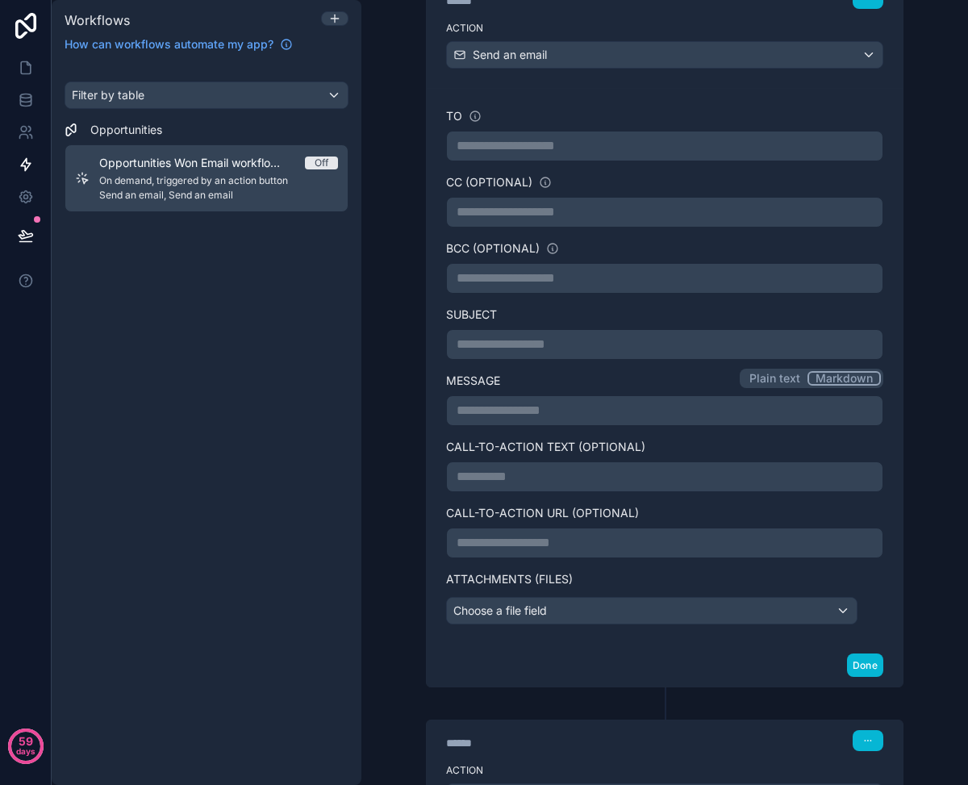
click at [601, 411] on p "**********" at bounding box center [664, 410] width 416 height 19
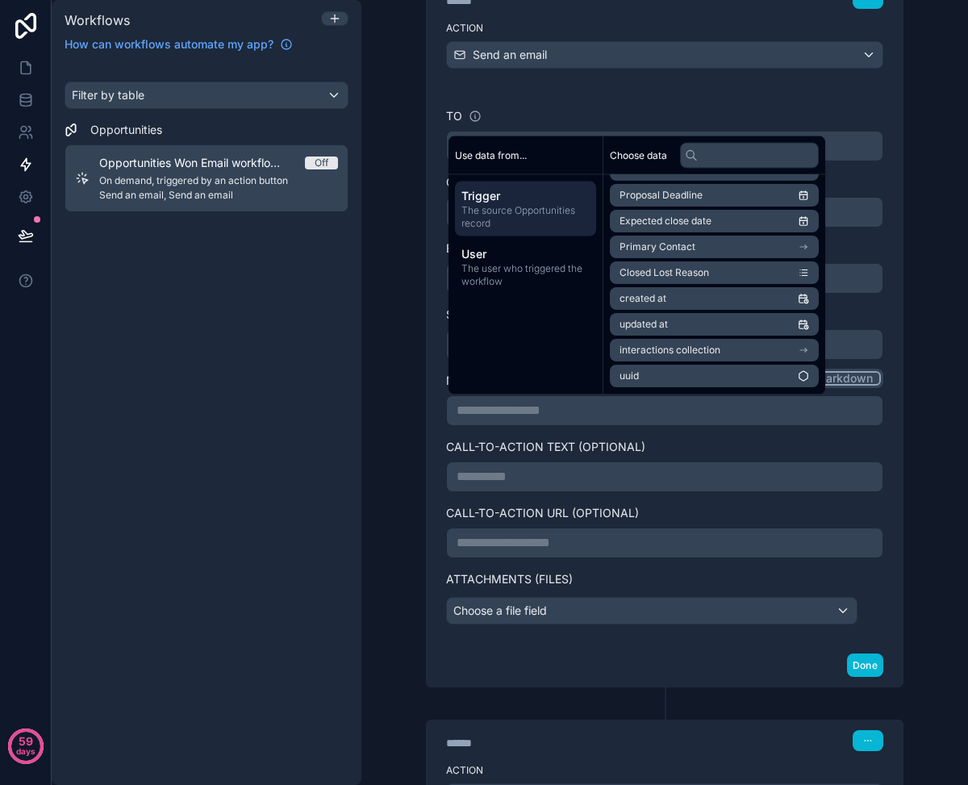
scroll to position [0, 0]
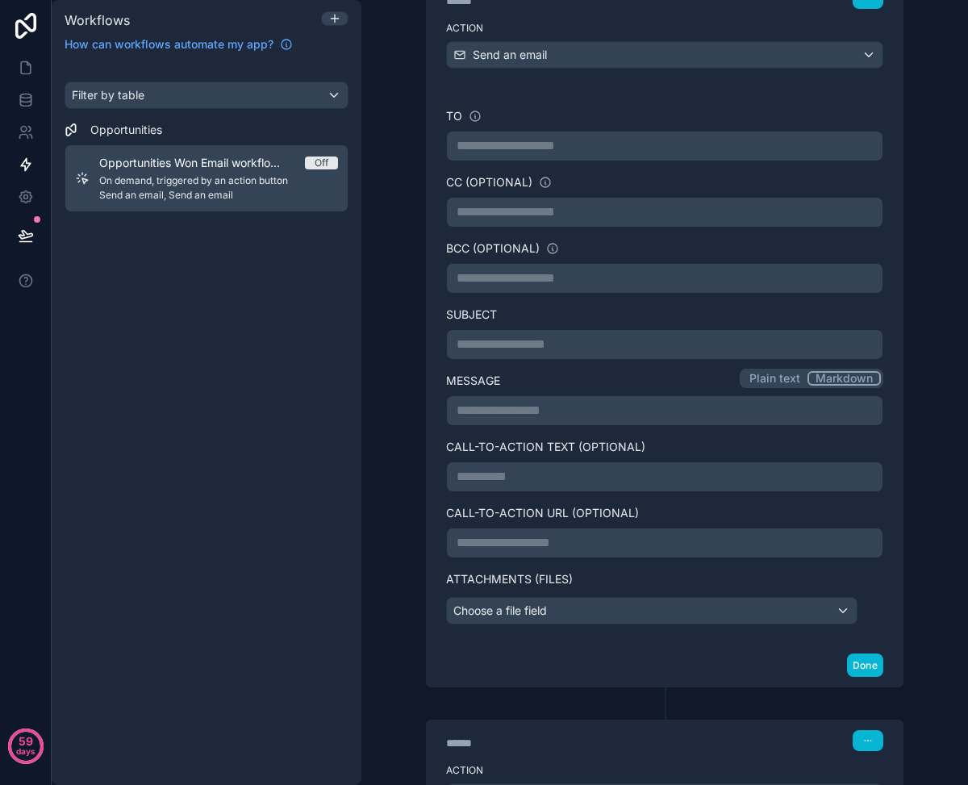
click at [411, 445] on div "**********" at bounding box center [664, 316] width 516 height 742
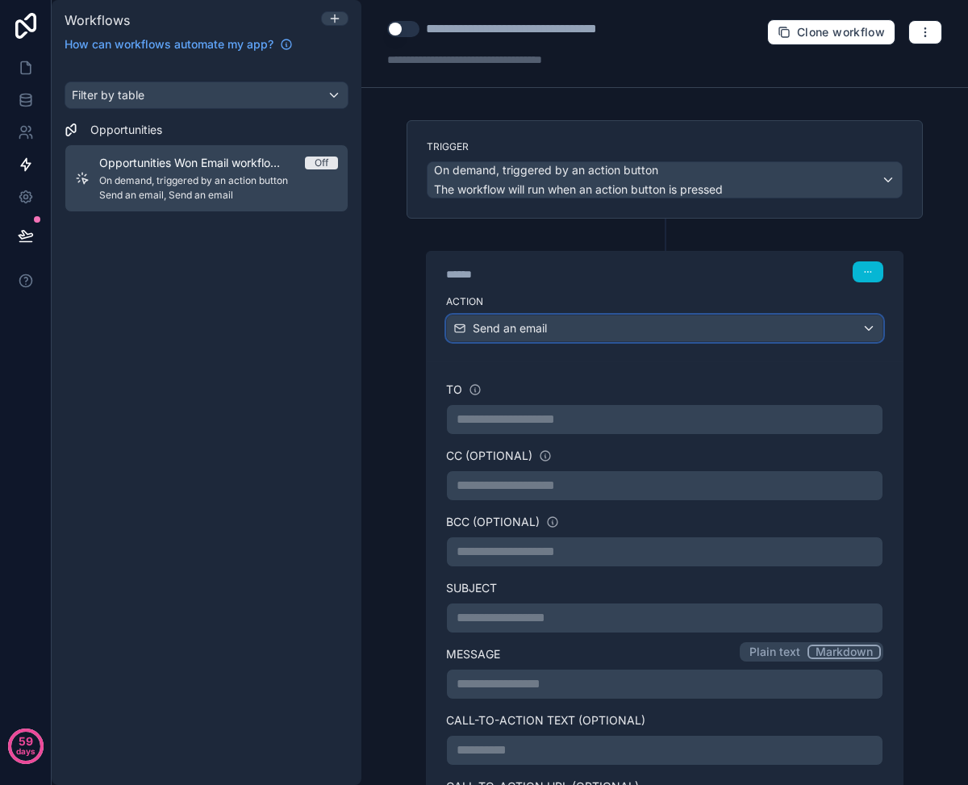
click at [579, 319] on div "Send an email" at bounding box center [665, 328] width 436 height 26
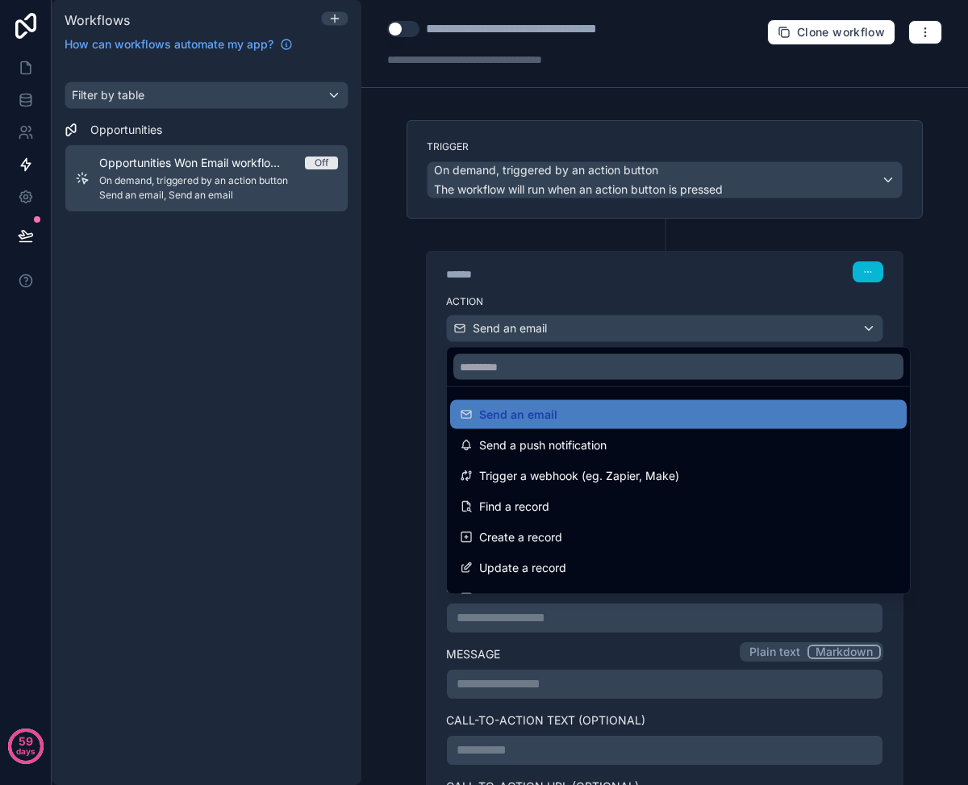
click at [400, 410] on div at bounding box center [484, 392] width 968 height 785
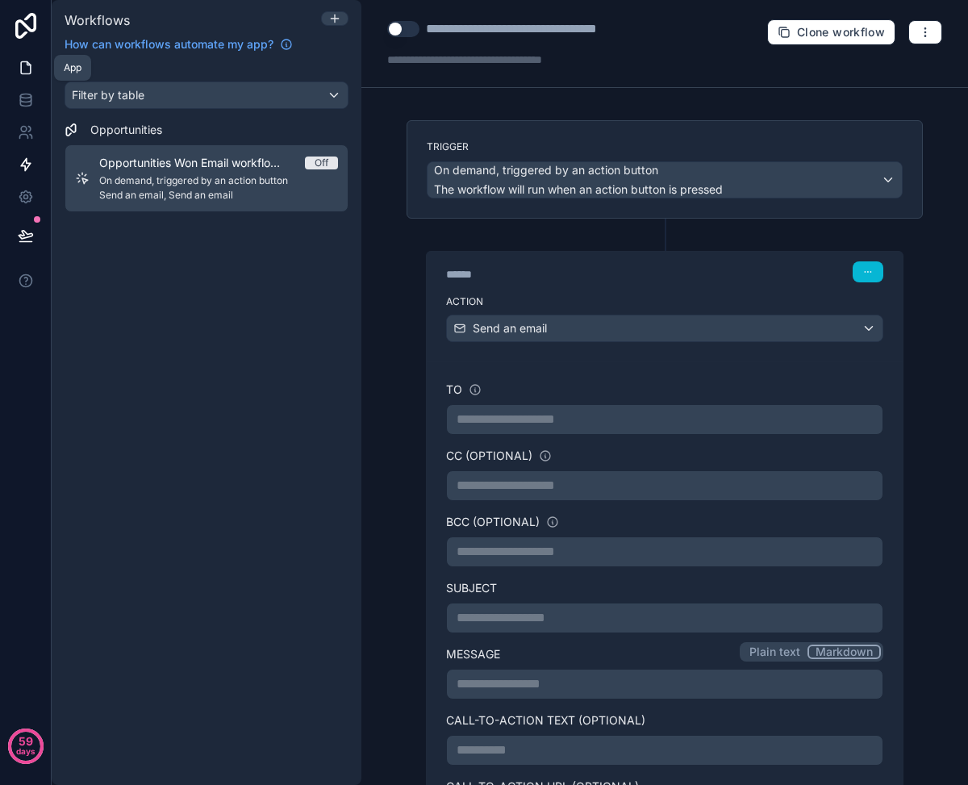
click at [23, 66] on icon at bounding box center [26, 68] width 16 height 16
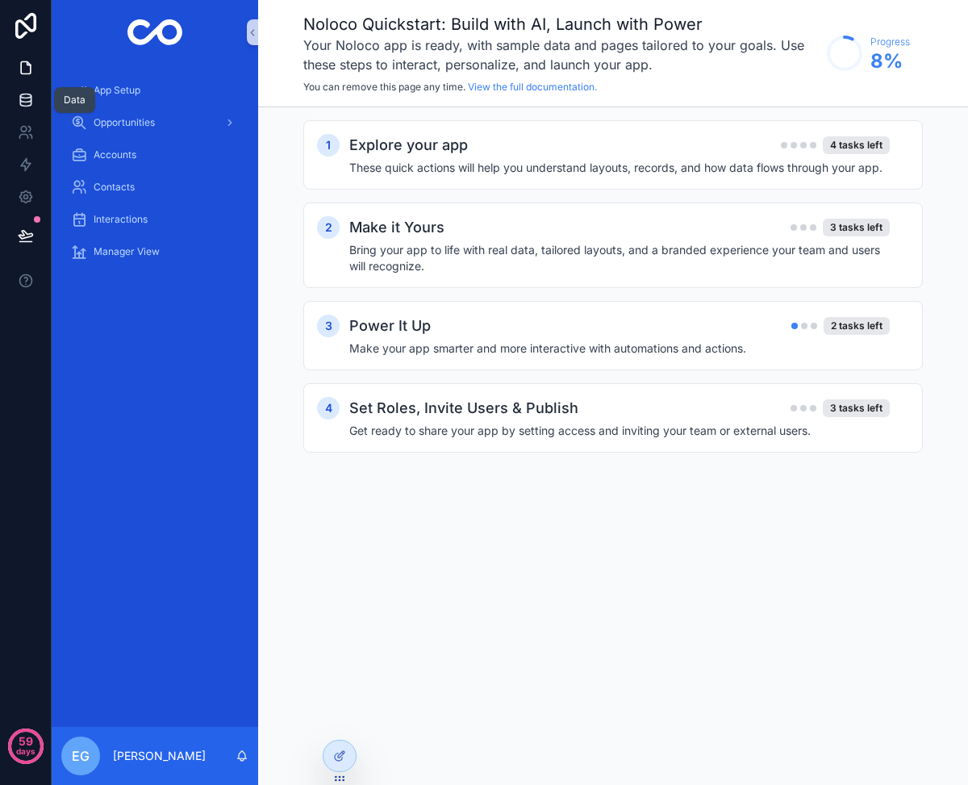
click at [32, 105] on icon at bounding box center [26, 100] width 16 height 16
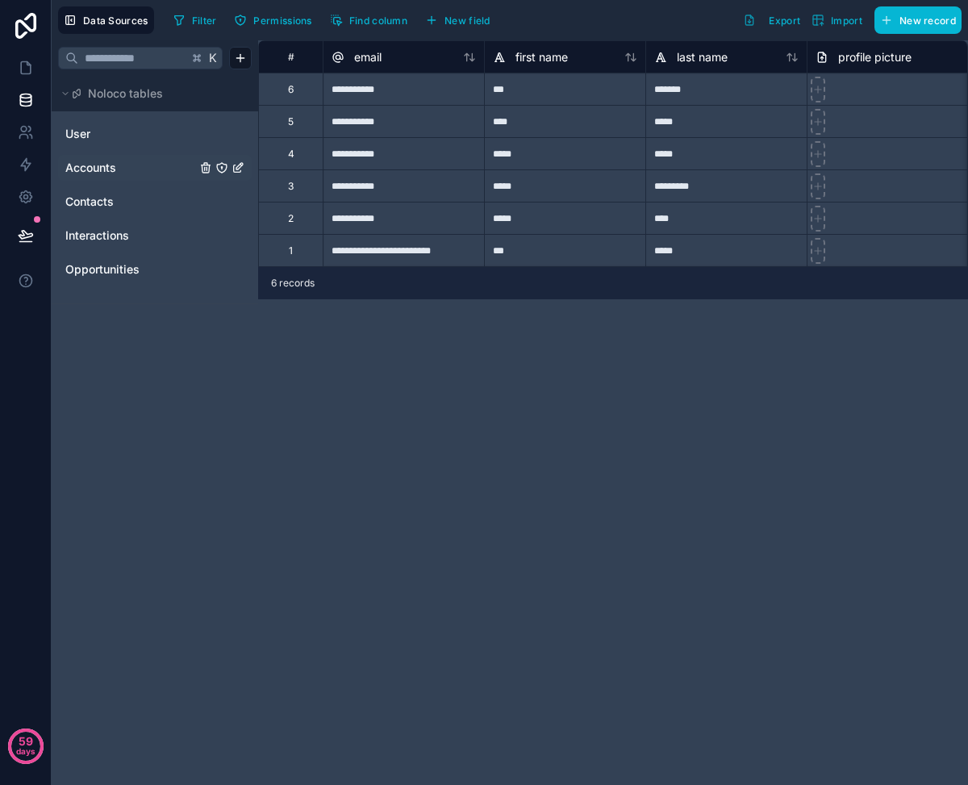
click at [118, 171] on link "Accounts" at bounding box center [130, 168] width 131 height 16
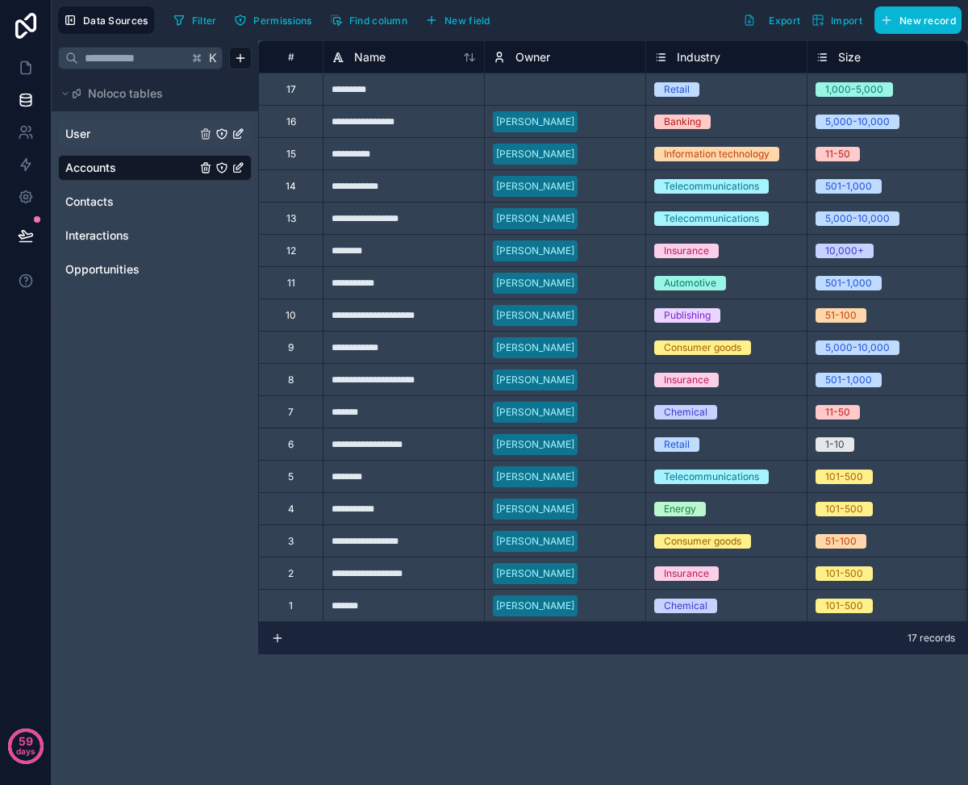
click at [85, 134] on span "User" at bounding box center [77, 134] width 25 height 16
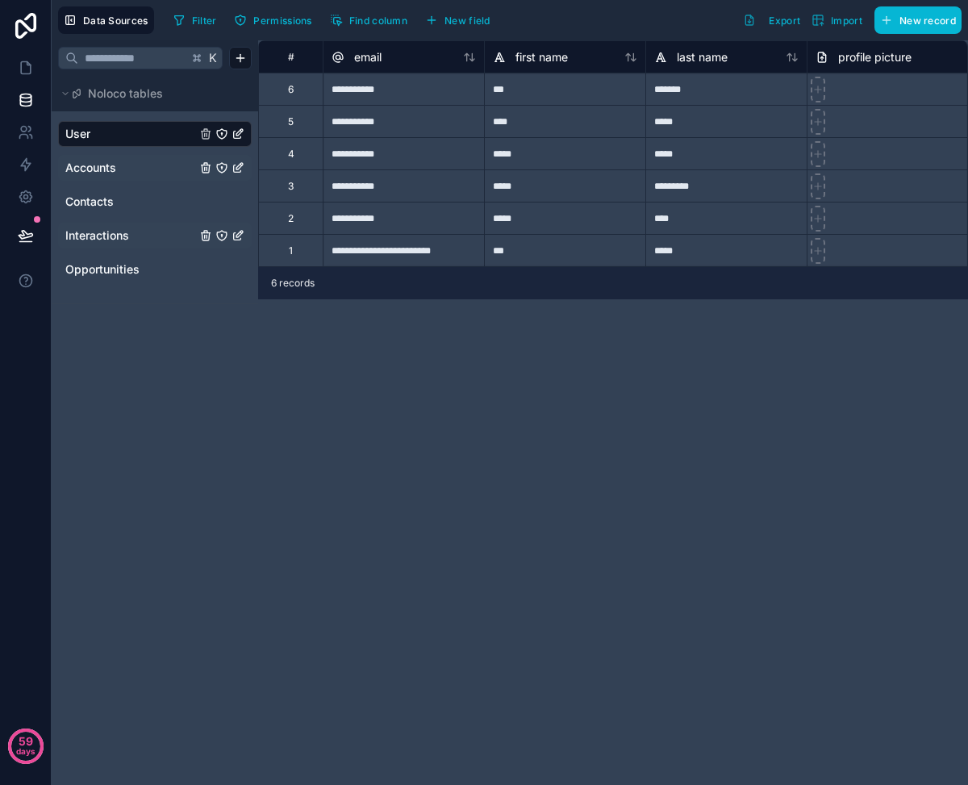
click at [97, 236] on span "Interactions" at bounding box center [97, 235] width 64 height 16
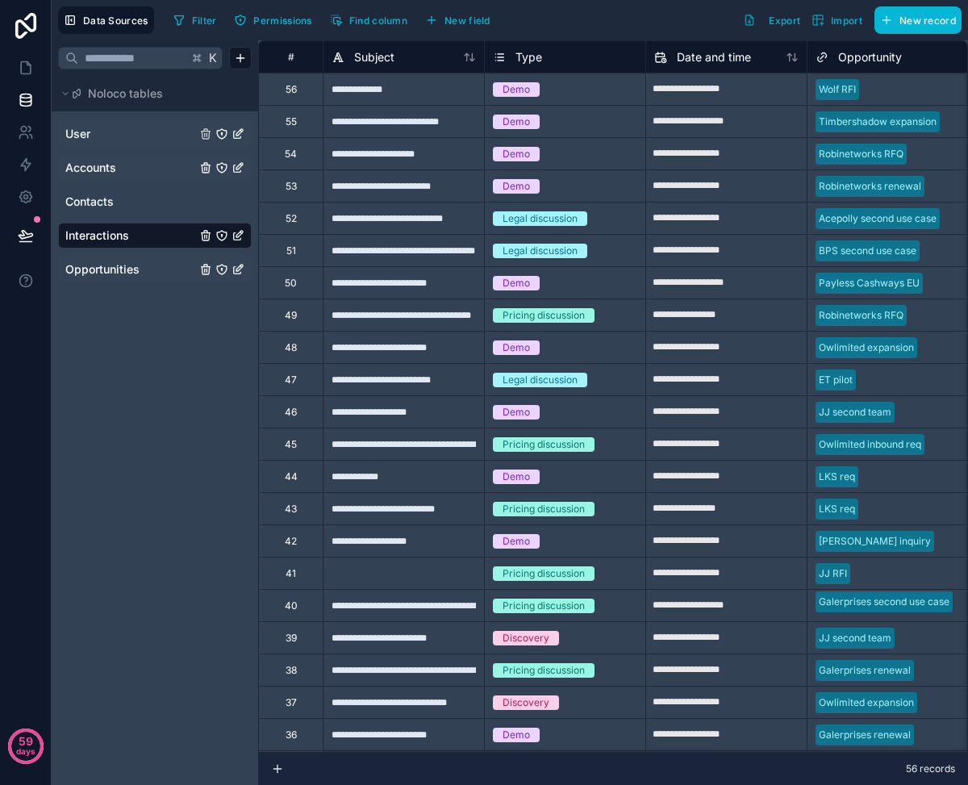
click at [110, 273] on span "Opportunities" at bounding box center [102, 269] width 74 height 16
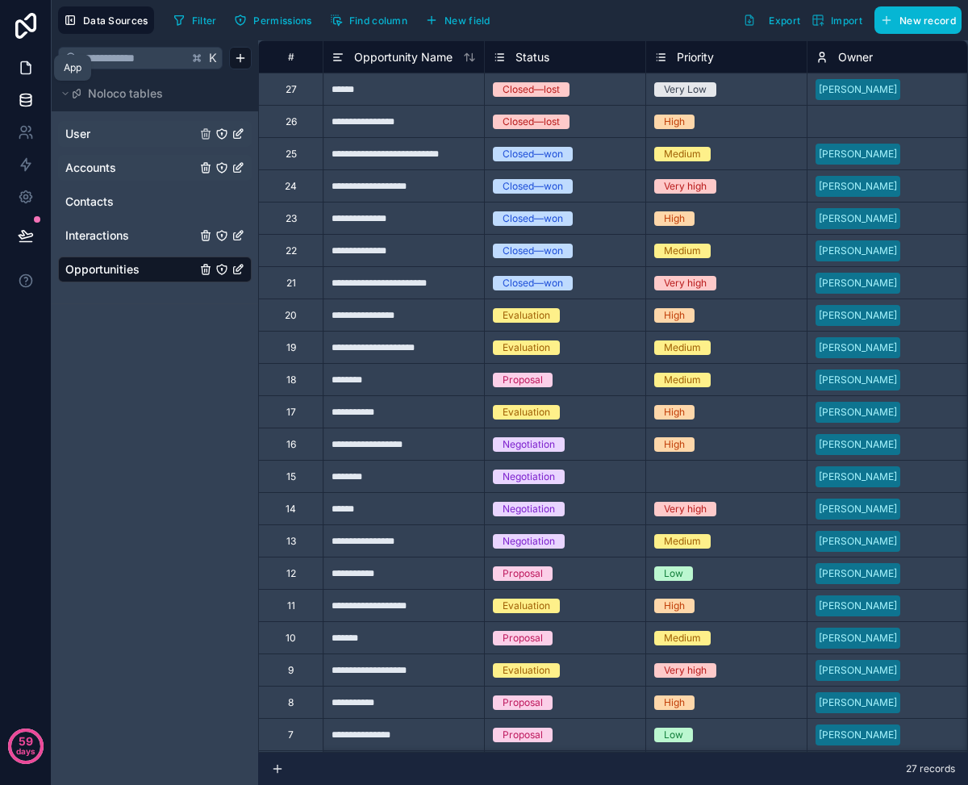
click at [23, 69] on icon at bounding box center [26, 68] width 16 height 16
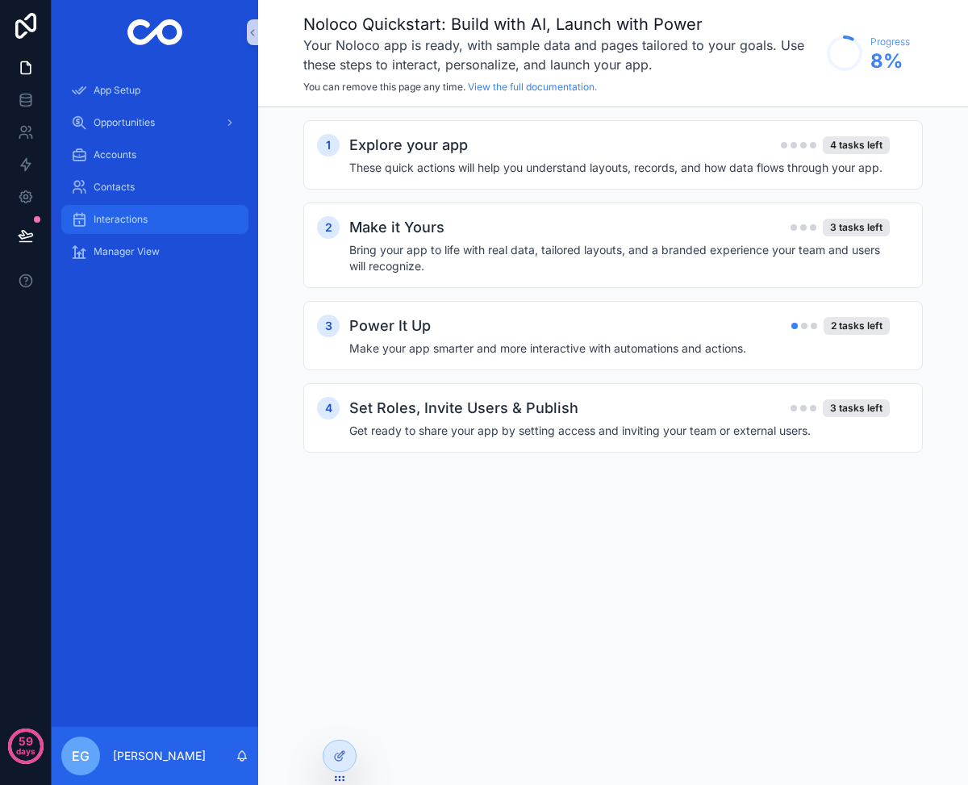
click at [105, 223] on span "Interactions" at bounding box center [121, 219] width 54 height 13
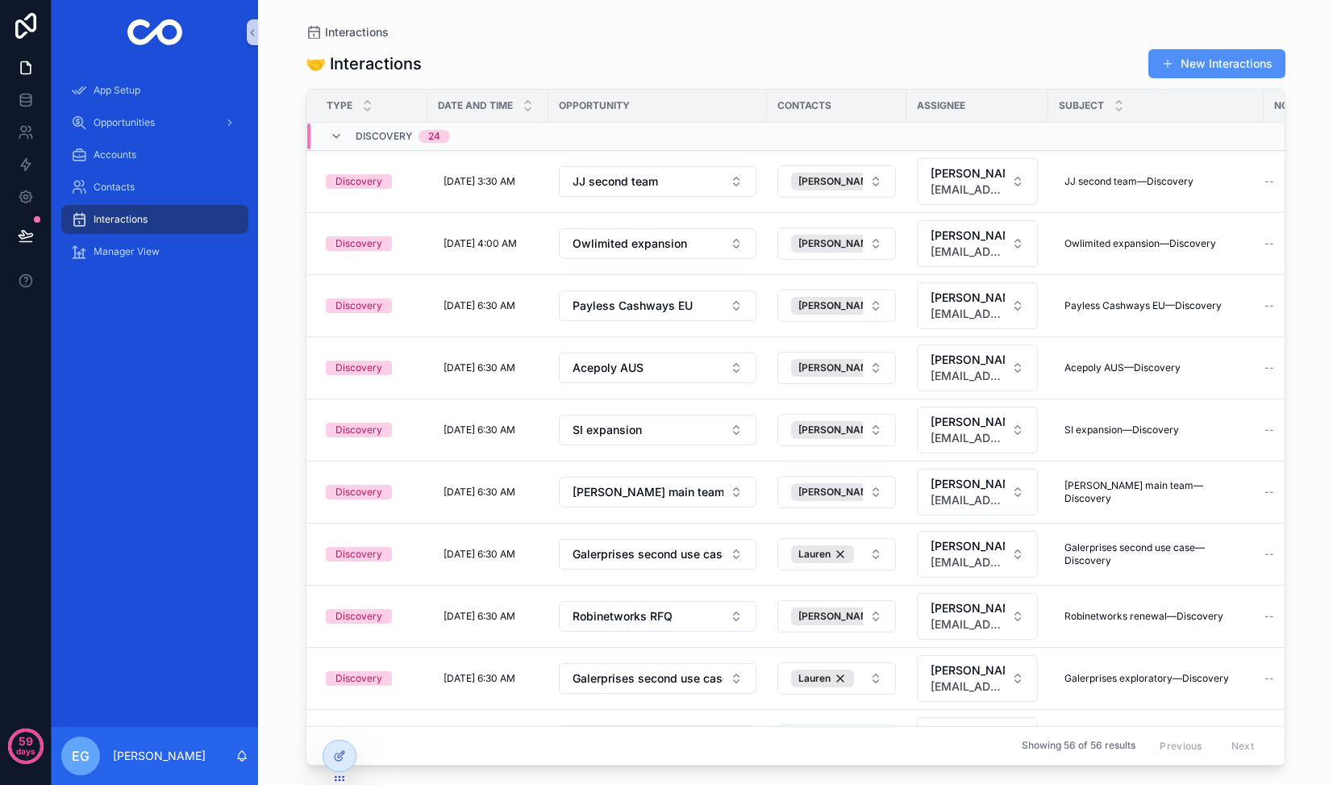
click at [1162, 77] on div "🤝 Interactions New Interactions Type Date and time Opportunity Contacts Assigne…" at bounding box center [796, 402] width 980 height 727
click at [1163, 71] on button "New Interactions" at bounding box center [1216, 63] width 137 height 29
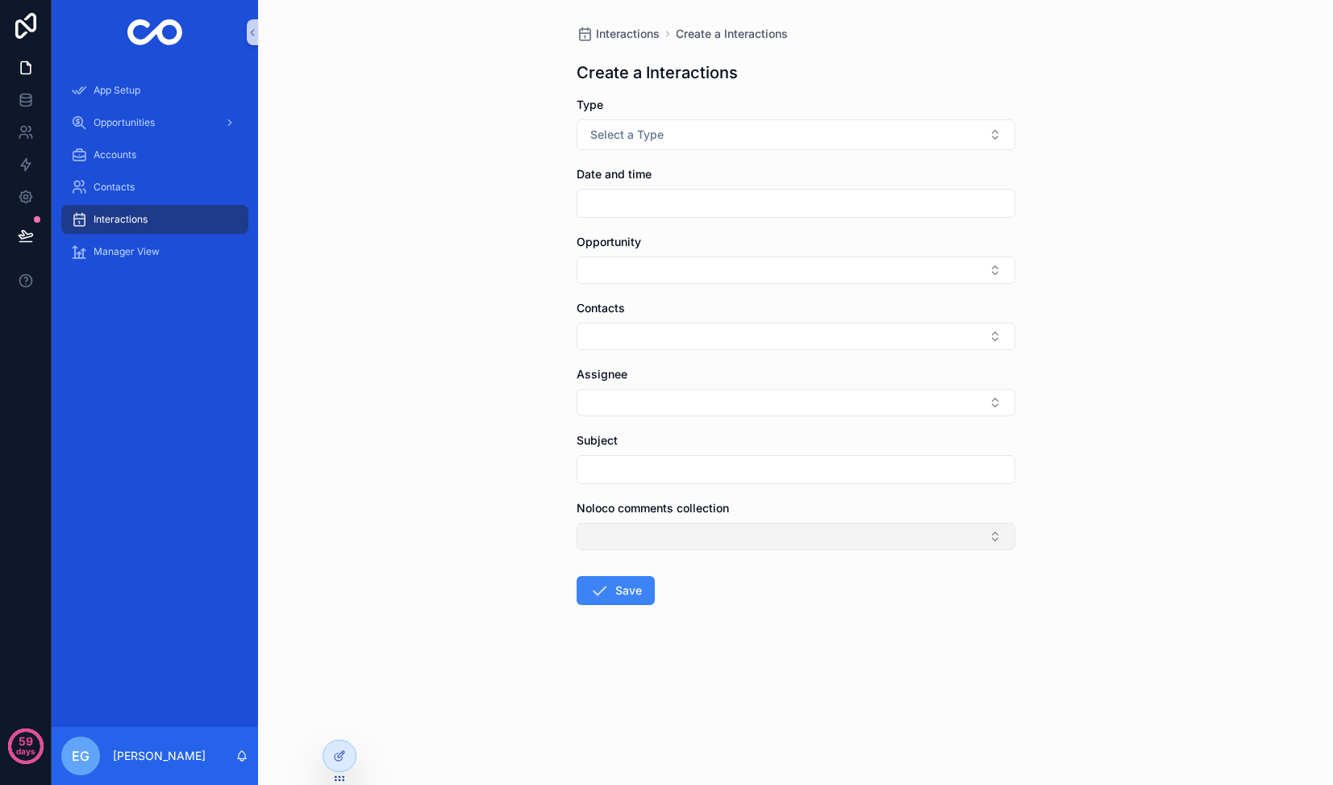
click at [756, 523] on button "Select Button" at bounding box center [796, 536] width 439 height 27
click at [656, 457] on div "scrollable content" at bounding box center [796, 469] width 439 height 29
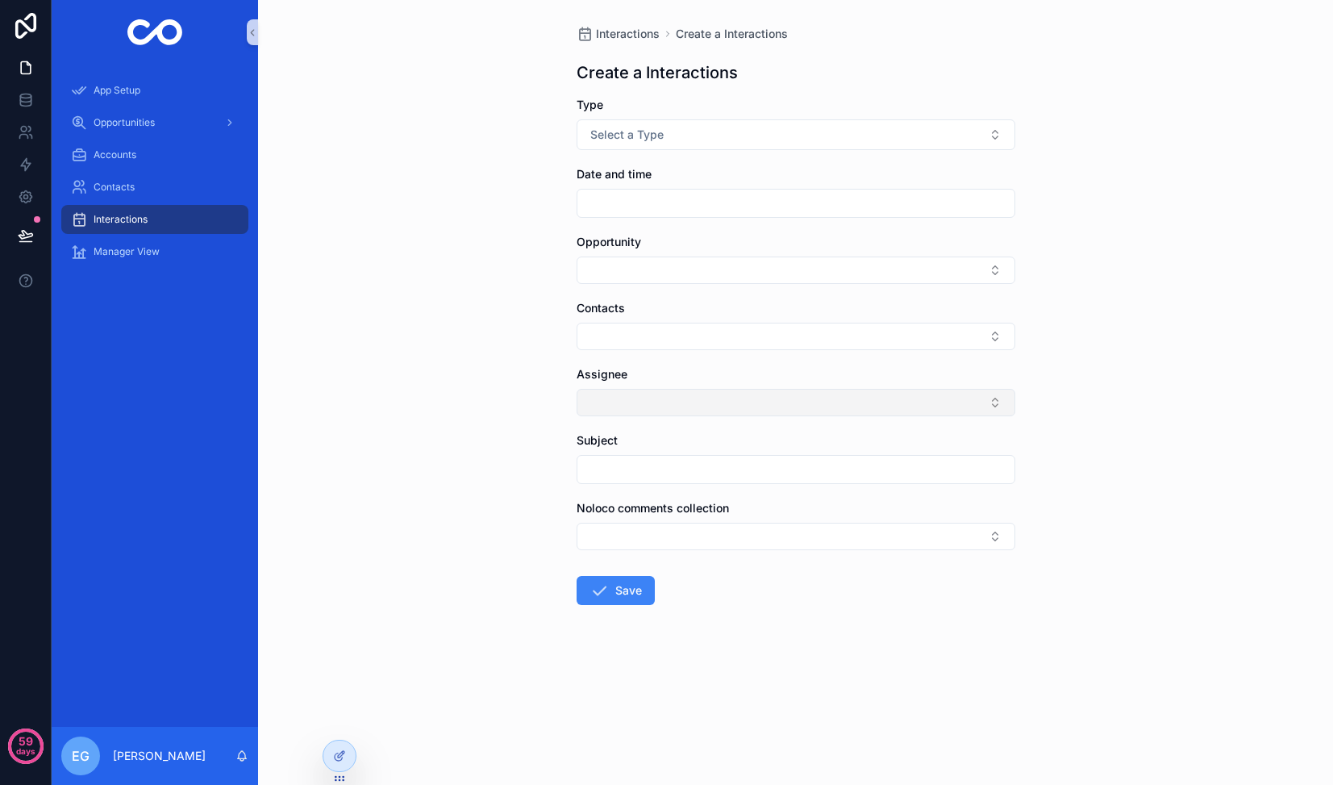
drag, startPoint x: 697, startPoint y: 373, endPoint x: 677, endPoint y: 402, distance: 35.6
click at [697, 373] on div "Assignee" at bounding box center [796, 374] width 439 height 16
click at [677, 402] on button "Select Button" at bounding box center [796, 402] width 439 height 27
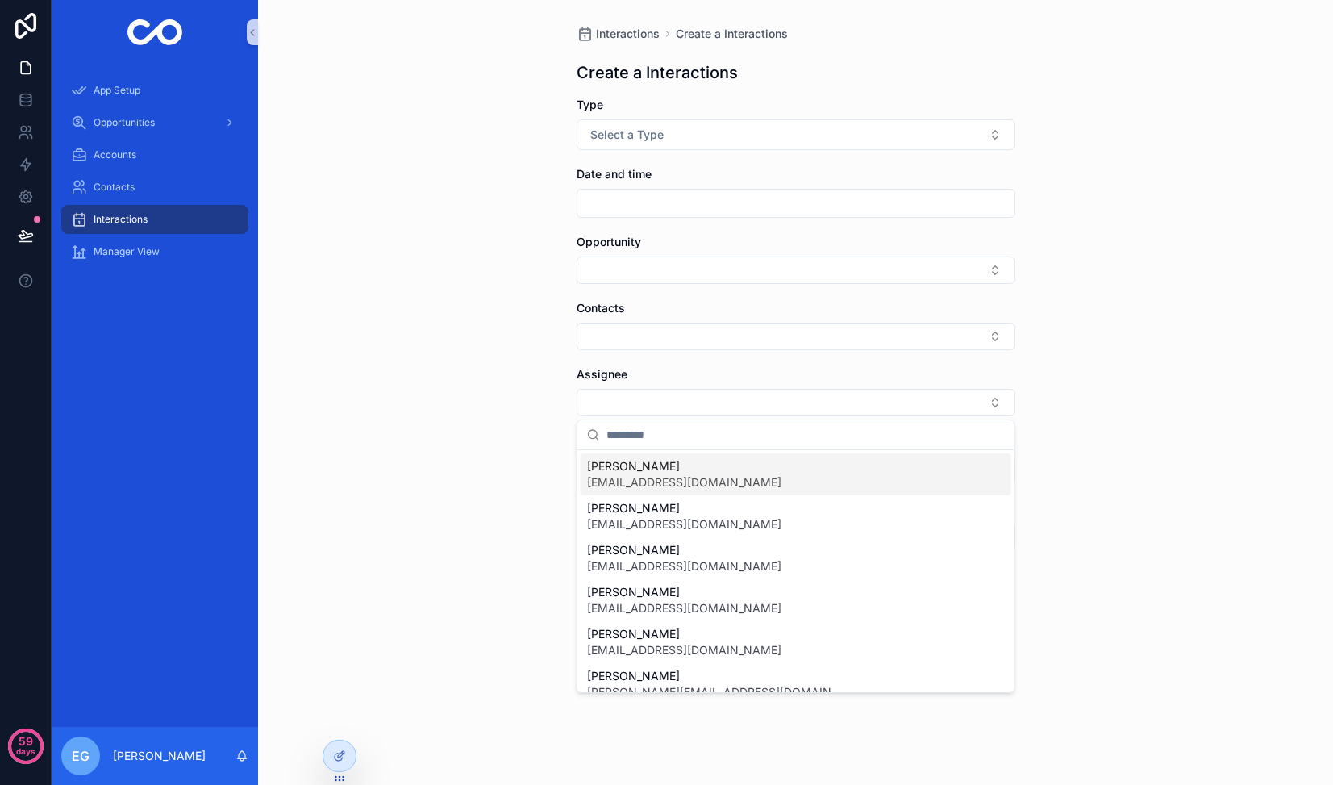
drag, startPoint x: 664, startPoint y: 446, endPoint x: 670, endPoint y: 360, distance: 85.7
click at [664, 443] on input "scrollable content" at bounding box center [805, 434] width 398 height 29
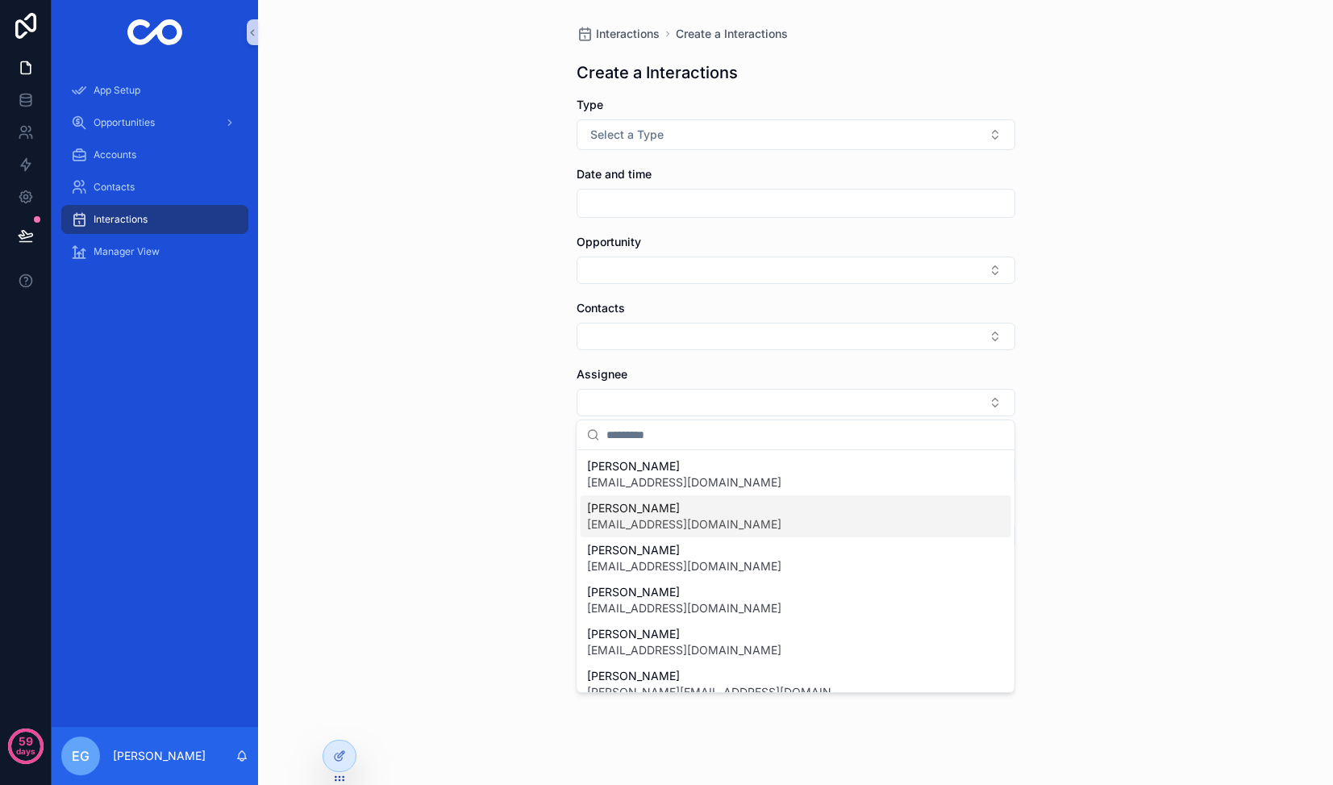
click at [653, 513] on span "[PERSON_NAME]" at bounding box center [684, 508] width 194 height 16
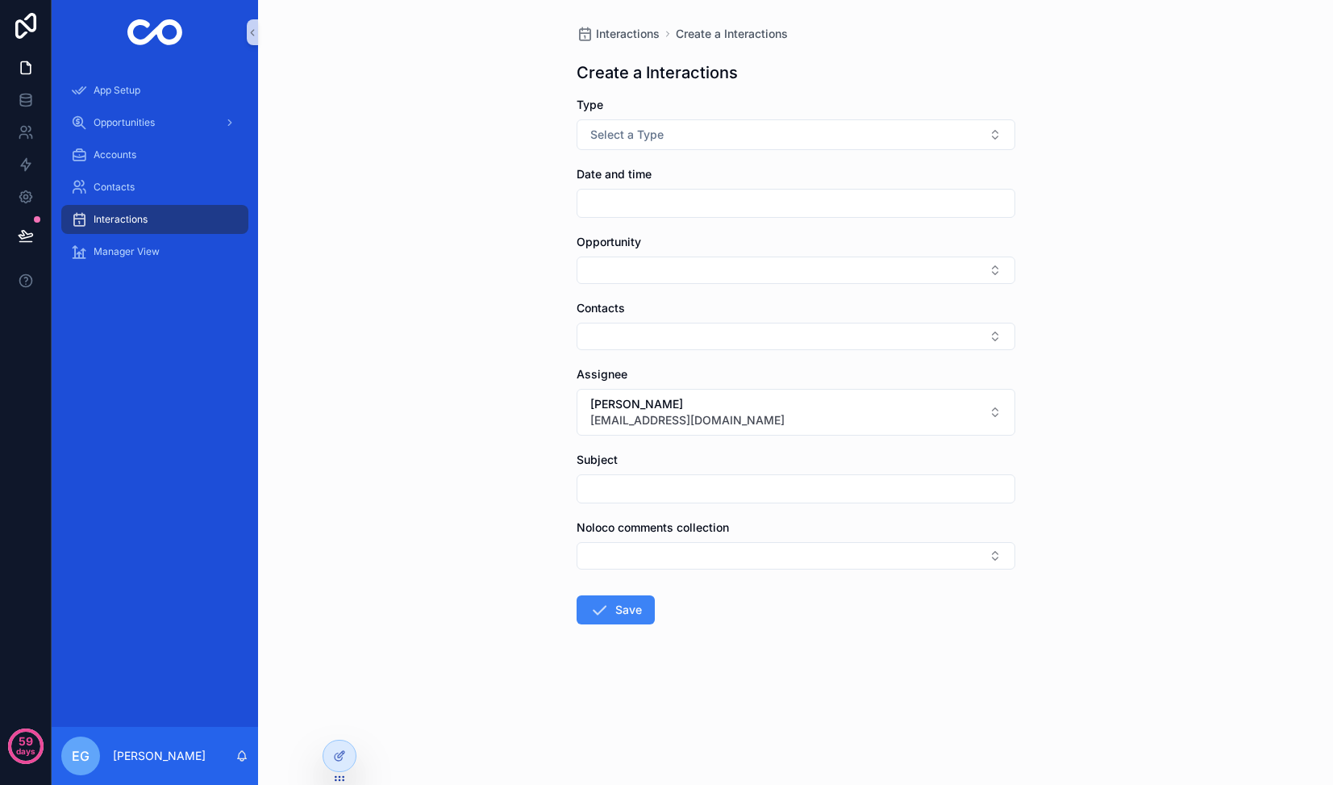
click at [648, 310] on div "Contacts" at bounding box center [796, 308] width 439 height 16
click at [665, 269] on button "Select Button" at bounding box center [796, 269] width 439 height 27
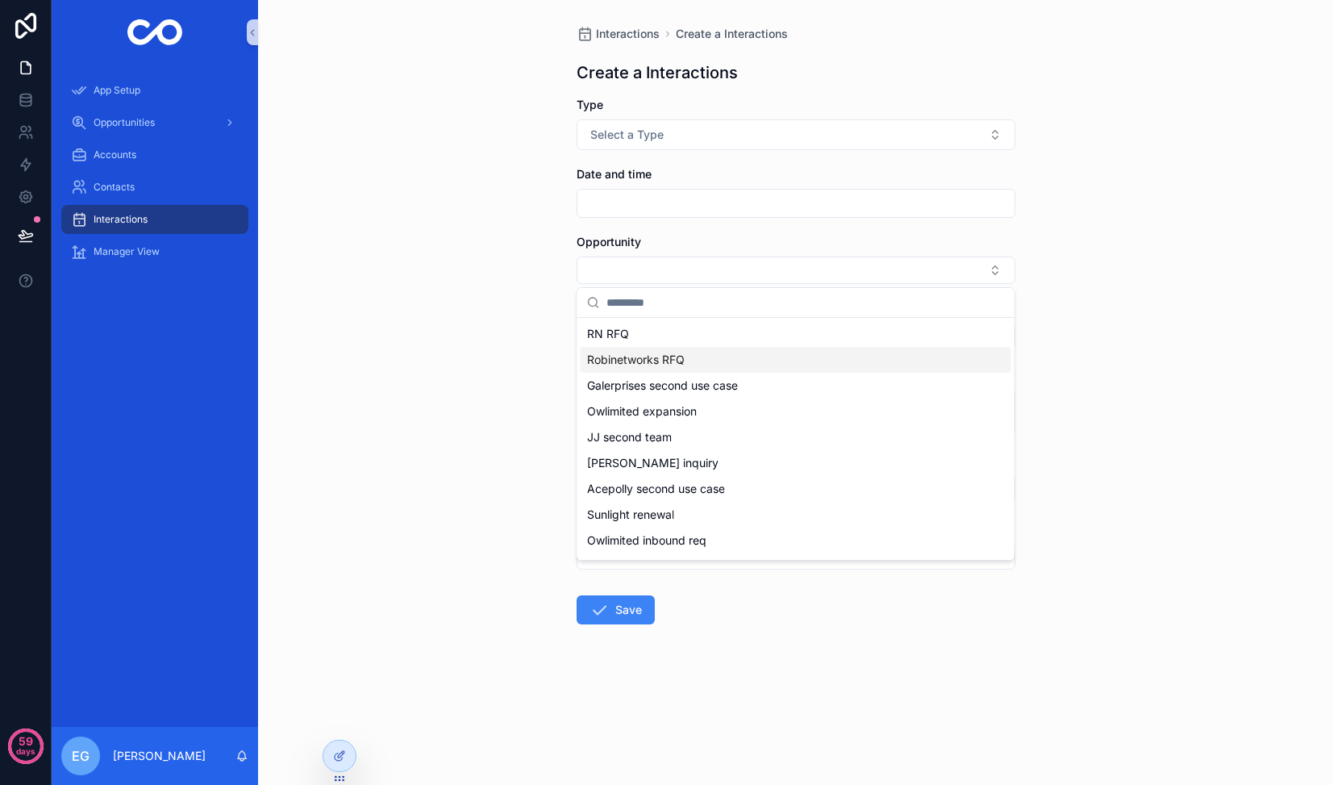
click at [645, 347] on div "Robinetworks RFQ" at bounding box center [796, 360] width 431 height 26
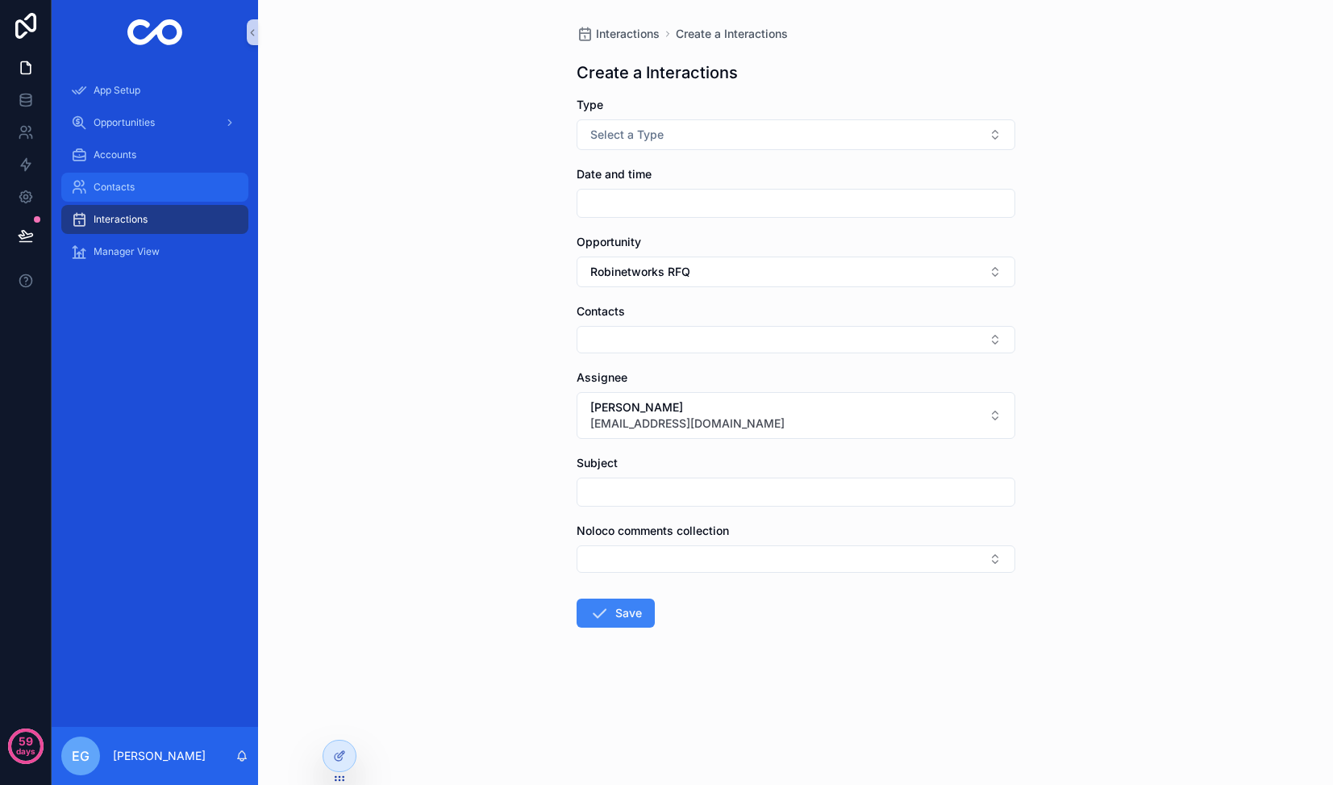
click at [120, 190] on span "Contacts" at bounding box center [114, 187] width 41 height 13
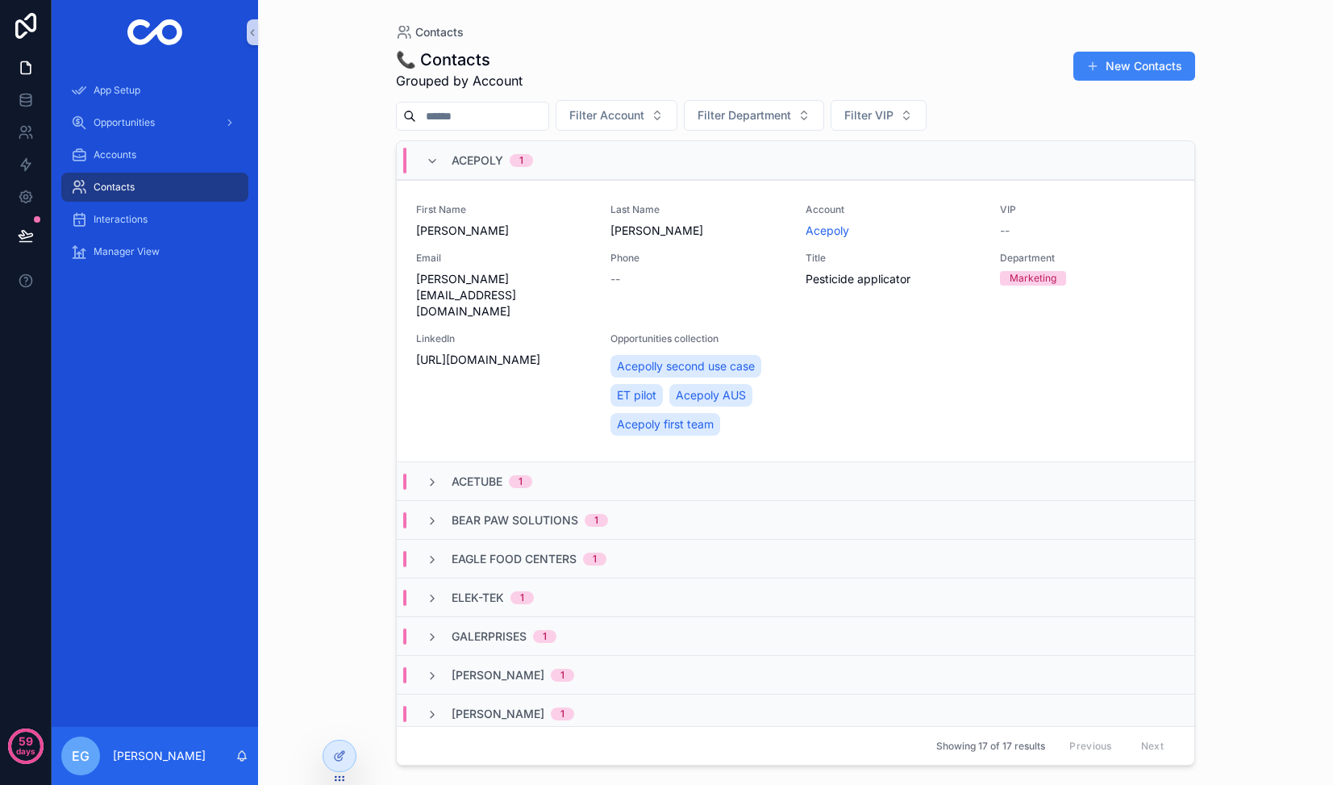
click at [459, 161] on span "Acepoly" at bounding box center [478, 160] width 52 height 16
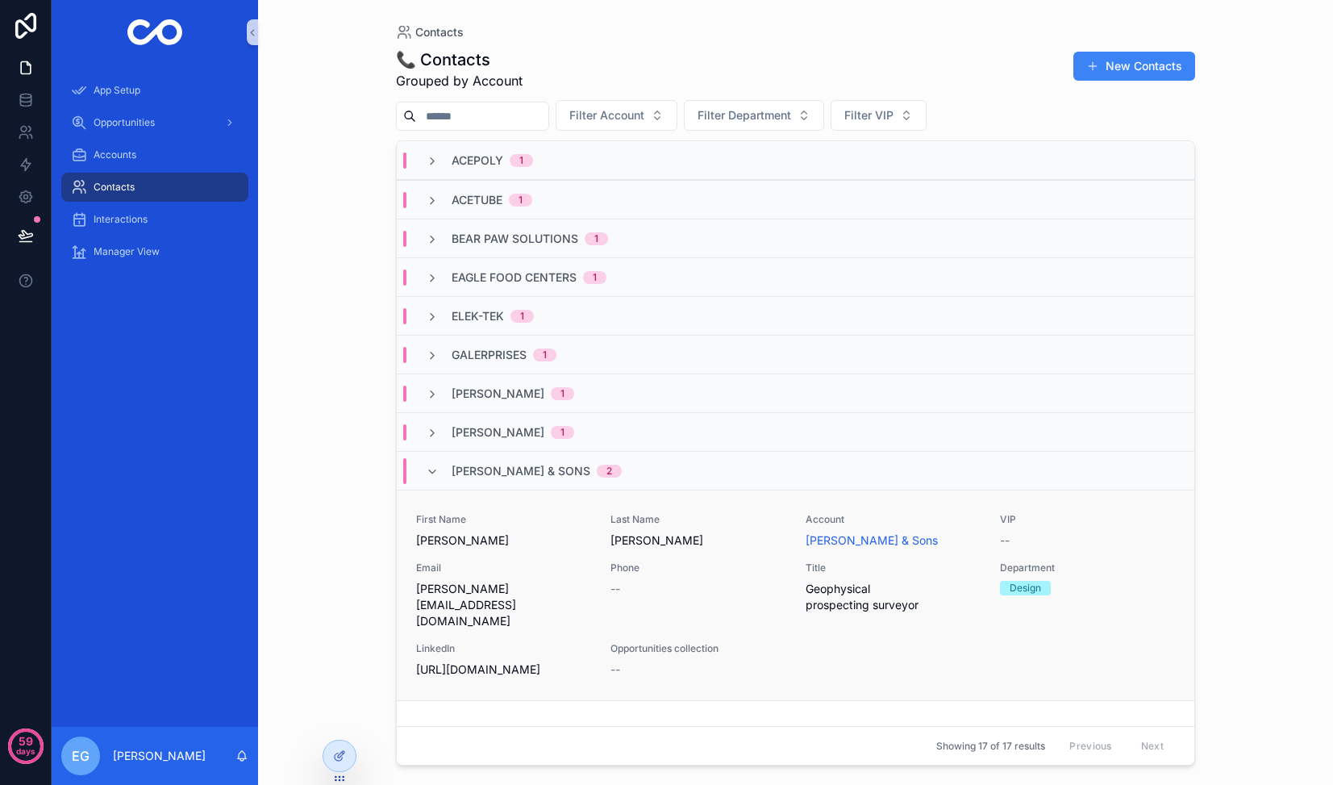
click at [546, 548] on span "[PERSON_NAME]" at bounding box center [503, 540] width 175 height 16
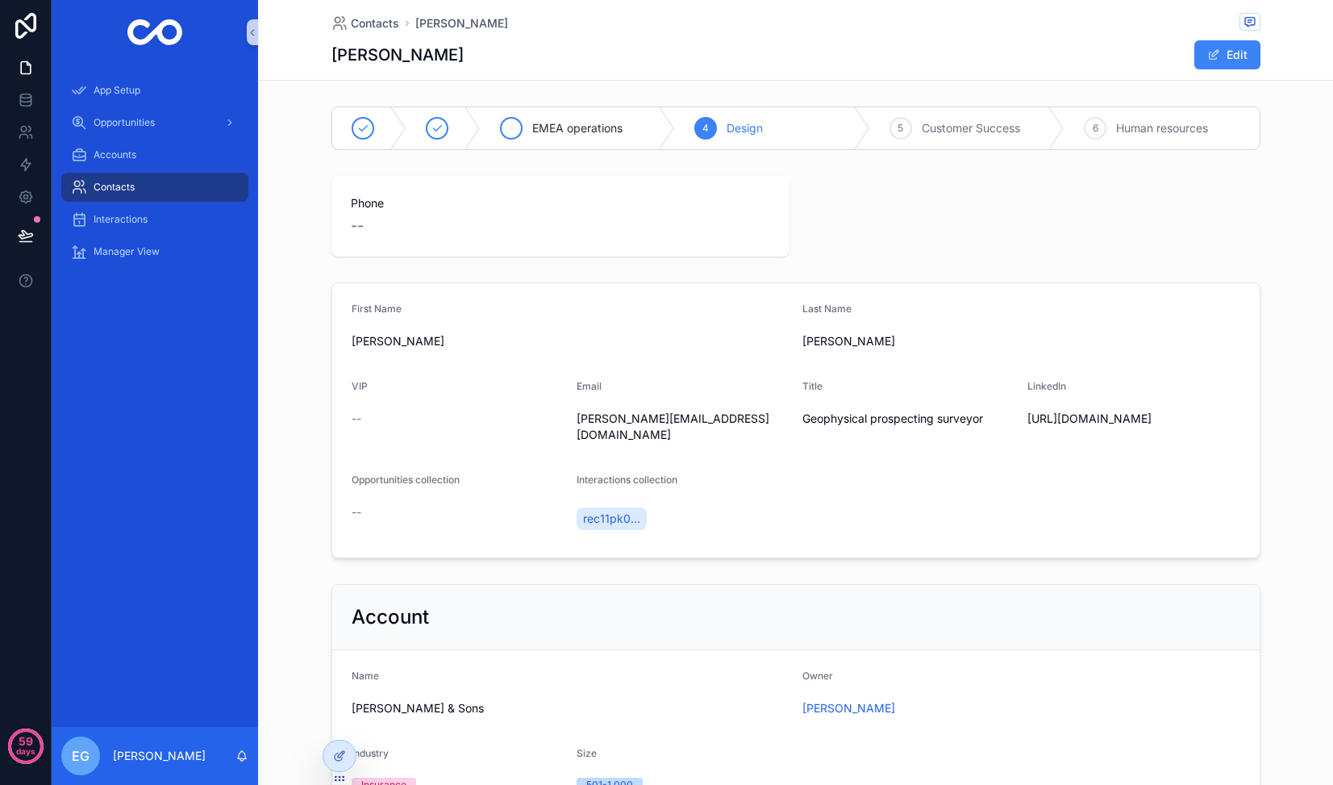
click at [603, 127] on span "EMEA operations" at bounding box center [577, 128] width 90 height 16
click at [992, 115] on div "5 Customer Success" at bounding box center [993, 128] width 182 height 42
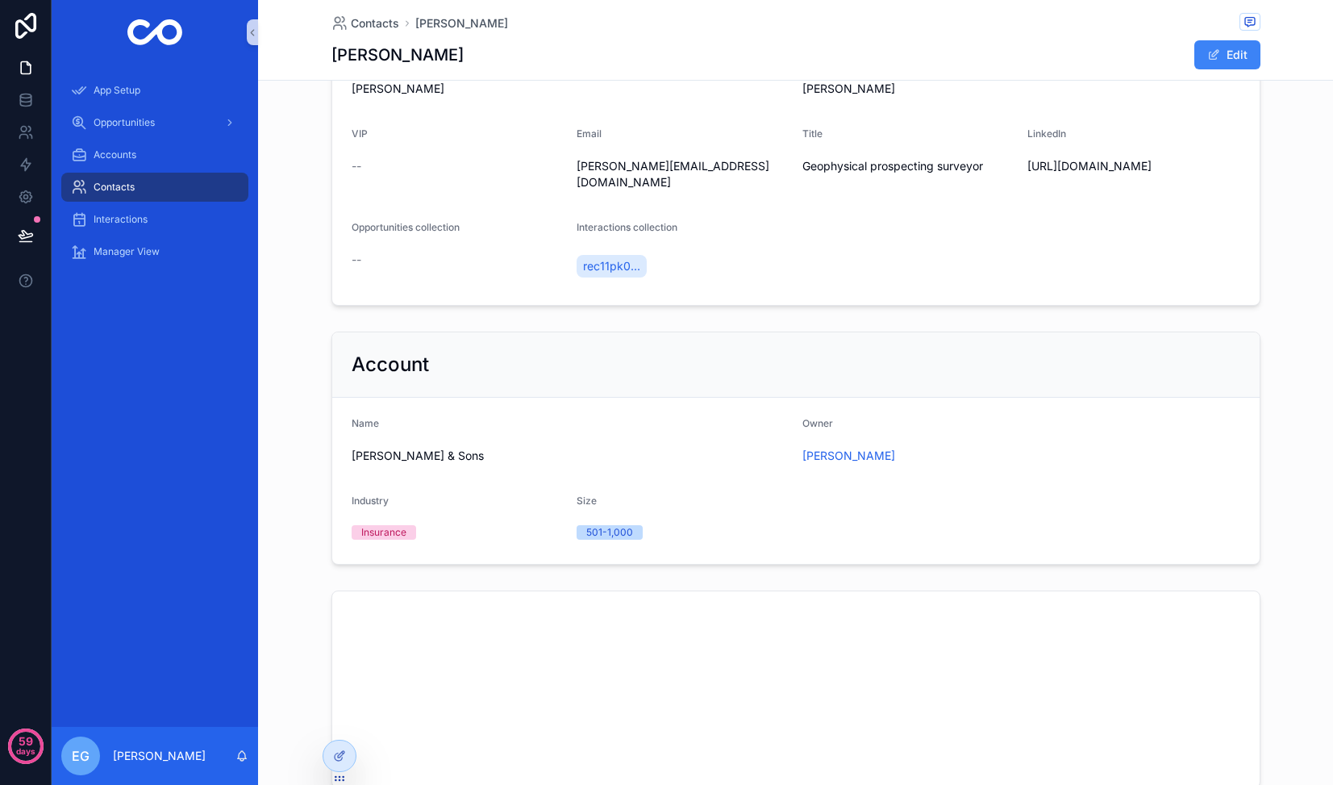
scroll to position [405, 0]
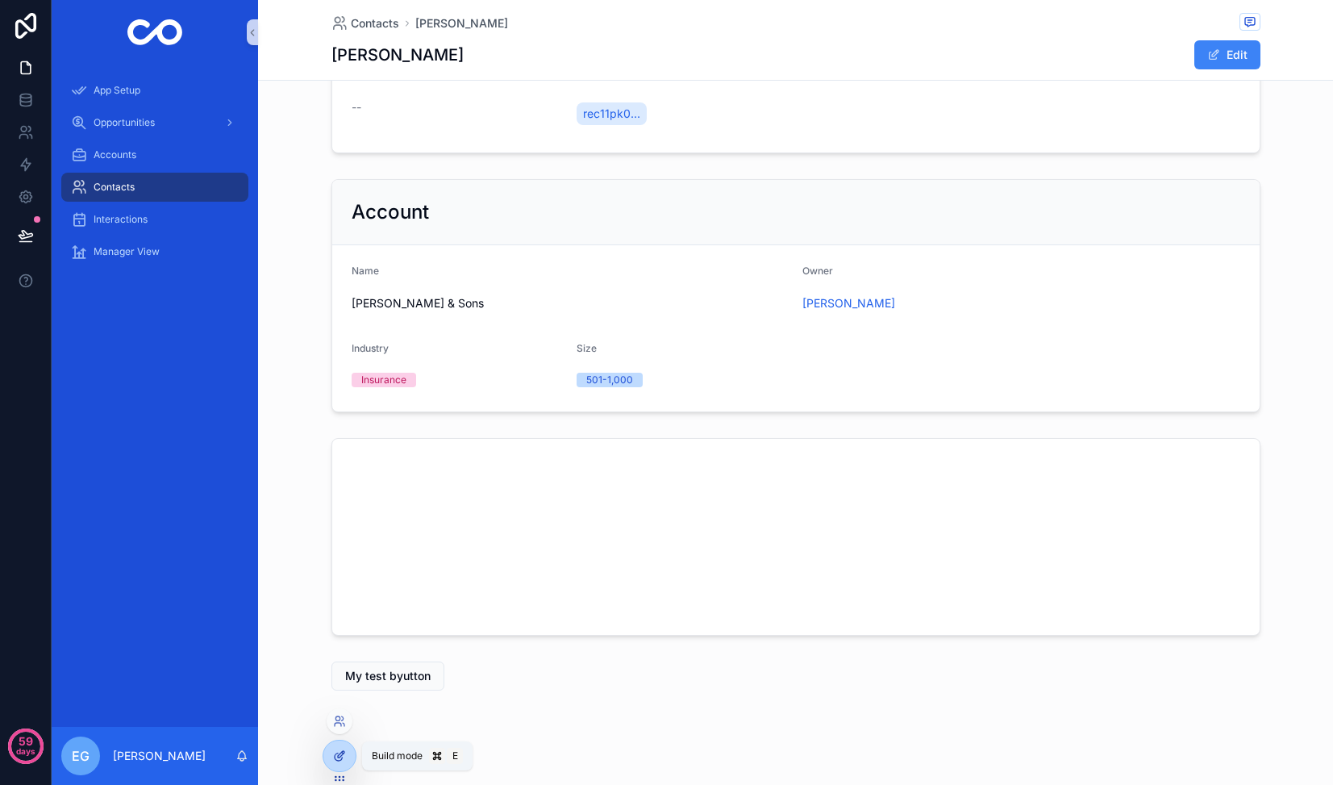
click at [341, 711] on icon at bounding box center [339, 755] width 13 height 13
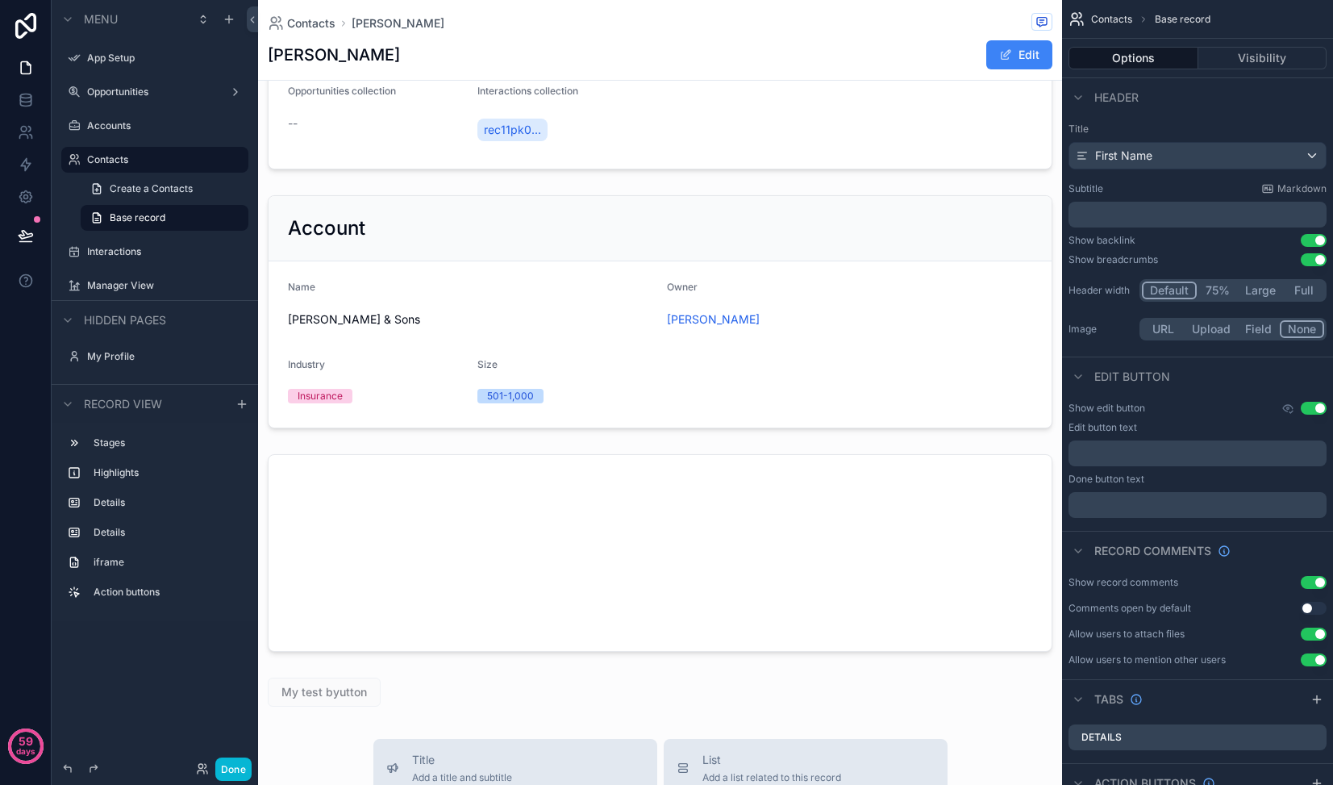
click at [657, 648] on div "Design 5 Customer Success 6 Human resources Phone -- First Name [PERSON_NAME] N…" at bounding box center [660, 204] width 804 height 1018
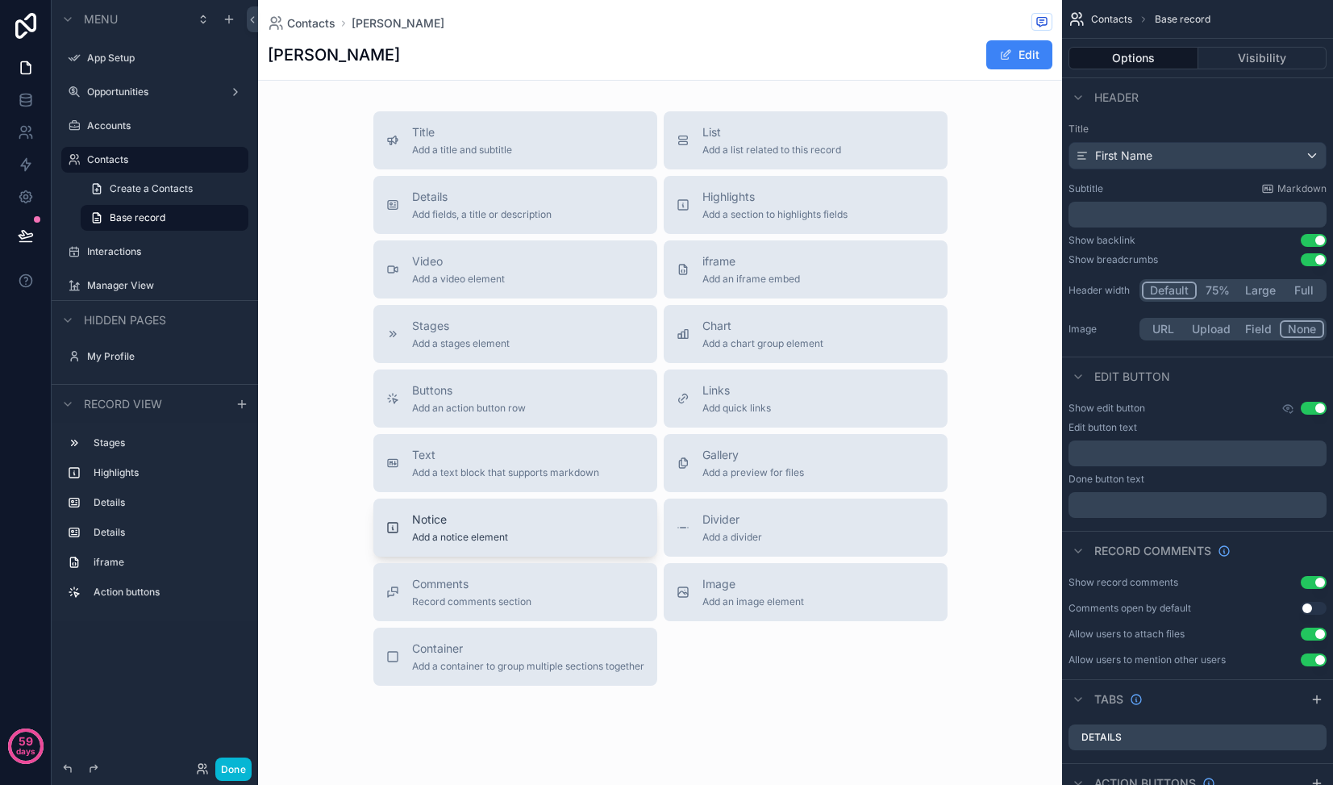
scroll to position [1047, 0]
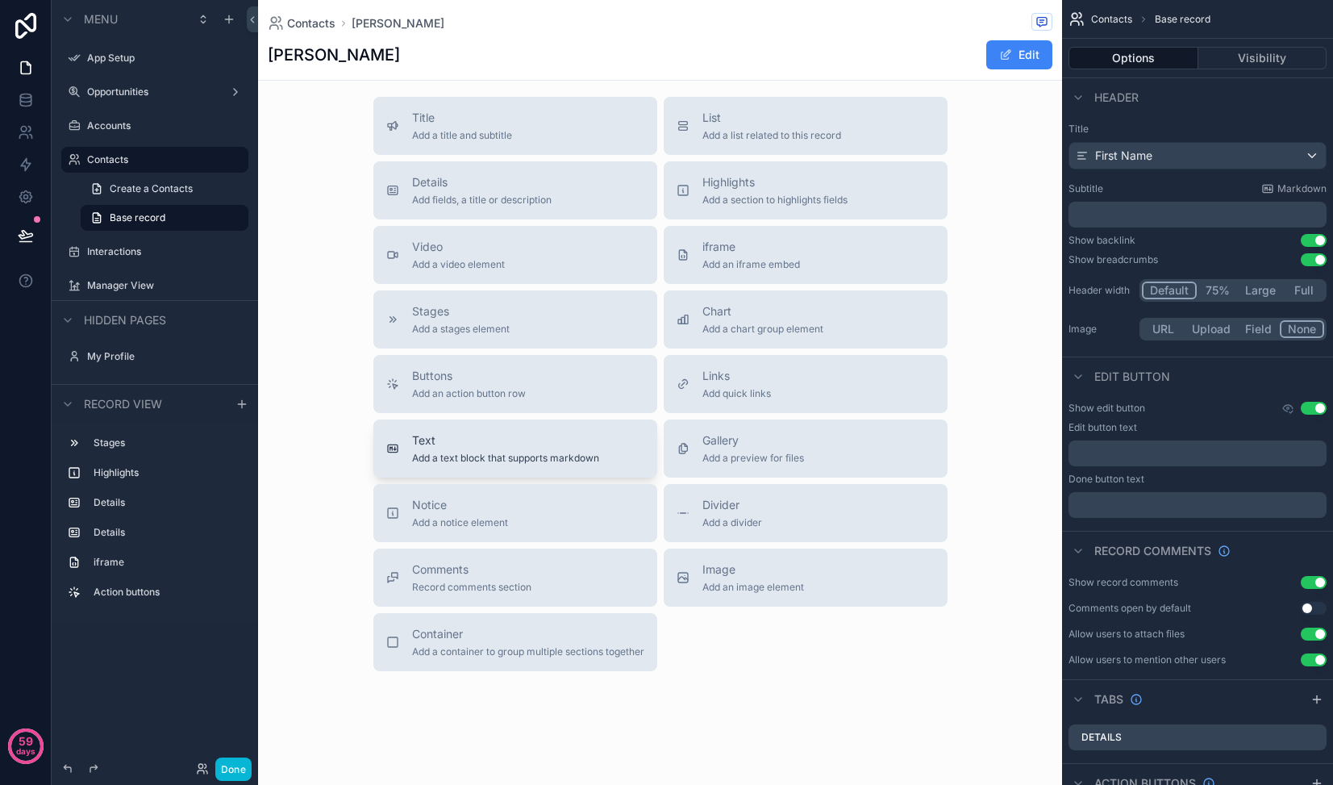
click at [463, 452] on span "Add a text block that supports markdown" at bounding box center [505, 458] width 187 height 13
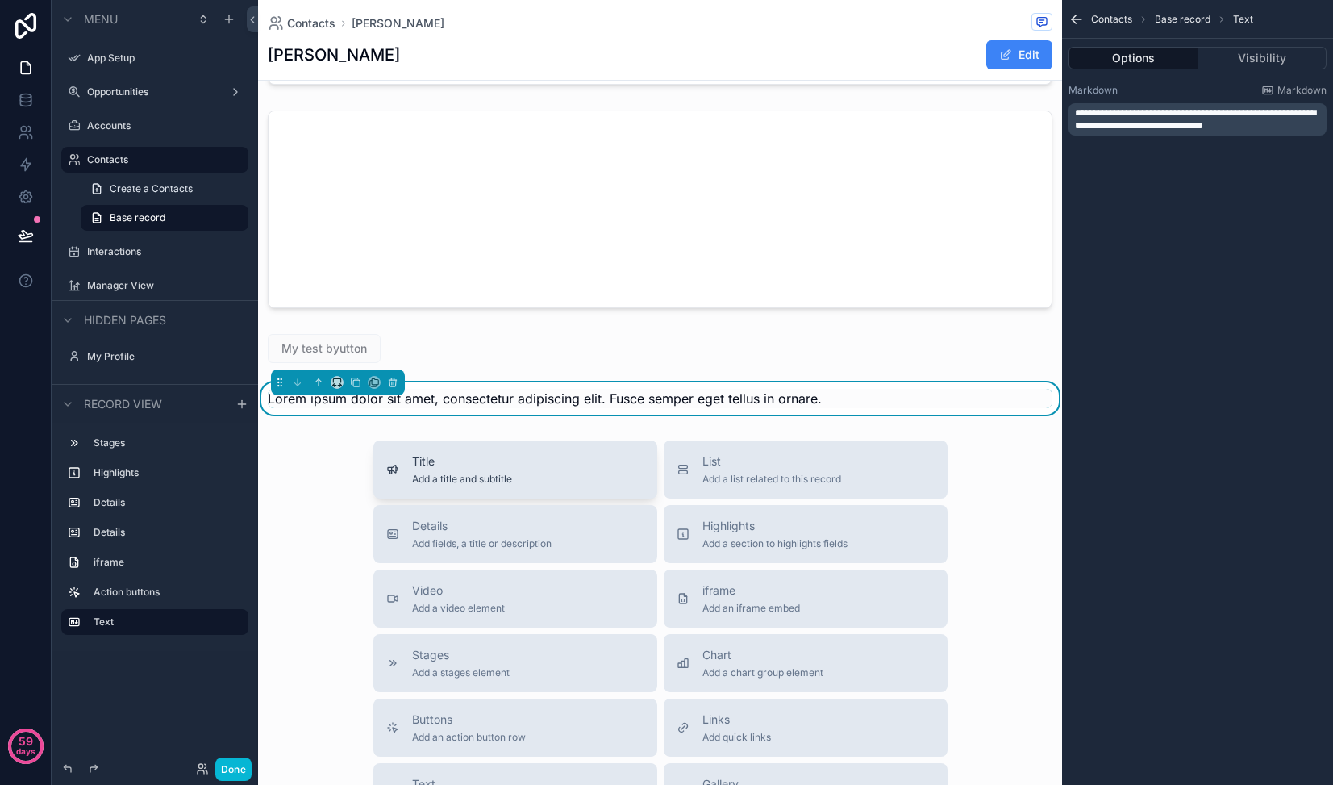
scroll to position [739, 0]
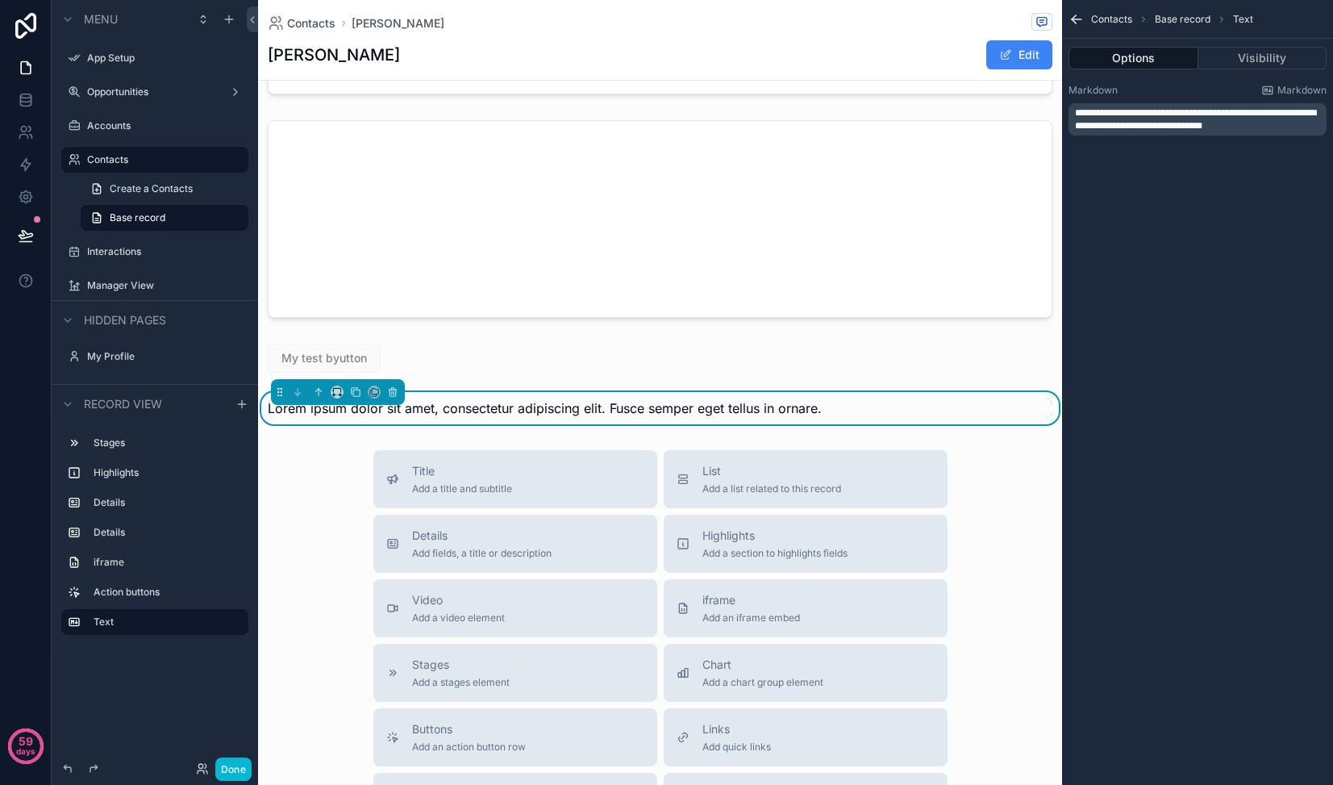
click at [521, 400] on span "Lorem ipsum dolor sit amet, consectetur adipiscing elit. Fusce semper eget tell…" at bounding box center [545, 408] width 554 height 16
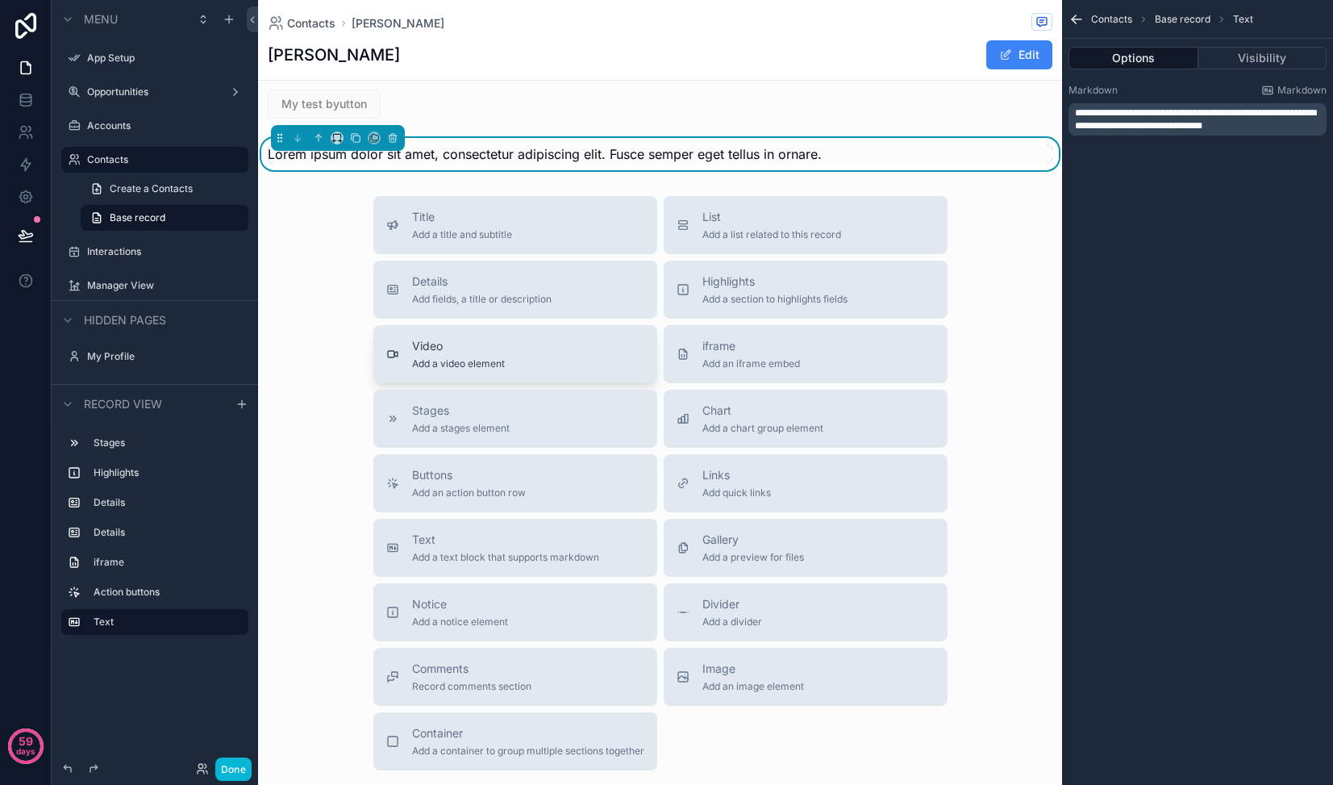
scroll to position [991, 0]
click at [430, 662] on span "Comments" at bounding box center [471, 670] width 119 height 16
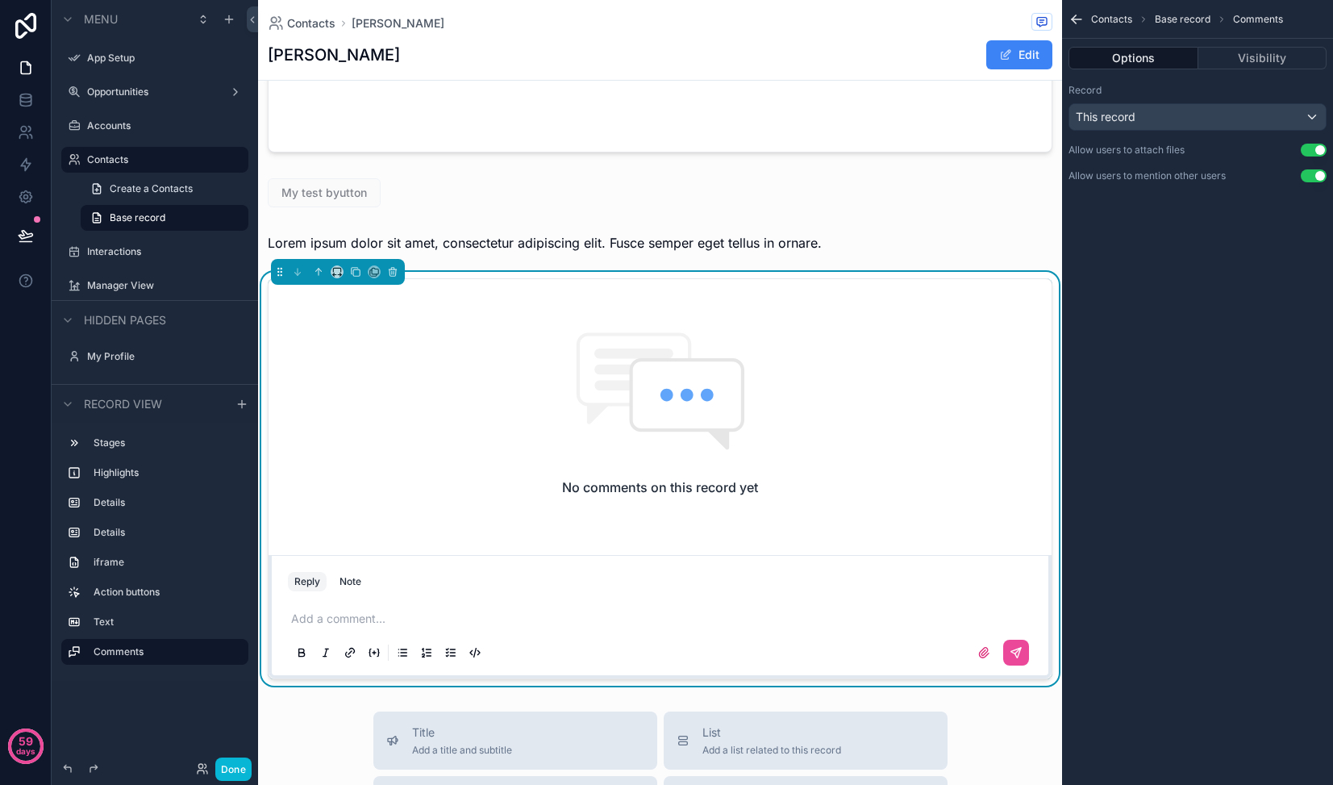
scroll to position [903, 0]
click at [356, 611] on p "scrollable content" at bounding box center [663, 619] width 744 height 16
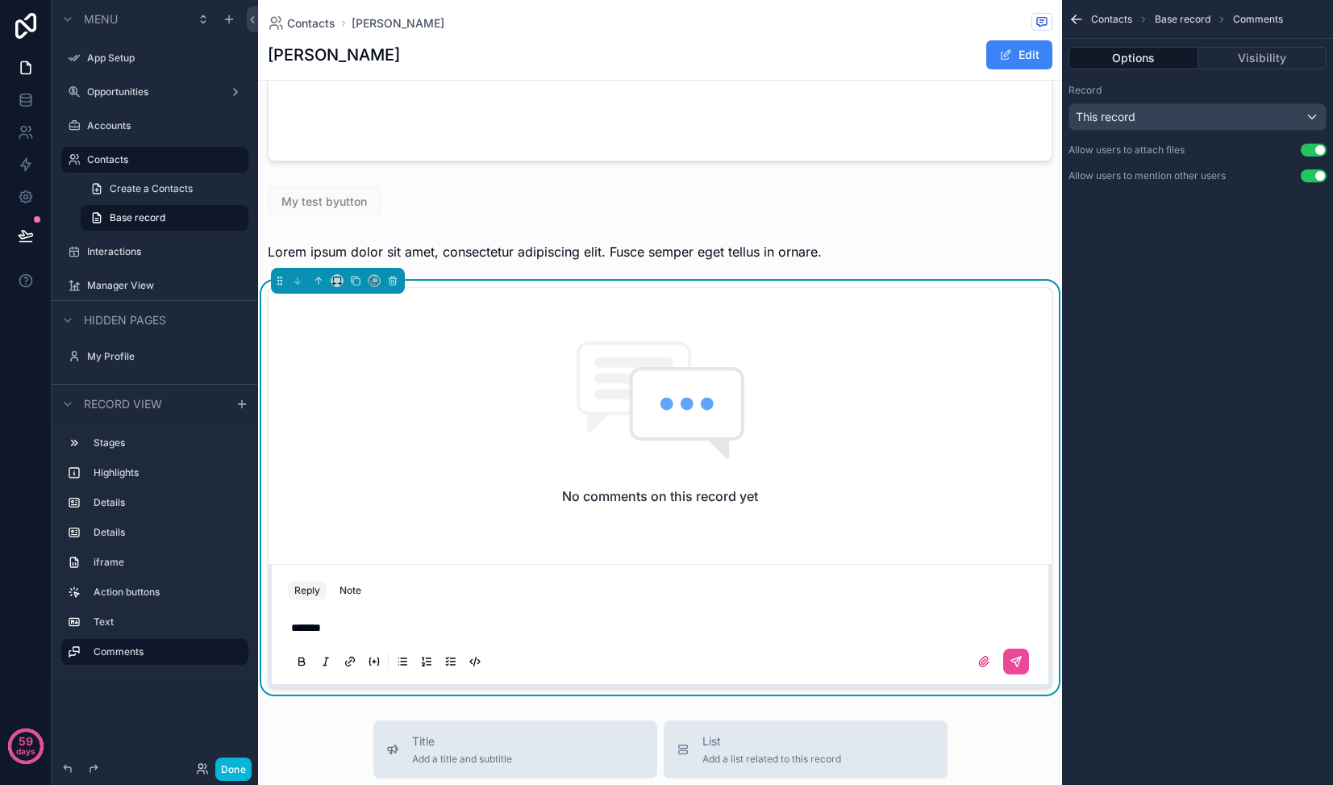
click at [356, 334] on div "No comments on this record yet" at bounding box center [660, 422] width 783 height 269
click at [1232, 108] on div "This record" at bounding box center [1197, 117] width 256 height 26
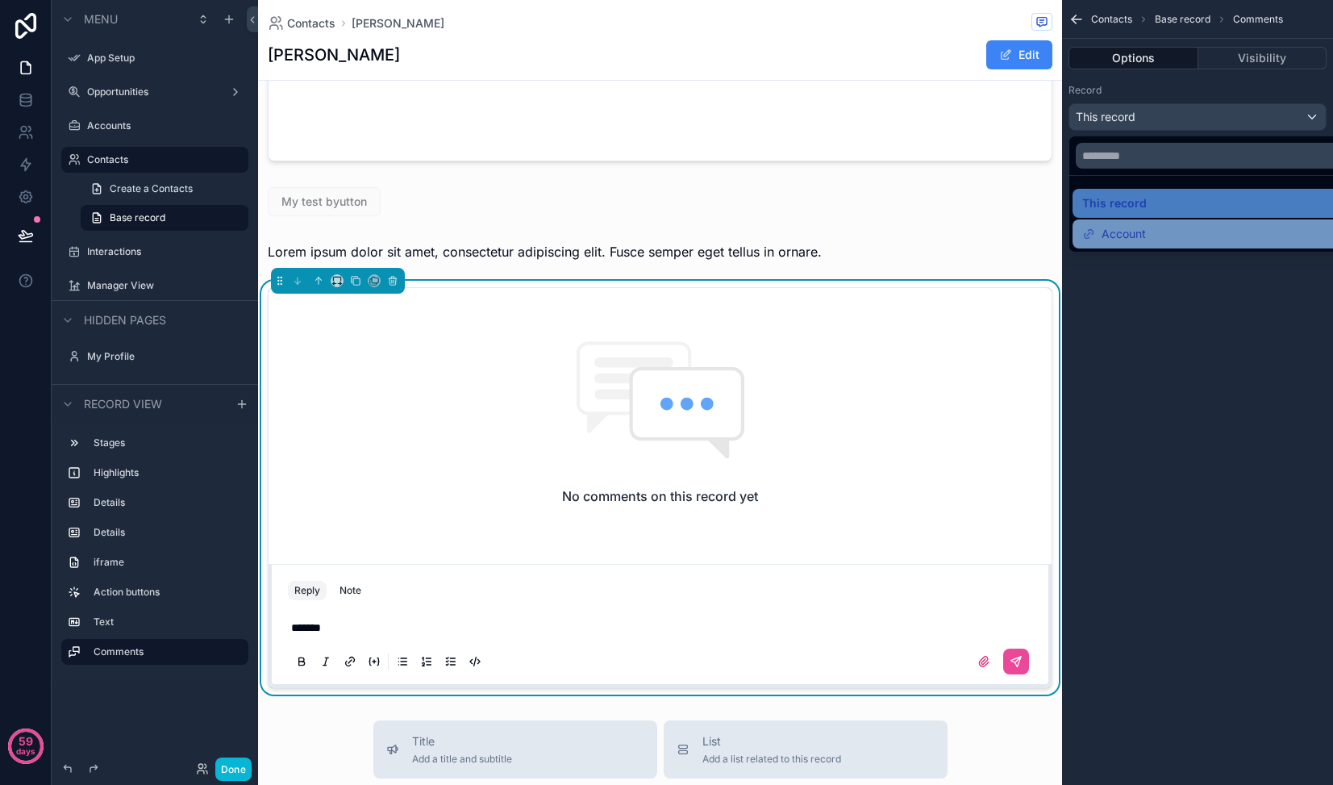
click at [1127, 232] on span "Account" at bounding box center [1124, 233] width 44 height 19
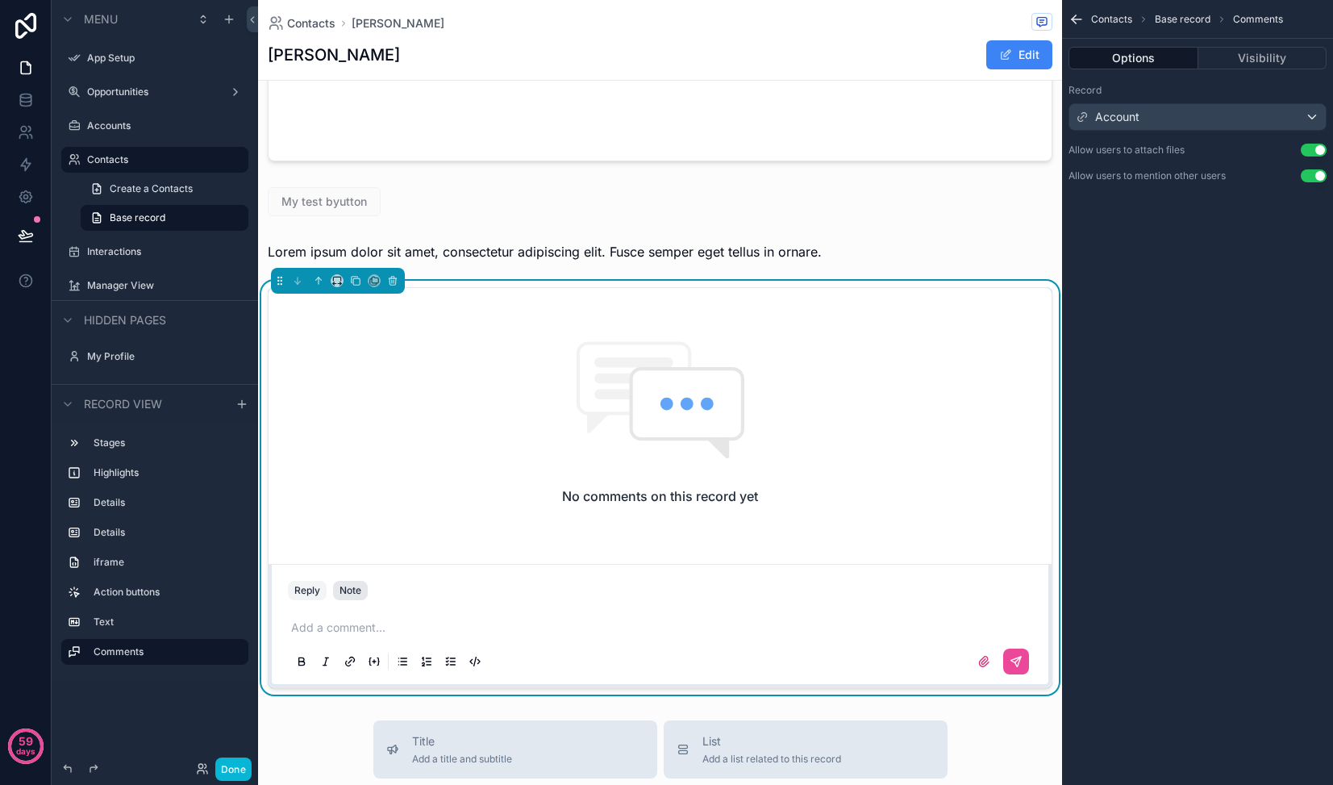
click at [350, 584] on div "Note" at bounding box center [351, 590] width 22 height 13
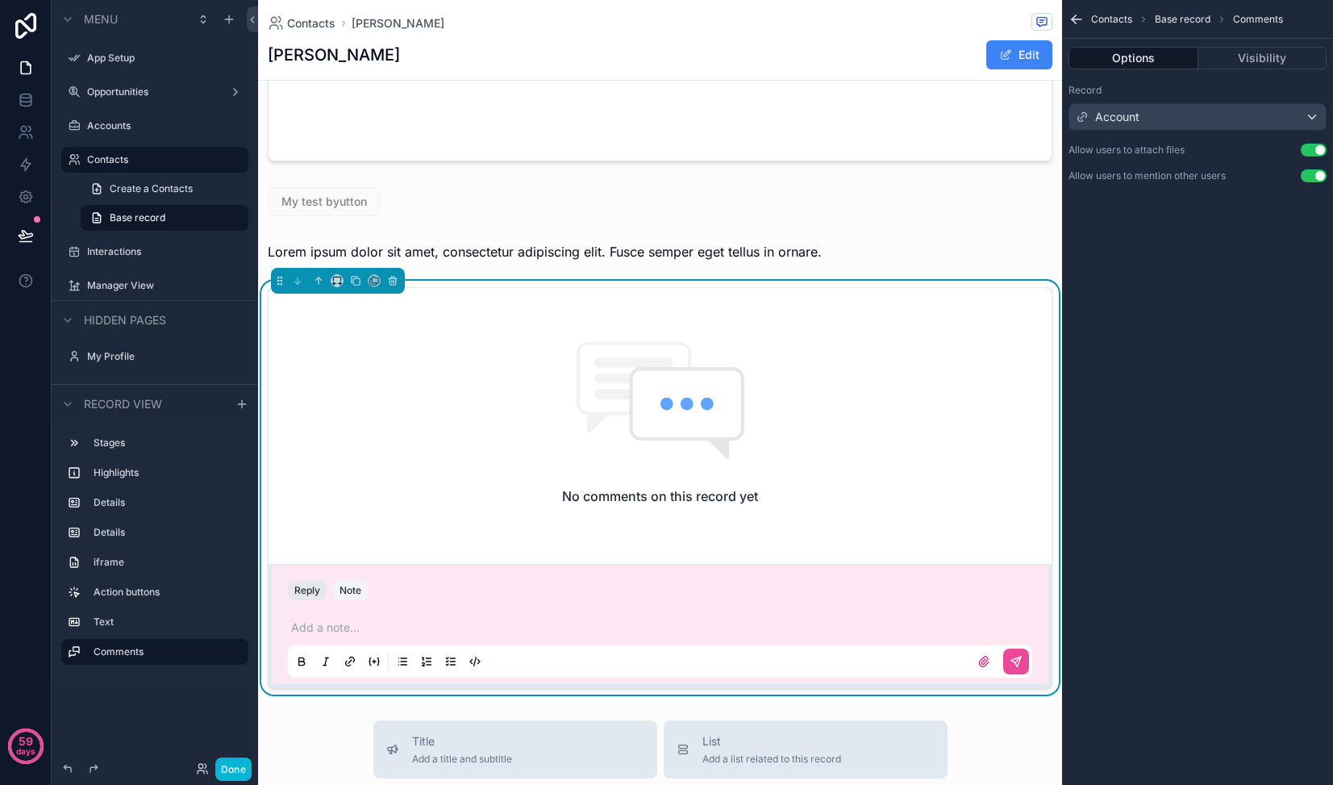
click at [301, 581] on button "Reply" at bounding box center [307, 590] width 39 height 19
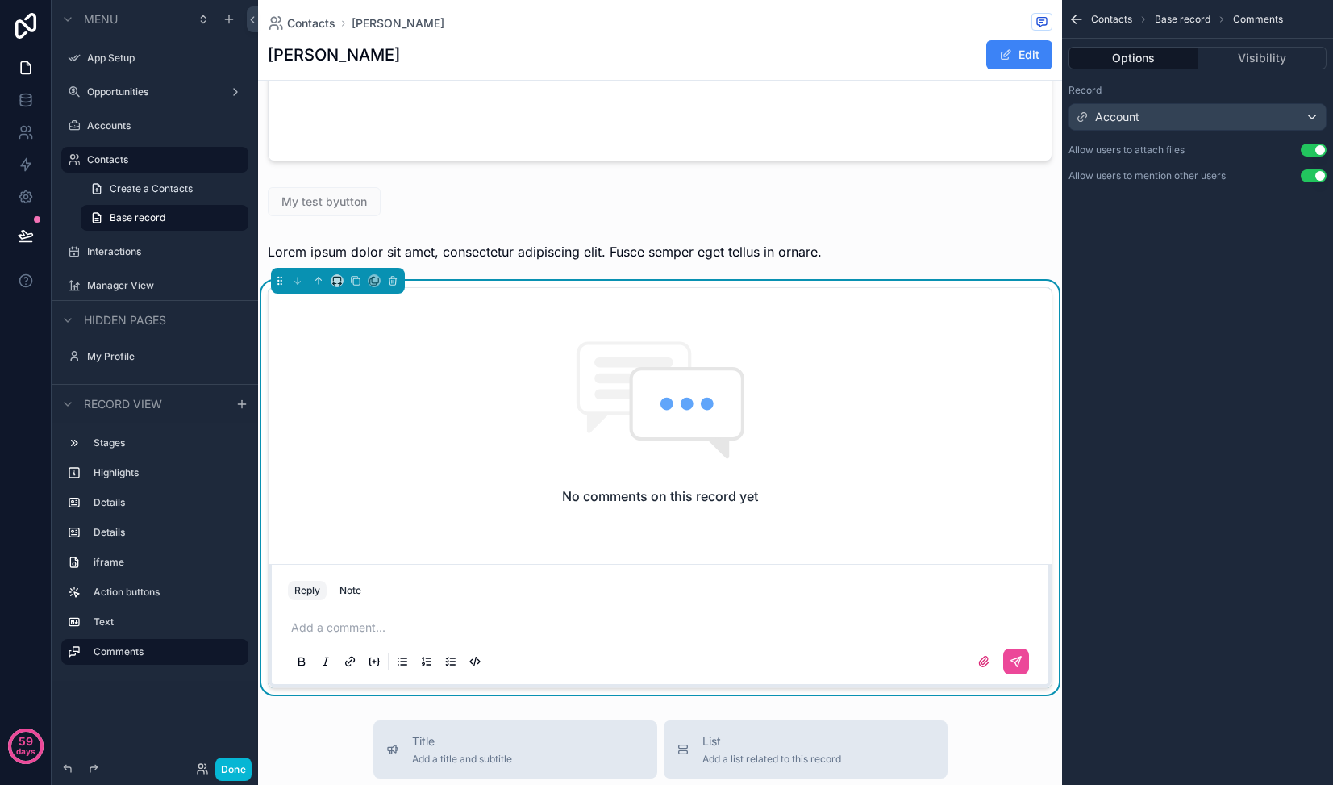
click at [687, 619] on p "scrollable content" at bounding box center [663, 627] width 744 height 16
click at [1012, 655] on icon "scrollable content" at bounding box center [1016, 661] width 13 height 13
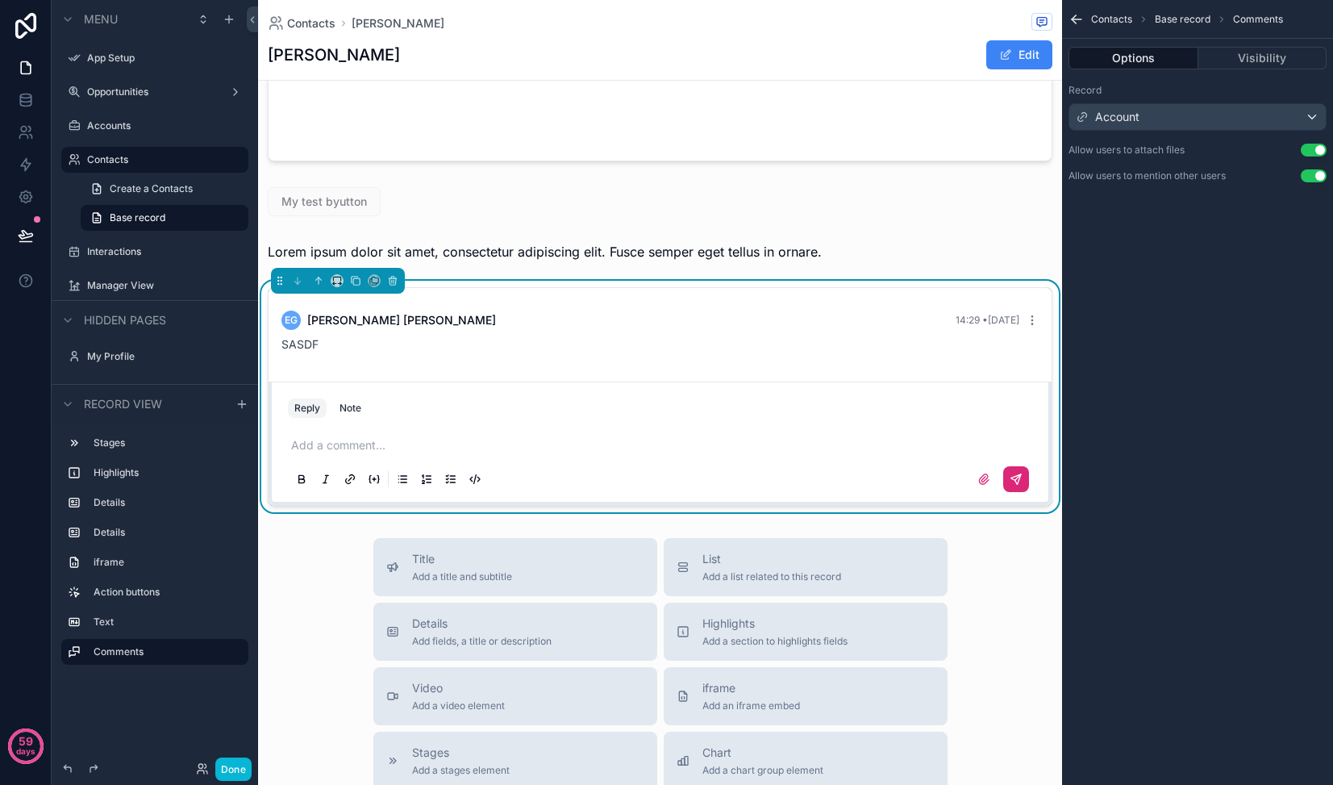
click at [1040, 305] on div "EG [PERSON_NAME] 14:29 • [DATE] SASDF" at bounding box center [660, 331] width 777 height 61
click at [1027, 314] on icon "scrollable content" at bounding box center [1032, 320] width 13 height 13
click at [872, 315] on div "EG [PERSON_NAME] 14:29 • [DATE] SASDF" at bounding box center [660, 331] width 777 height 61
click at [374, 473] on icon "scrollable content" at bounding box center [374, 479] width 13 height 13
click at [403, 427] on div "Add a comment..." at bounding box center [660, 461] width 744 height 68
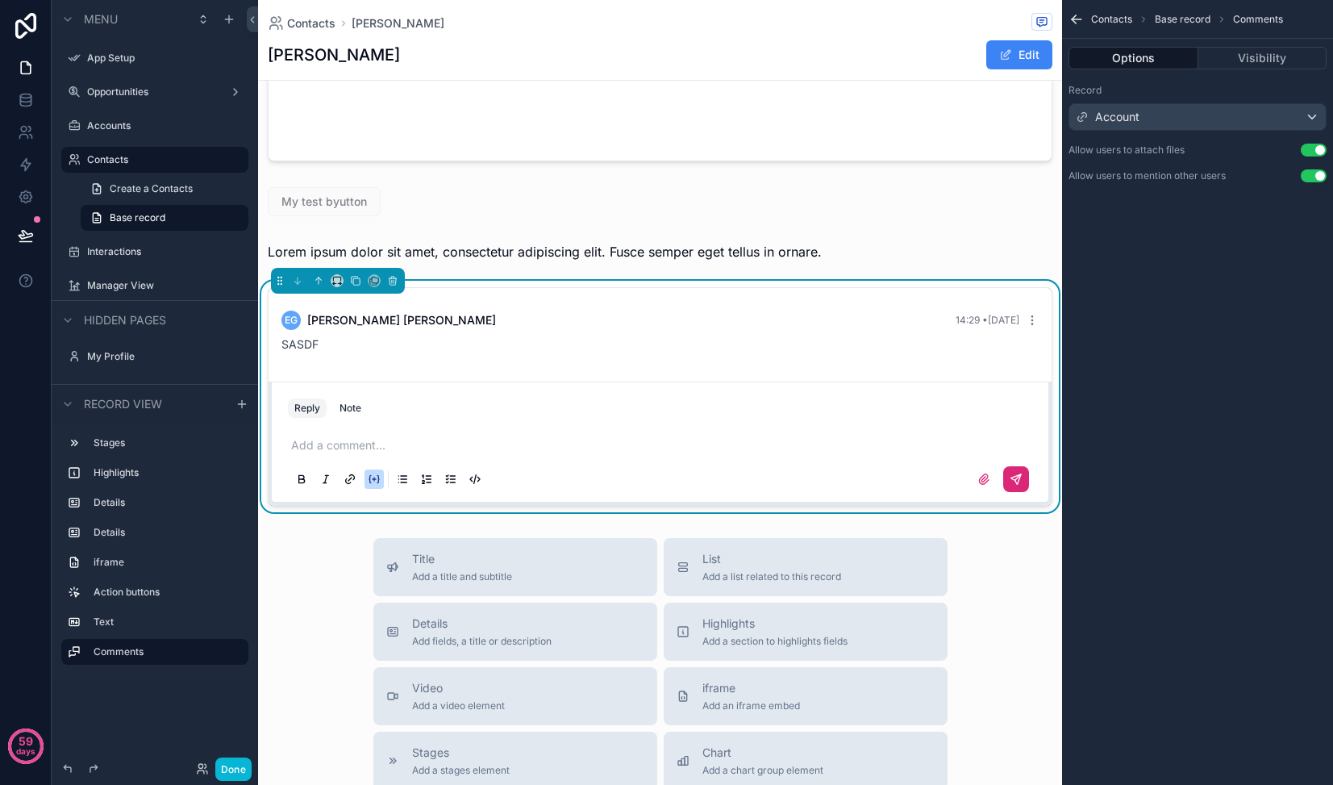
click at [402, 437] on p "scrollable content" at bounding box center [663, 445] width 744 height 16
click at [373, 473] on icon "scrollable content" at bounding box center [374, 479] width 13 height 13
click at [410, 437] on p "*****" at bounding box center [663, 445] width 744 height 16
drag, startPoint x: 393, startPoint y: 431, endPoint x: 305, endPoint y: 427, distance: 88.0
click at [296, 437] on p "*****" at bounding box center [663, 445] width 744 height 16
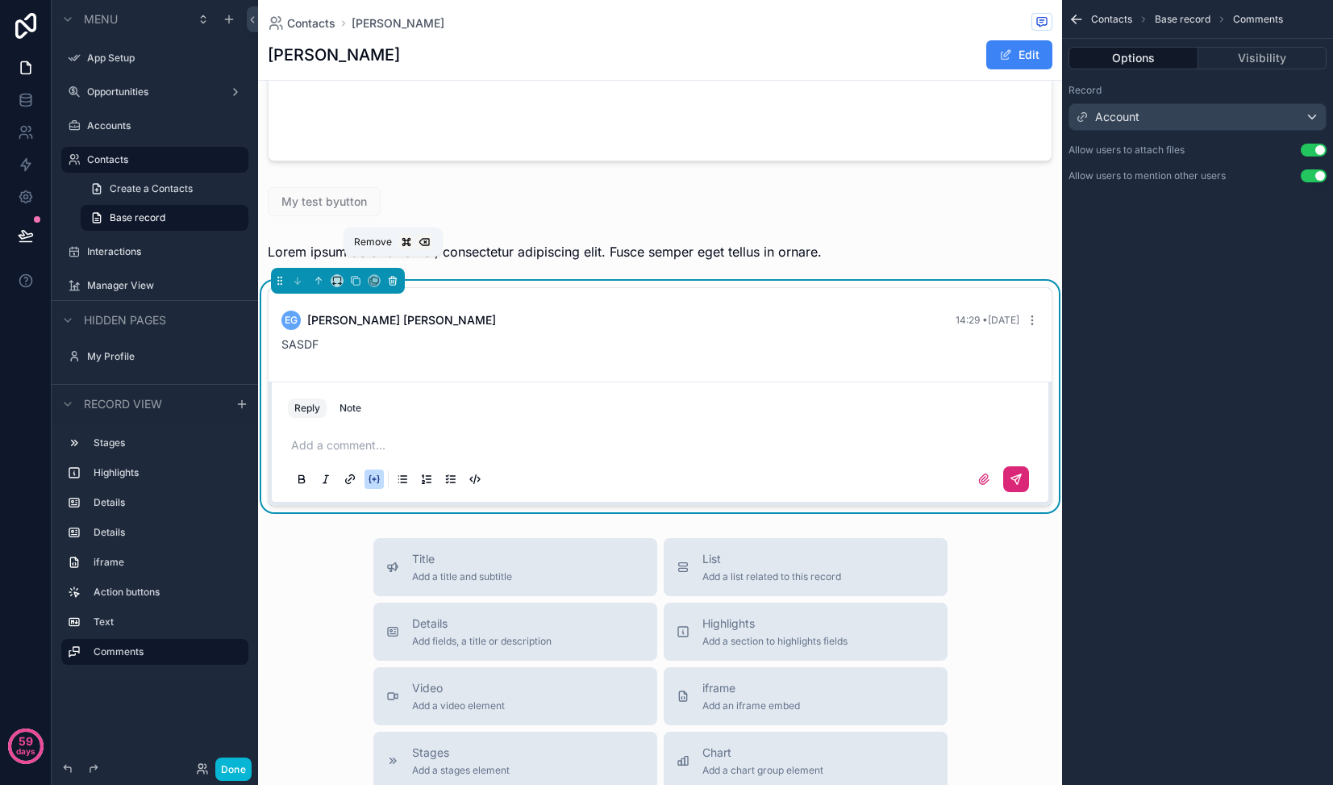
click at [397, 275] on icon "scrollable content" at bounding box center [392, 280] width 11 height 11
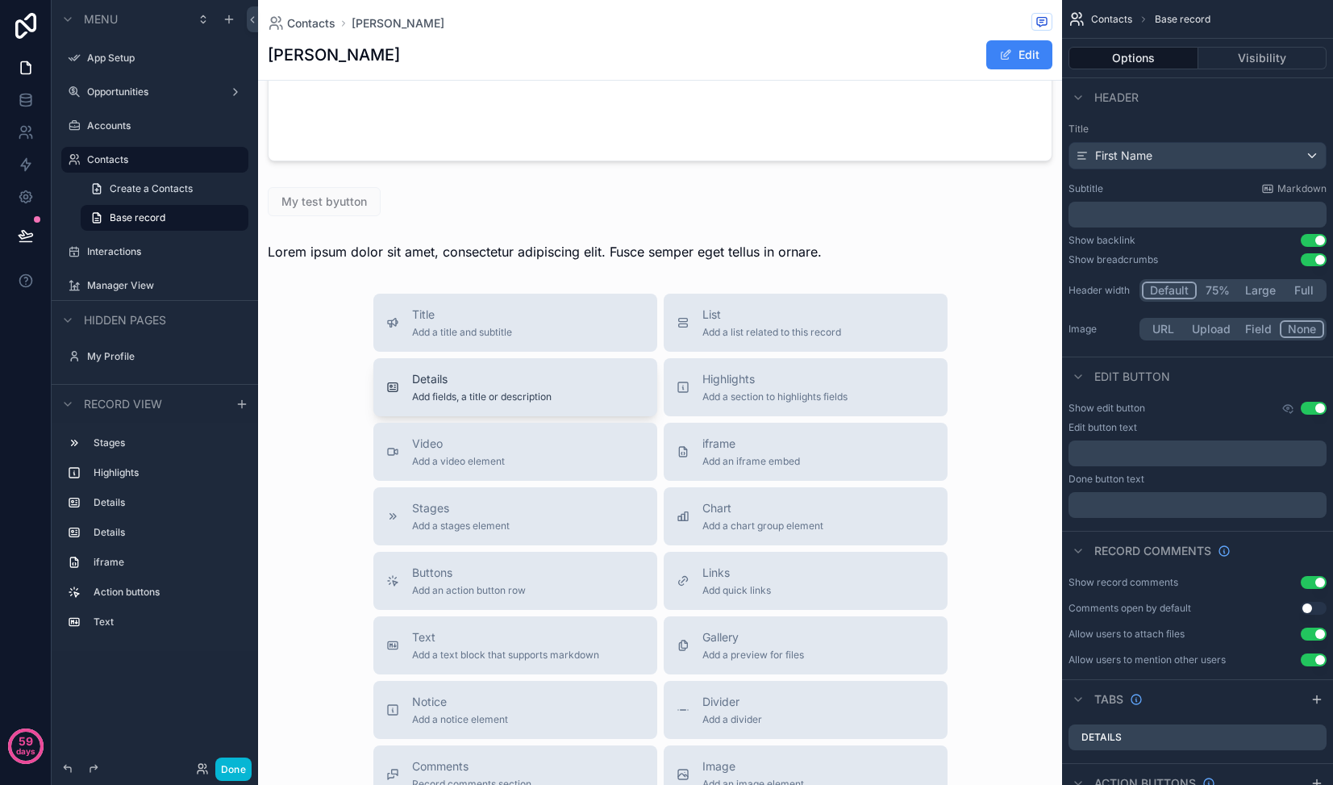
click at [491, 371] on span "Details" at bounding box center [482, 379] width 140 height 16
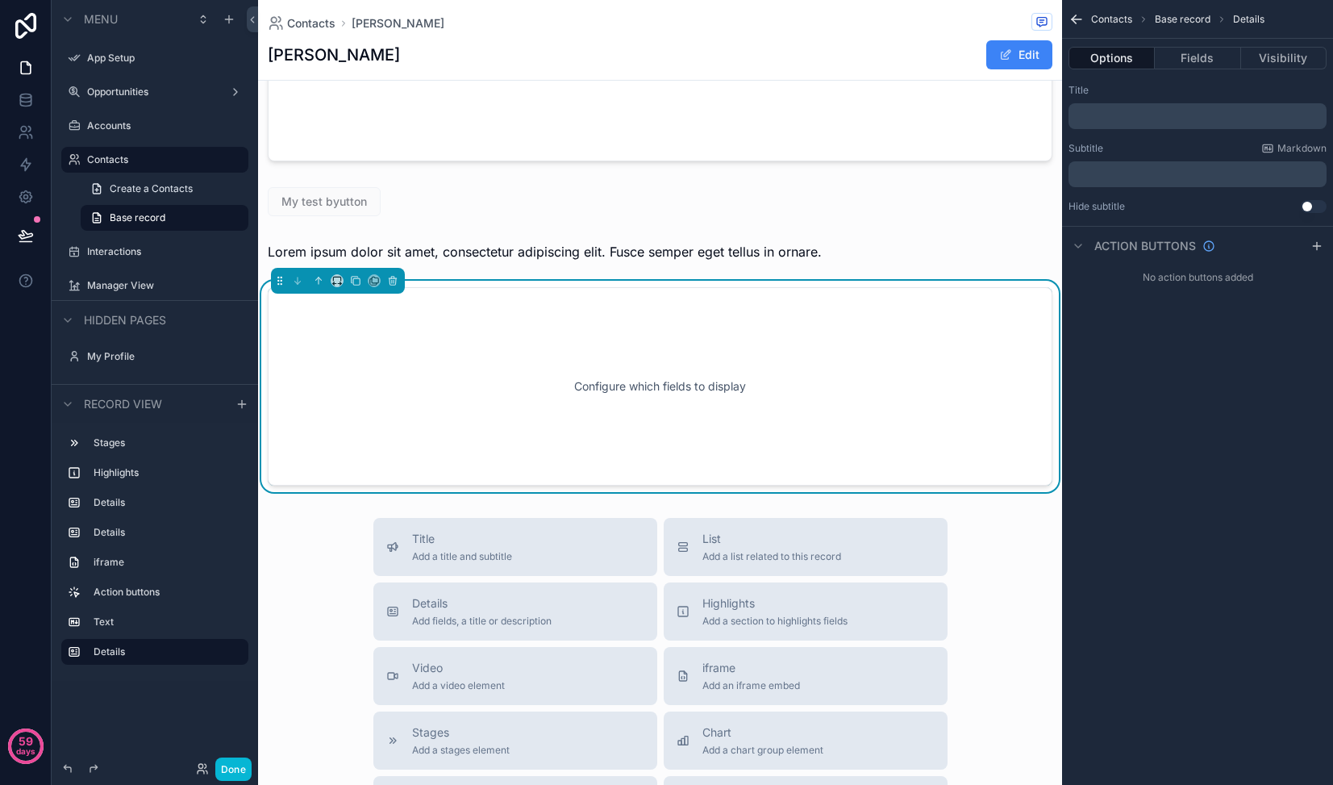
scroll to position [873, 0]
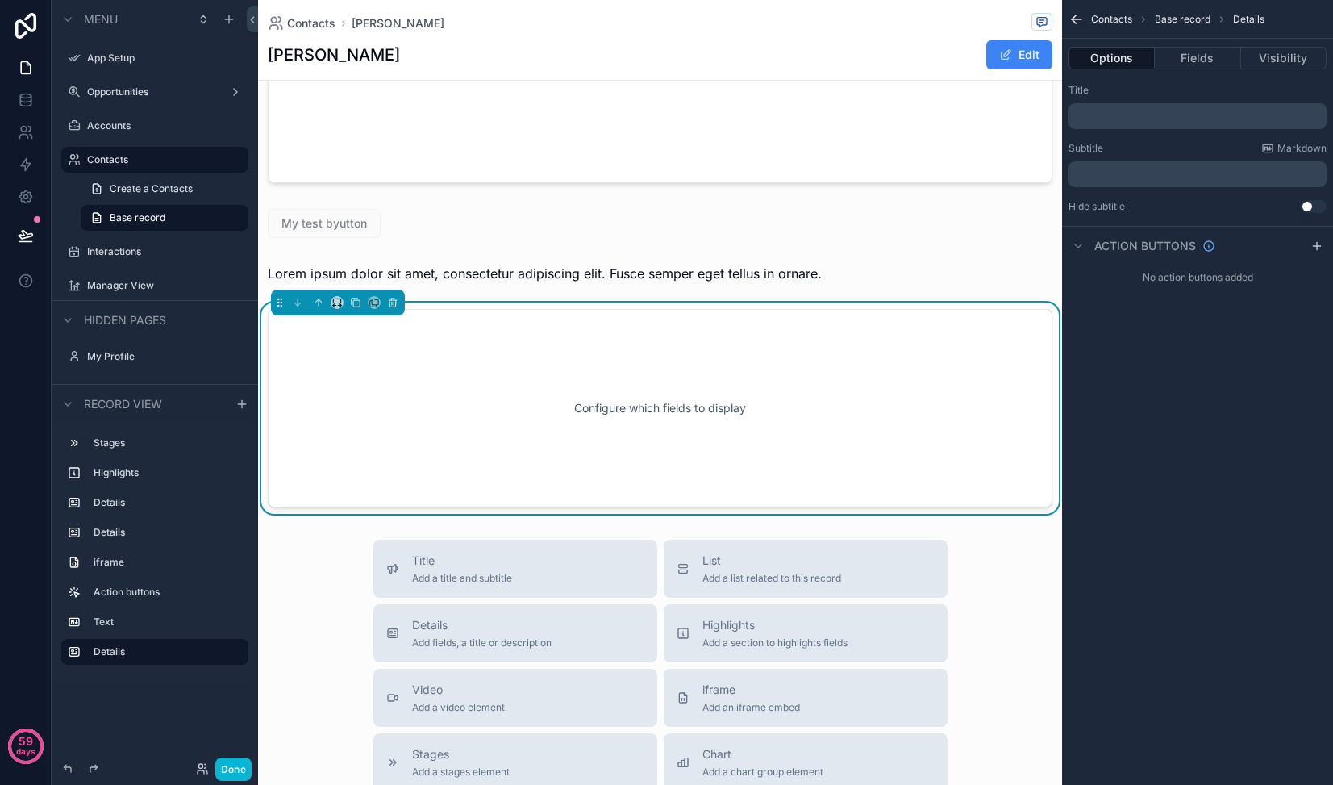
click at [481, 379] on div "Configure which fields to display" at bounding box center [659, 407] width 731 height 145
click at [1078, 244] on icon "scrollable content" at bounding box center [1078, 246] width 13 height 13
click at [1273, 148] on icon "scrollable content" at bounding box center [1268, 147] width 10 height 7
click at [1186, 176] on p "﻿" at bounding box center [1199, 174] width 248 height 13
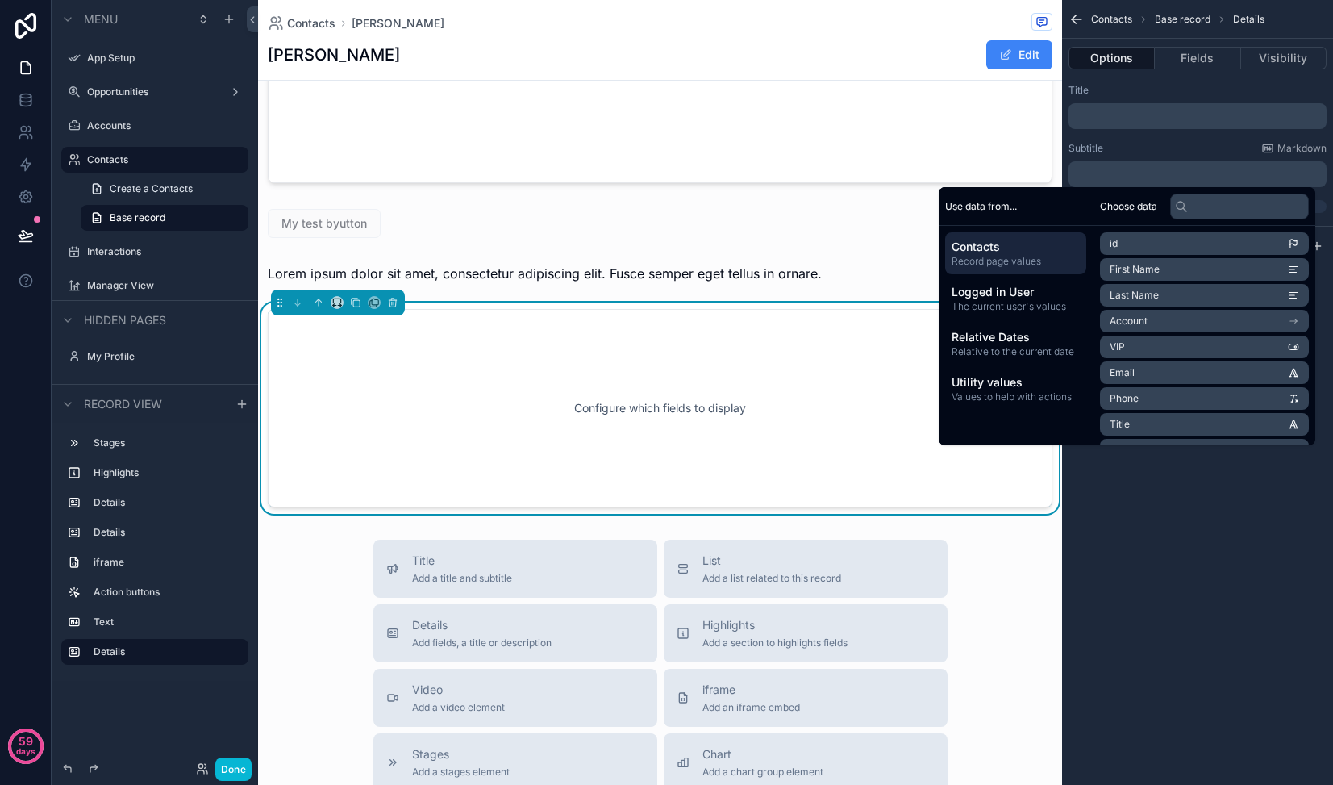
click at [1207, 141] on div "Title ﻿ Subtitle Markdown ﻿ Hide subtitle Use setting" at bounding box center [1197, 148] width 271 height 142
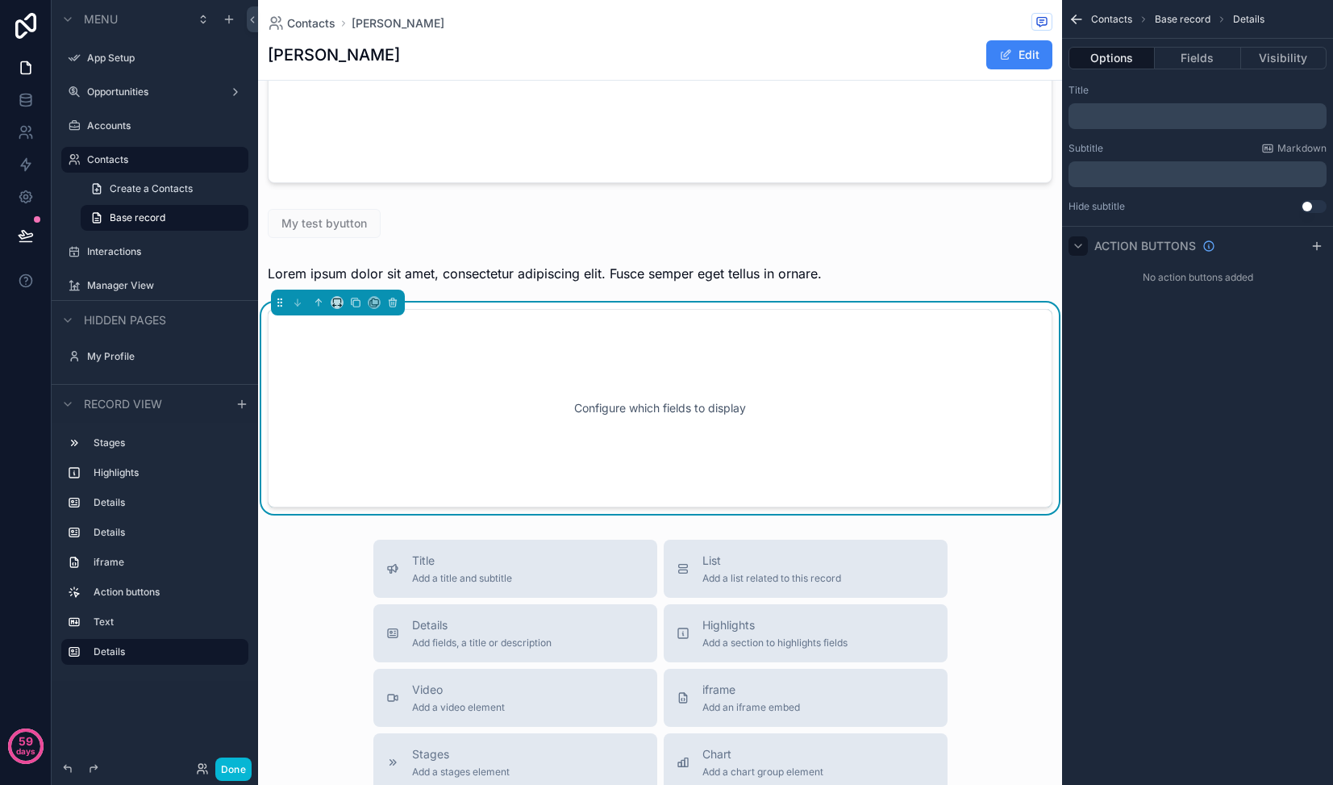
click at [1205, 36] on div "Contacts Base record Details" at bounding box center [1197, 19] width 271 height 39
click at [1195, 65] on button "Fields" at bounding box center [1197, 58] width 85 height 23
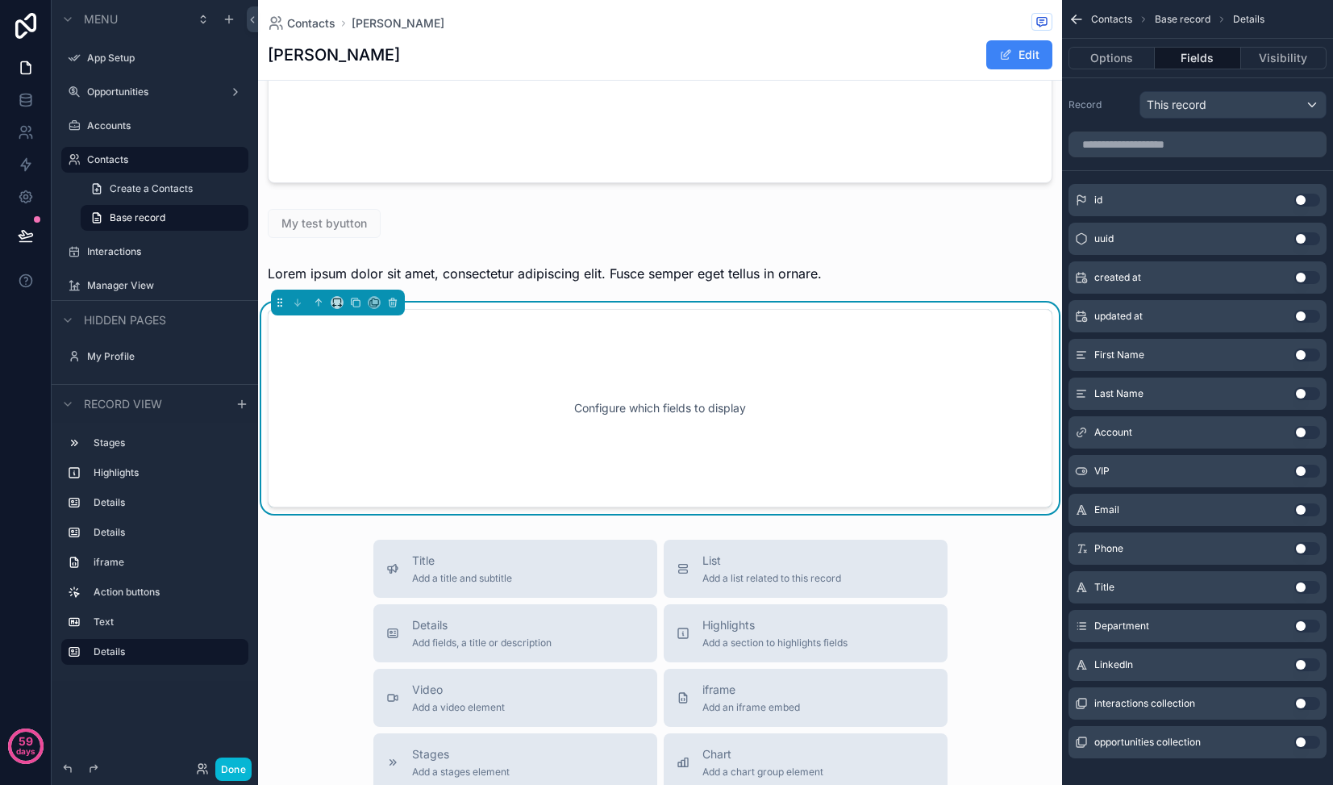
click at [1310, 705] on button "Use setting" at bounding box center [1307, 703] width 26 height 13
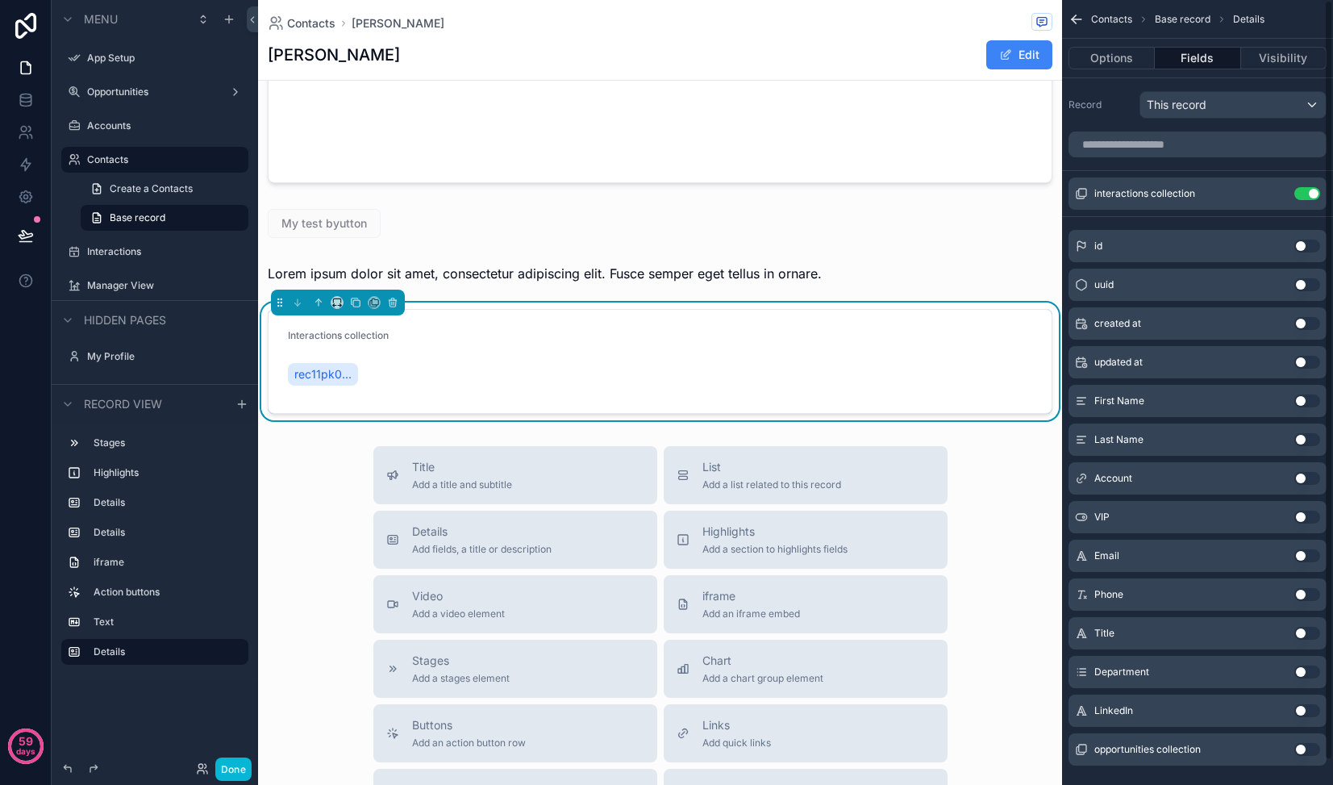
click at [1310, 705] on button "Use setting" at bounding box center [1307, 710] width 26 height 13
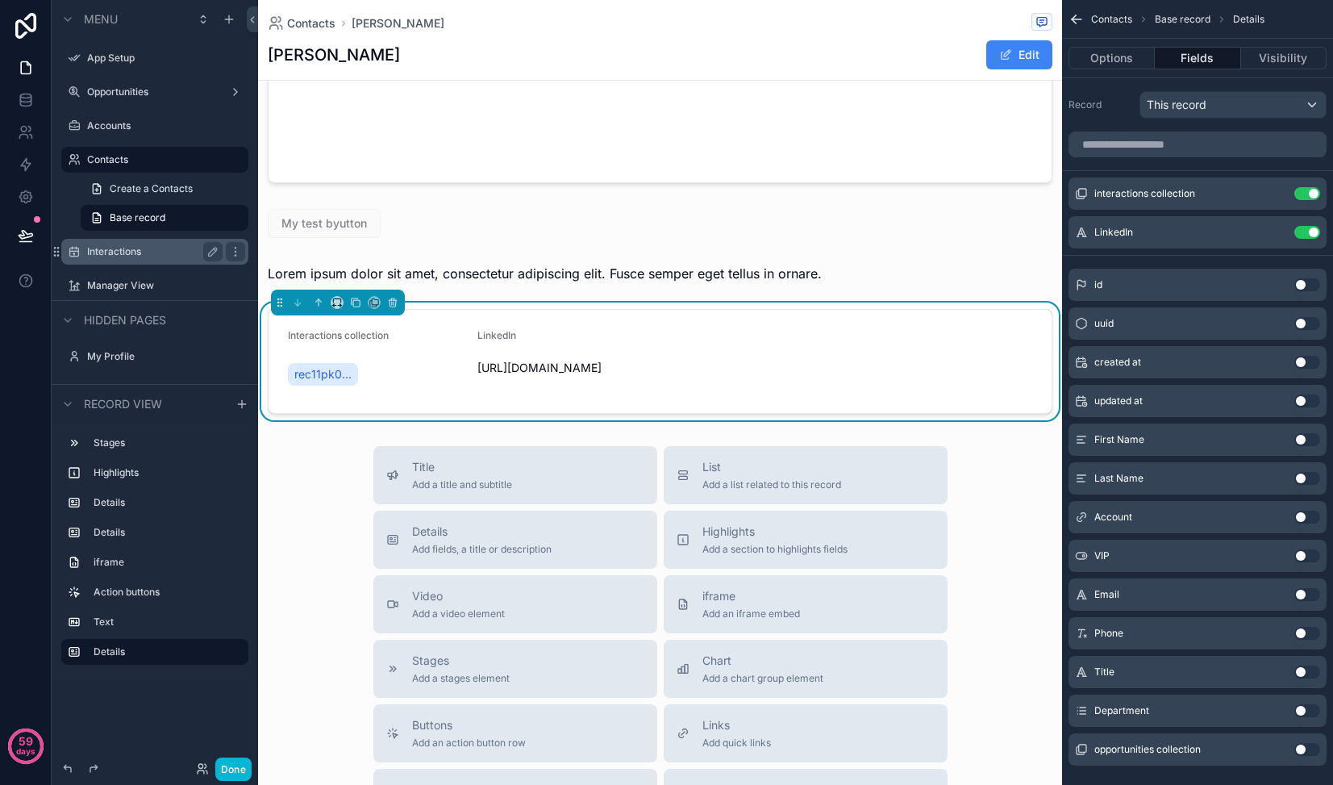
click at [154, 247] on label "Interactions" at bounding box center [151, 251] width 129 height 13
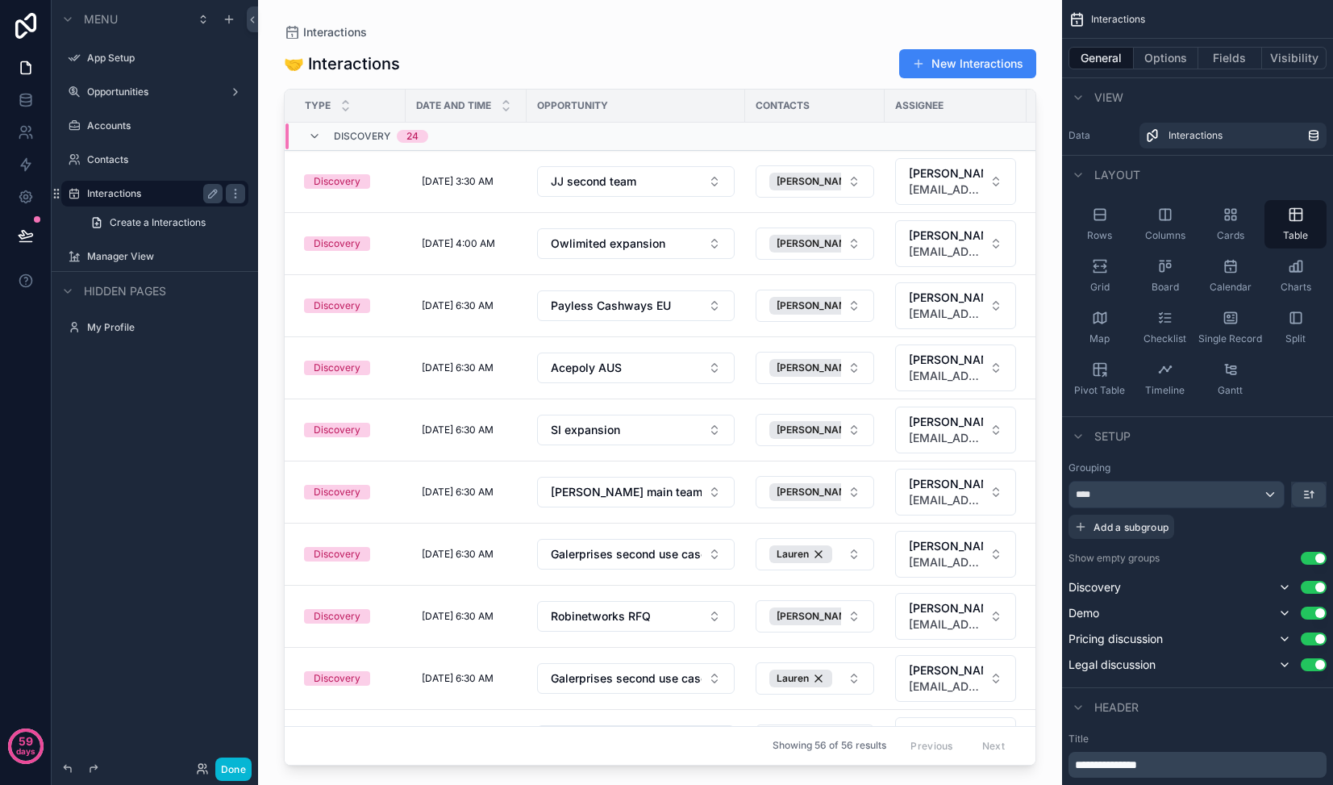
click at [392, 187] on div "scrollable content" at bounding box center [660, 382] width 804 height 765
click at [383, 185] on div "Discovery" at bounding box center [350, 181] width 92 height 15
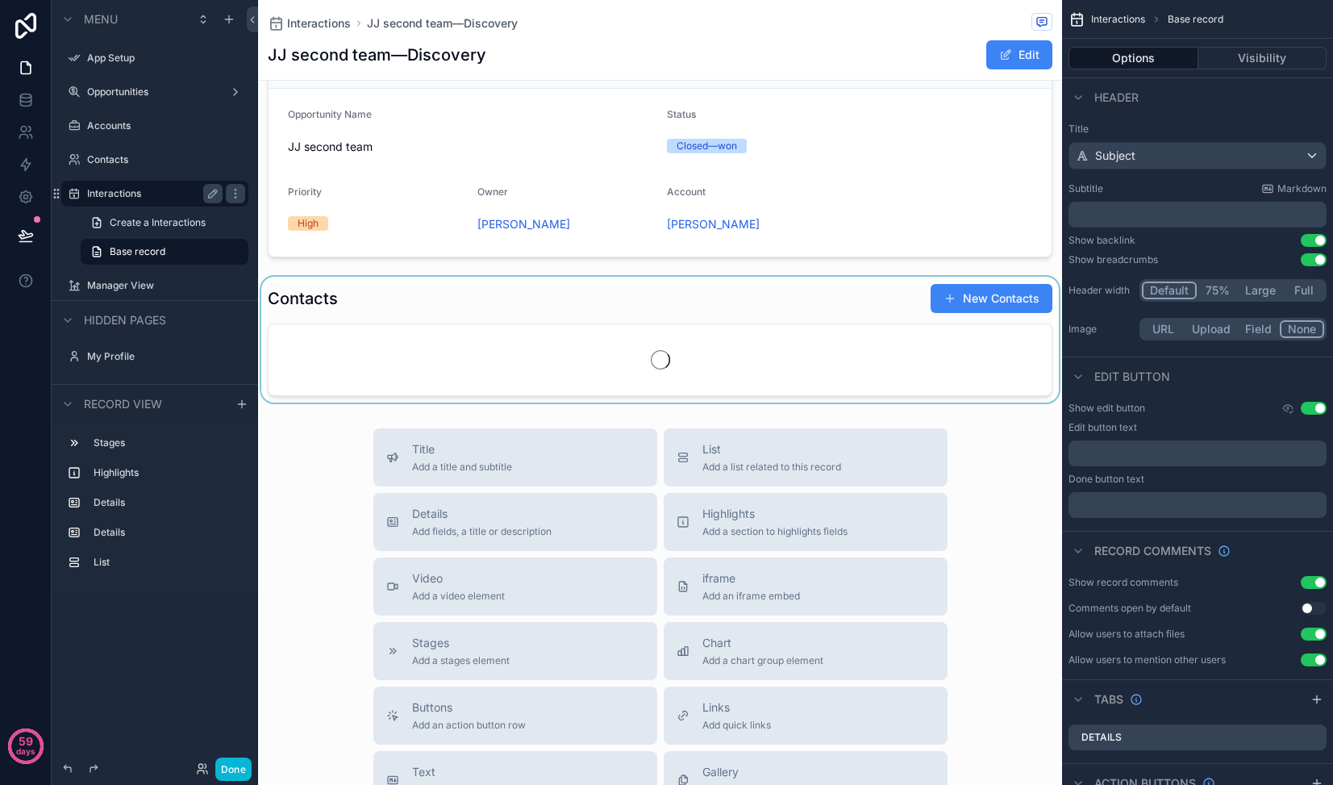
scroll to position [625, 0]
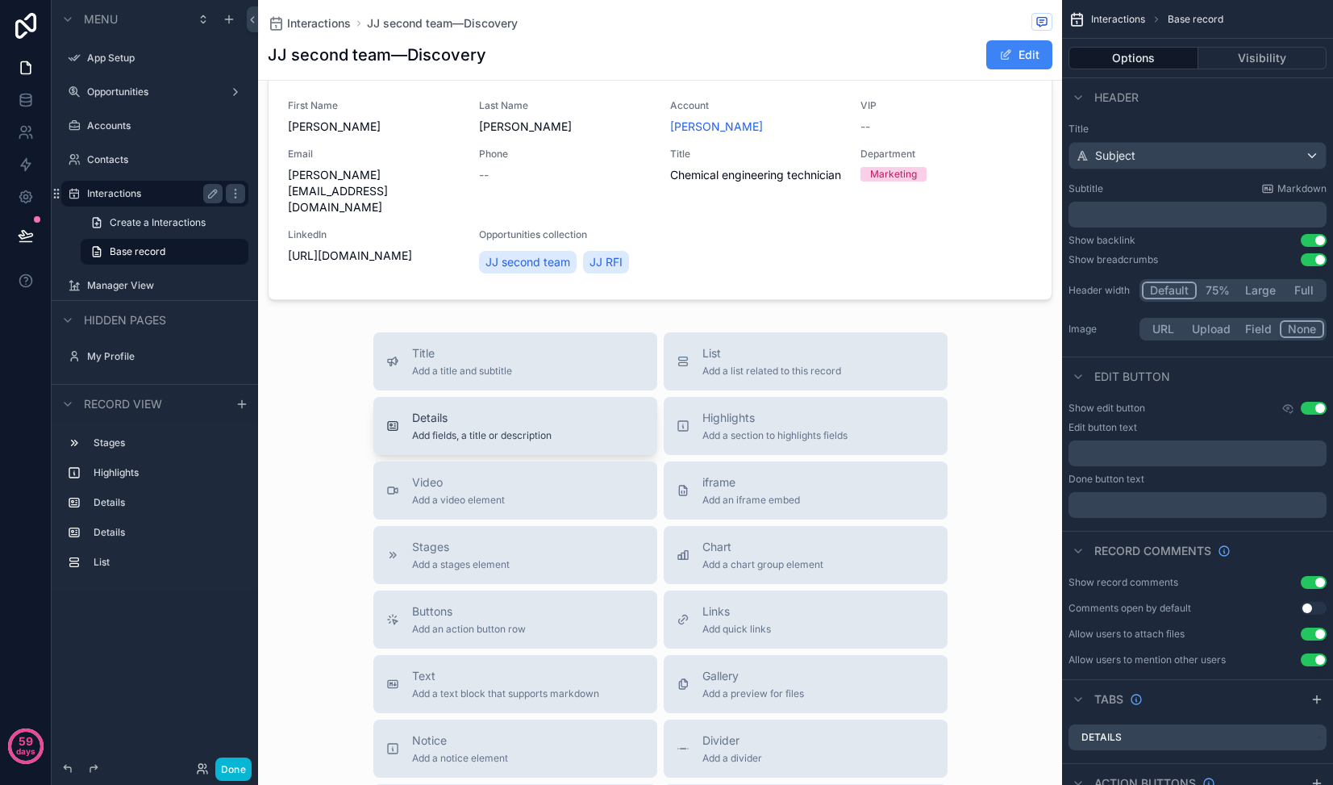
click at [564, 427] on div "Details Add fields, a title or description" at bounding box center [515, 426] width 258 height 32
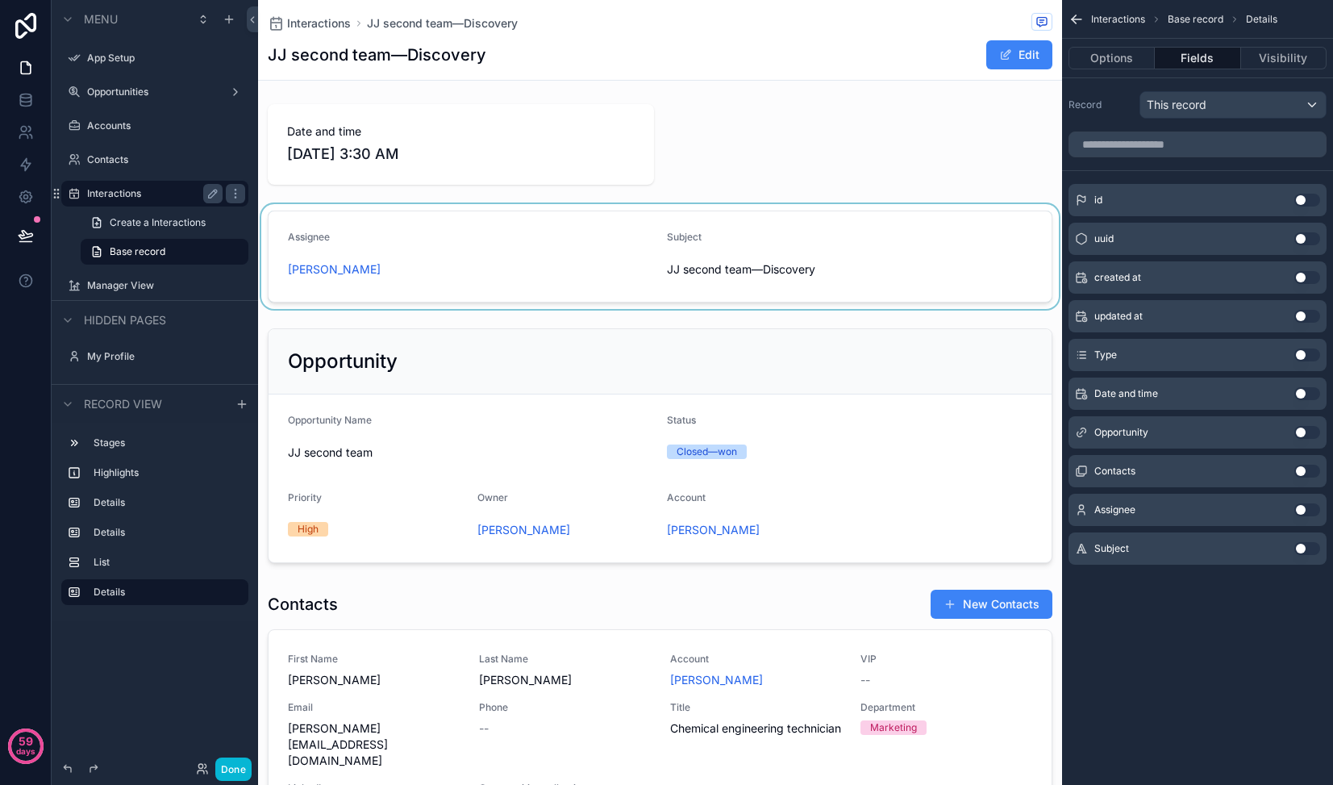
scroll to position [0, 0]
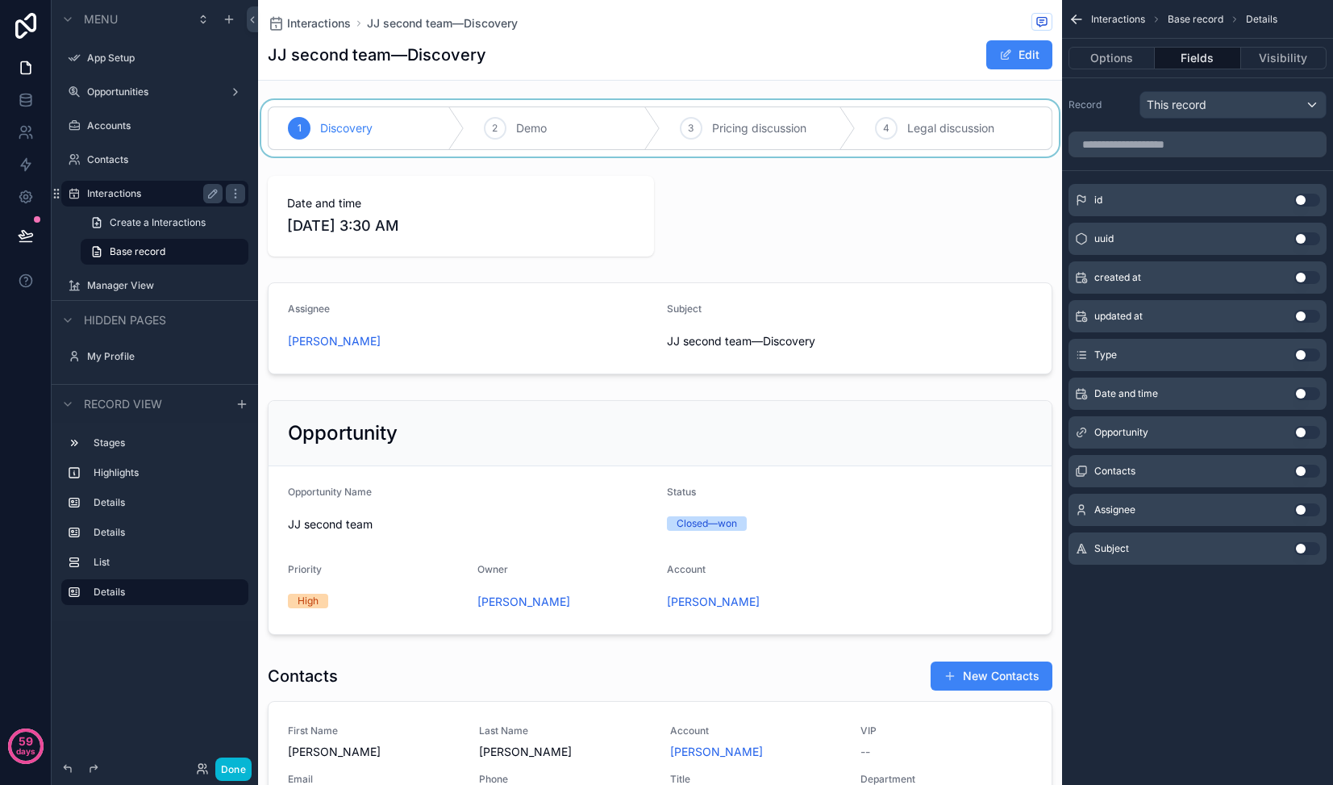
click at [546, 132] on div "scrollable content" at bounding box center [660, 128] width 804 height 56
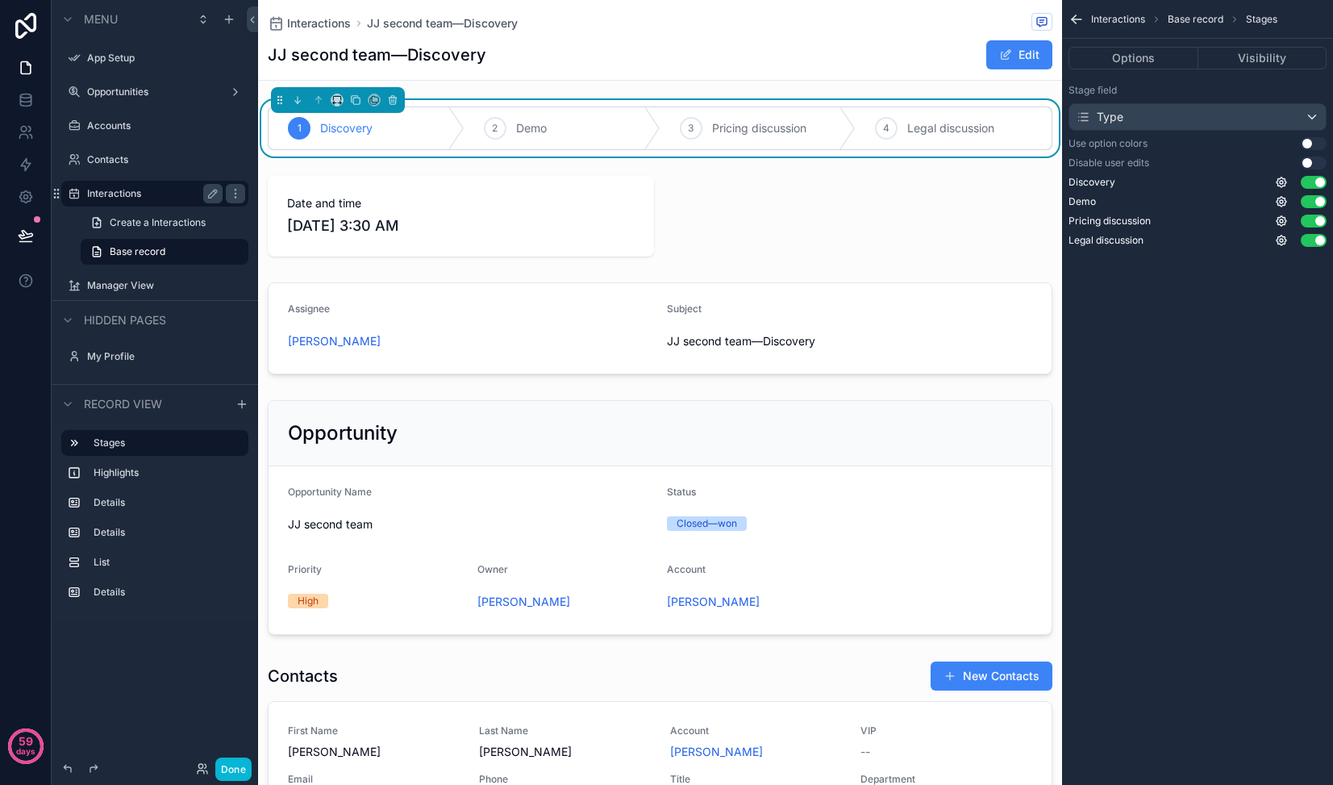
click at [415, 128] on div "1 Discovery" at bounding box center [367, 128] width 196 height 42
click at [544, 132] on span "Demo" at bounding box center [531, 128] width 31 height 16
click at [395, 135] on div "Discovery" at bounding box center [367, 128] width 196 height 42
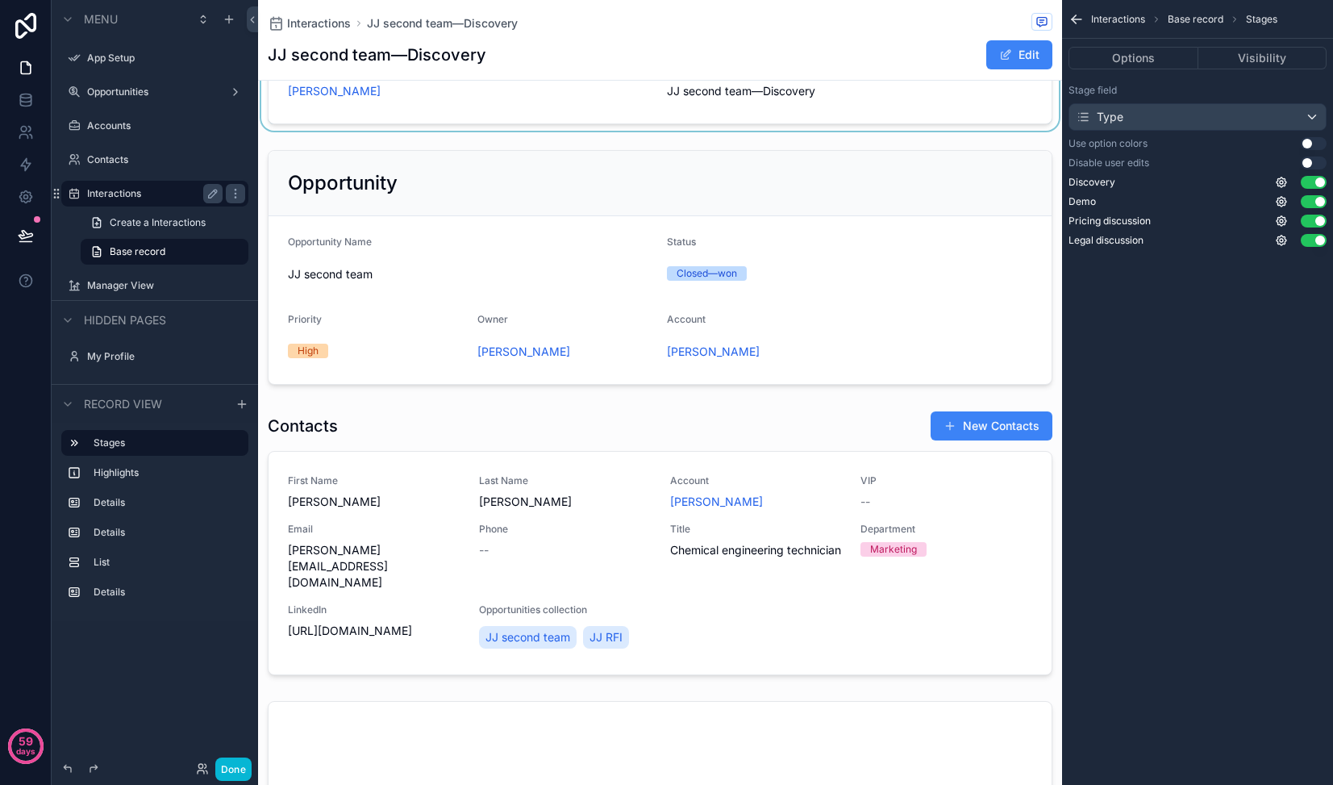
scroll to position [471, 0]
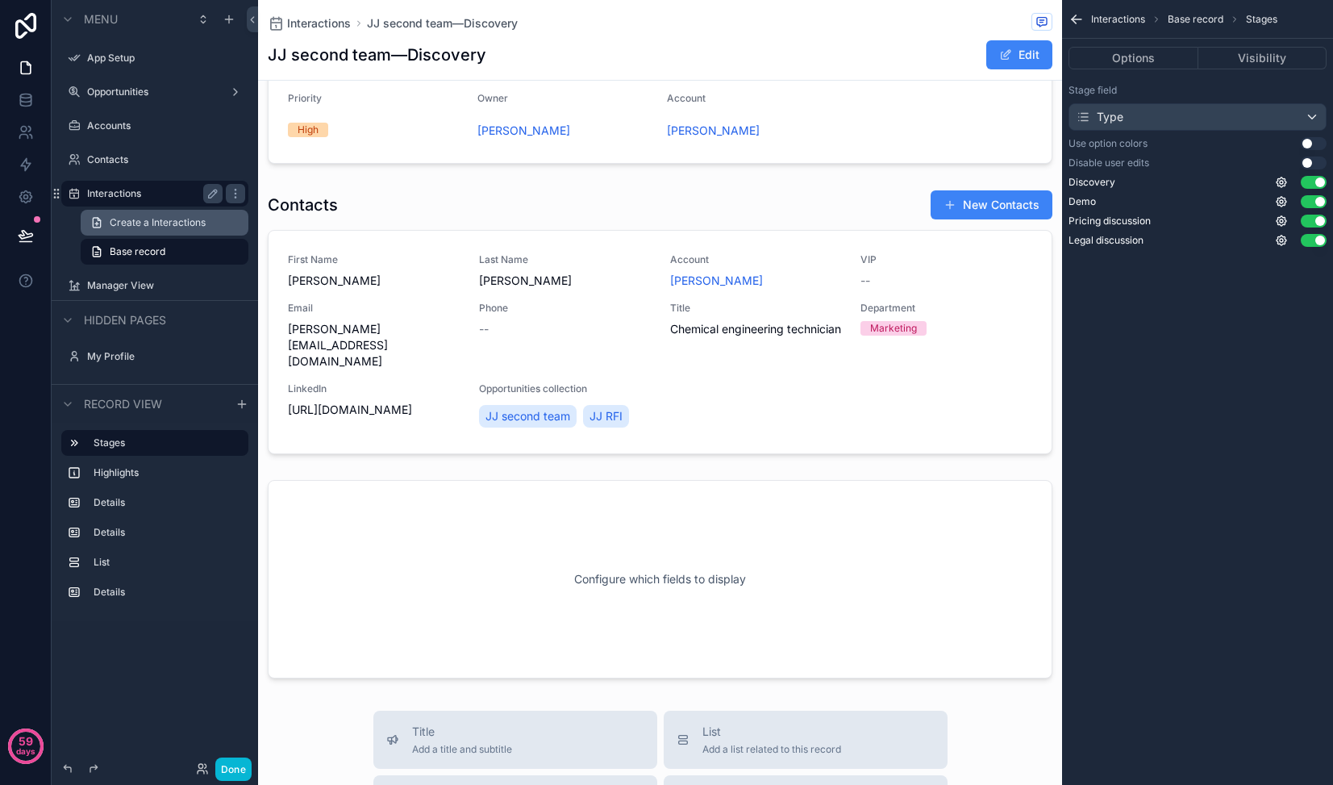
click at [163, 226] on span "Create a Interactions" at bounding box center [158, 222] width 96 height 13
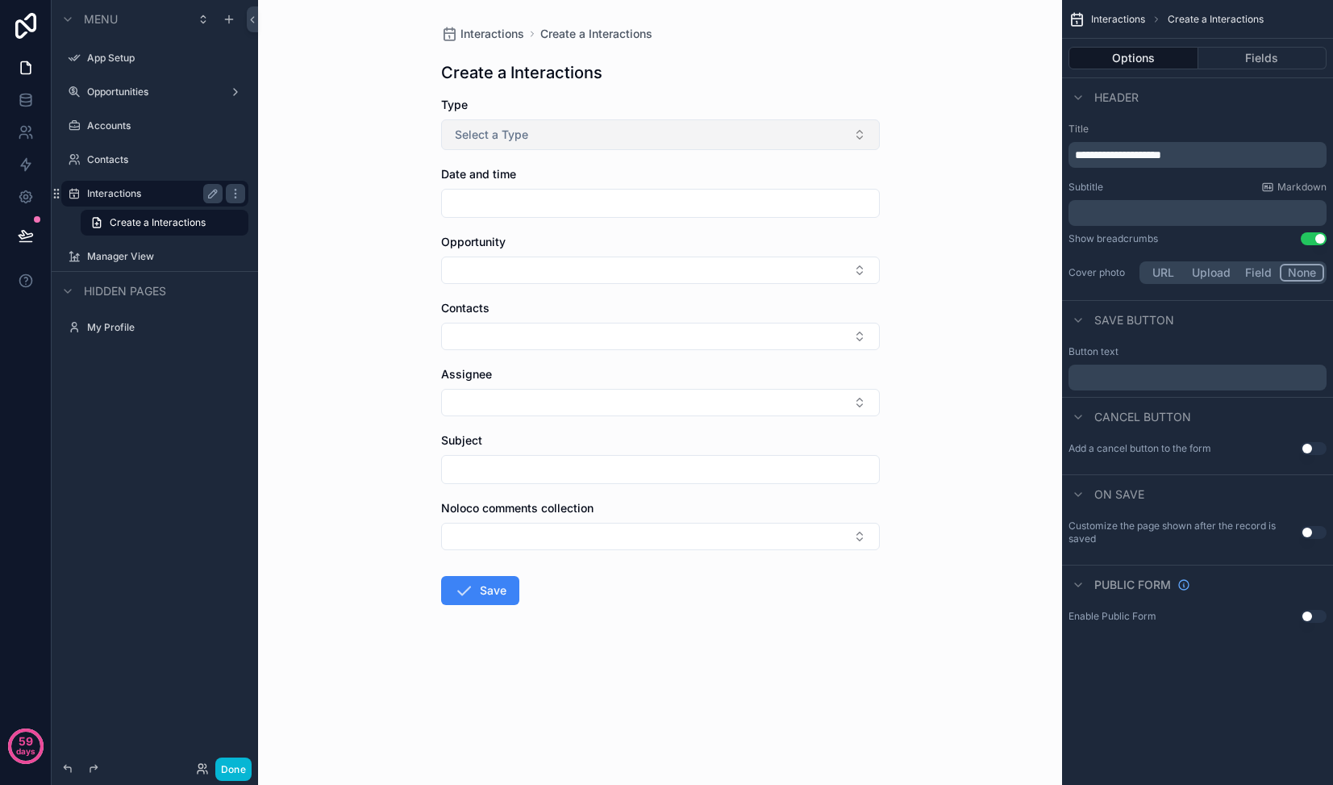
click at [606, 144] on button "Select a Type" at bounding box center [660, 134] width 439 height 31
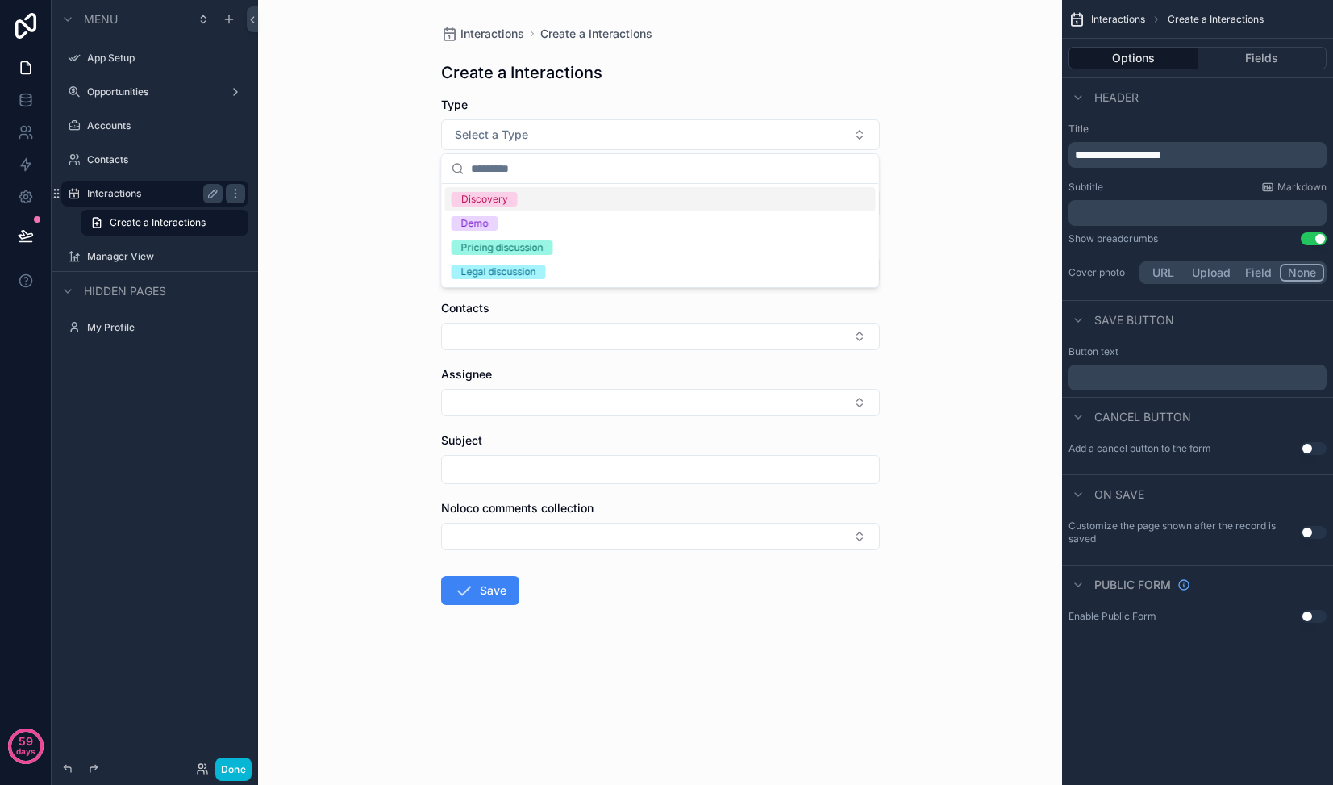
click at [584, 192] on div "Discovery" at bounding box center [660, 199] width 431 height 24
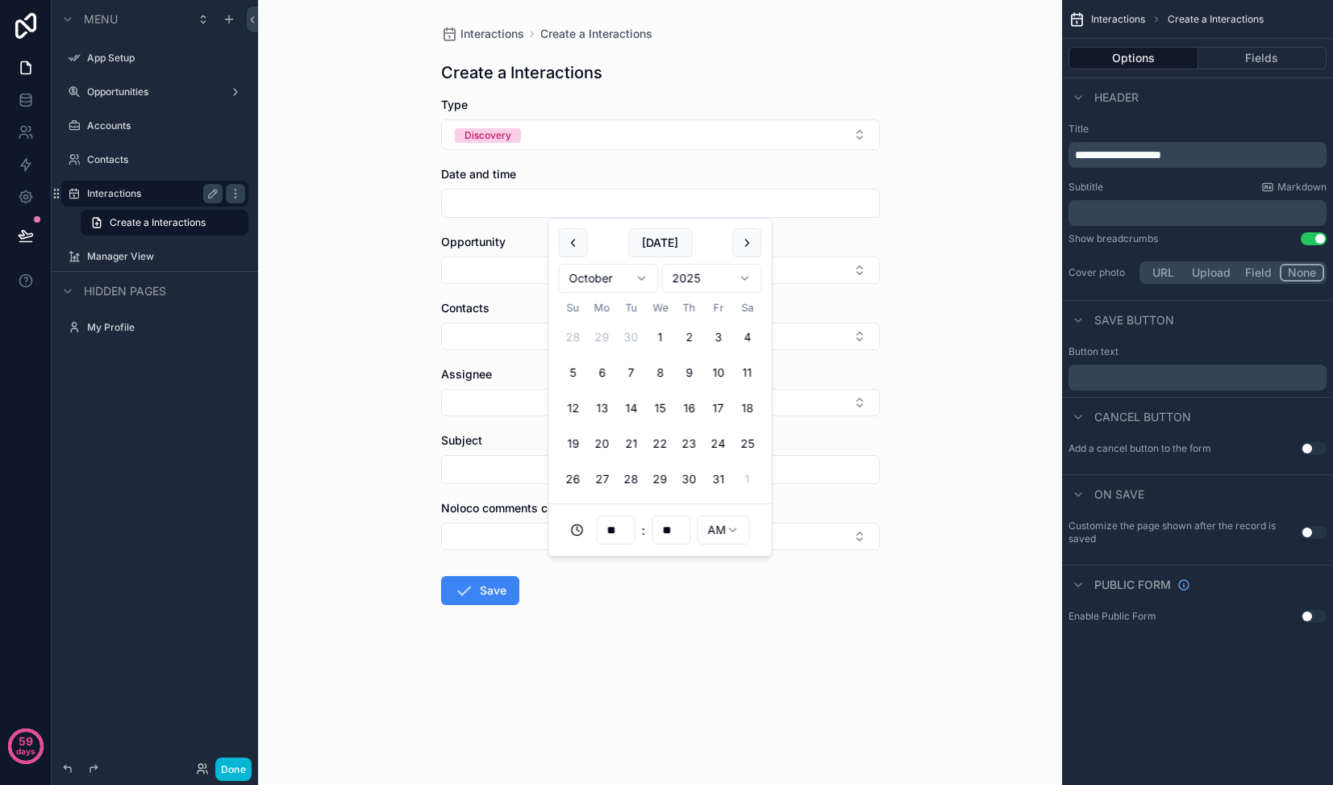
click at [580, 205] on input "scrollable content" at bounding box center [660, 203] width 437 height 23
click at [509, 257] on button "Select Button" at bounding box center [660, 269] width 439 height 27
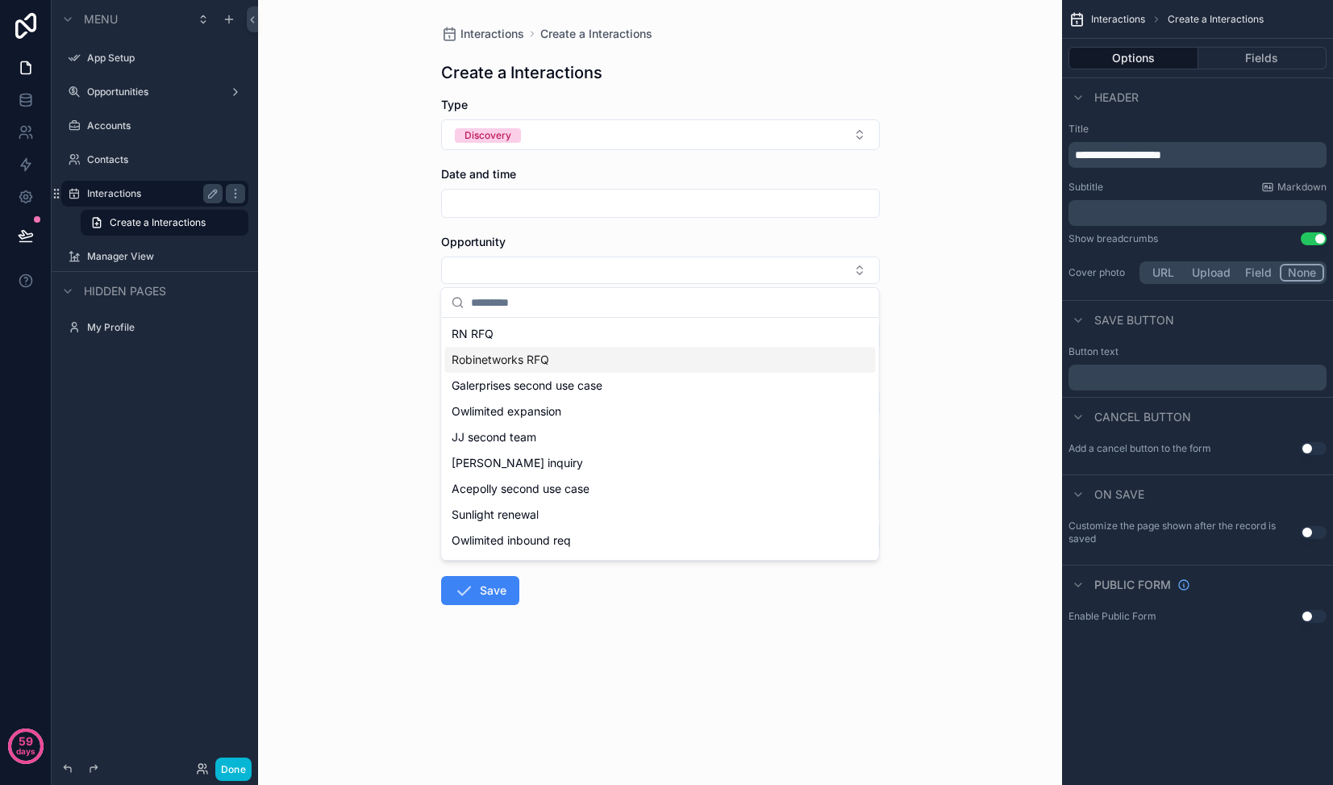
click at [528, 359] on span "Robinetworks RFQ" at bounding box center [501, 360] width 98 height 16
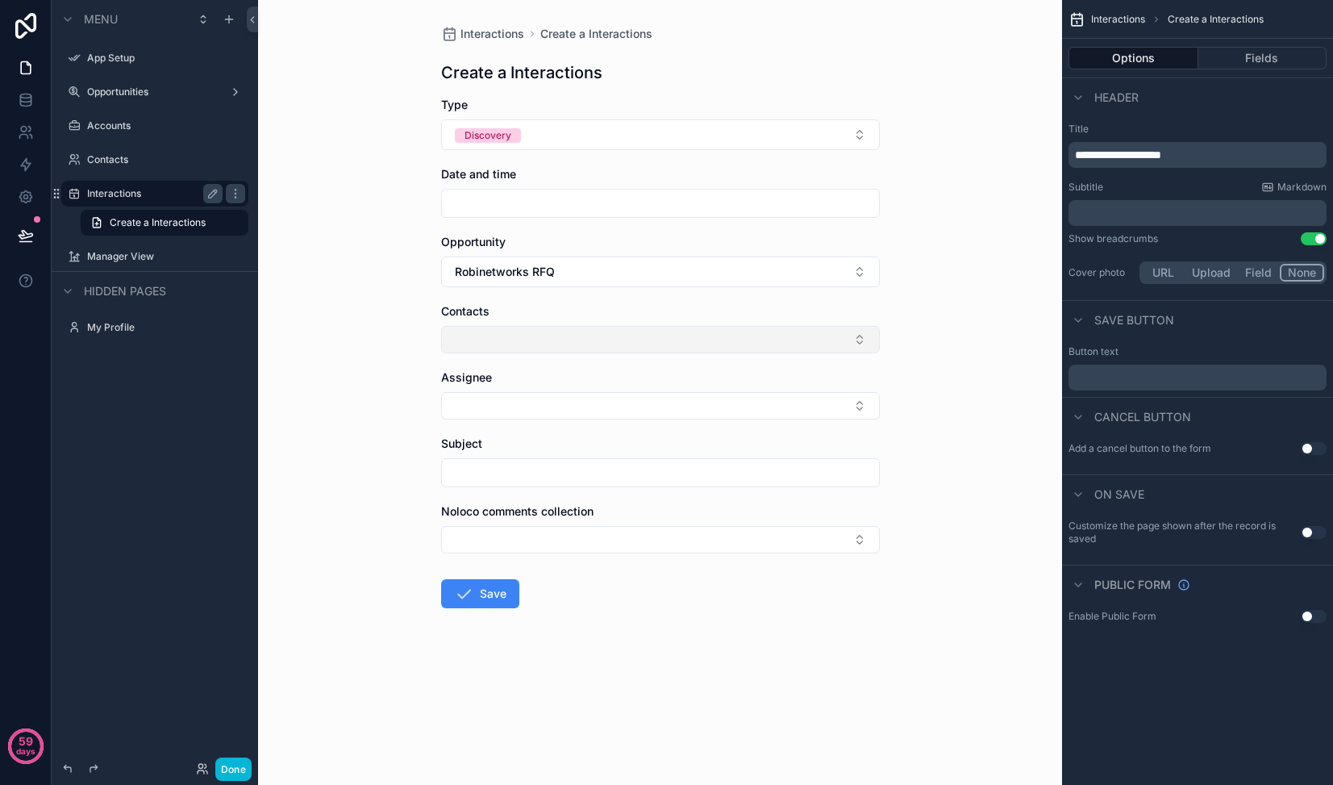
click at [534, 344] on button "Select Button" at bounding box center [660, 339] width 439 height 27
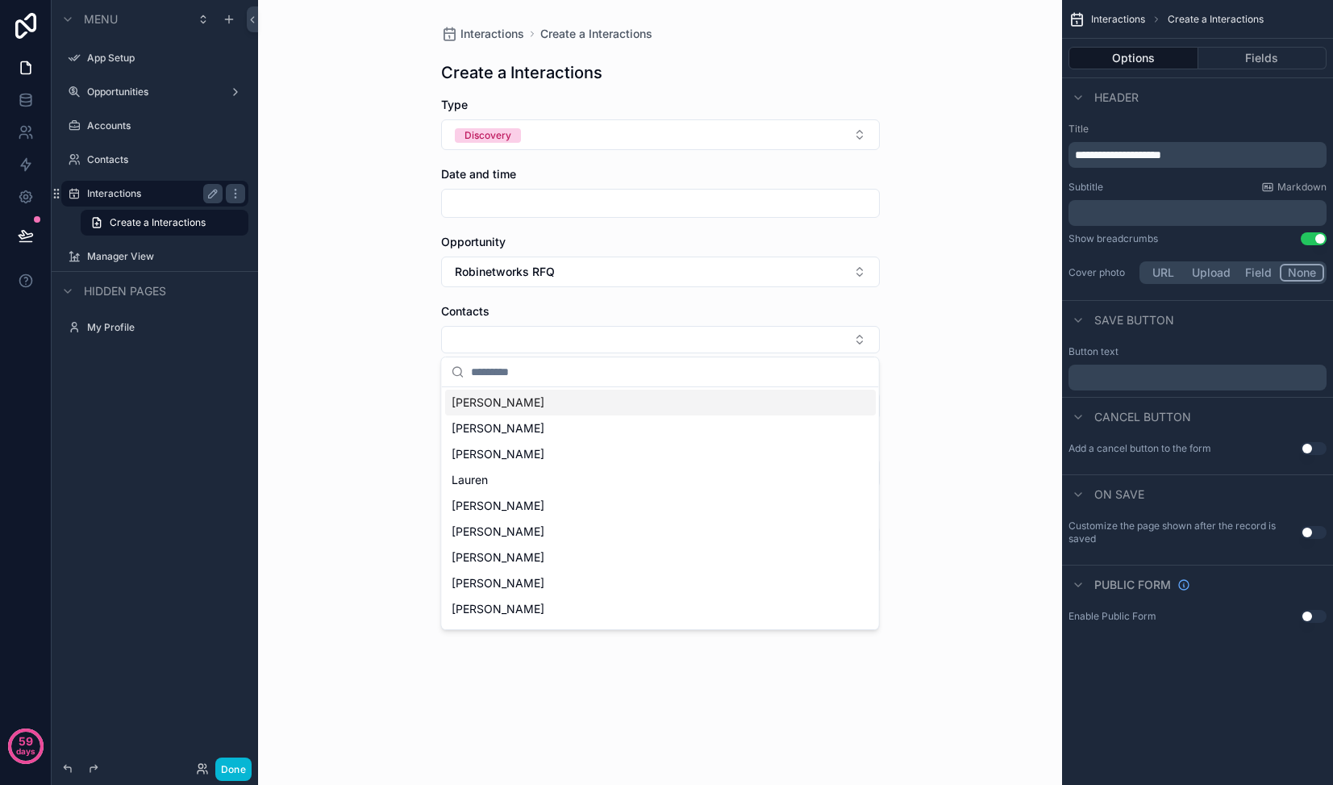
scroll to position [82, 0]
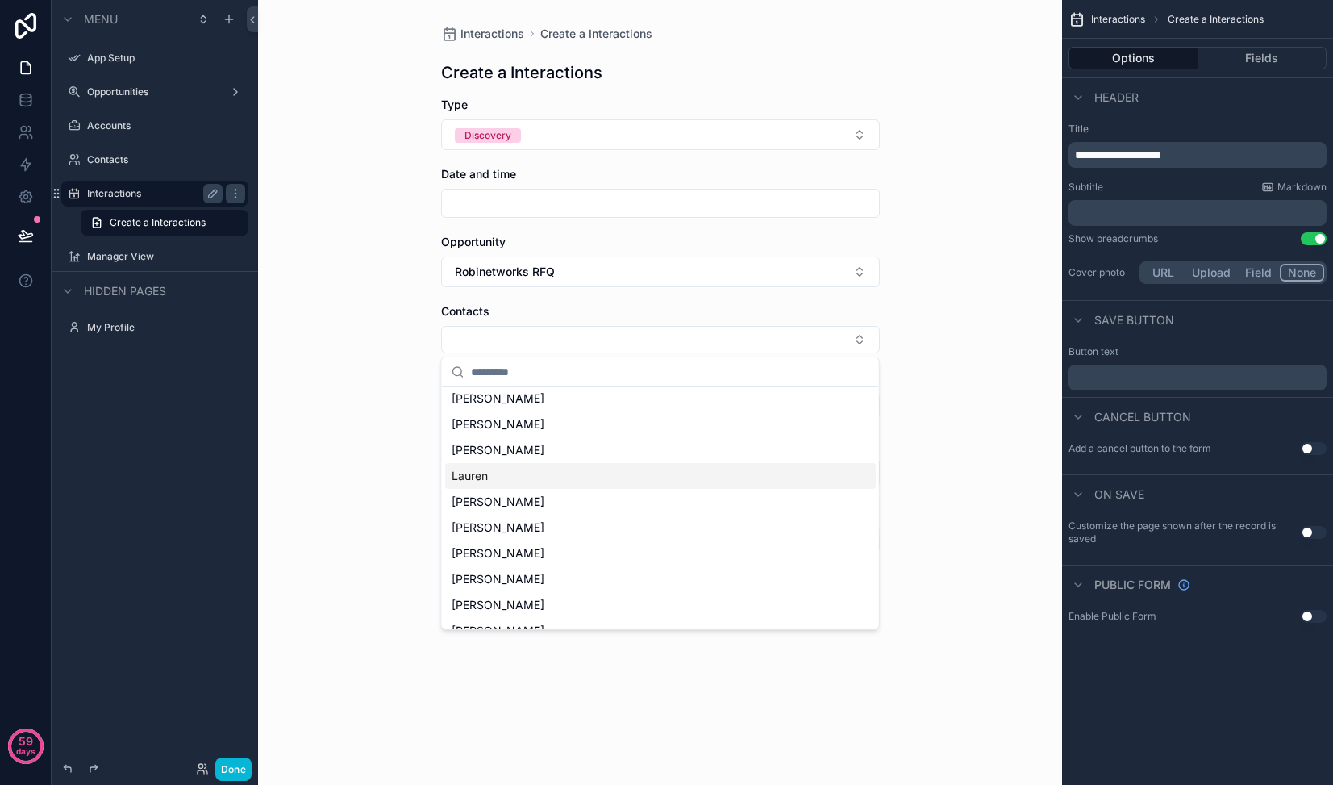
click at [486, 477] on span "Lauren" at bounding box center [470, 476] width 36 height 16
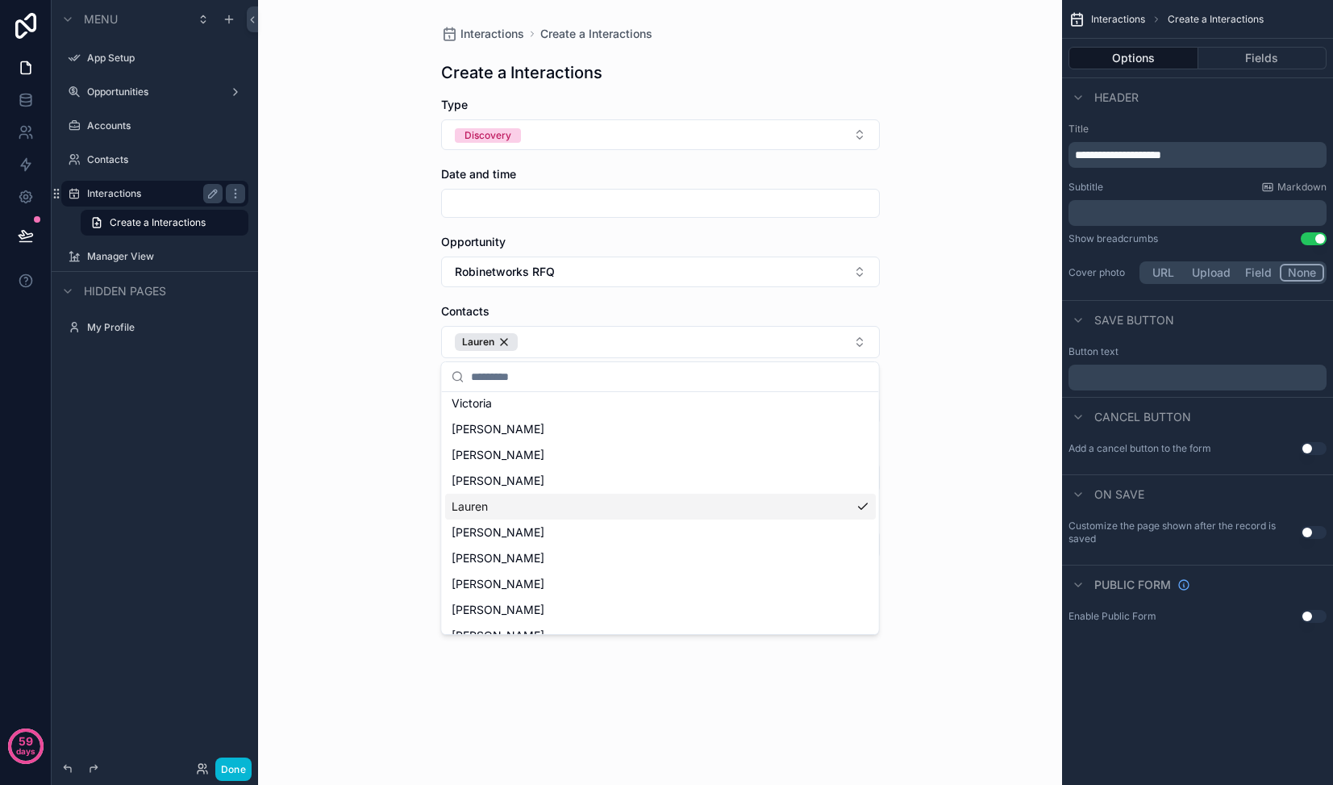
scroll to position [108, 0]
drag, startPoint x: 304, startPoint y: 472, endPoint x: 321, endPoint y: 468, distance: 17.4
click at [305, 471] on div "Interactions Create a Interactions Create a Interactions Type Discovery Date an…" at bounding box center [660, 392] width 804 height 785
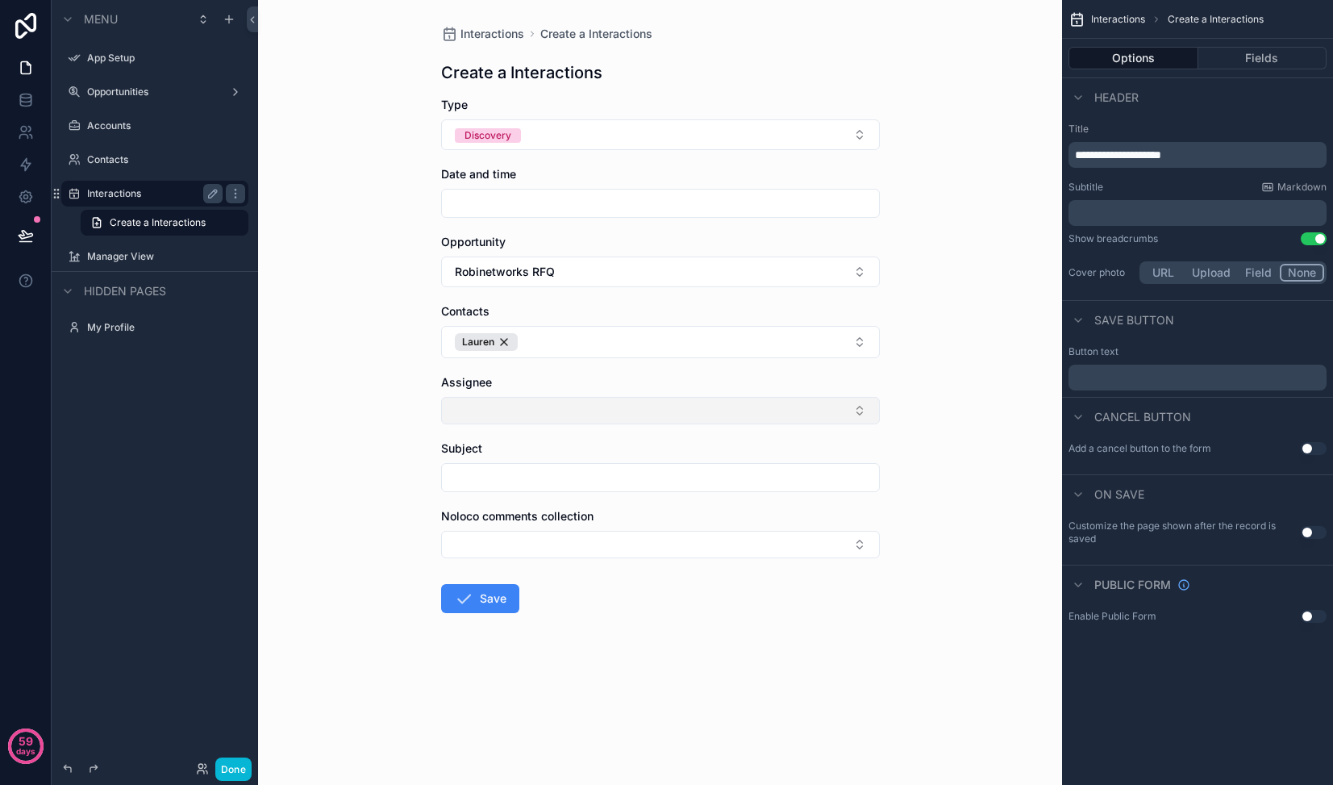
click at [504, 419] on button "Select Button" at bounding box center [660, 410] width 439 height 27
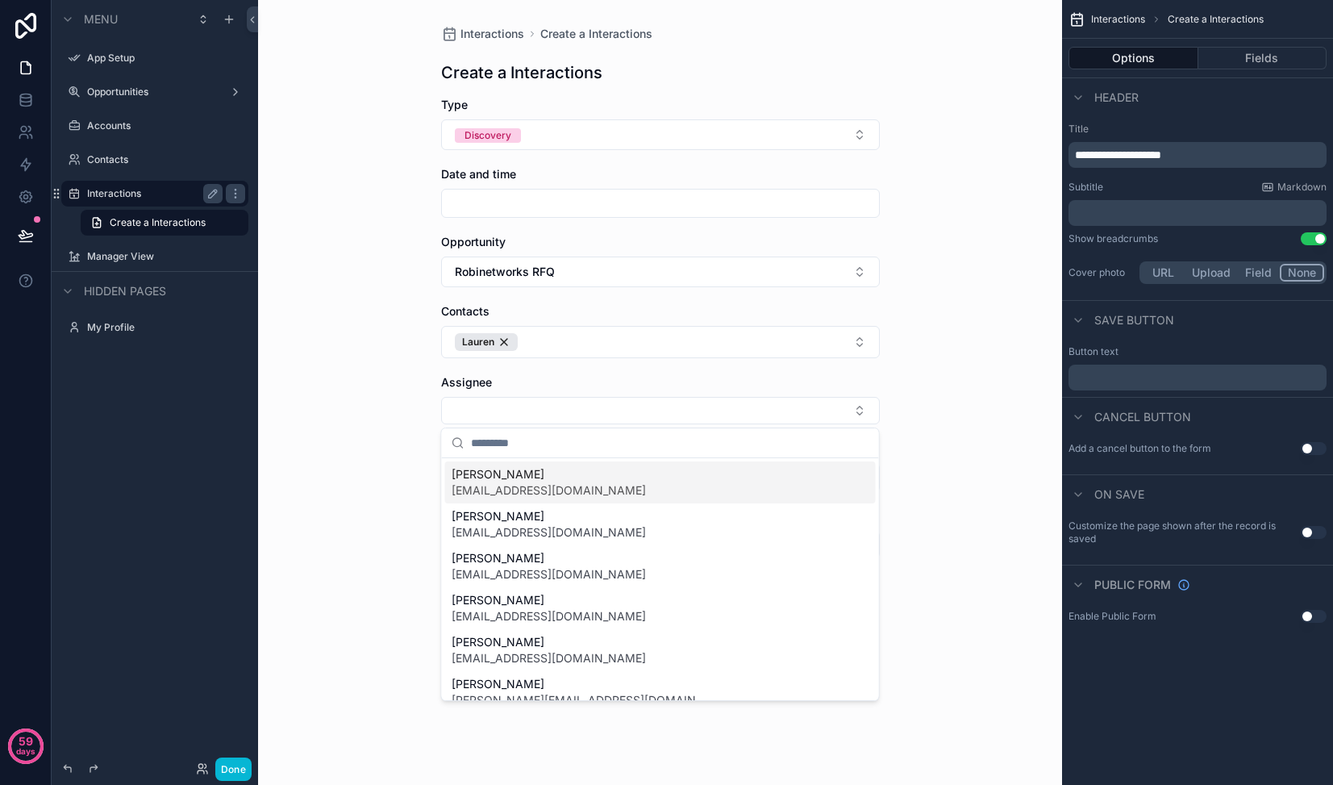
click at [519, 485] on div "[PERSON_NAME] [EMAIL_ADDRESS][DOMAIN_NAME]" at bounding box center [660, 482] width 431 height 42
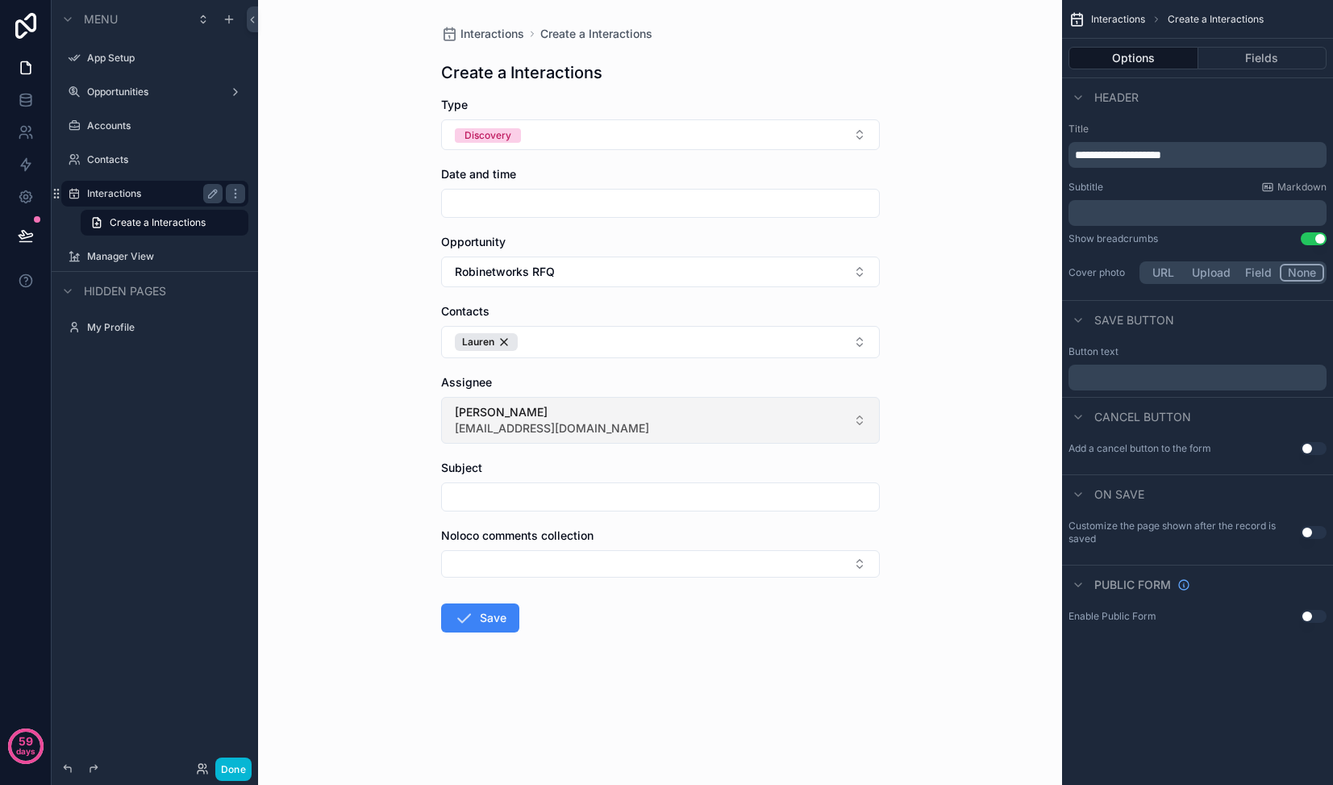
click at [544, 420] on button "[PERSON_NAME] [EMAIL_ADDRESS][DOMAIN_NAME]" at bounding box center [660, 420] width 439 height 47
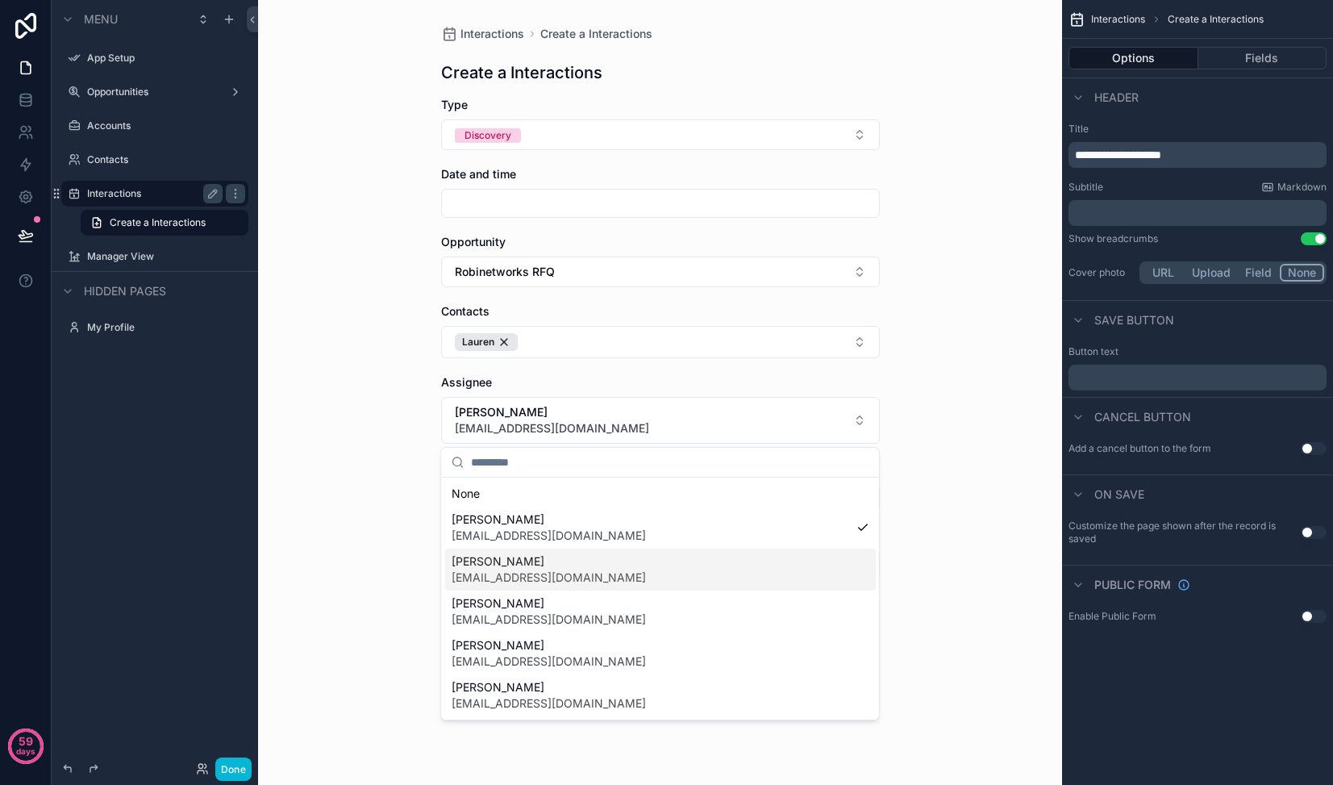
scroll to position [42, 0]
click at [352, 537] on div "Interactions Create a Interactions Create a Interactions Type Discovery Date an…" at bounding box center [660, 392] width 804 height 785
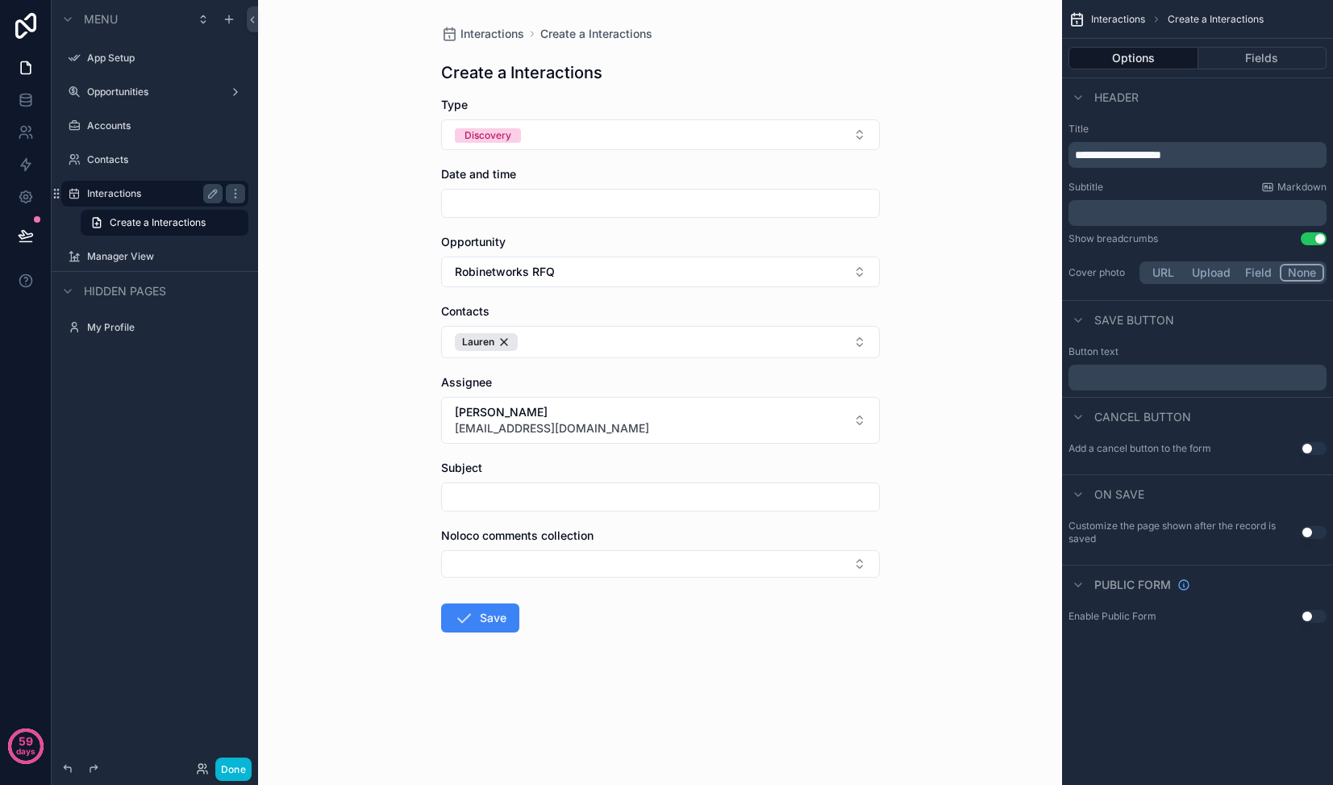
click at [516, 579] on form "Type Discovery Date and time Opportunity Robinetworks RFQ Contacts Lauren Assig…" at bounding box center [660, 416] width 439 height 639
click at [519, 570] on button "Select Button" at bounding box center [660, 563] width 439 height 27
click at [366, 593] on div "Interactions Create a Interactions Create a Interactions Type Discovery Date an…" at bounding box center [660, 392] width 804 height 785
click at [1264, 55] on button "Fields" at bounding box center [1262, 58] width 129 height 23
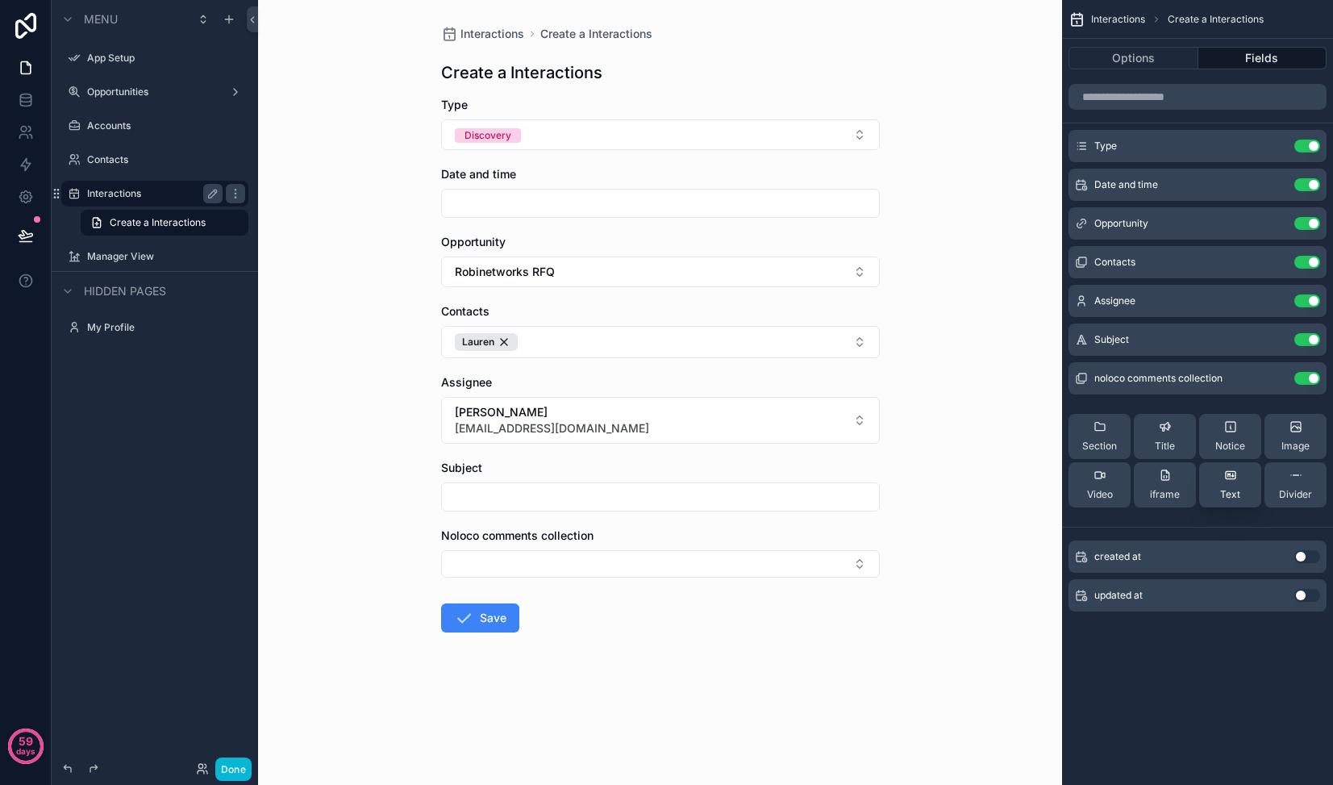
click at [1236, 482] on div "Text" at bounding box center [1230, 485] width 20 height 32
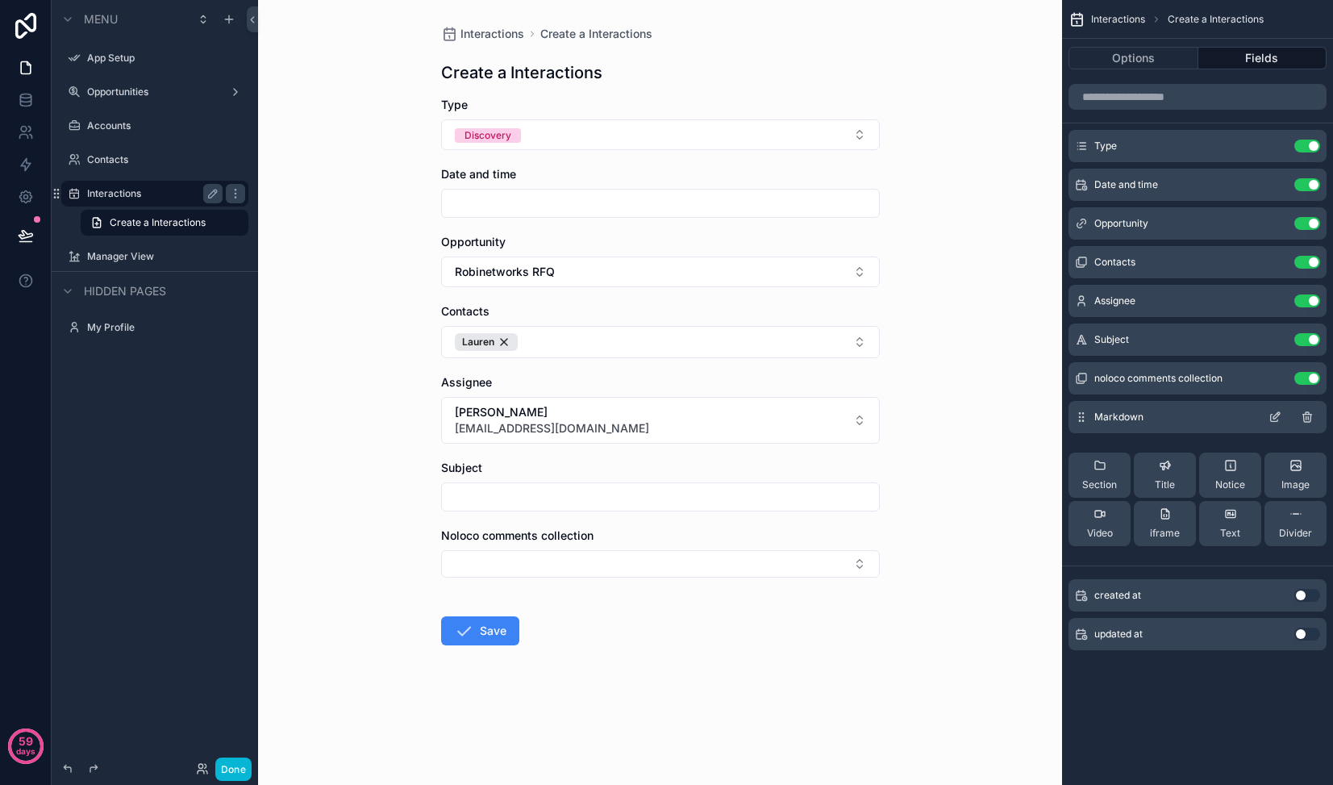
click at [1184, 422] on div "Markdown" at bounding box center [1198, 417] width 258 height 32
click at [1230, 531] on span "Text" at bounding box center [1230, 533] width 20 height 13
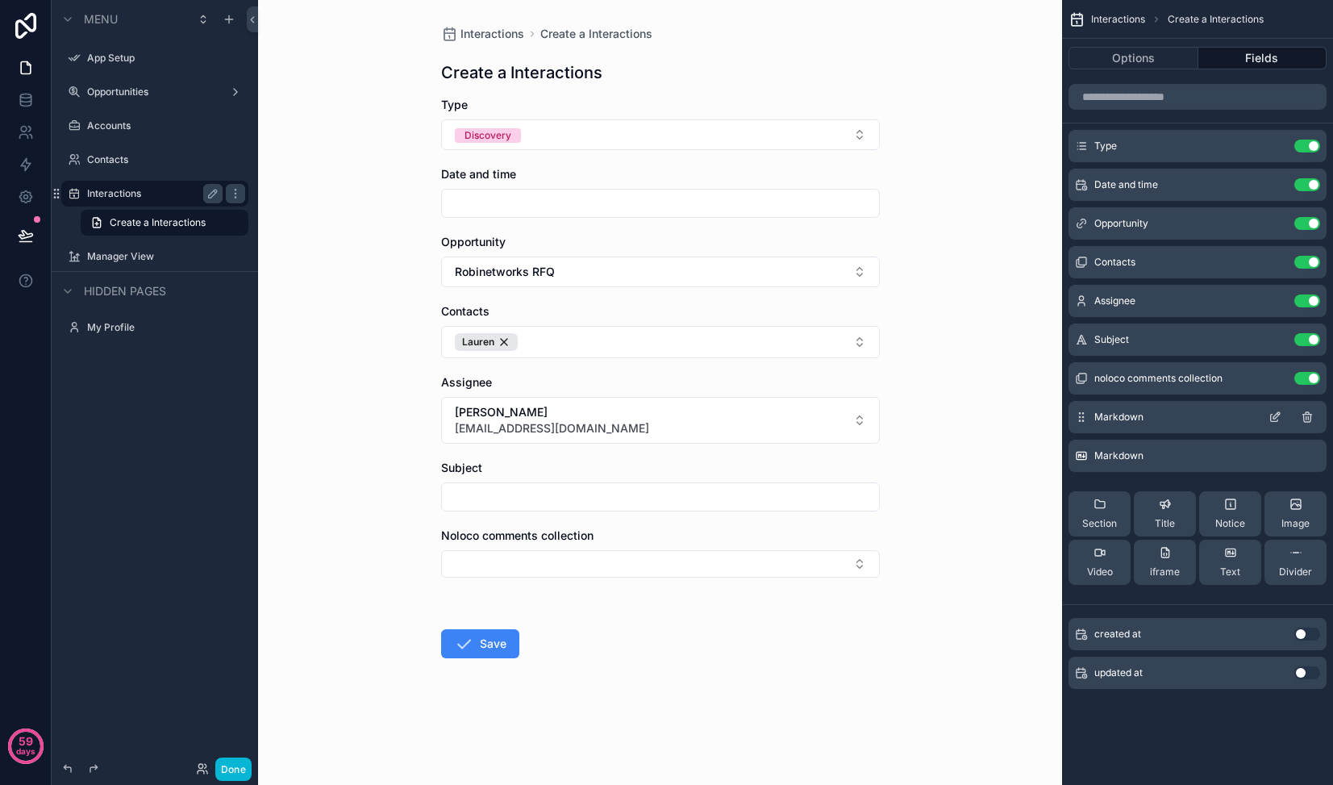
click at [1197, 419] on div "Markdown" at bounding box center [1198, 417] width 258 height 32
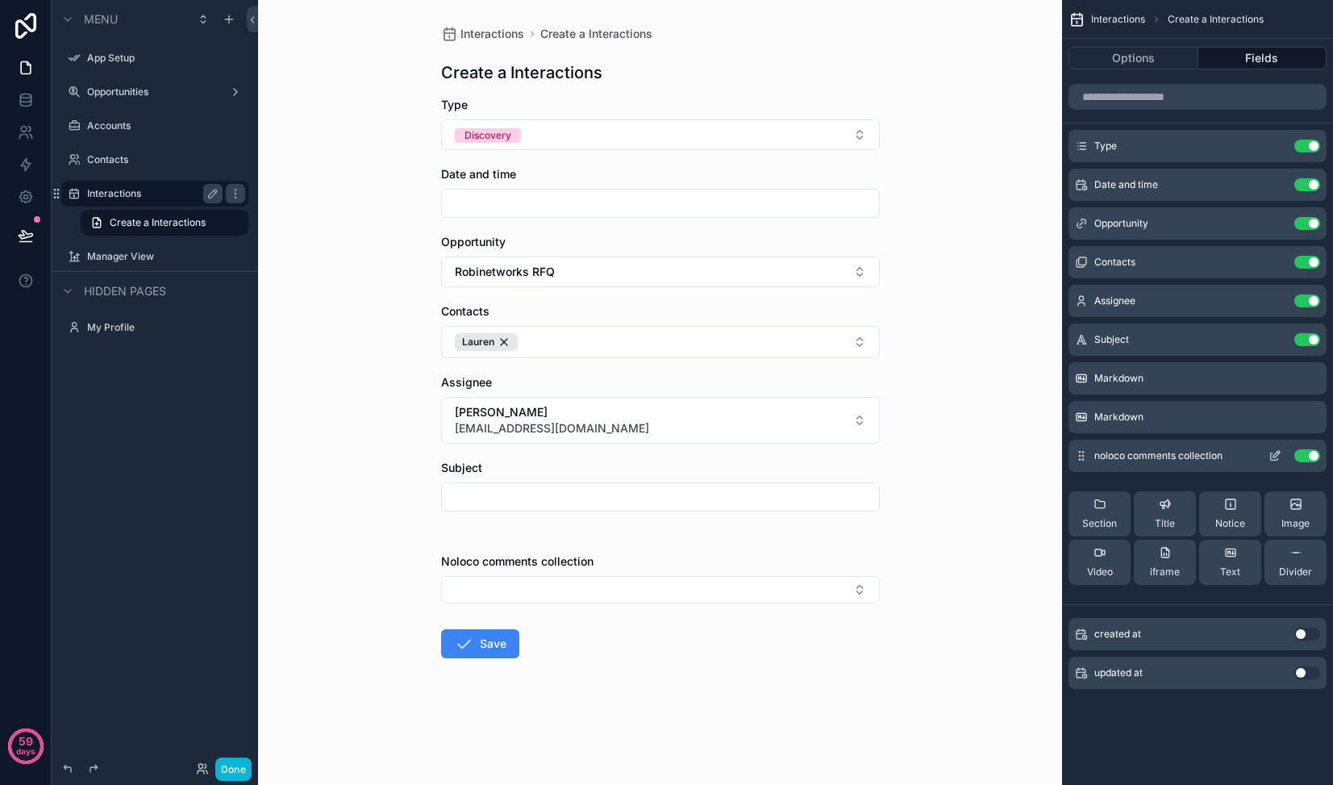
click at [1277, 460] on icon "scrollable content" at bounding box center [1274, 456] width 7 height 7
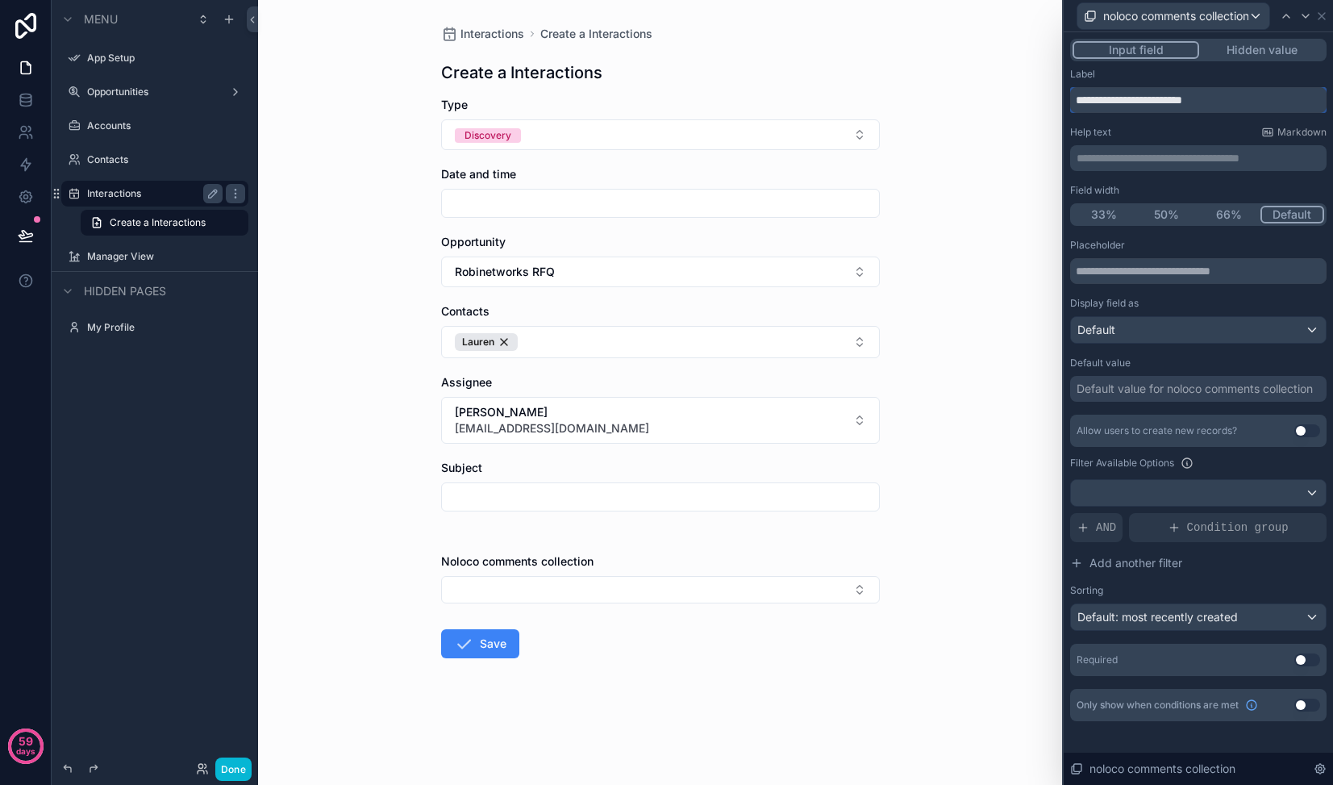
click at [1239, 101] on input "**********" at bounding box center [1198, 100] width 256 height 26
click at [1271, 56] on button "Hidden value" at bounding box center [1261, 50] width 125 height 18
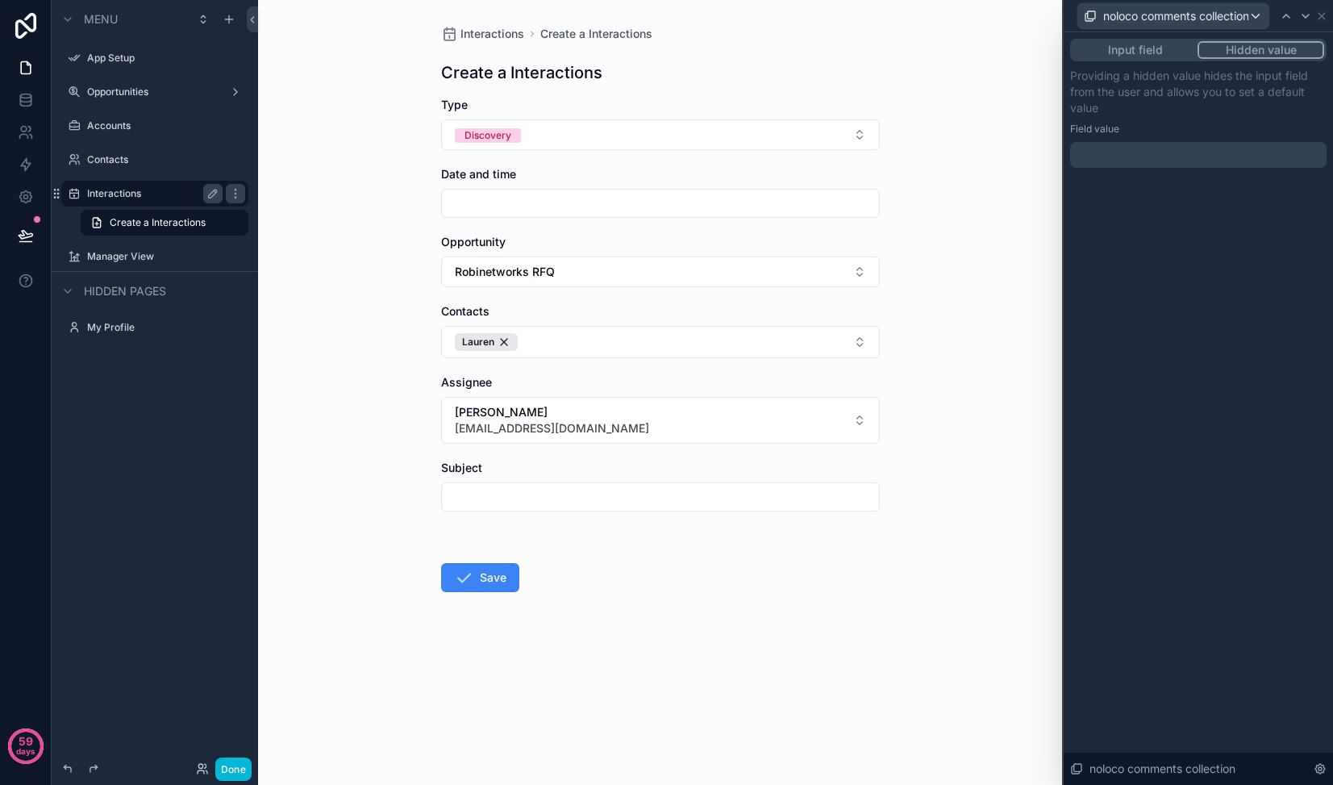
click at [1183, 52] on button "Input field" at bounding box center [1135, 50] width 125 height 18
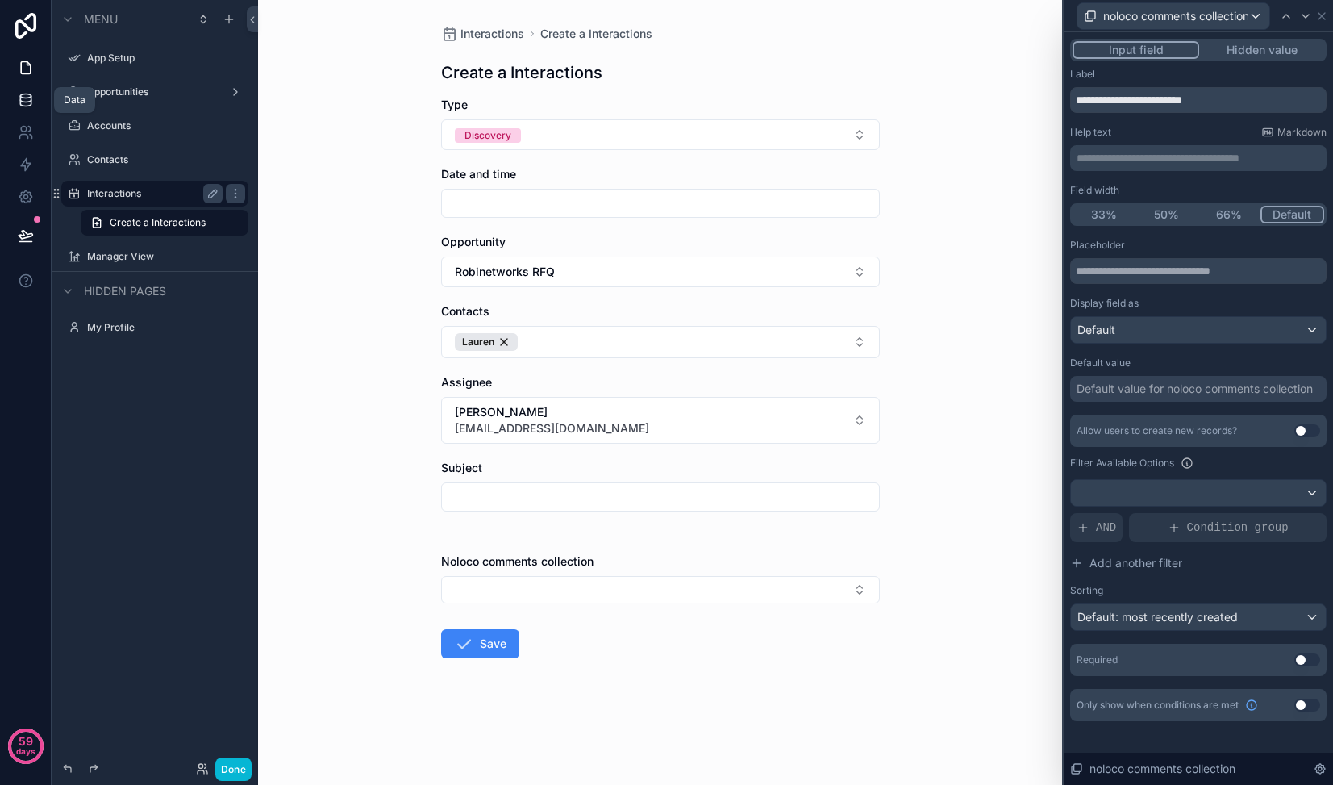
click at [20, 100] on icon at bounding box center [25, 103] width 10 height 6
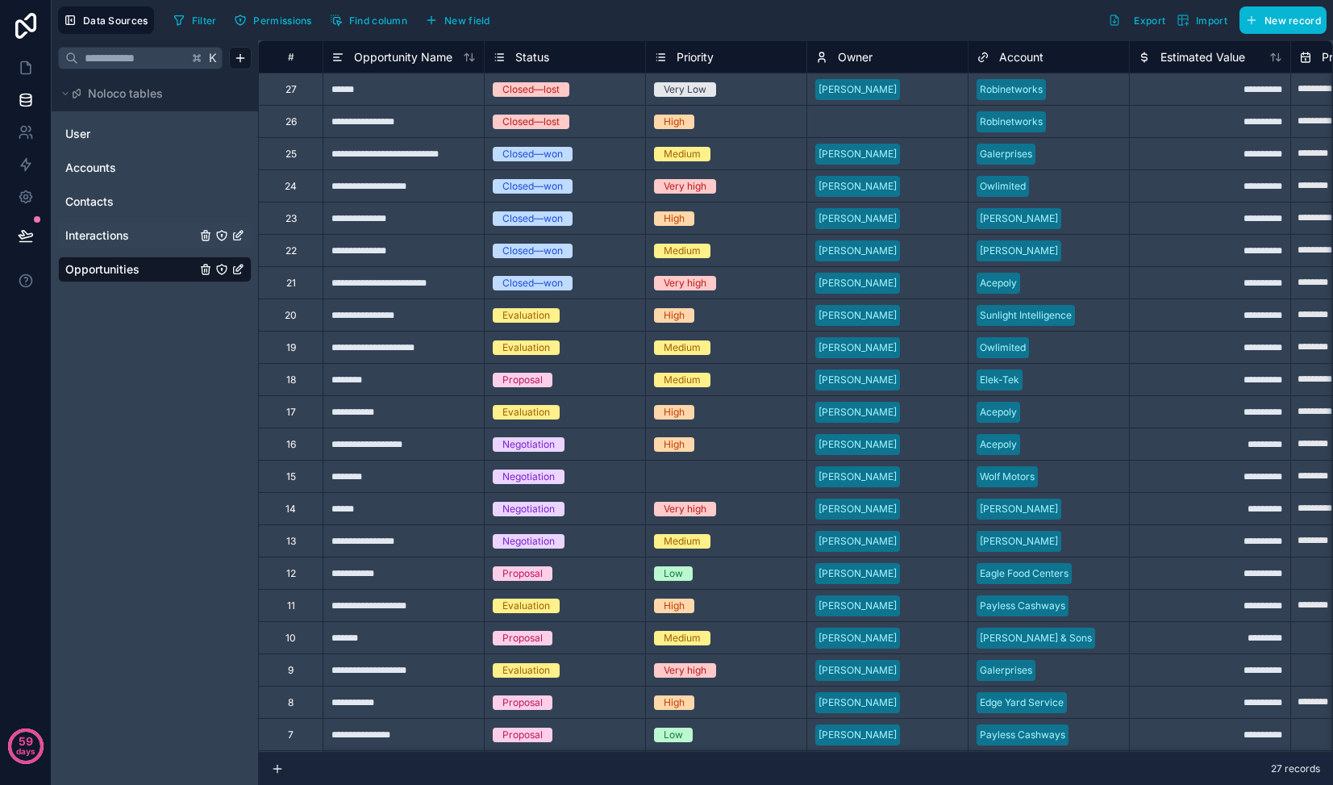
click at [135, 238] on link "Interactions" at bounding box center [130, 235] width 131 height 16
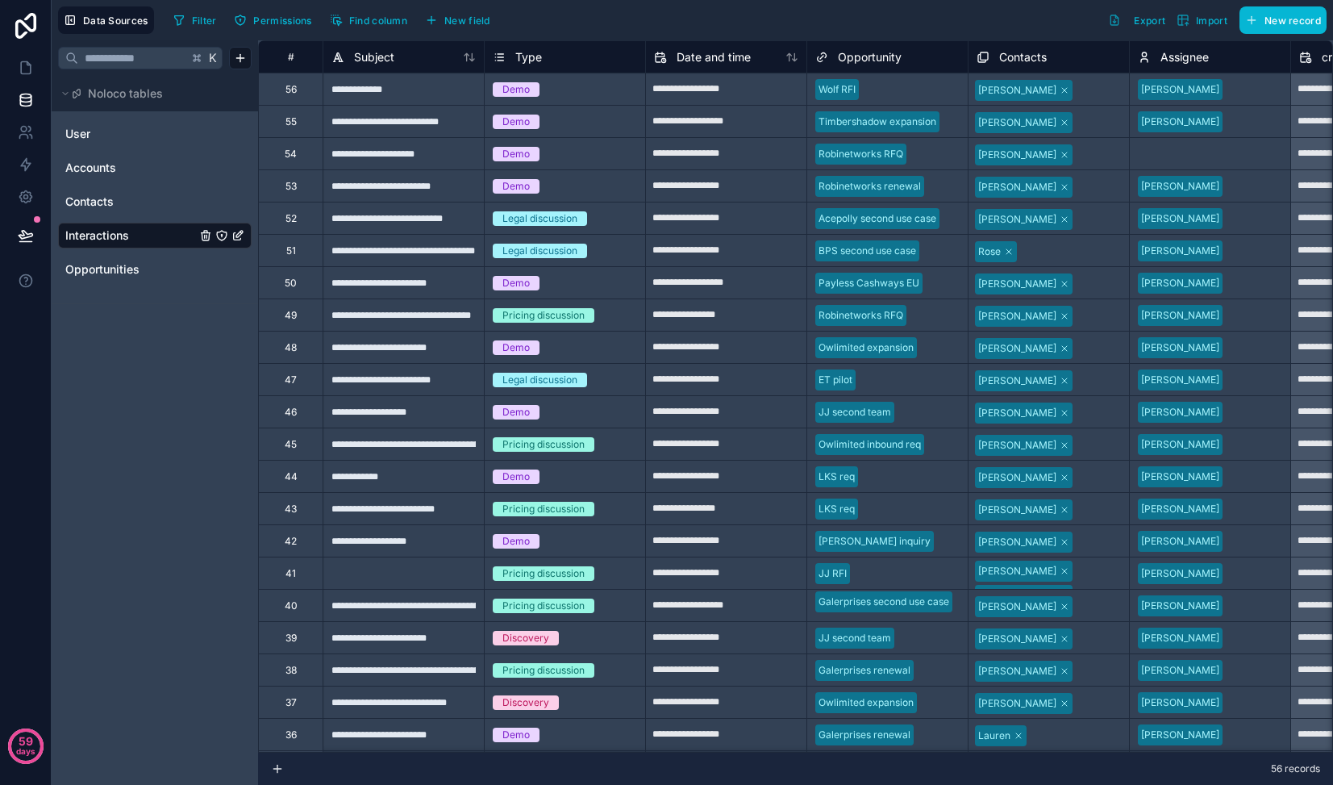
scroll to position [0, 442]
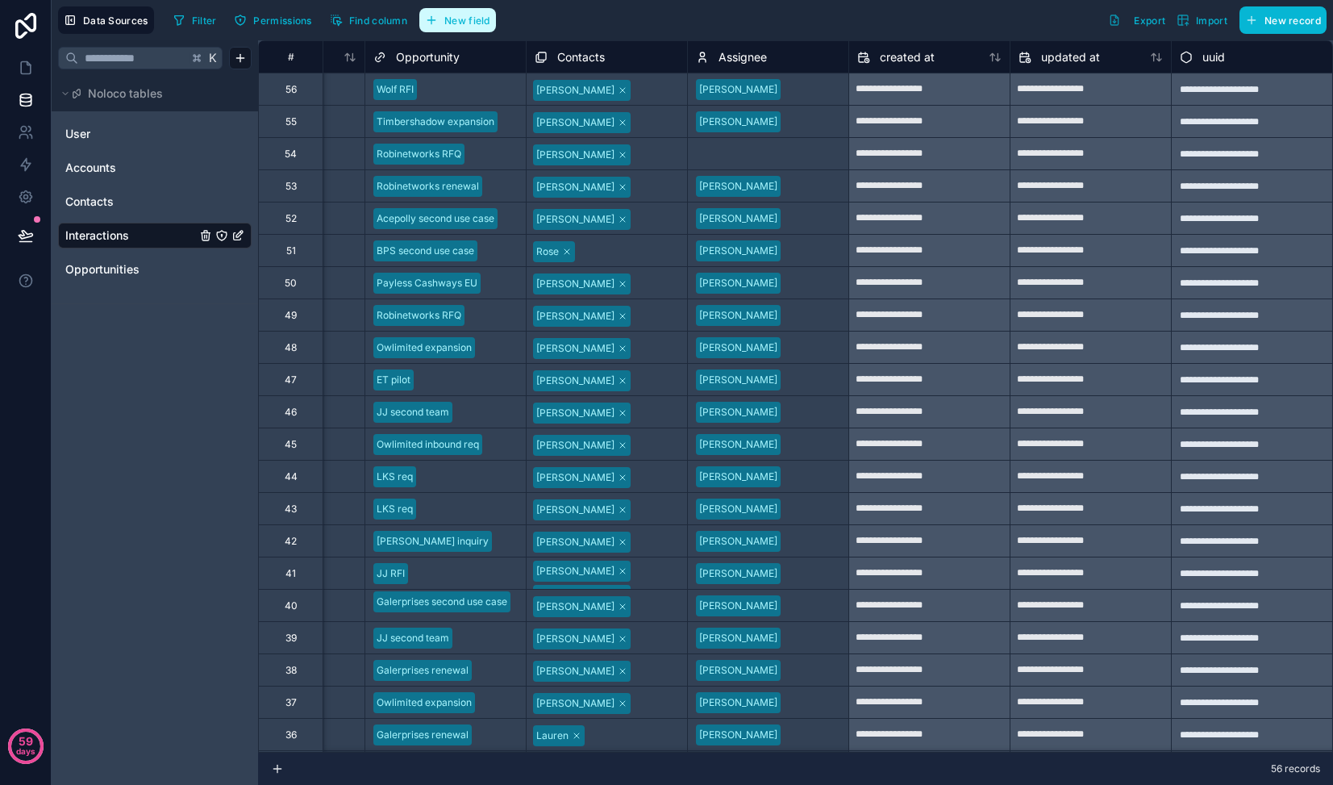
click at [473, 20] on span "New field" at bounding box center [467, 21] width 46 height 12
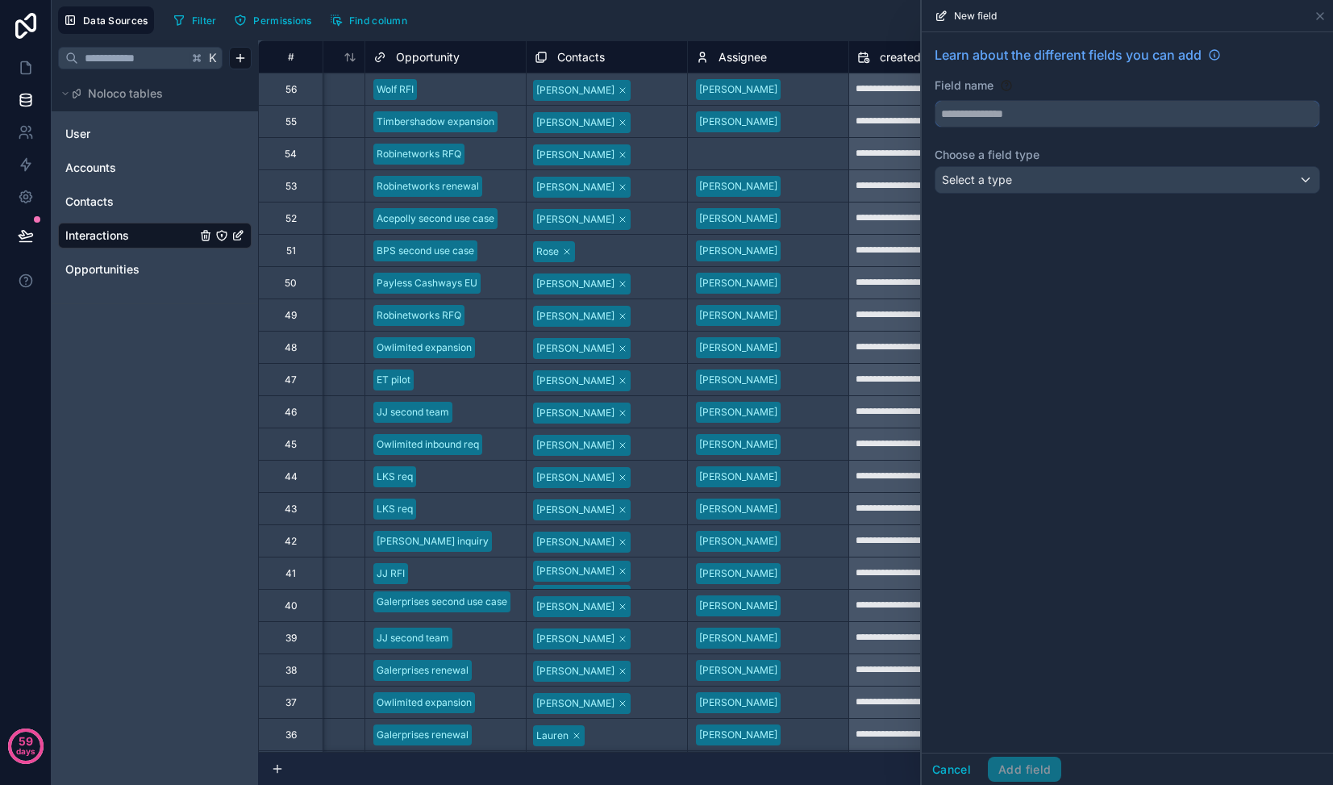
click at [1052, 120] on input "text" at bounding box center [1128, 114] width 384 height 26
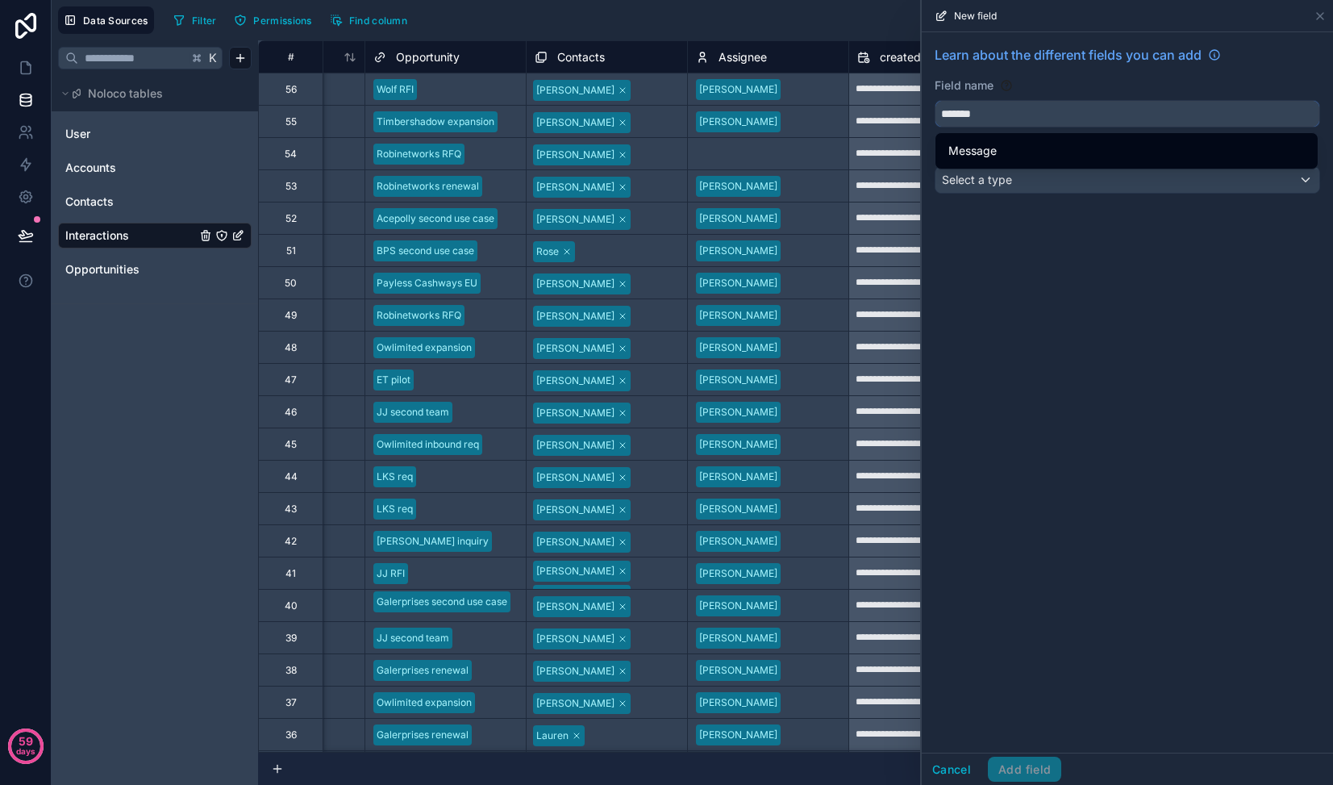
type input "*******"
drag, startPoint x: 1088, startPoint y: 231, endPoint x: 1081, endPoint y: 215, distance: 18.1
click at [1086, 231] on div "Learn about the different fields you can add Field name ******* Choose a field …" at bounding box center [1127, 392] width 411 height 720
click at [1062, 187] on div "Select a type" at bounding box center [1128, 180] width 384 height 26
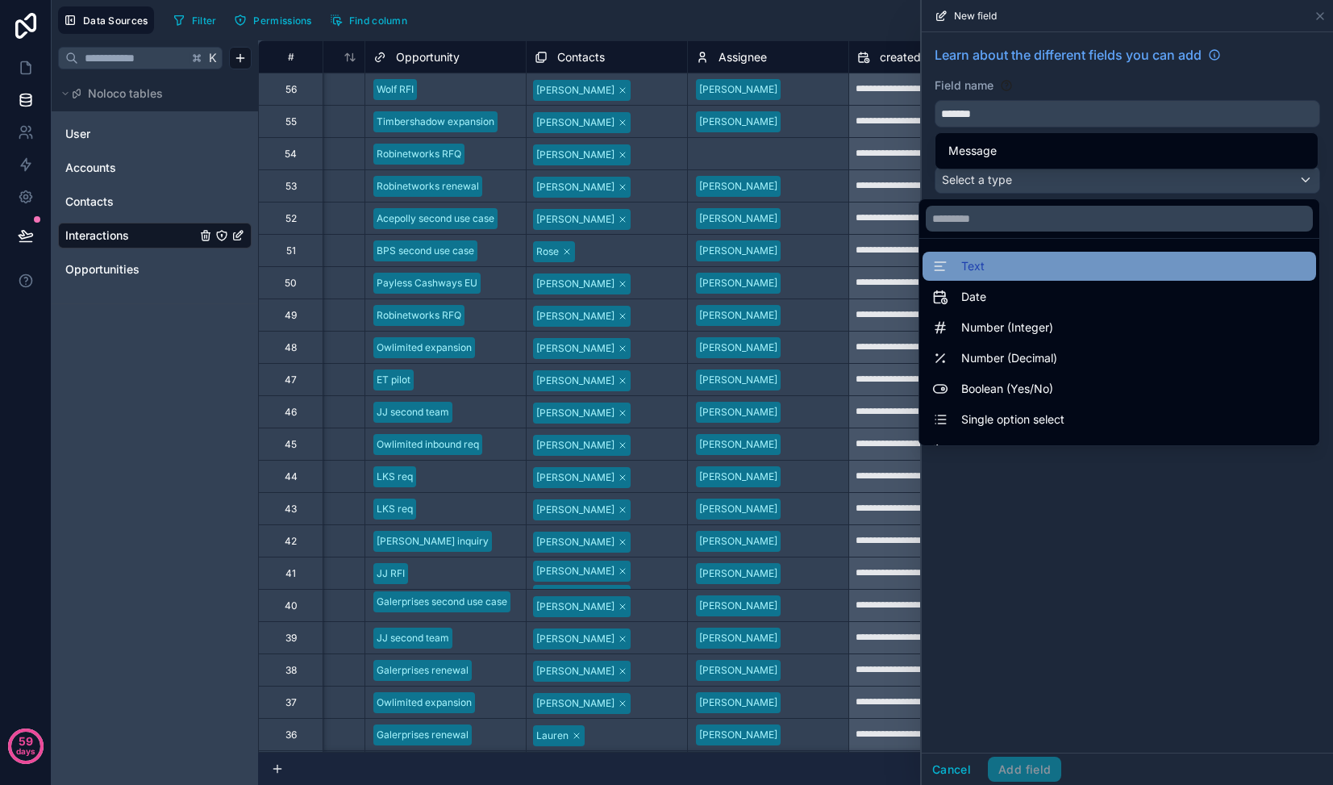
click at [1036, 273] on div "Text" at bounding box center [1119, 265] width 374 height 19
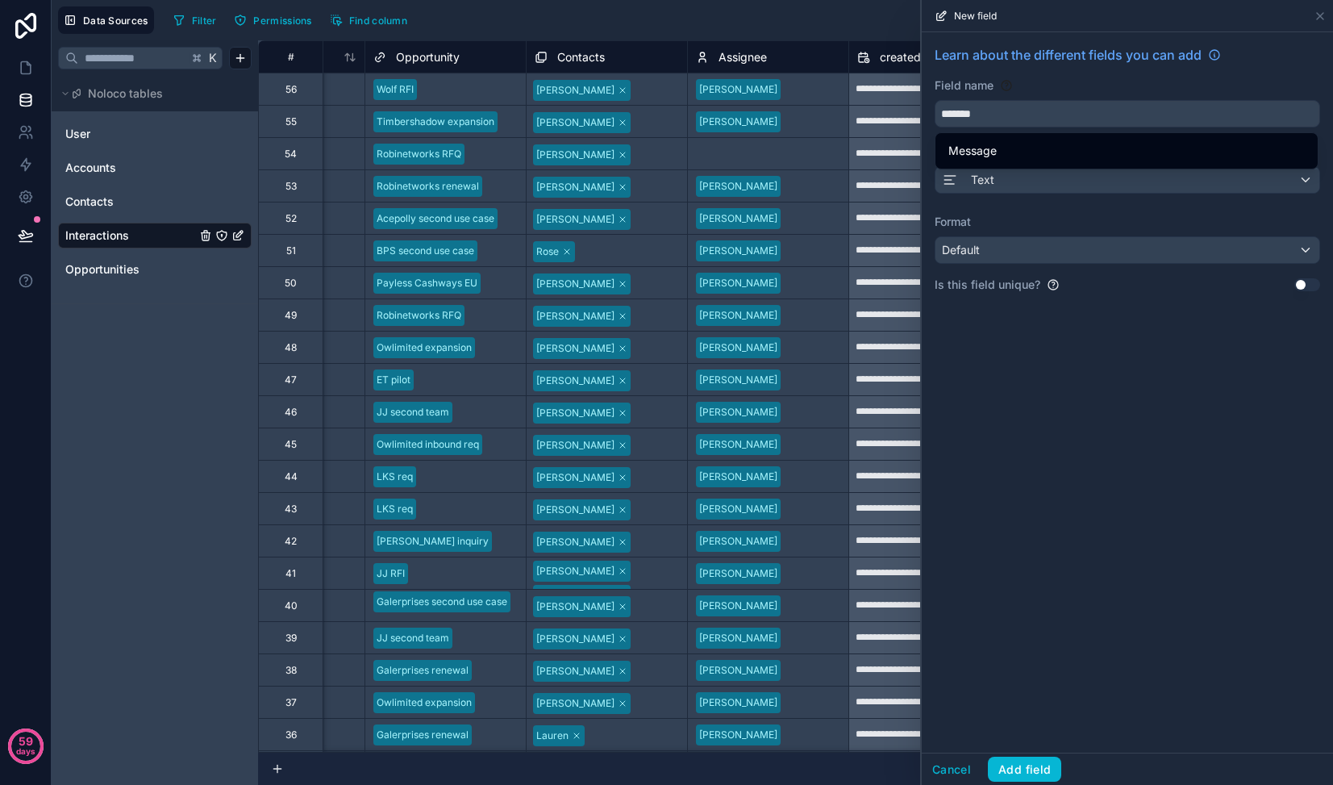
click at [1059, 399] on div "Learn about the different fields you can add Field name ******* Choose a field …" at bounding box center [1127, 392] width 411 height 720
click at [1061, 406] on div "Learn about the different fields you can add Field name ******* Choose a field …" at bounding box center [1127, 392] width 411 height 720
click at [1026, 711] on div "Cancel Add field" at bounding box center [1127, 768] width 411 height 32
click at [1025, 711] on button "Add field" at bounding box center [1024, 769] width 73 height 26
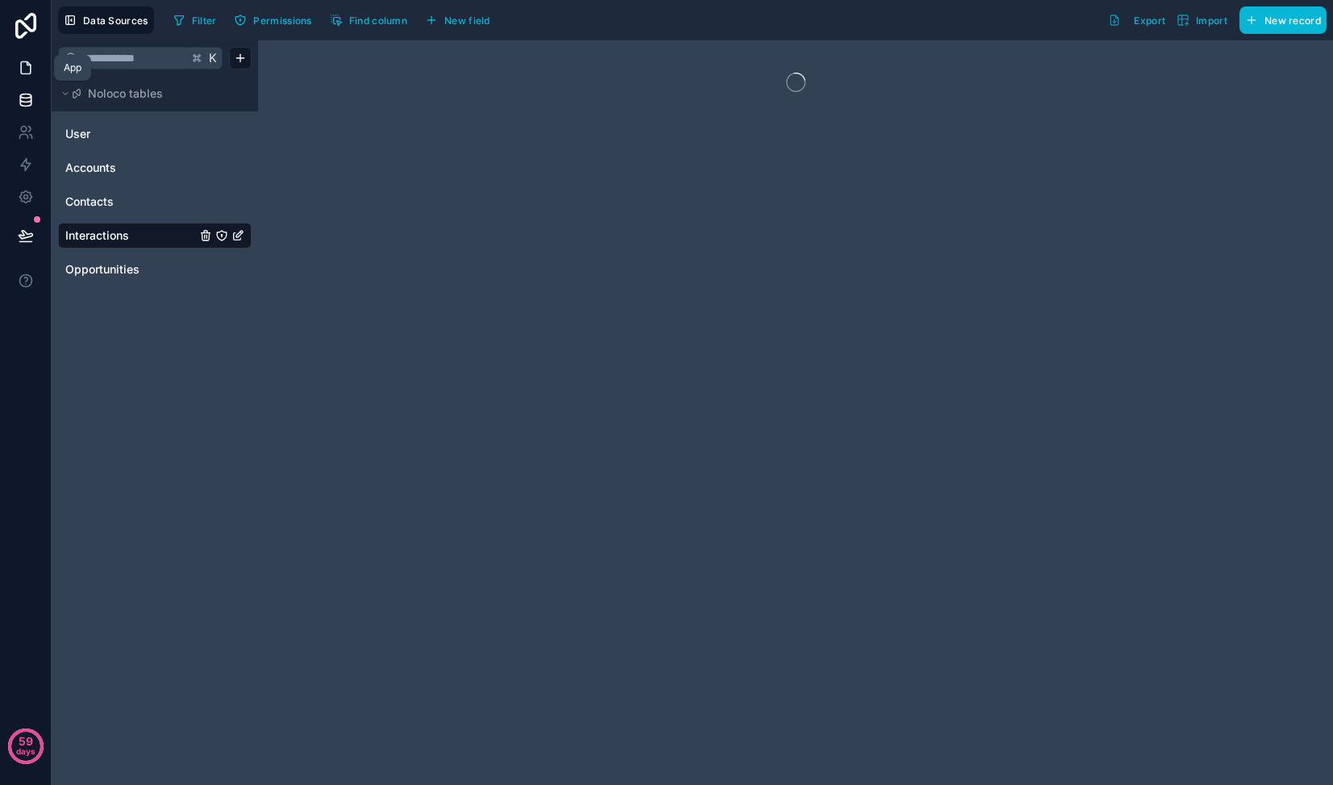
click at [30, 77] on link at bounding box center [25, 68] width 51 height 32
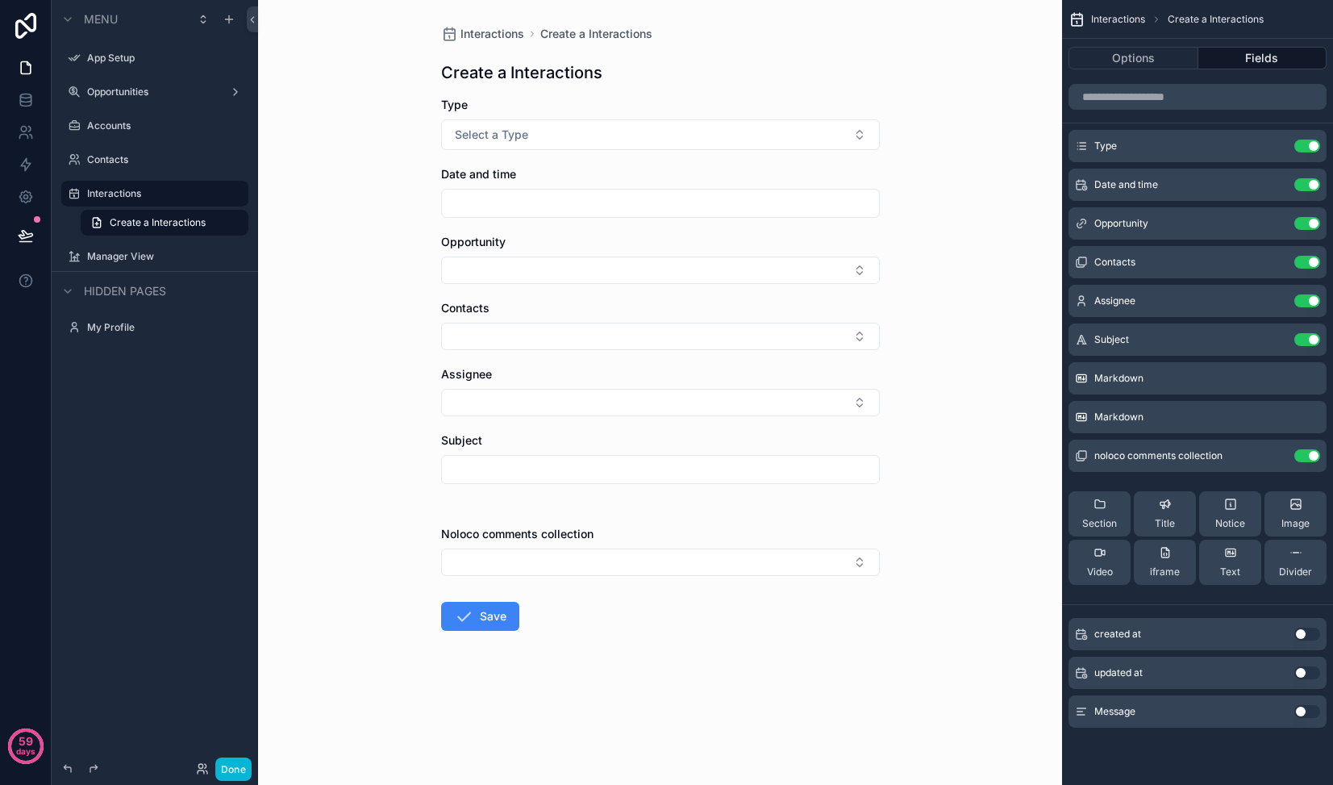
click at [1303, 711] on button "Use setting" at bounding box center [1307, 711] width 26 height 13
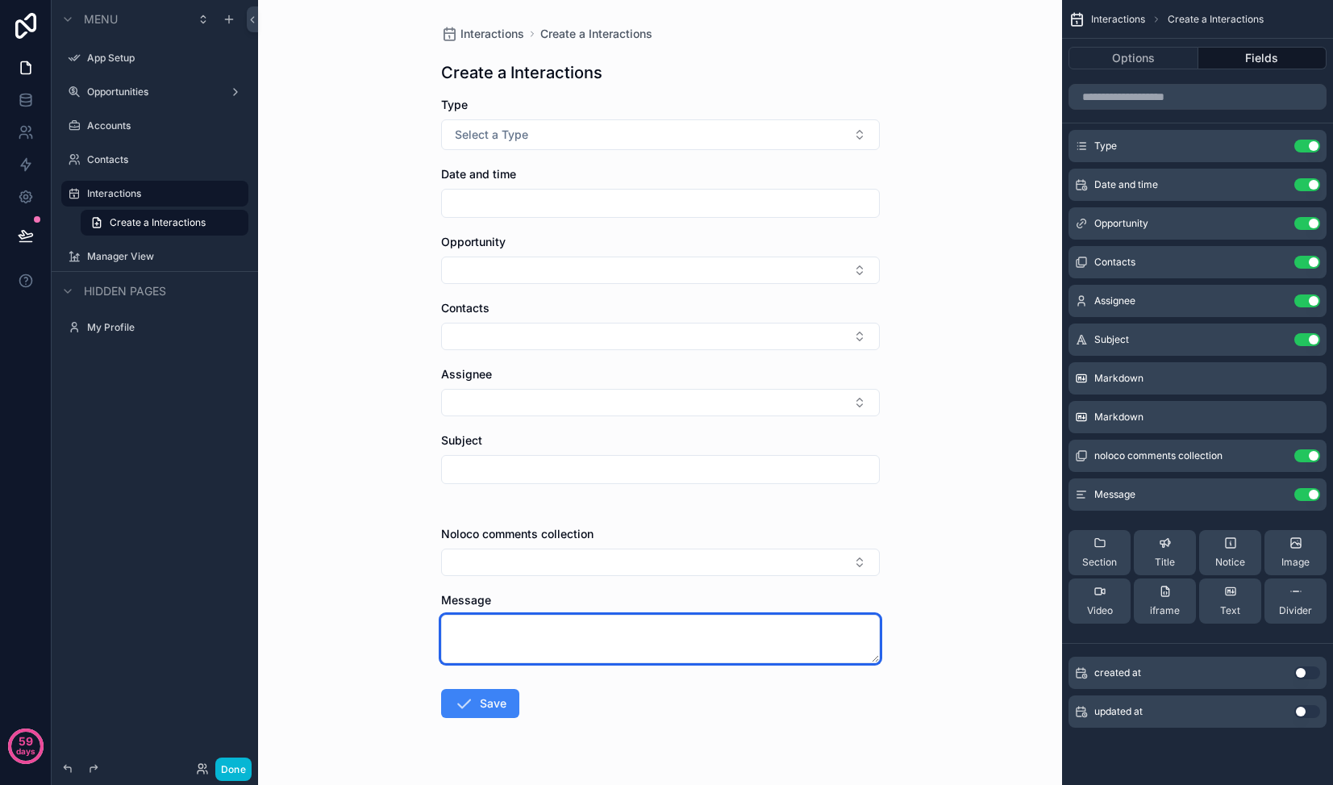
click at [774, 636] on textarea "scrollable content" at bounding box center [660, 639] width 439 height 48
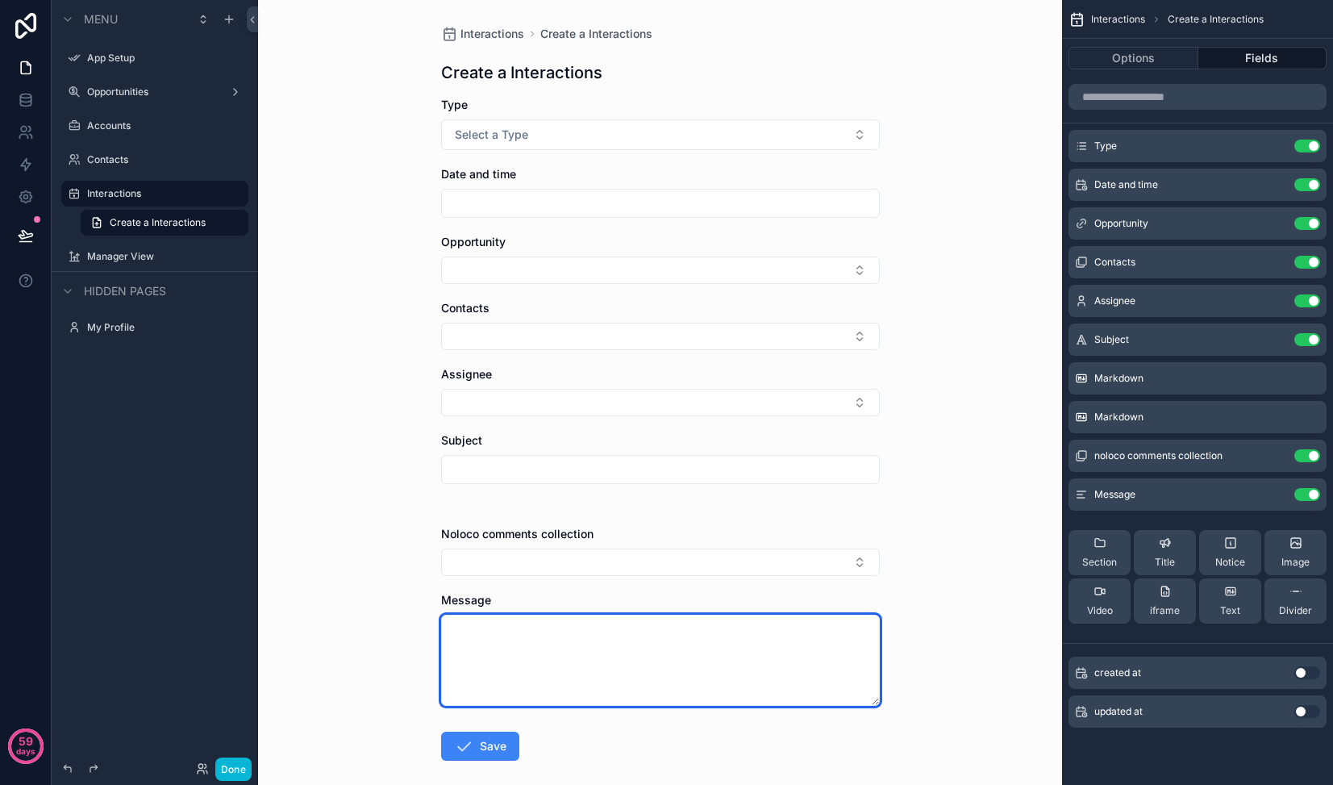
drag, startPoint x: 876, startPoint y: 660, endPoint x: 863, endPoint y: 740, distance: 80.9
click at [867, 706] on textarea "scrollable content" at bounding box center [660, 660] width 439 height 91
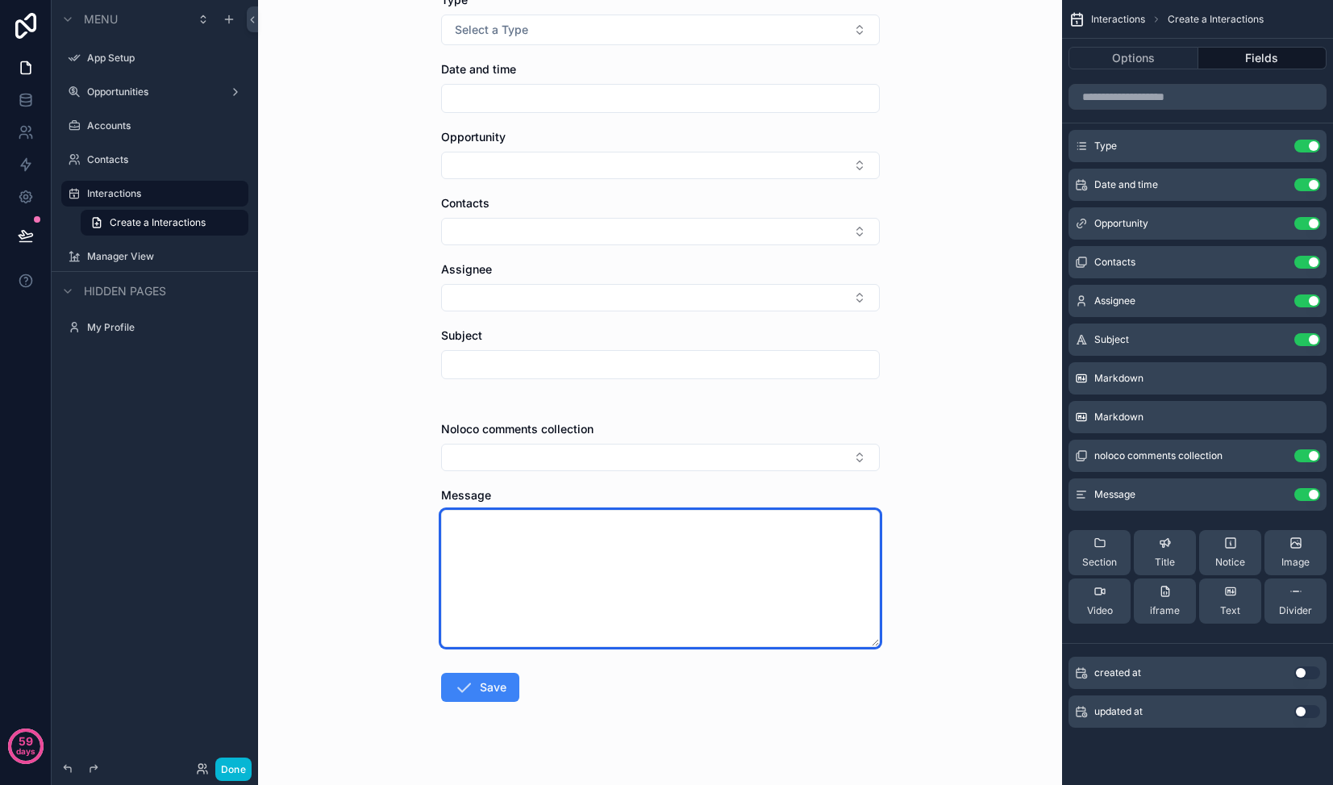
scroll to position [85, 0]
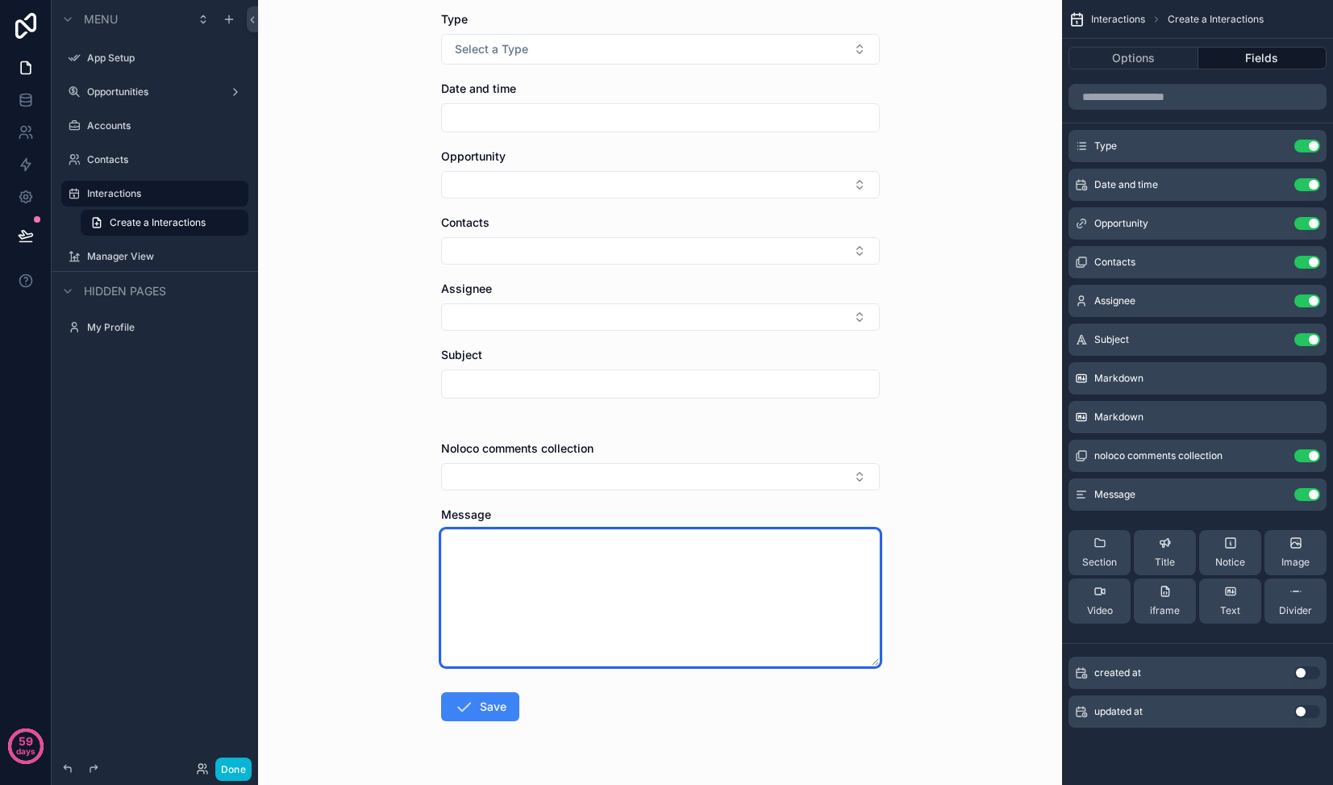
click at [706, 585] on textarea "scrollable content" at bounding box center [660, 597] width 439 height 137
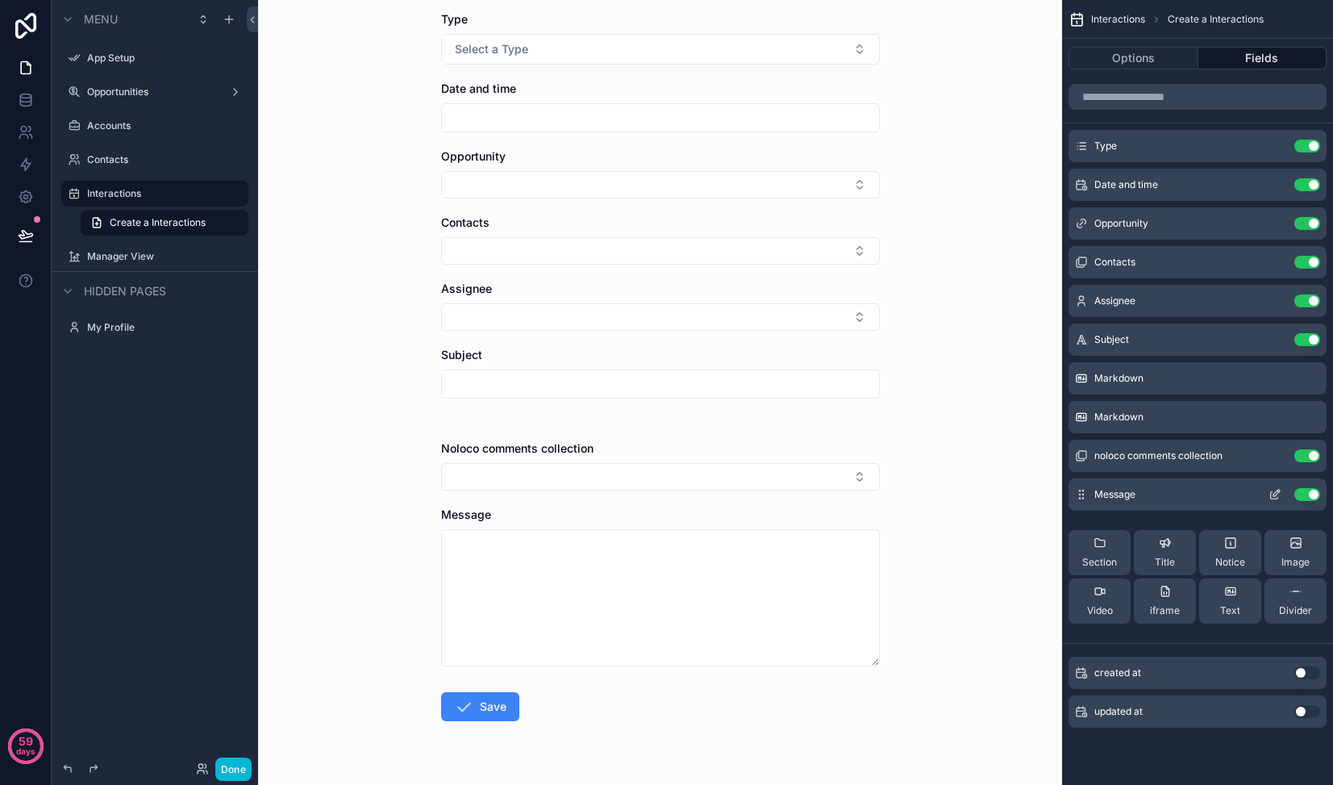
click at [1278, 497] on icon "scrollable content" at bounding box center [1275, 494] width 13 height 13
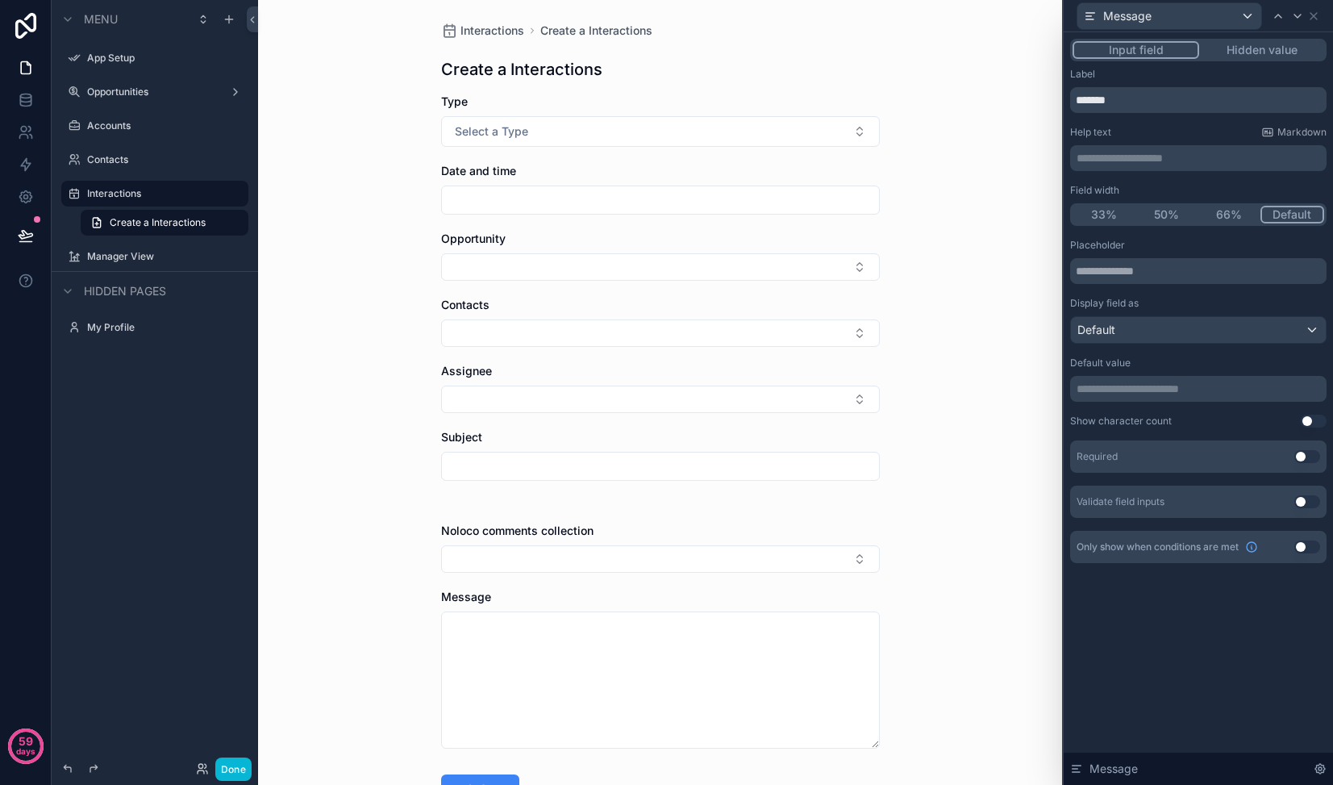
scroll to position [0, 0]
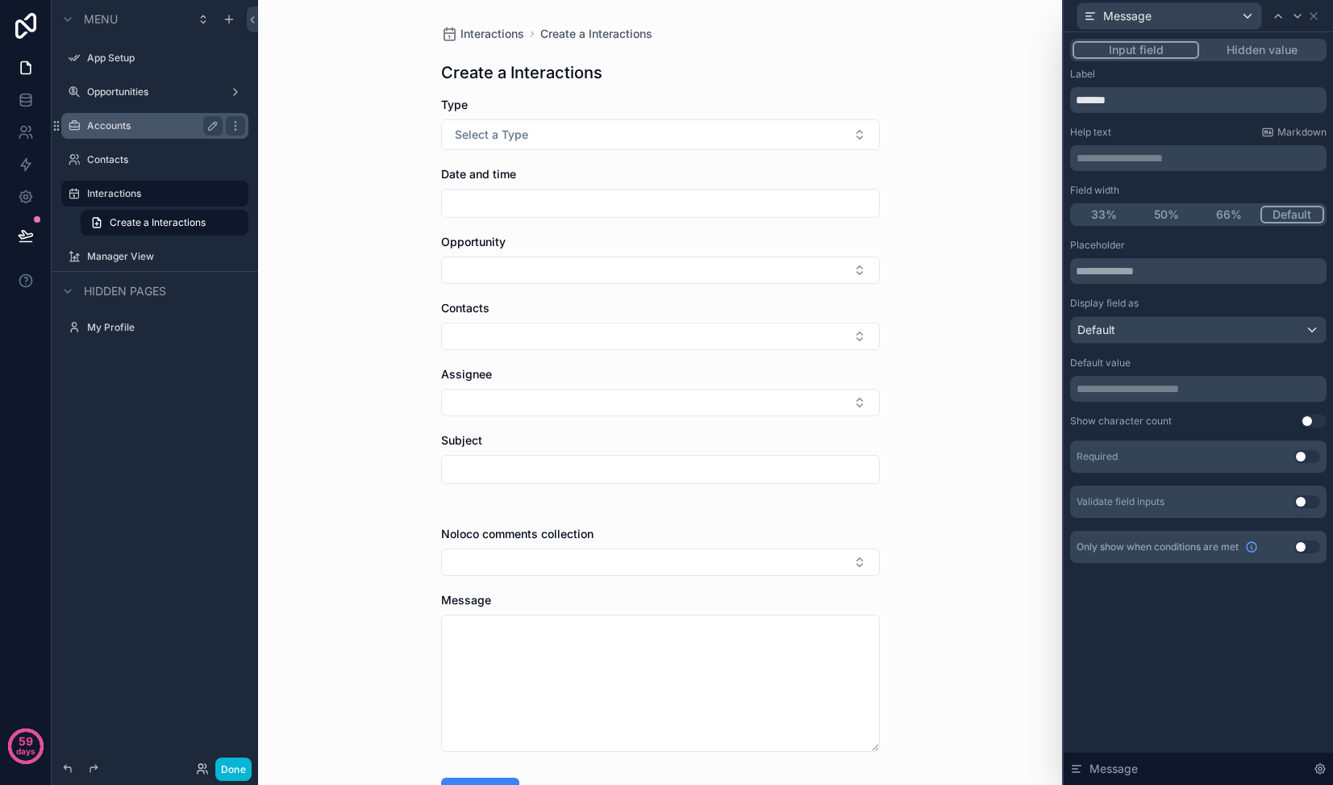
click at [94, 123] on label "Accounts" at bounding box center [151, 125] width 129 height 13
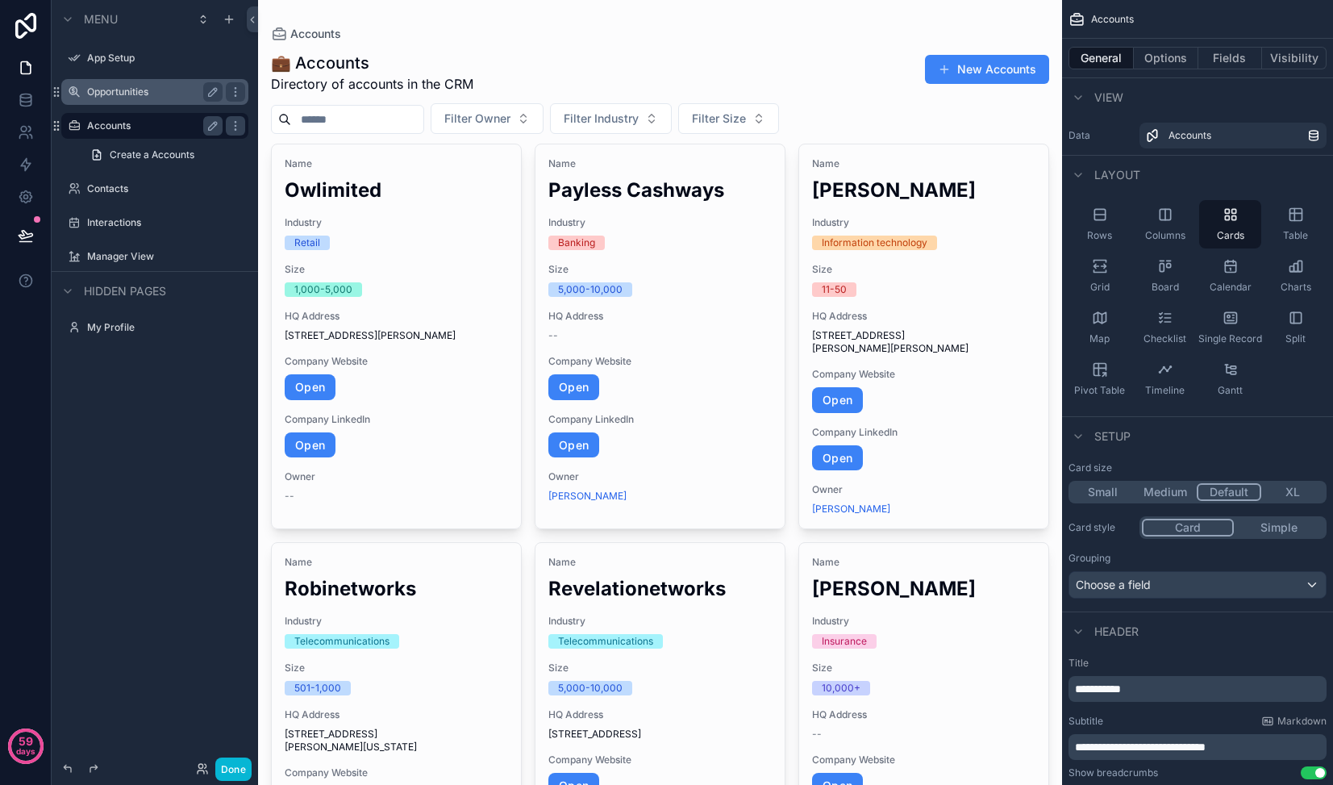
click at [110, 95] on label "Opportunities" at bounding box center [151, 91] width 129 height 13
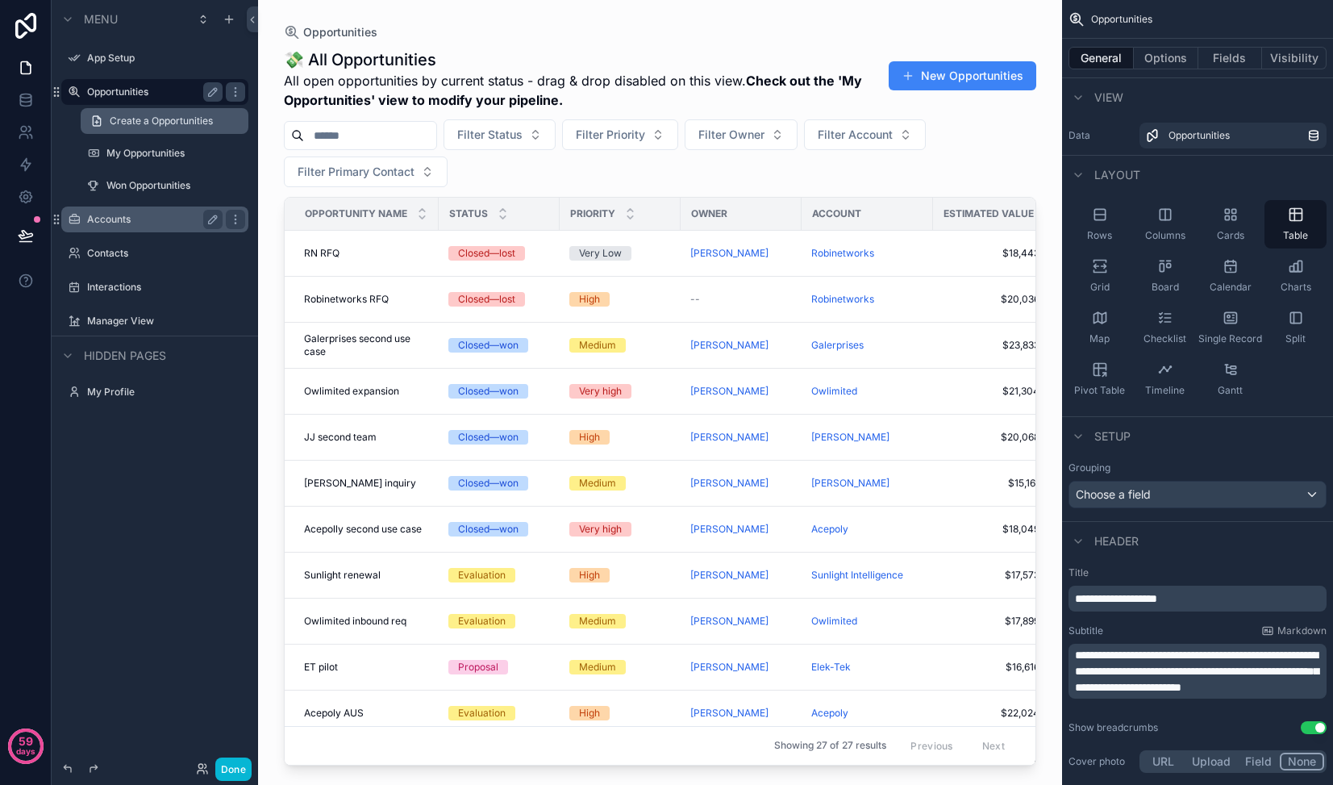
click at [115, 121] on span "Create a Opportunities" at bounding box center [161, 121] width 103 height 13
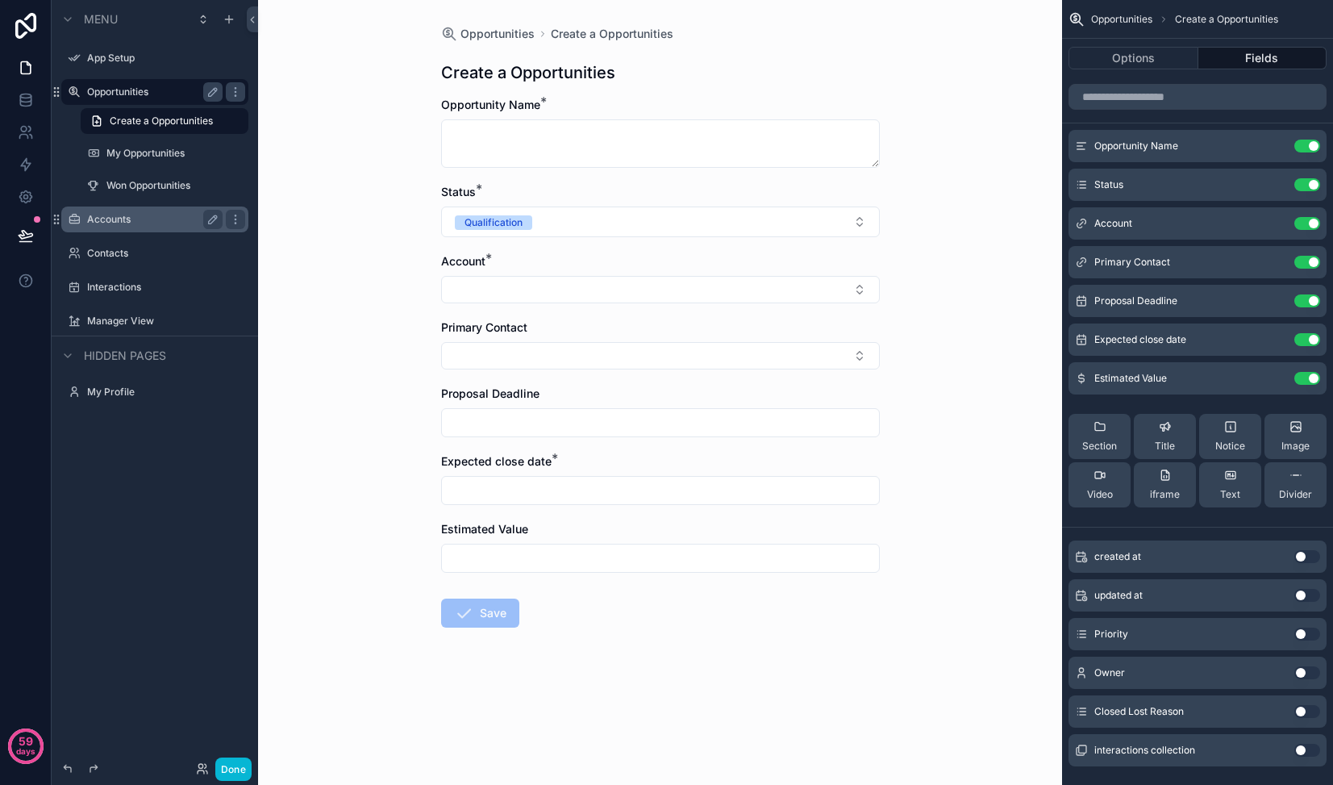
click at [137, 84] on div "Opportunities" at bounding box center [154, 91] width 135 height 19
click at [129, 91] on label "Opportunities" at bounding box center [151, 91] width 129 height 13
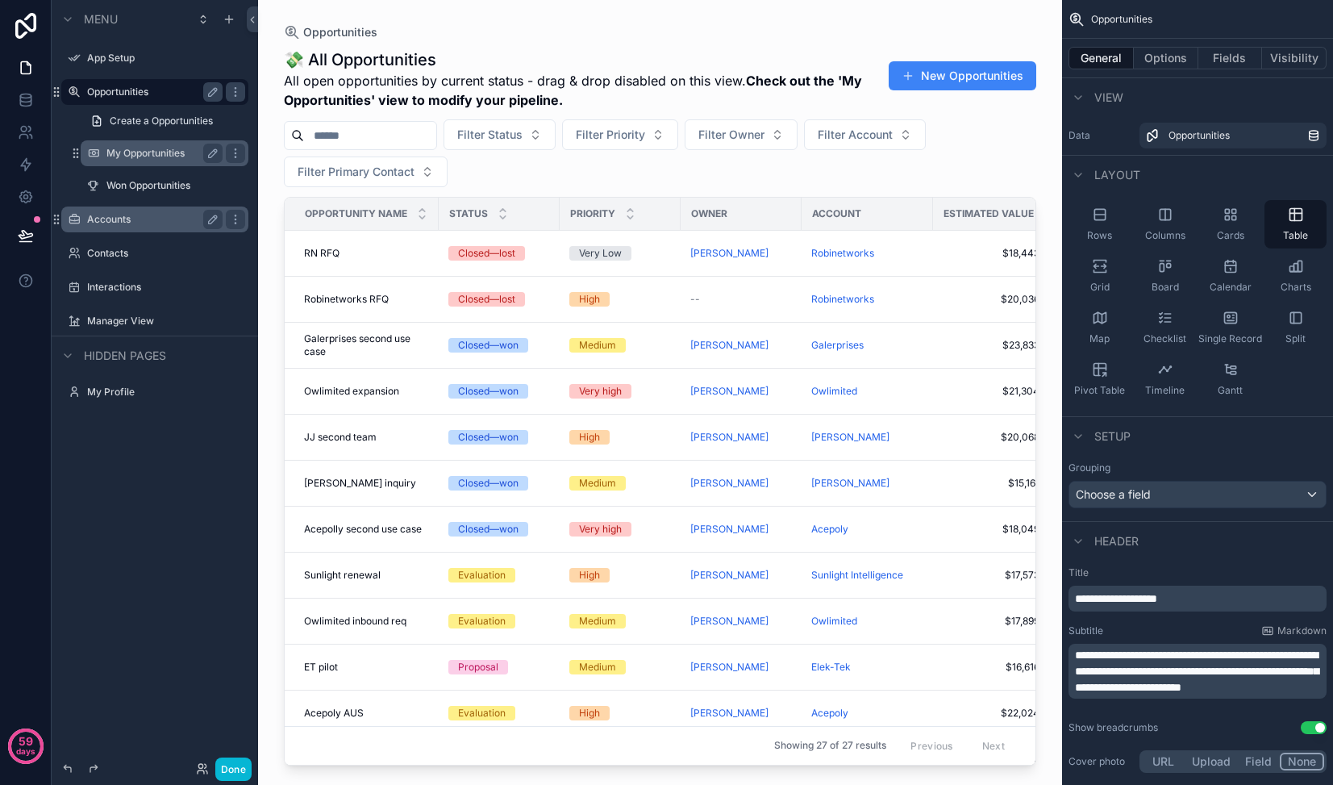
click at [183, 160] on div "My Opportunities" at bounding box center [164, 153] width 116 height 19
click at [177, 123] on span "Create a Opportunities" at bounding box center [161, 121] width 103 height 13
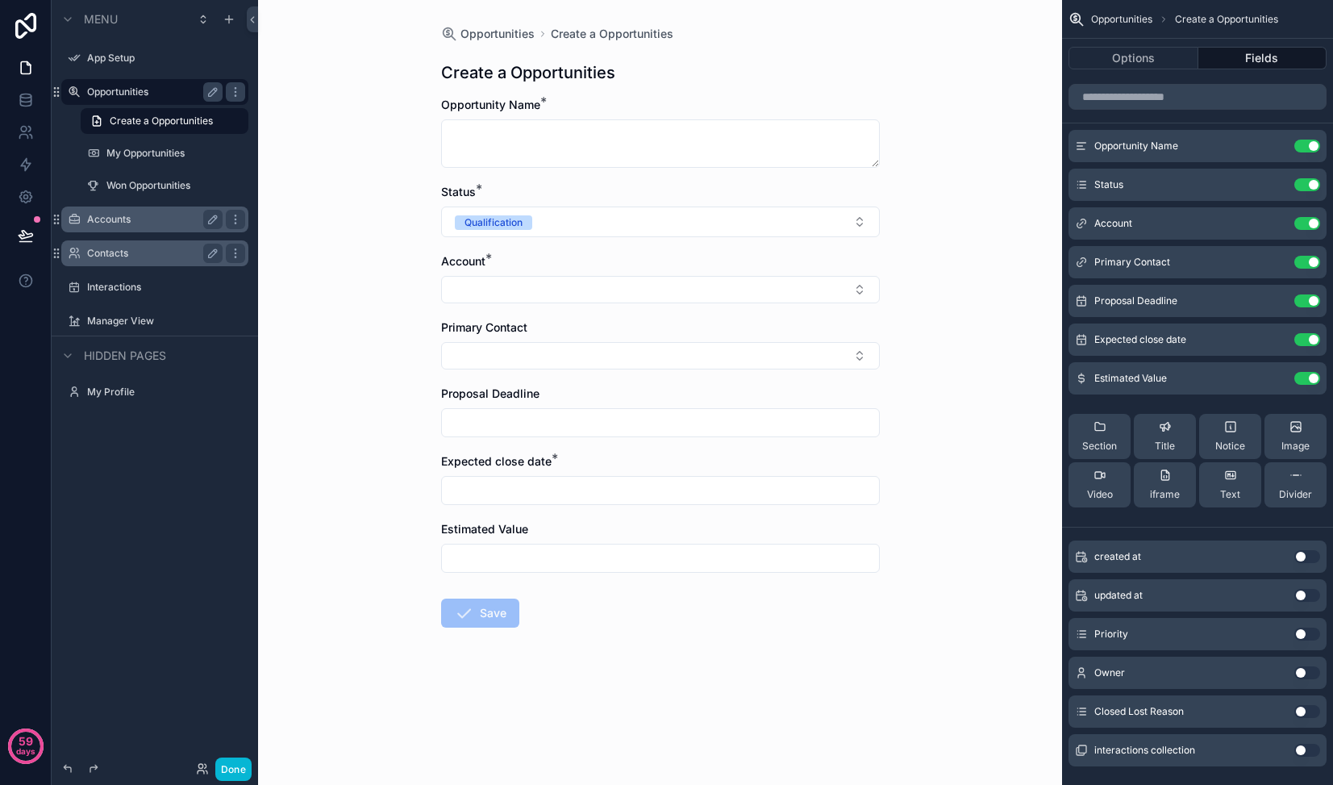
click at [119, 257] on label "Contacts" at bounding box center [151, 253] width 129 height 13
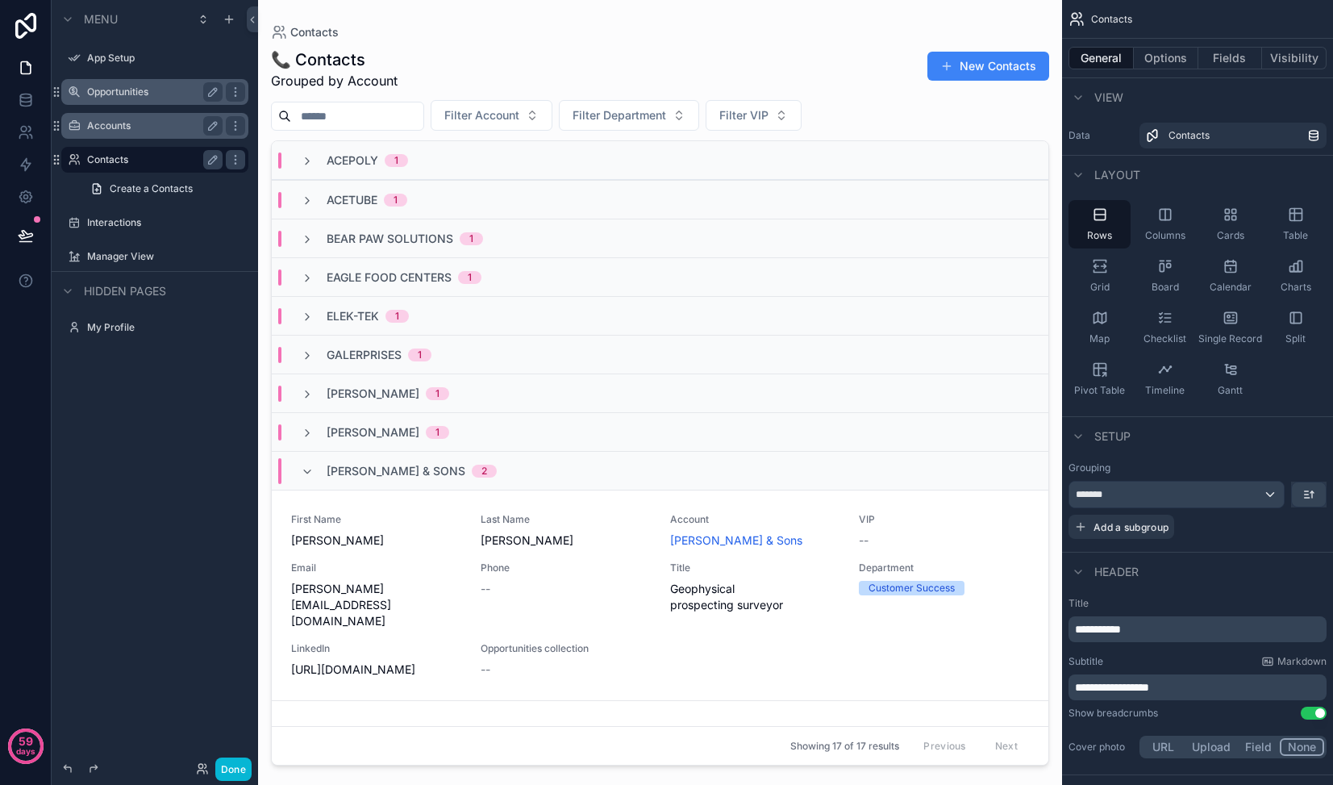
click at [331, 152] on span "Acepoly" at bounding box center [353, 160] width 52 height 16
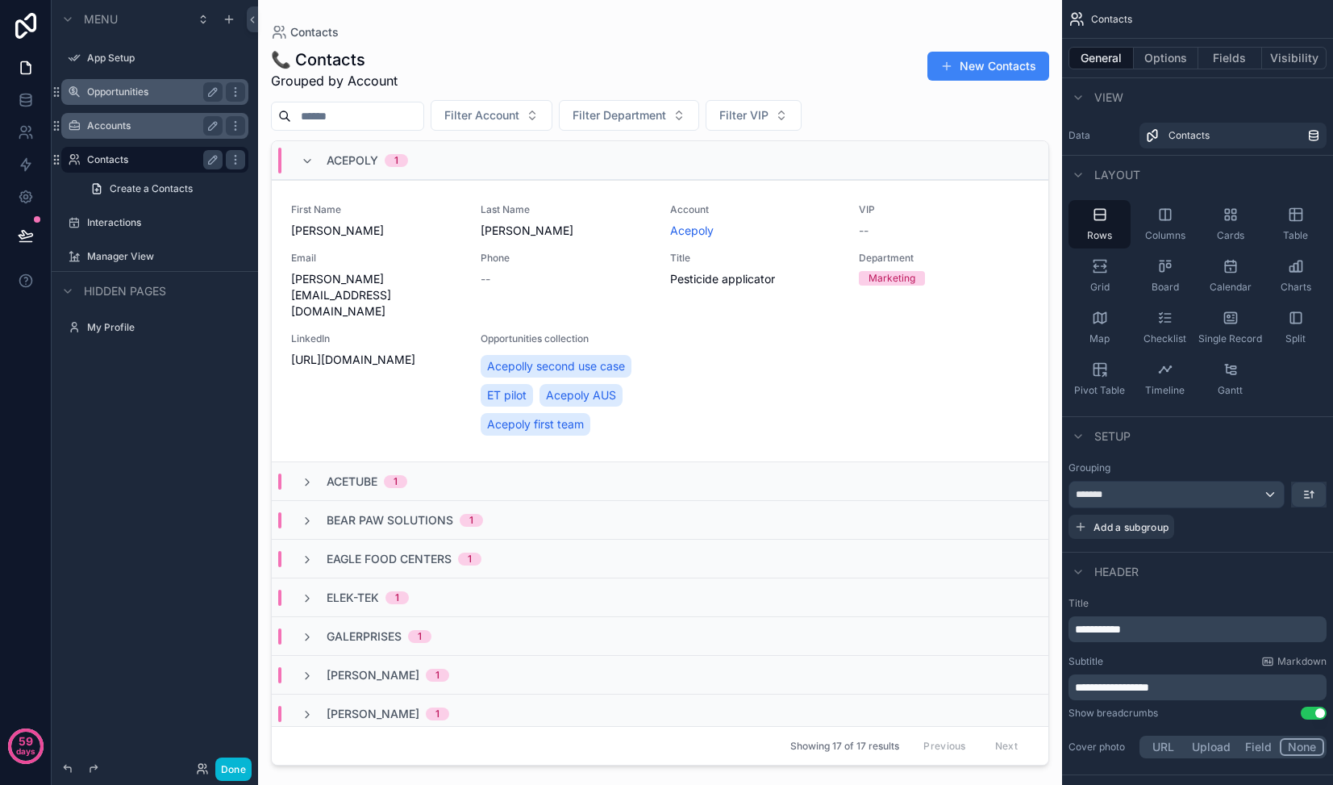
click at [331, 154] on span "Acepoly" at bounding box center [353, 160] width 52 height 16
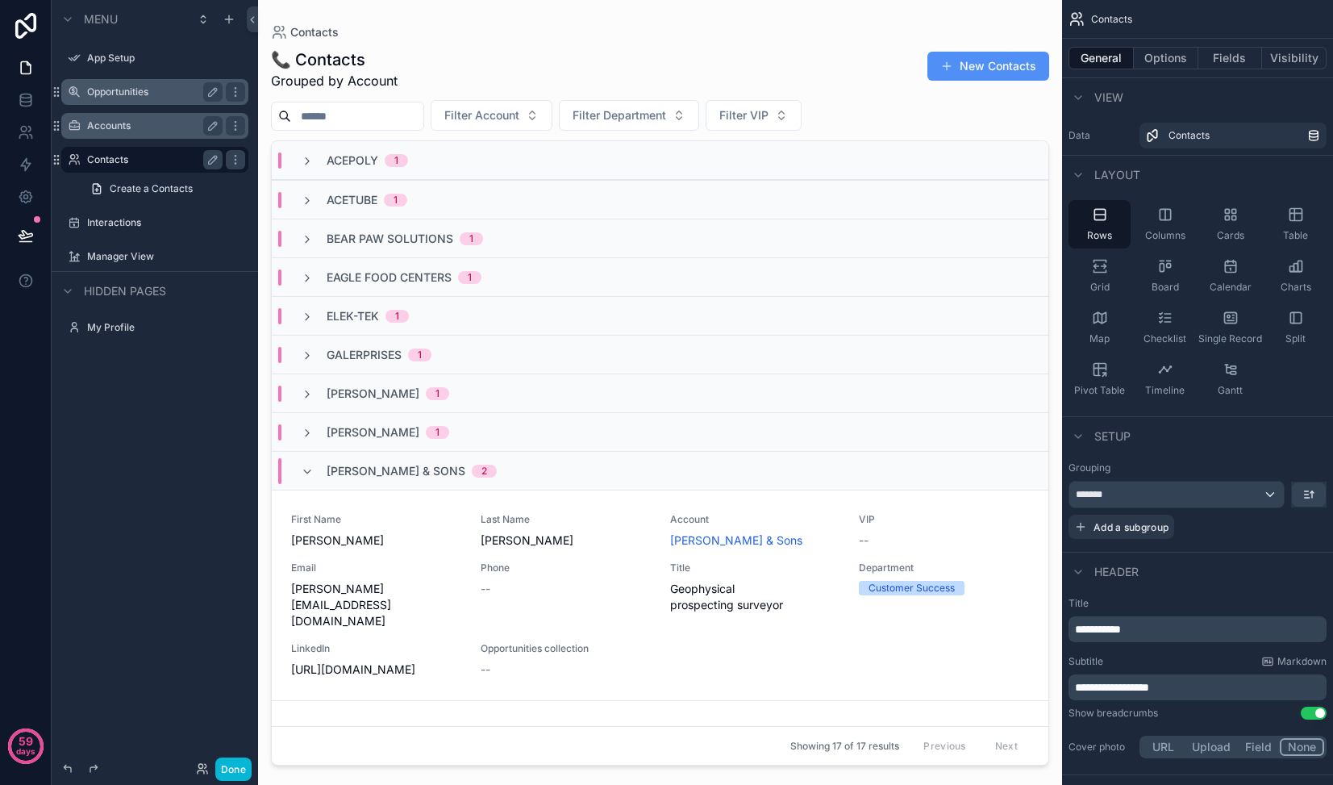
click at [983, 73] on button "New Contacts" at bounding box center [988, 66] width 122 height 29
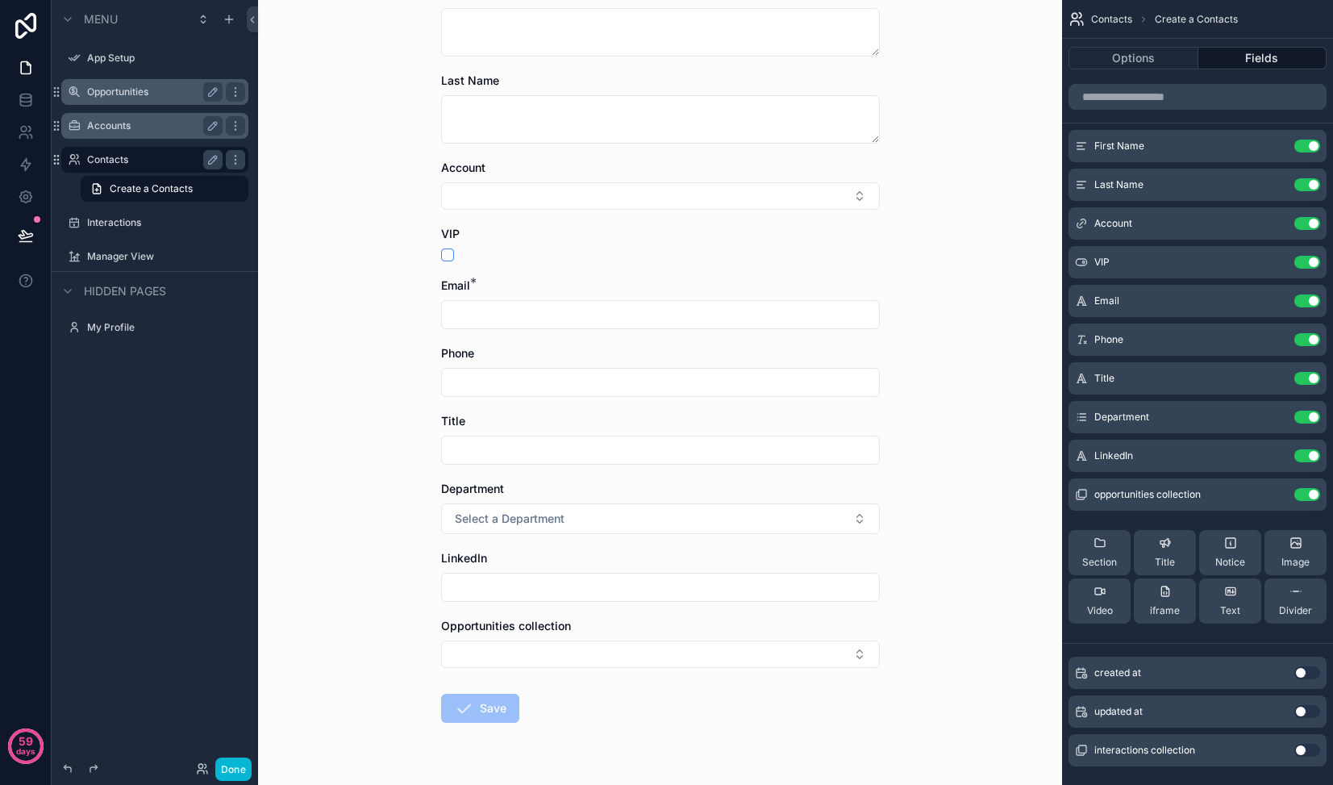
scroll to position [152, 0]
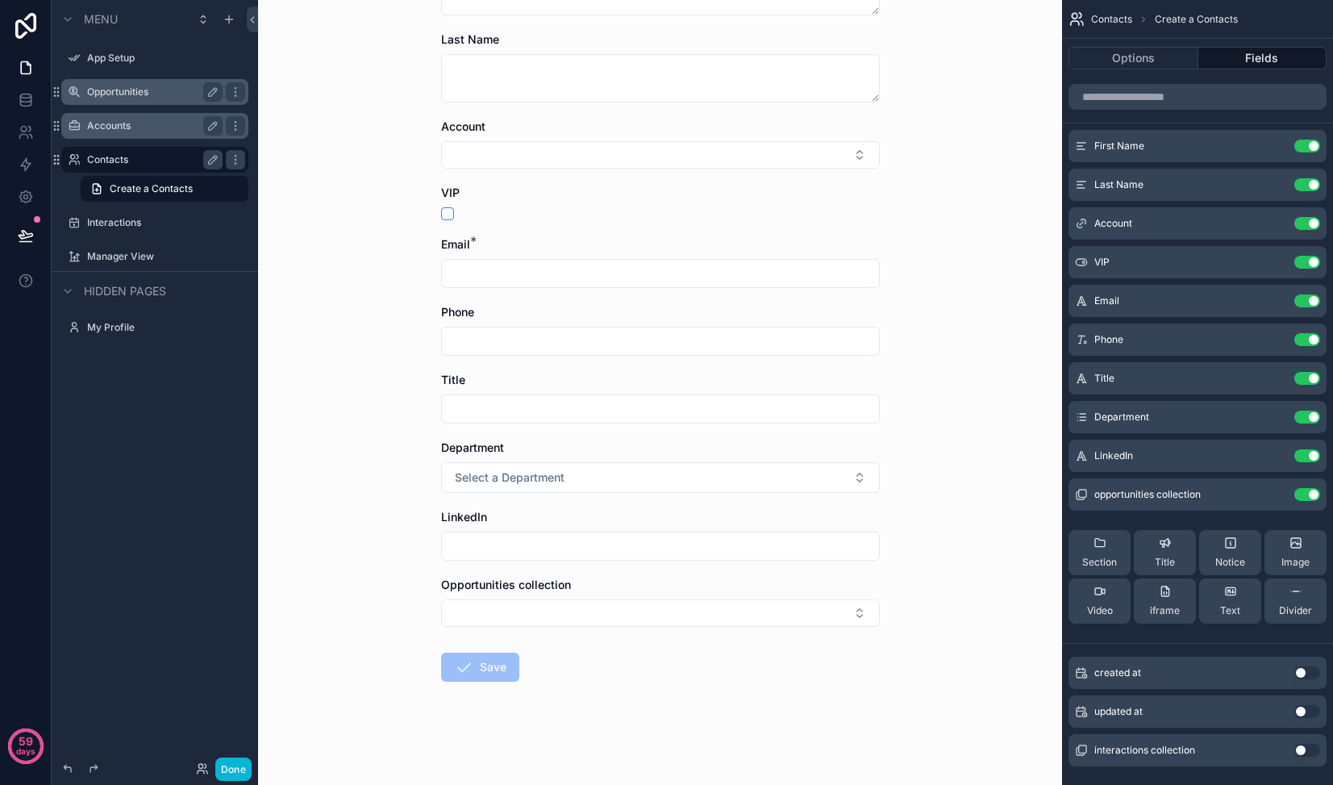
click at [115, 94] on label "Opportunities" at bounding box center [151, 91] width 129 height 13
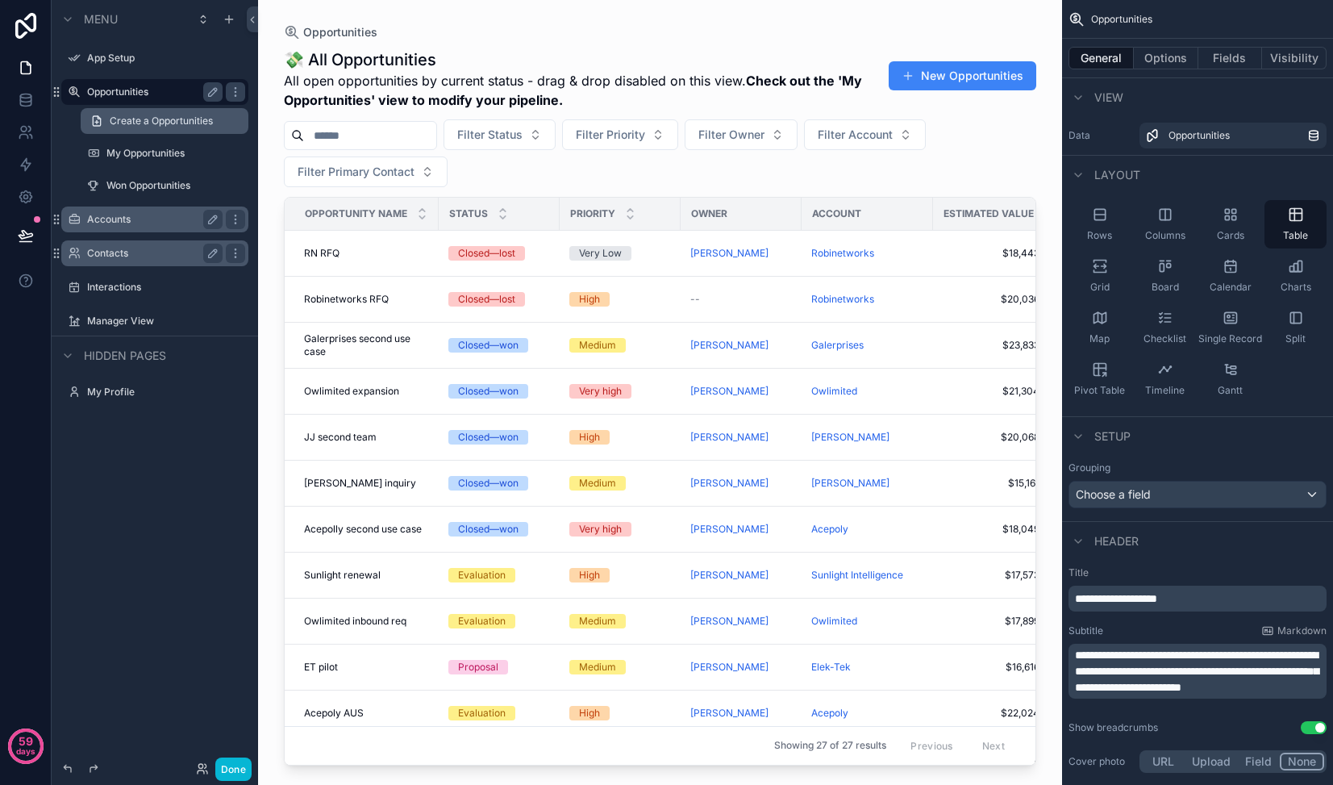
click at [123, 126] on span "Create a Opportunities" at bounding box center [161, 121] width 103 height 13
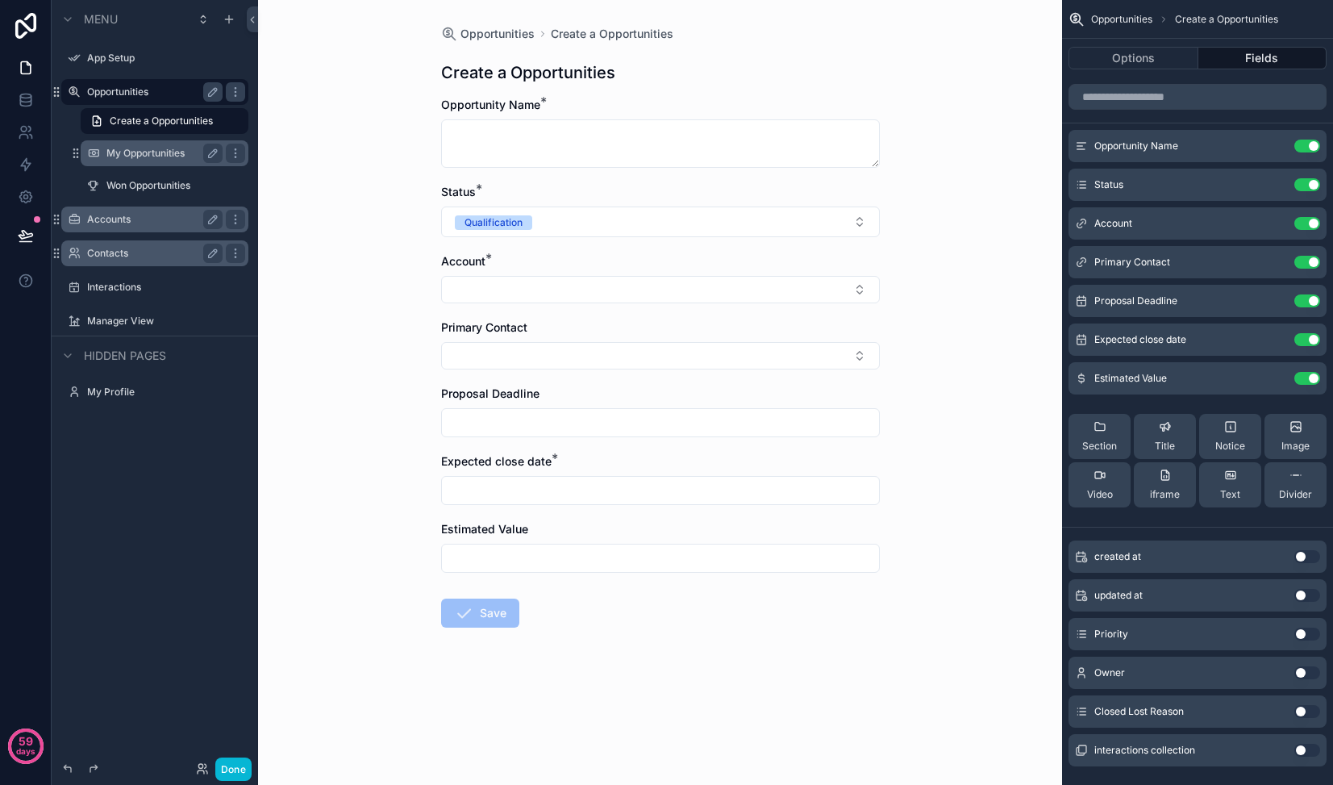
click at [148, 151] on label "My Opportunities" at bounding box center [161, 153] width 110 height 13
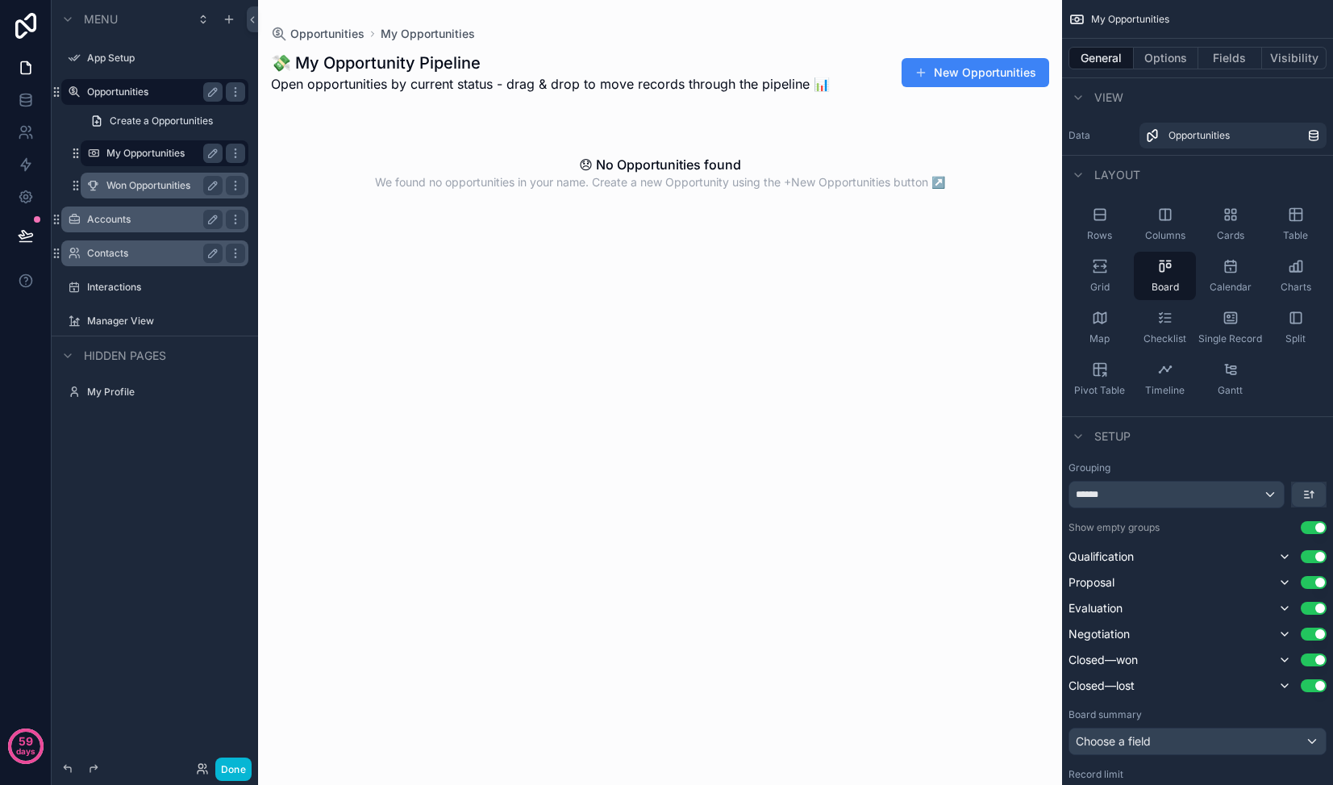
click at [149, 191] on label "Won Opportunities" at bounding box center [161, 185] width 110 height 13
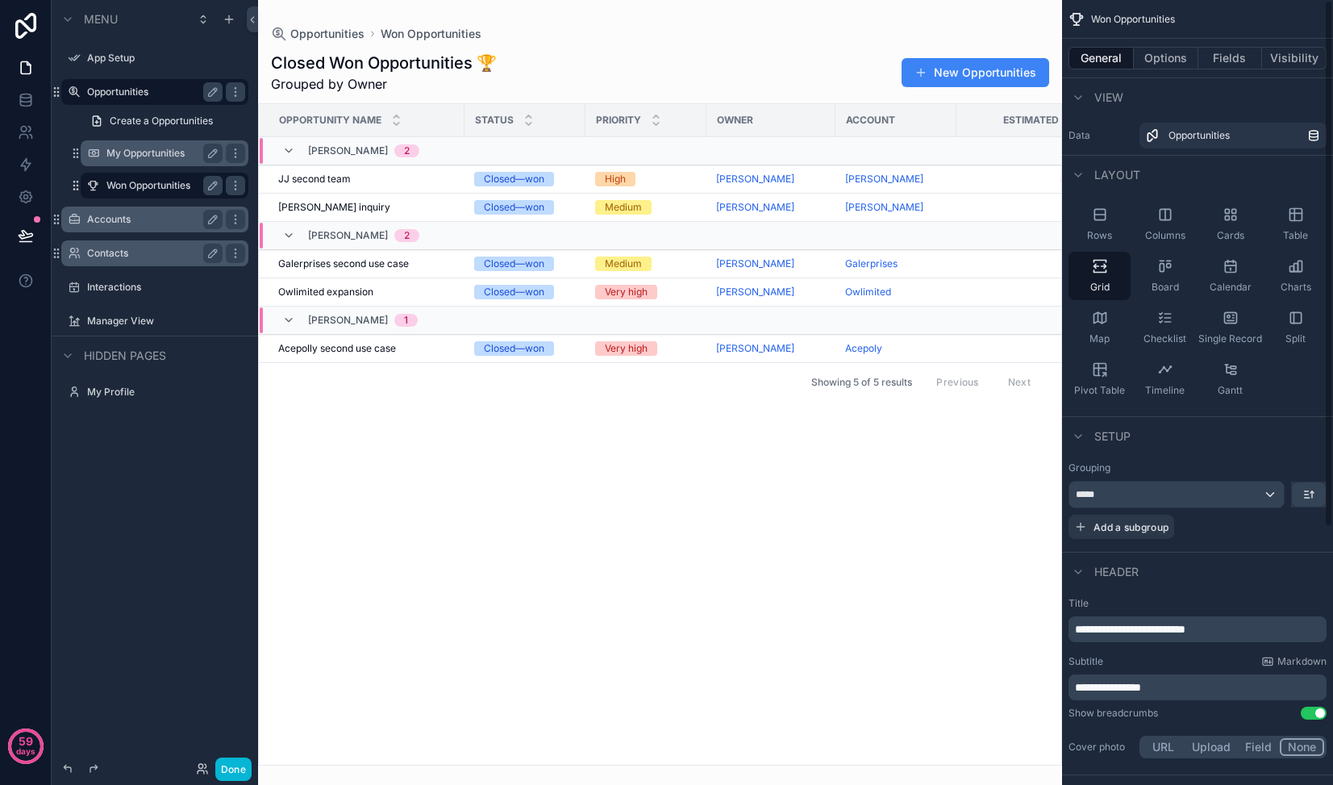
click at [476, 438] on div "scrollable content" at bounding box center [660, 392] width 804 height 785
drag, startPoint x: 624, startPoint y: 544, endPoint x: 649, endPoint y: 523, distance: 32.1
click at [626, 540] on div "Opportunity Name Status Priority Owner Account Estimated Value Expected close d…" at bounding box center [660, 434] width 802 height 661
click at [210, 188] on icon "scrollable content" at bounding box center [212, 185] width 13 height 13
drag, startPoint x: 358, startPoint y: 526, endPoint x: 365, endPoint y: 505, distance: 21.9
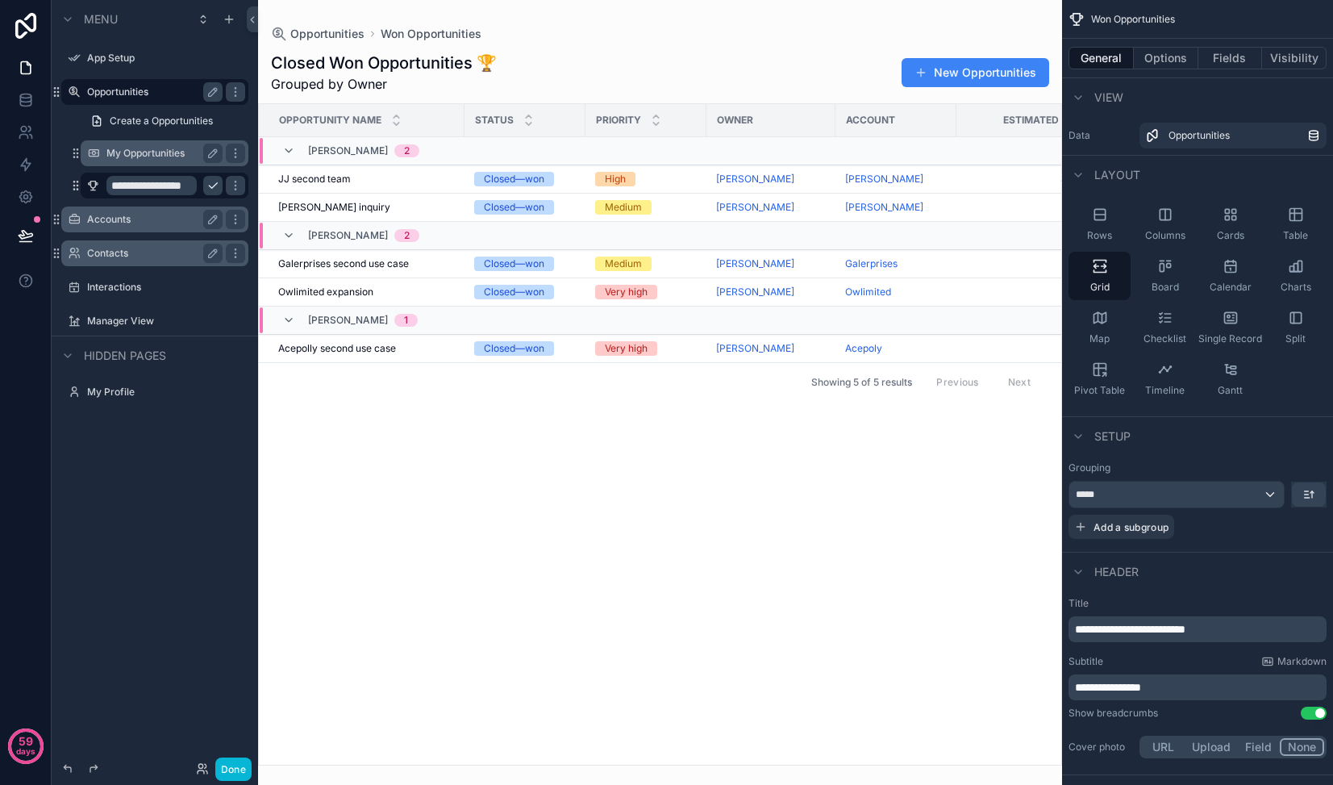
click at [360, 518] on div "Opportunity Name Status Priority Owner Account Estimated Value Expected close d…" at bounding box center [660, 434] width 802 height 661
click at [1239, 140] on div "Opportunities" at bounding box center [1238, 135] width 139 height 13
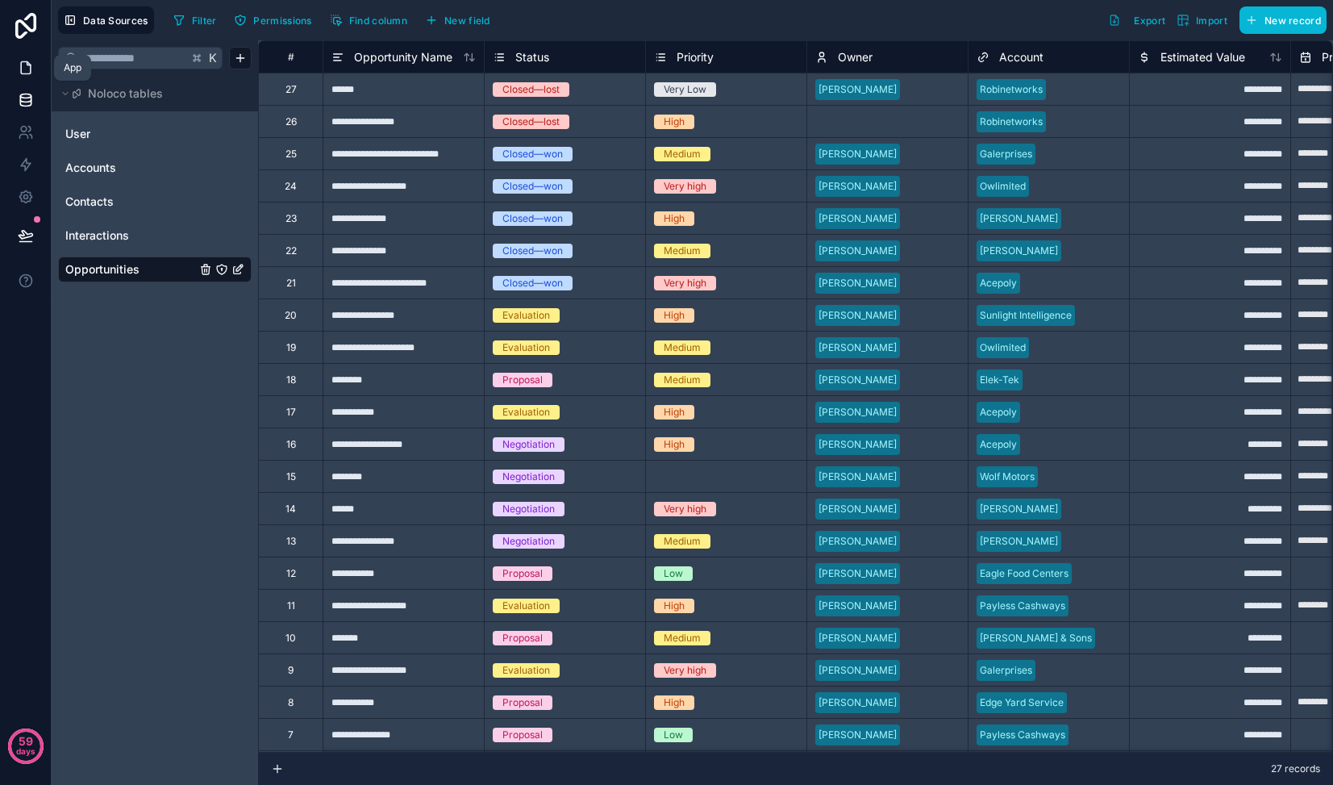
click at [21, 74] on icon at bounding box center [26, 68] width 16 height 16
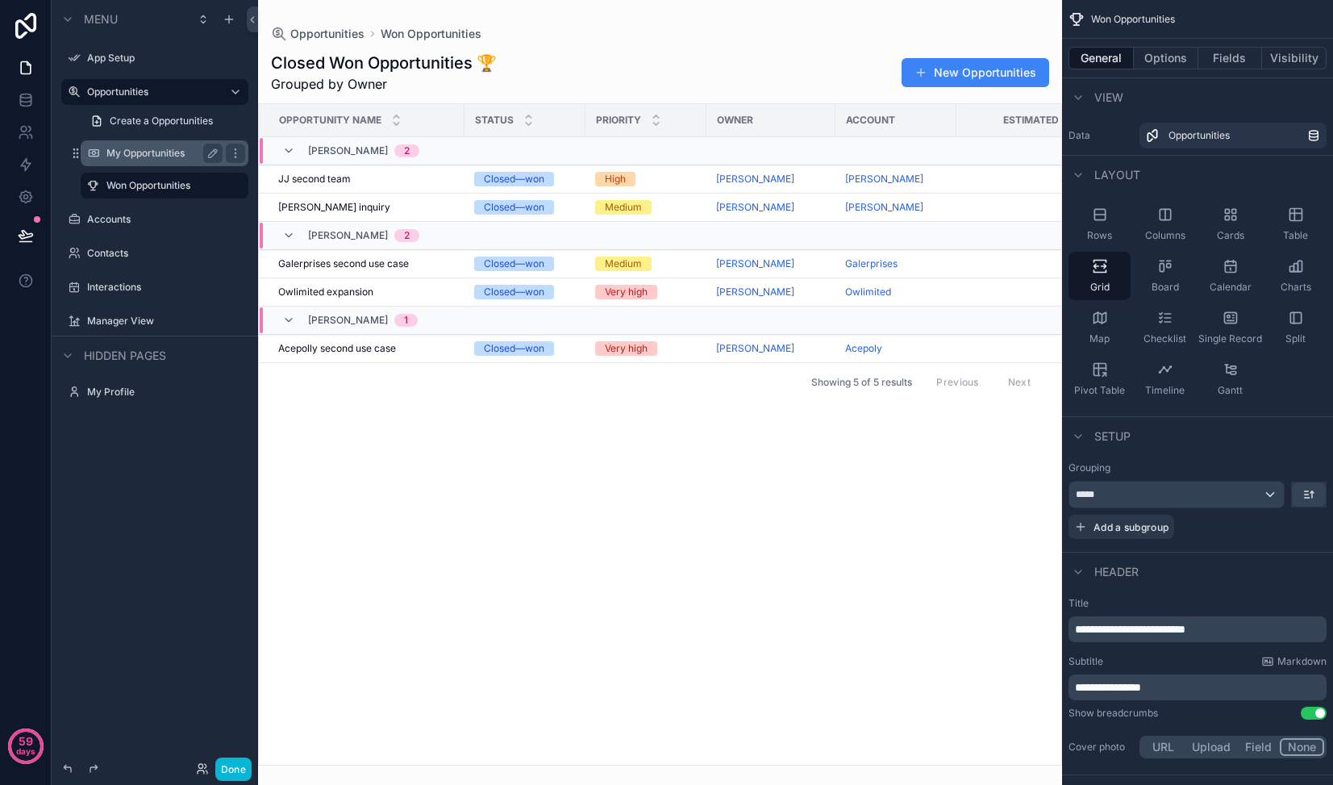
click at [135, 144] on div "My Opportunities" at bounding box center [164, 153] width 116 height 19
click at [136, 156] on label "My Opportunities" at bounding box center [161, 153] width 110 height 13
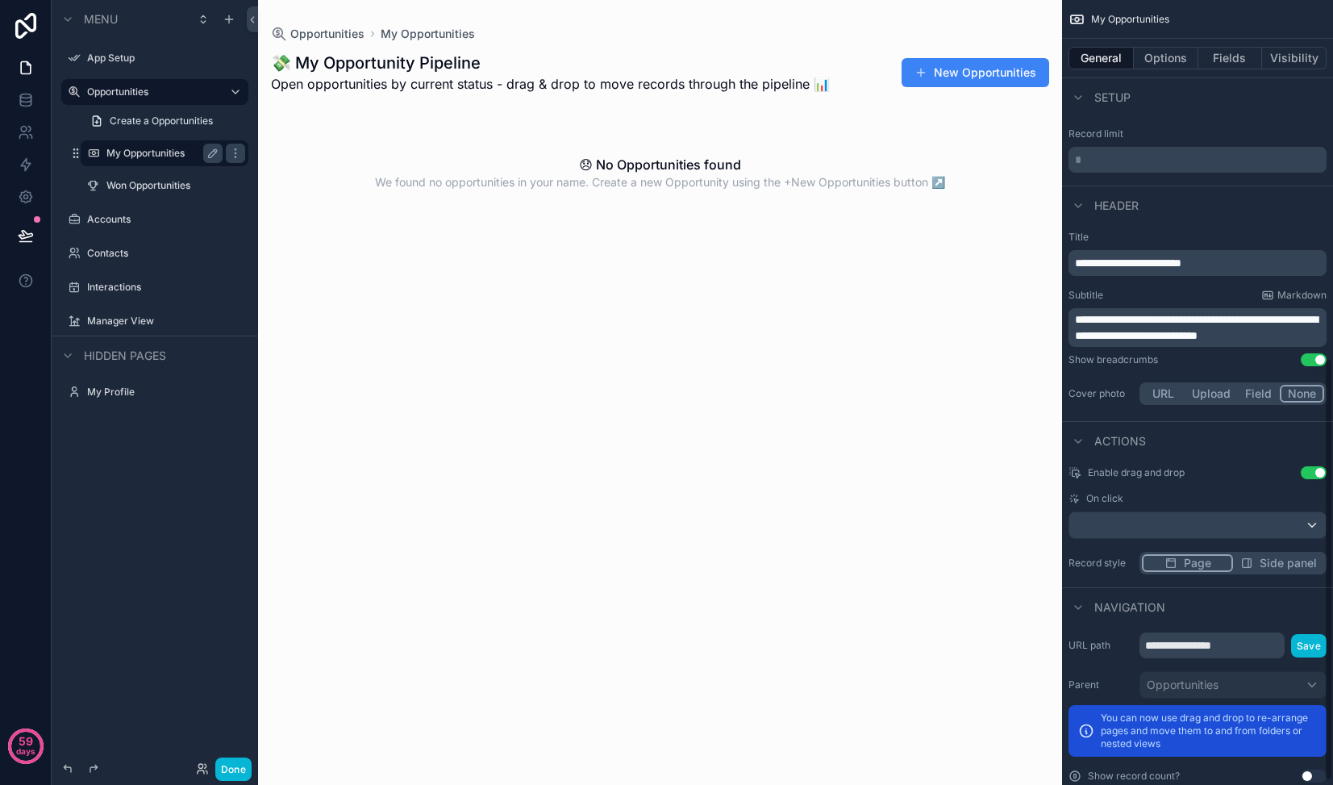
scroll to position [670, 0]
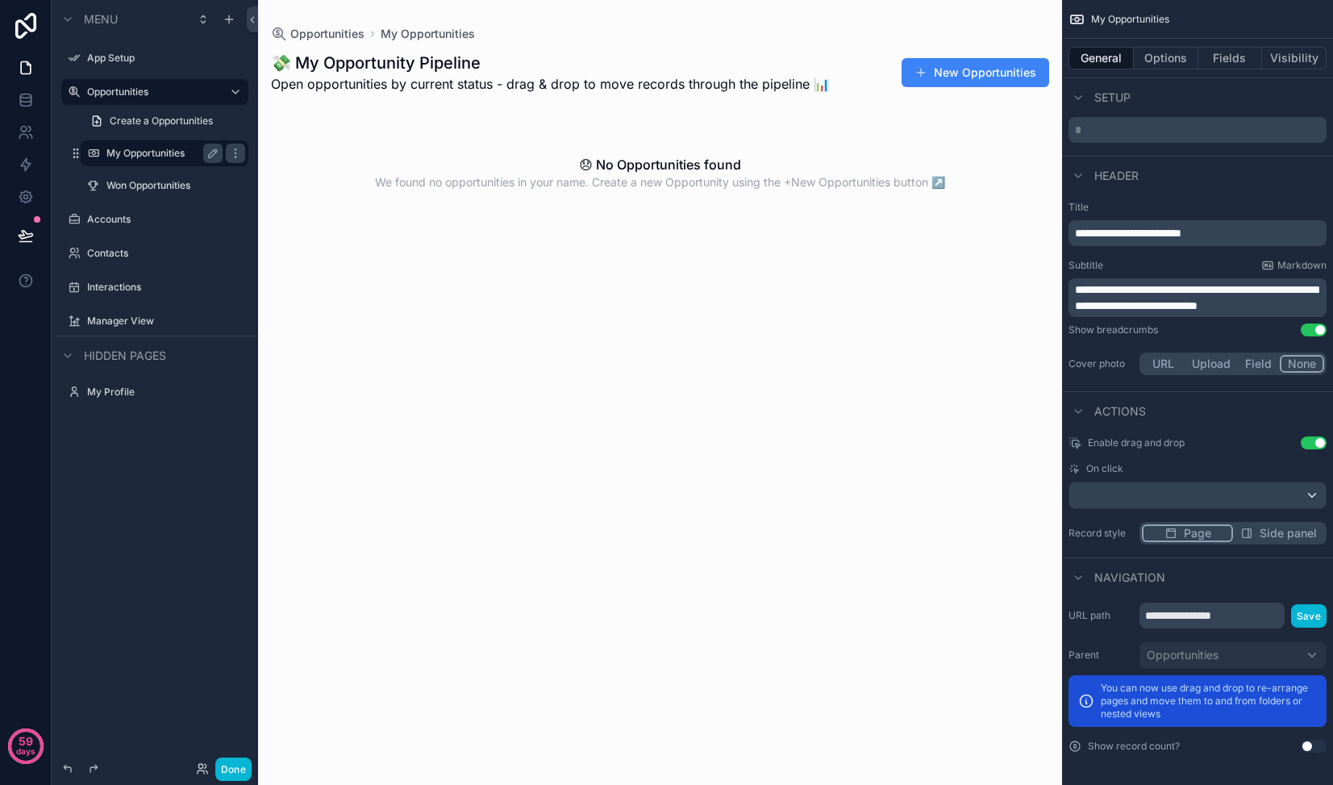
click at [1282, 528] on span "Side panel" at bounding box center [1288, 533] width 57 height 16
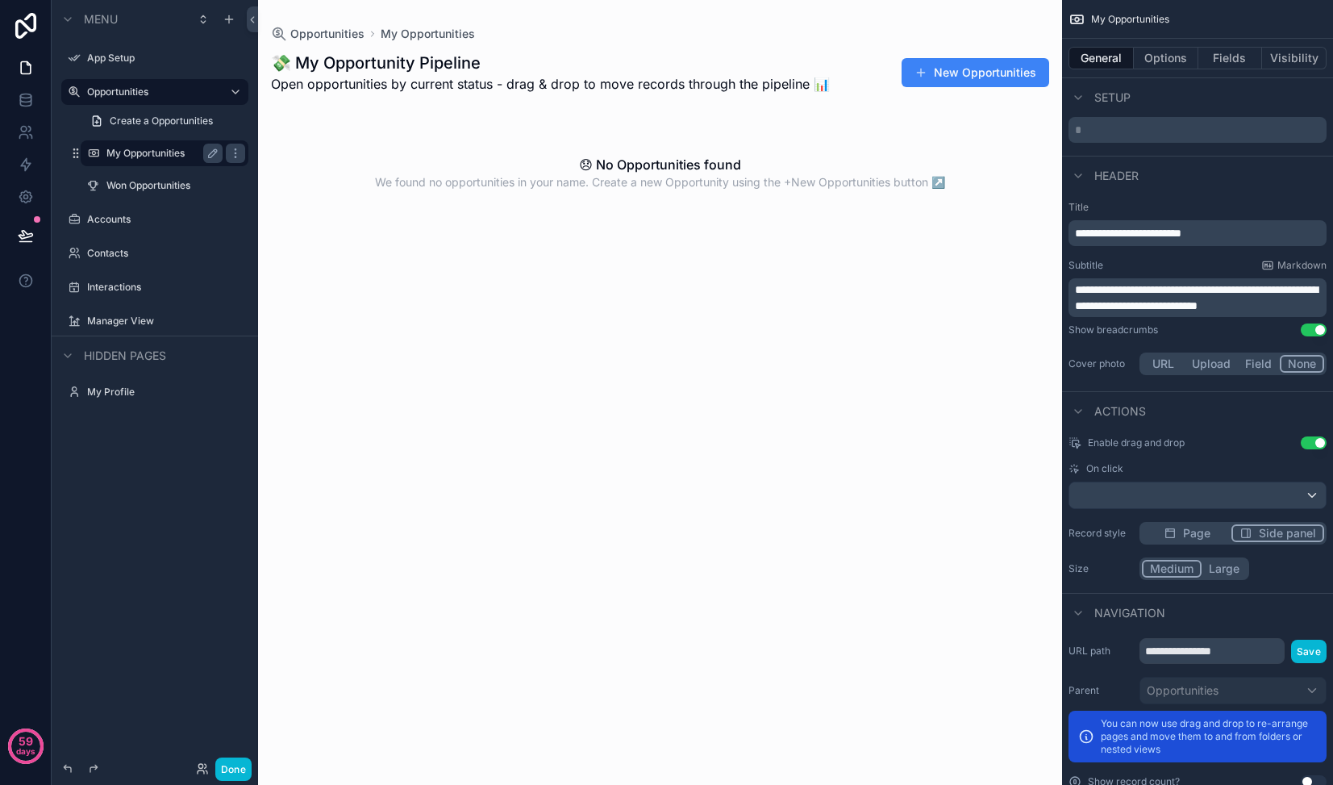
click at [1202, 531] on span "Page" at bounding box center [1196, 533] width 27 height 16
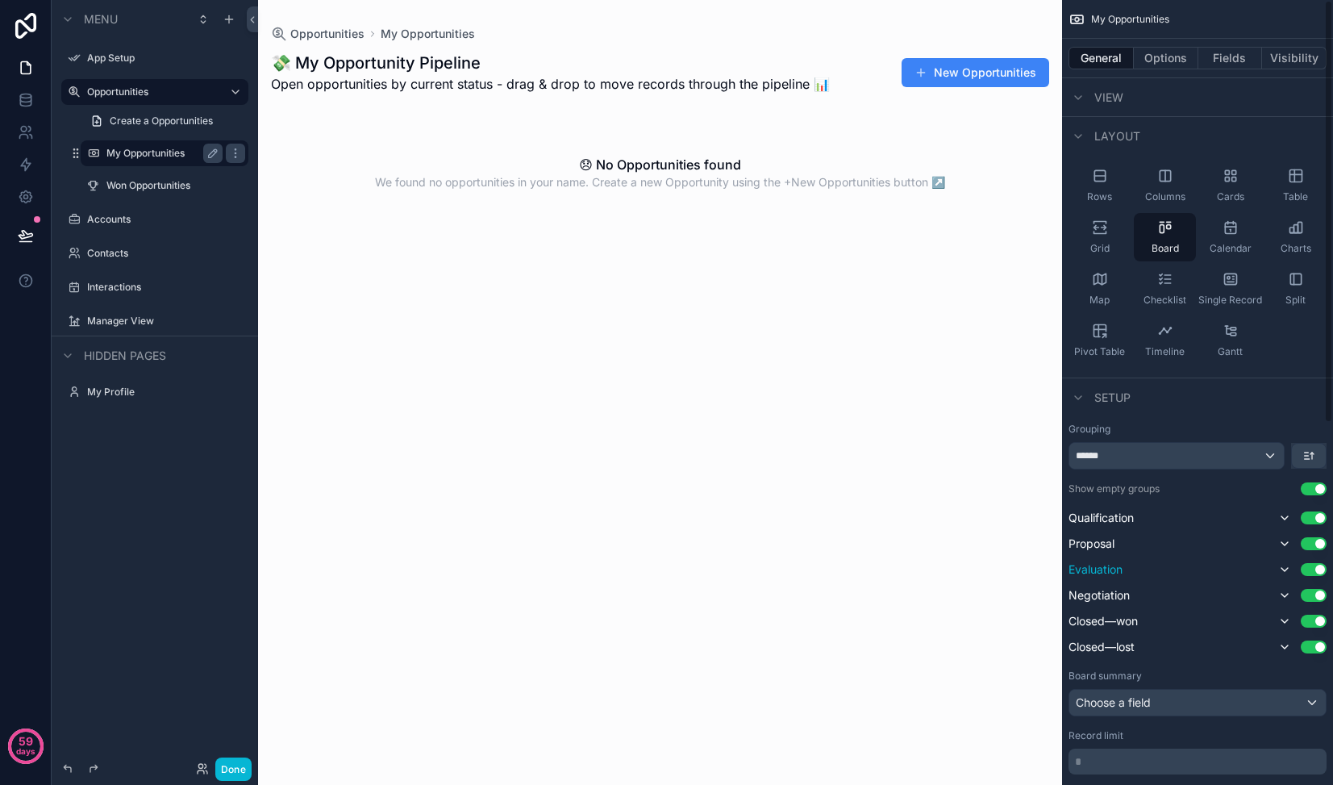
scroll to position [0, 0]
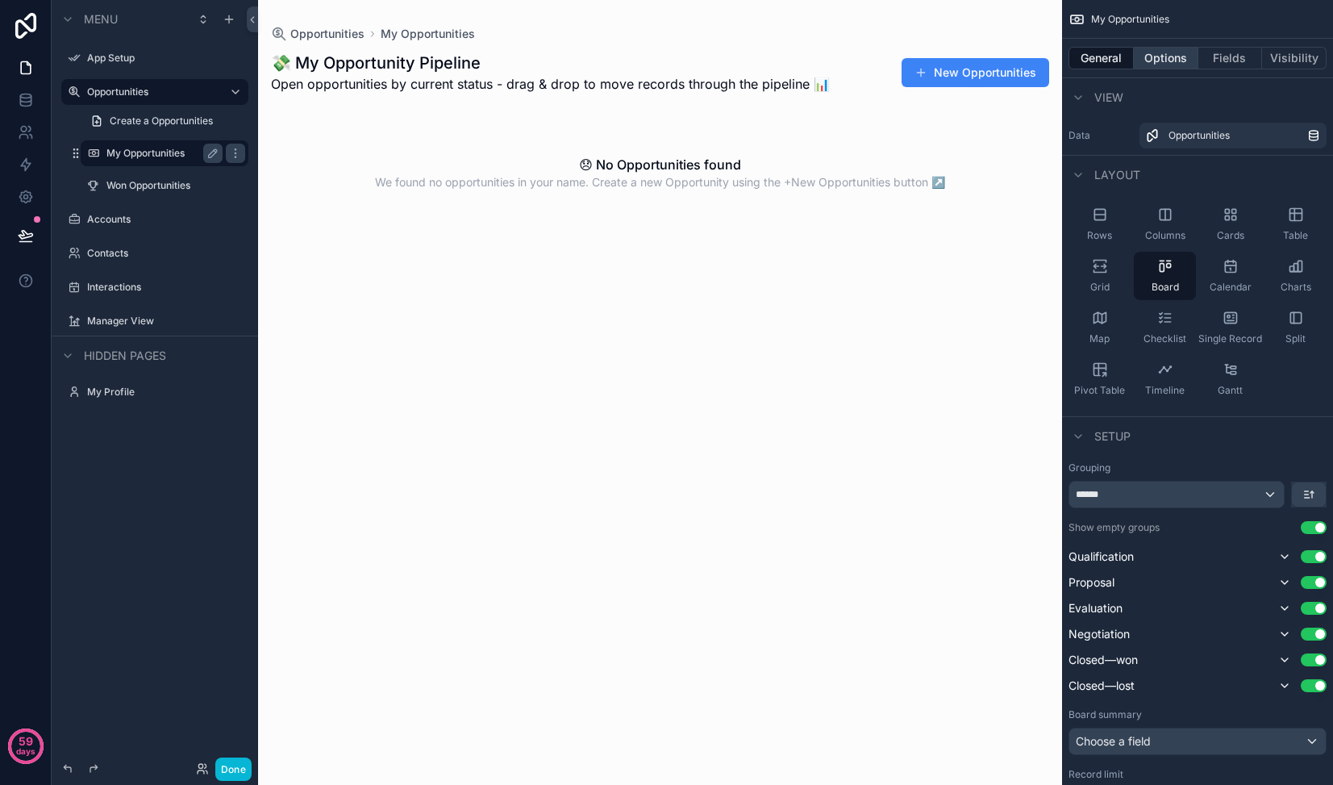
click at [1175, 56] on button "Options" at bounding box center [1166, 58] width 65 height 23
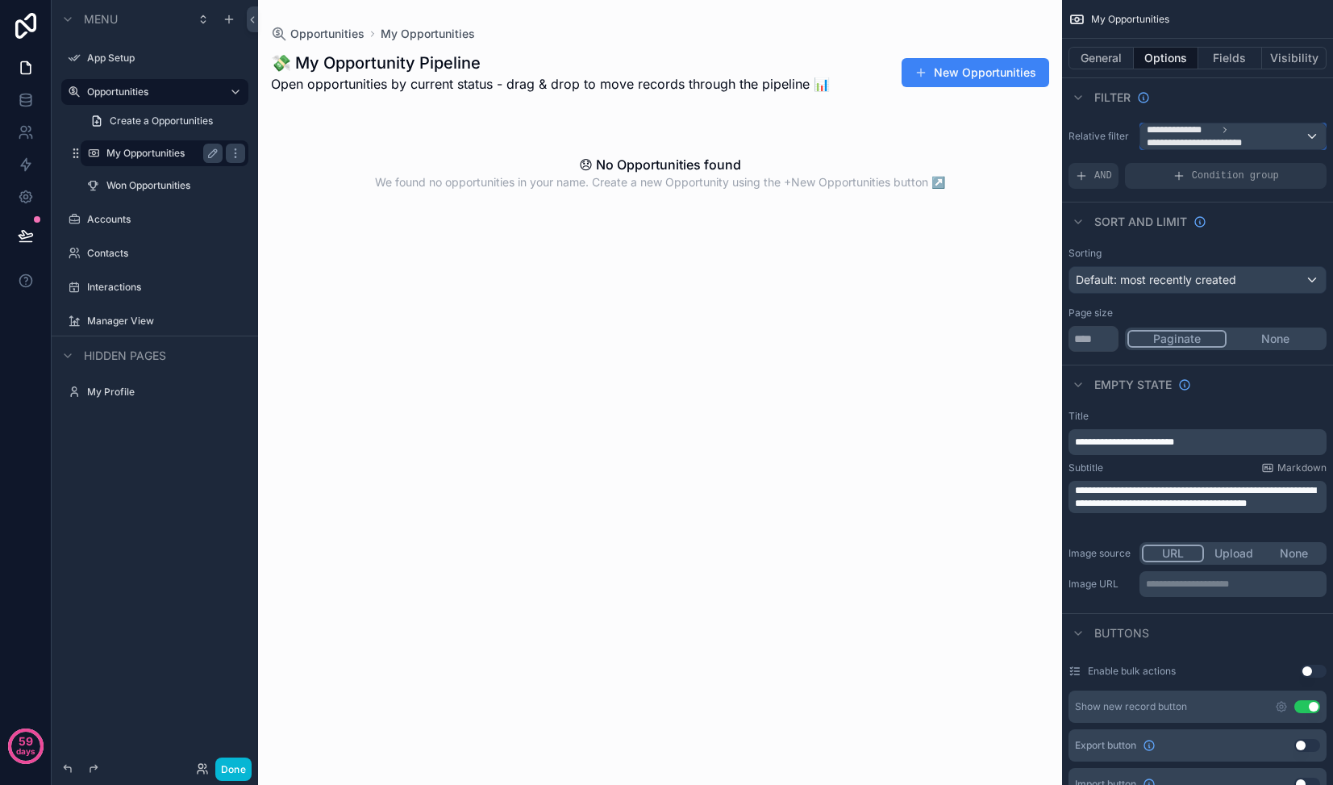
click at [1295, 127] on span "**********" at bounding box center [1226, 136] width 158 height 26
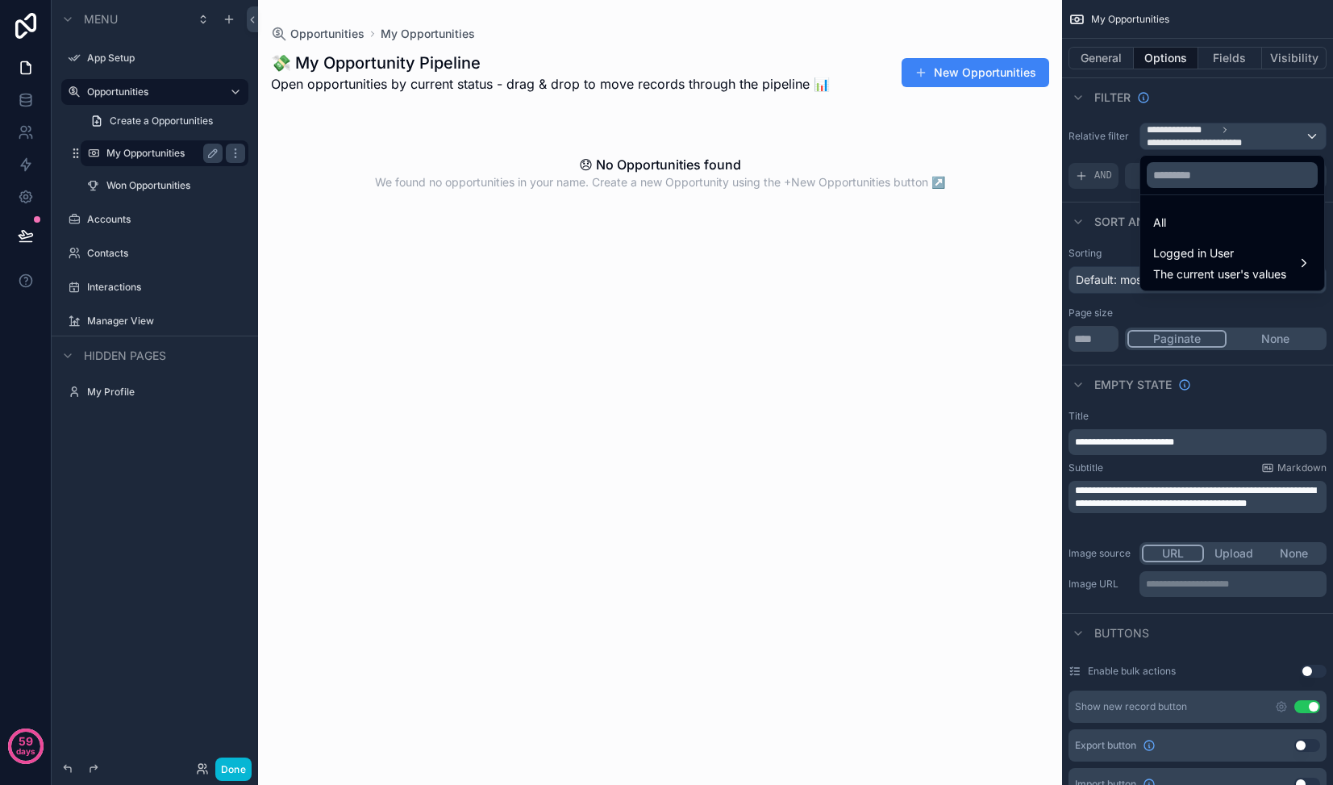
click at [1211, 223] on div "All" at bounding box center [1232, 222] width 158 height 19
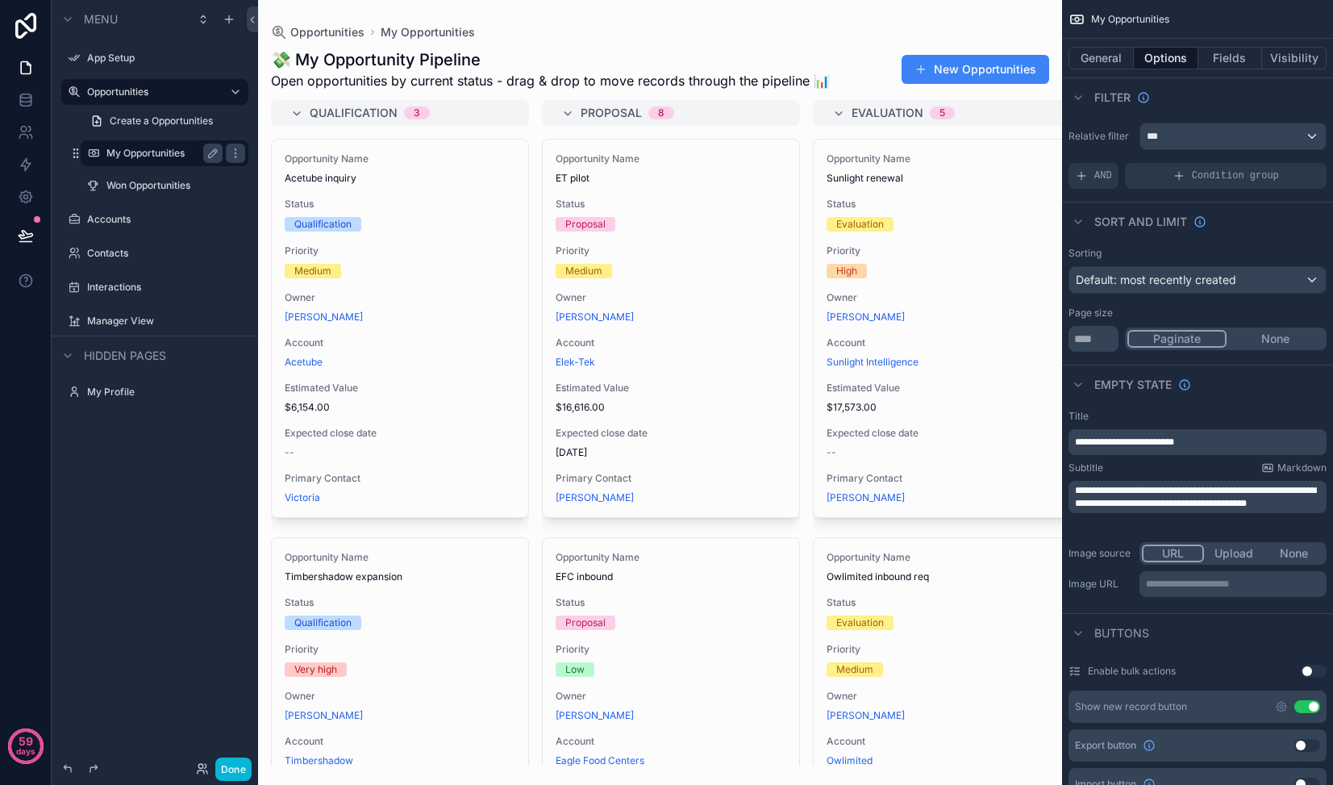
click at [516, 107] on div "scrollable content" at bounding box center [660, 392] width 804 height 785
click at [317, 112] on span "Qualification" at bounding box center [354, 113] width 88 height 16
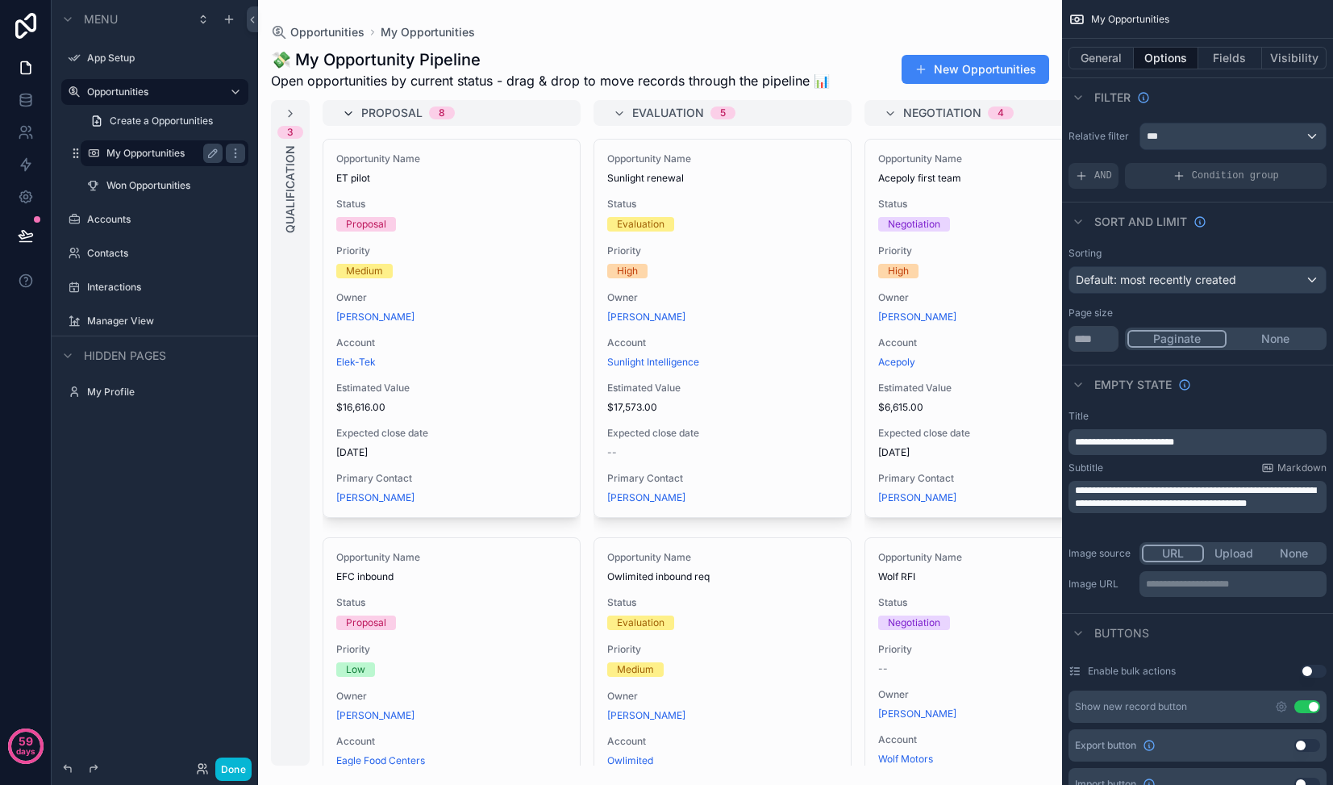
click at [351, 111] on icon "scrollable content" at bounding box center [348, 113] width 13 height 13
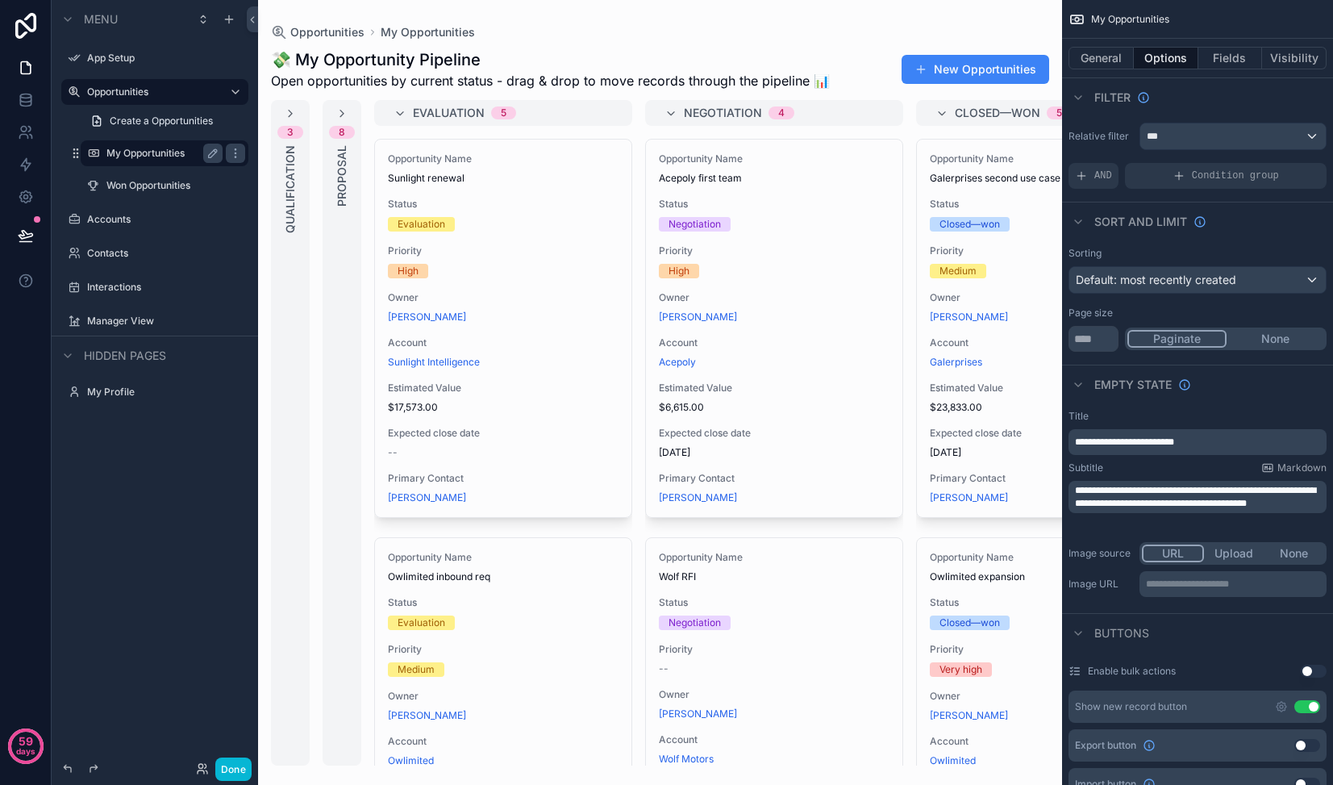
click at [452, 115] on span "Evaluation" at bounding box center [449, 113] width 72 height 16
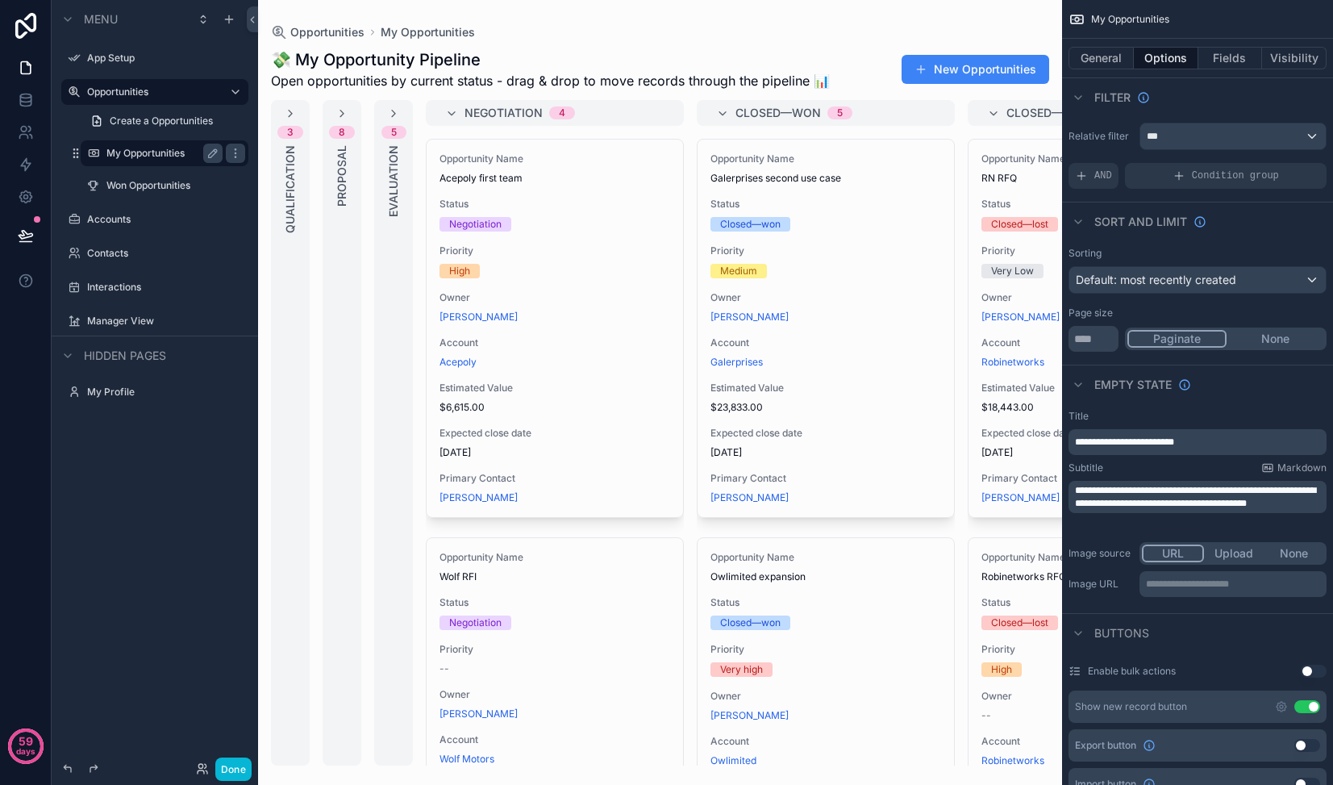
click at [521, 114] on span "Negotiation" at bounding box center [504, 113] width 78 height 16
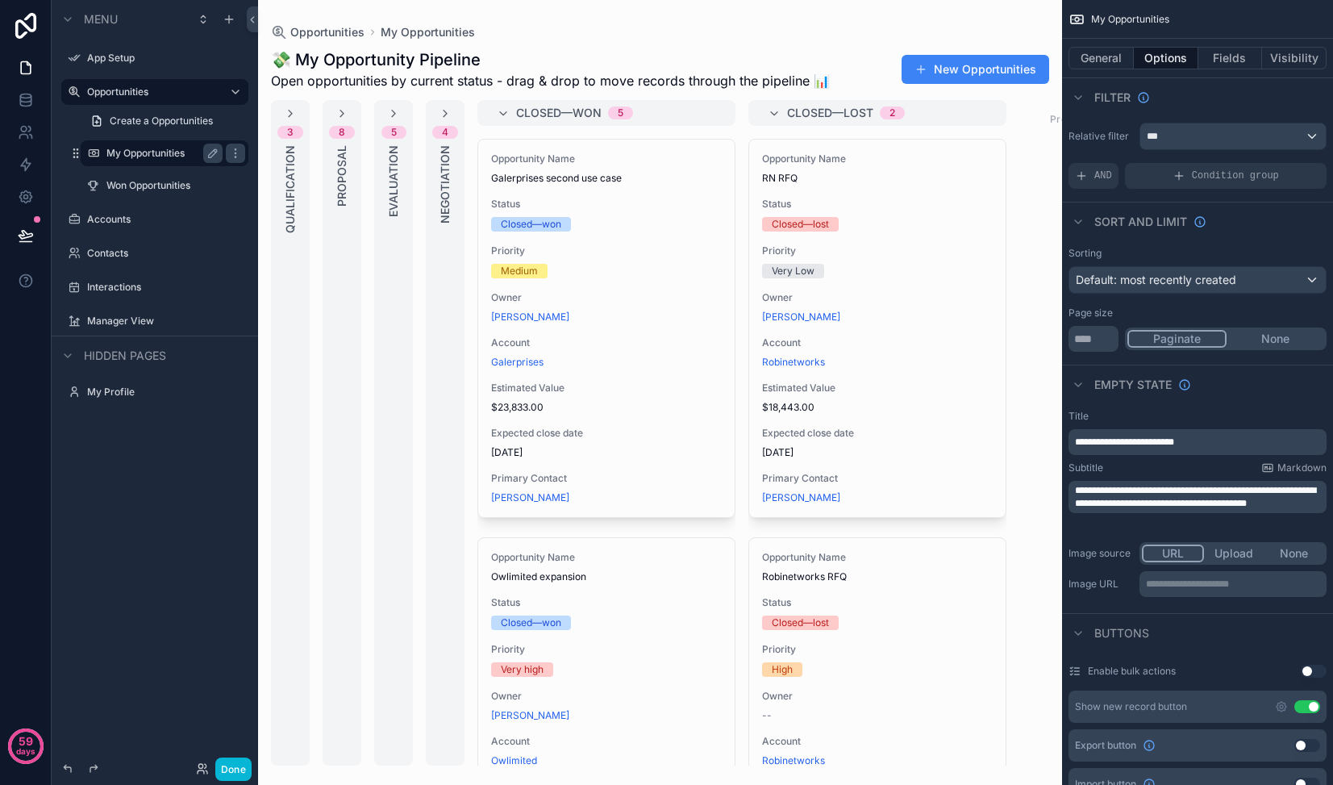
click at [540, 110] on span "Closed—won" at bounding box center [558, 113] width 85 height 16
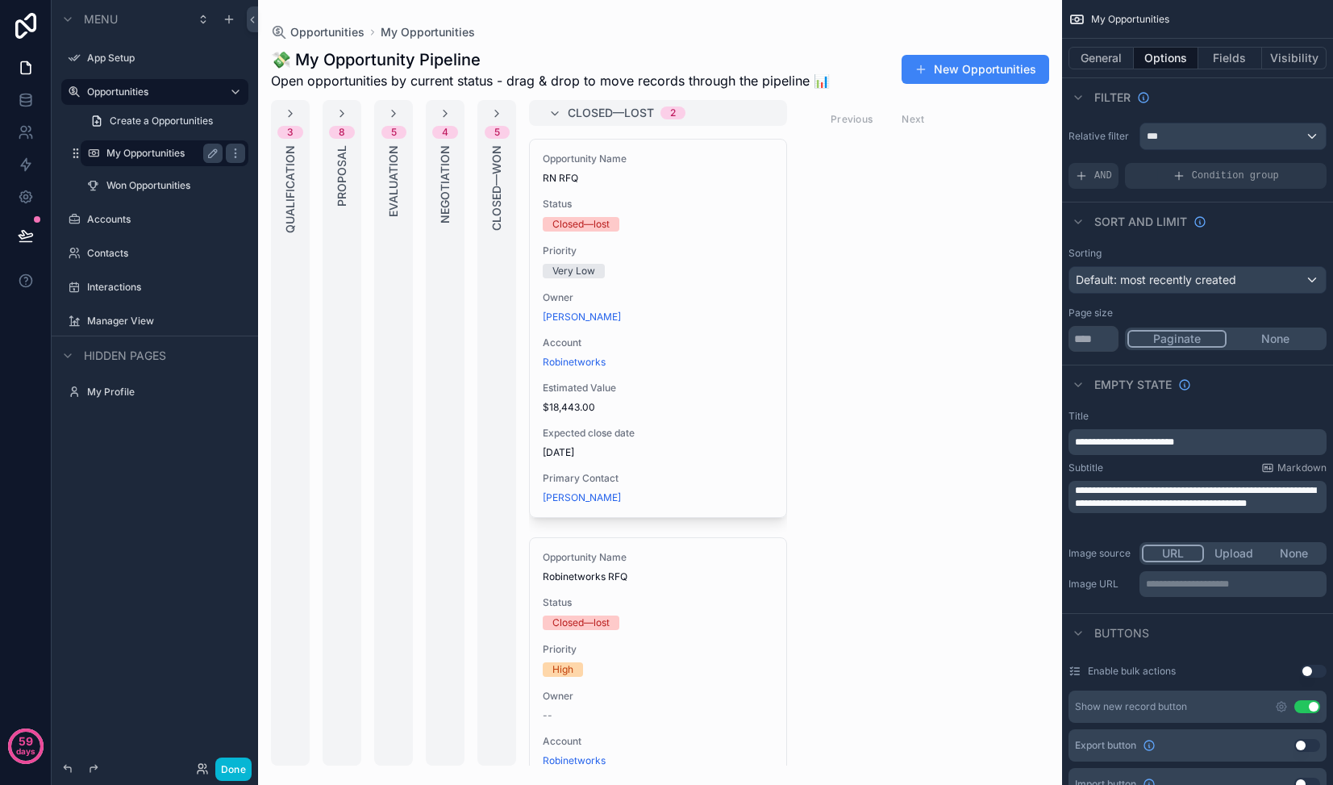
click at [585, 107] on span "Closed—lost" at bounding box center [611, 113] width 86 height 16
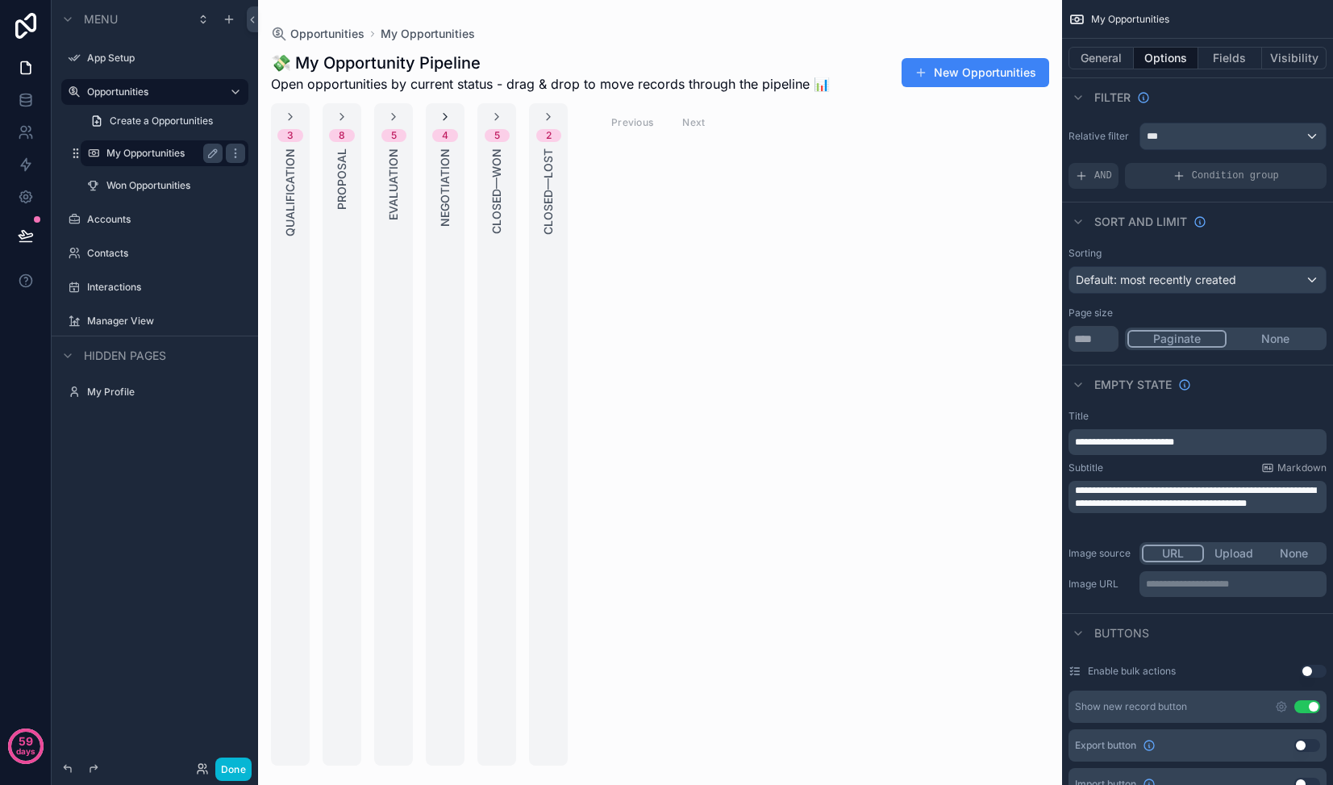
click at [448, 116] on icon "scrollable content" at bounding box center [445, 116] width 13 height 13
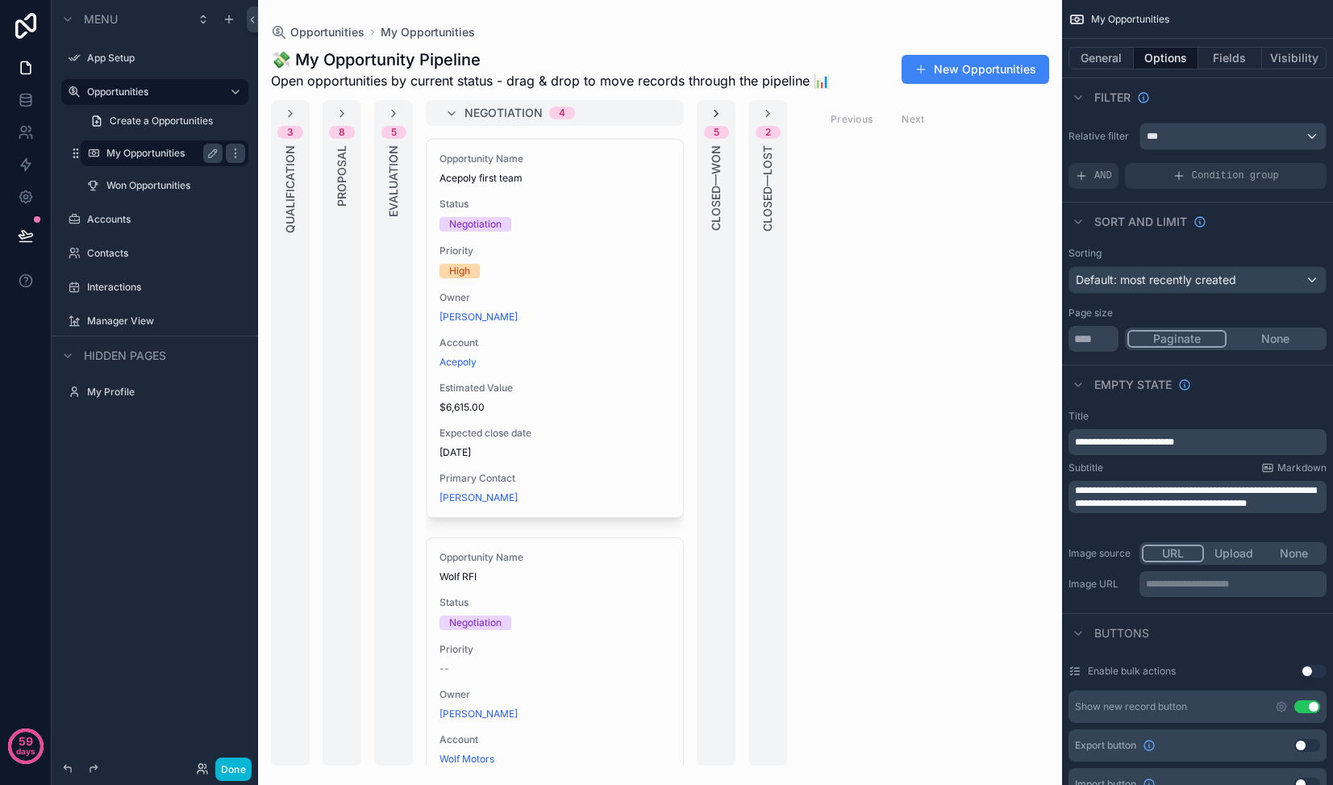
click at [721, 116] on icon "scrollable content" at bounding box center [716, 113] width 13 height 13
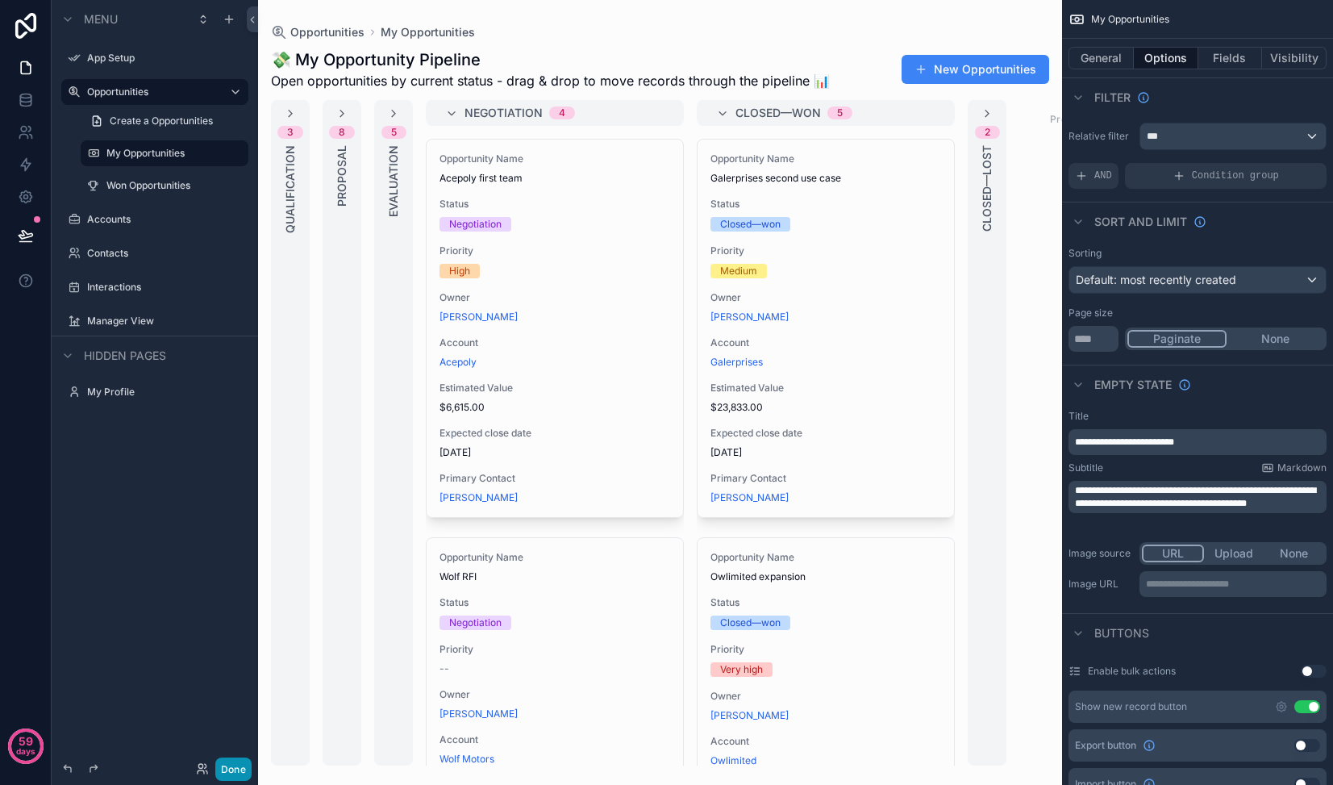
click at [238, 711] on button "Done" at bounding box center [233, 768] width 36 height 23
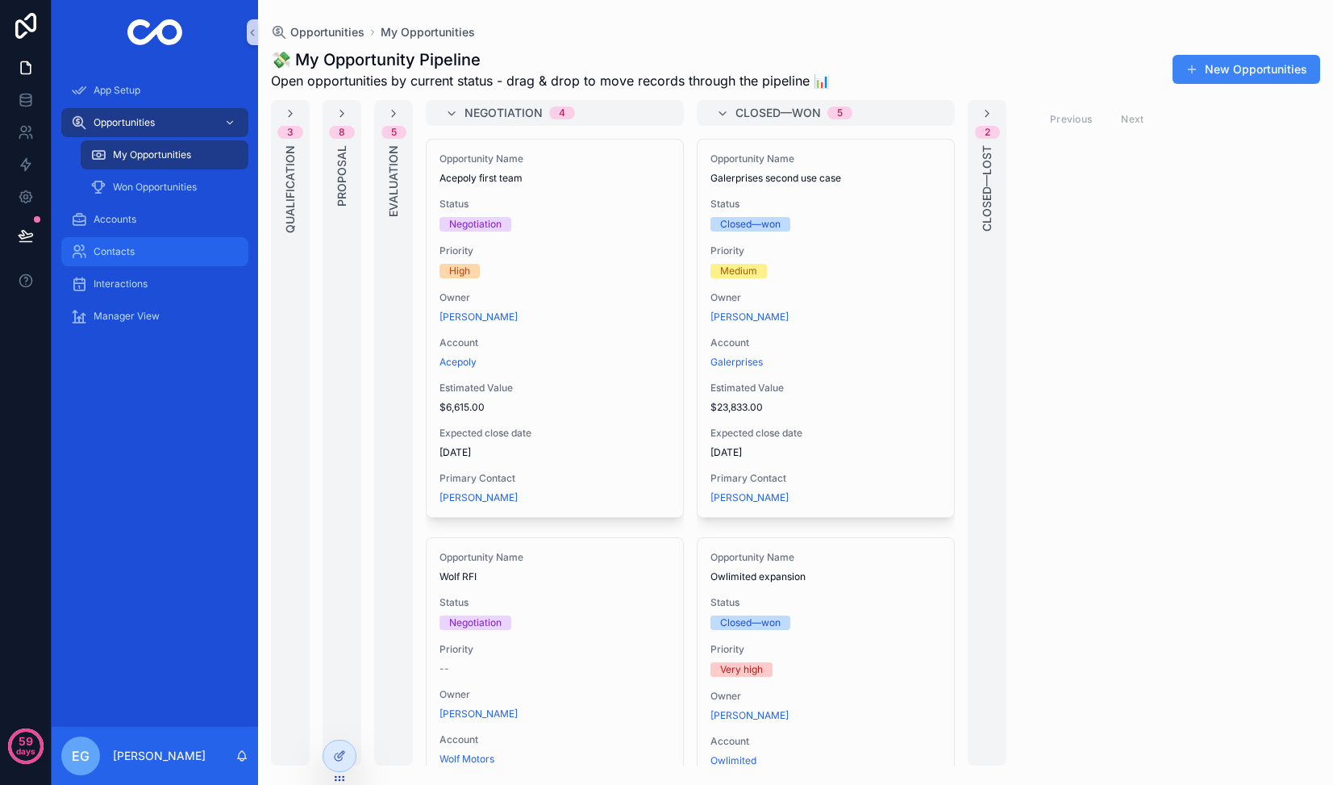
click at [127, 260] on div "Contacts" at bounding box center [155, 252] width 168 height 26
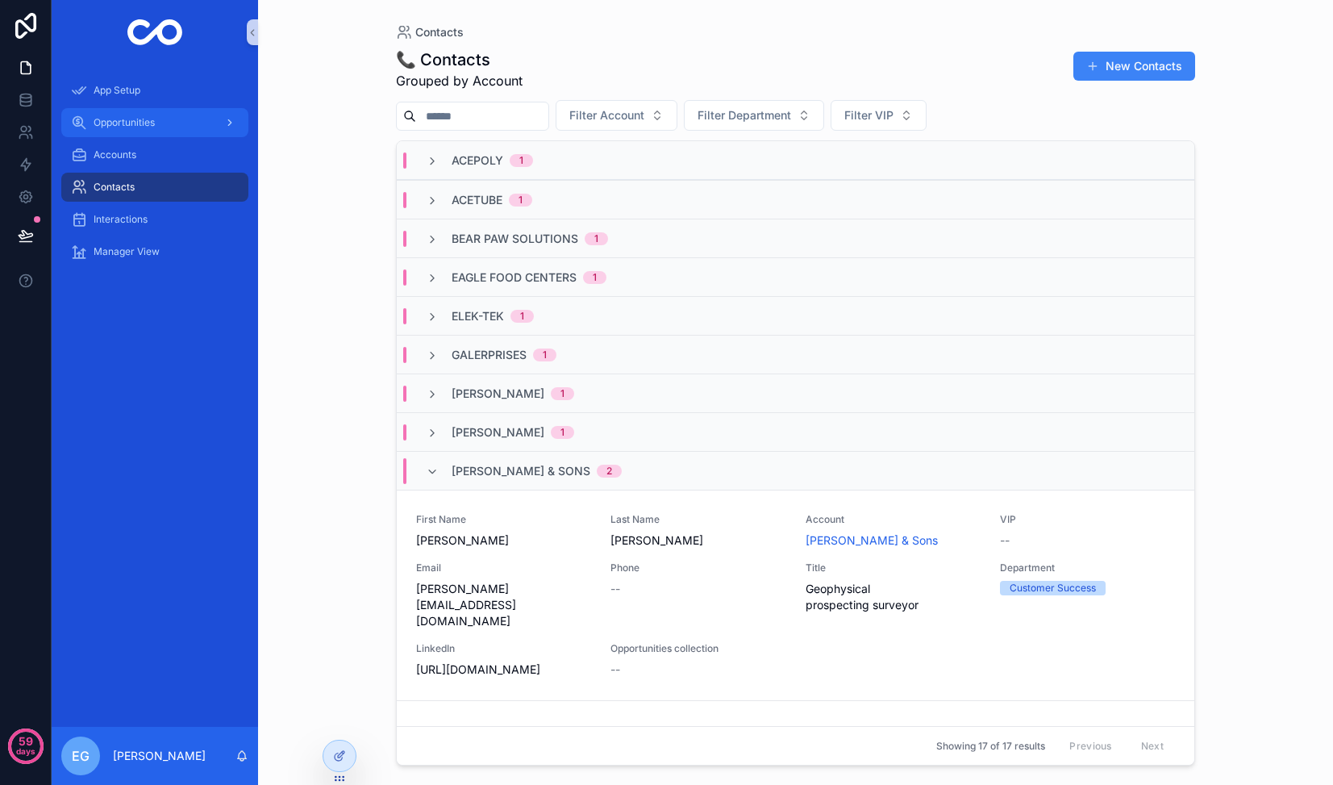
click at [132, 127] on span "Opportunities" at bounding box center [124, 122] width 61 height 13
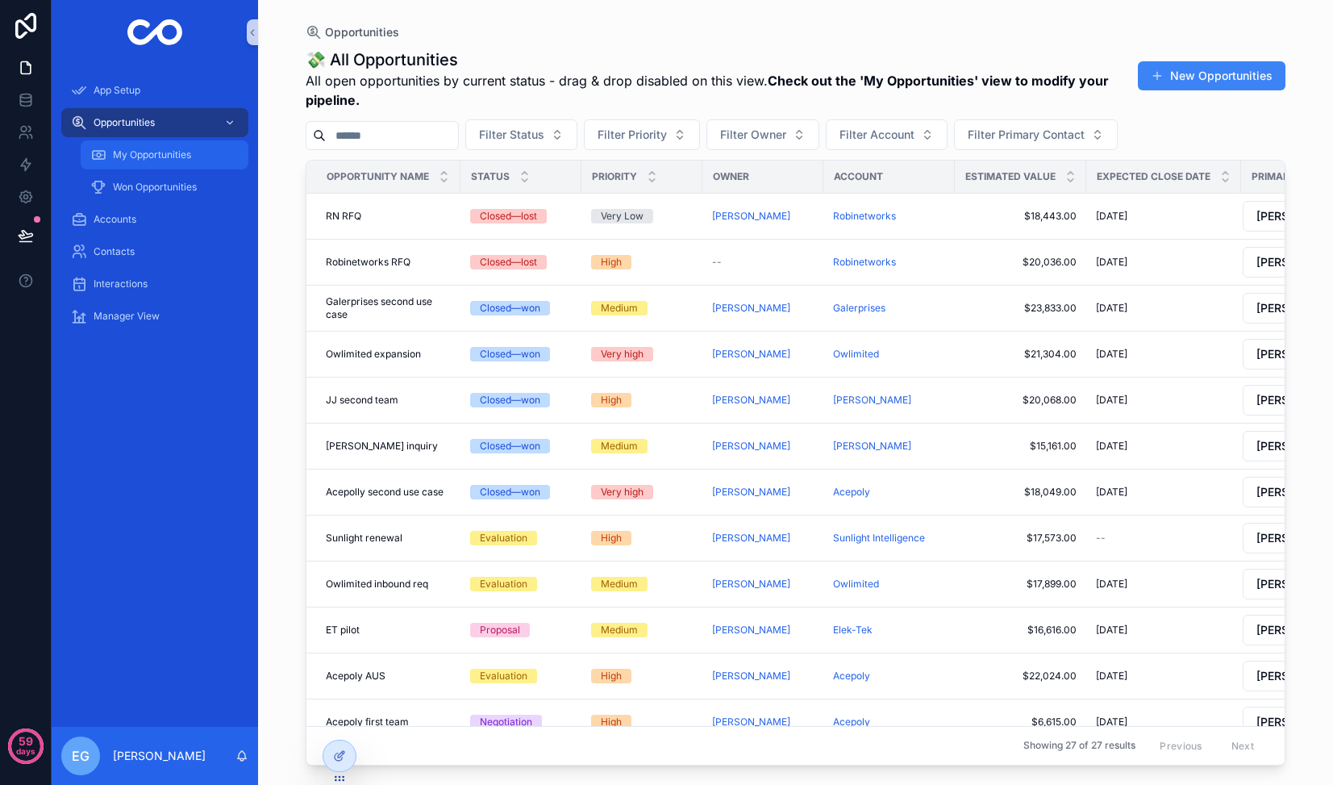
click at [124, 159] on span "My Opportunities" at bounding box center [152, 154] width 78 height 13
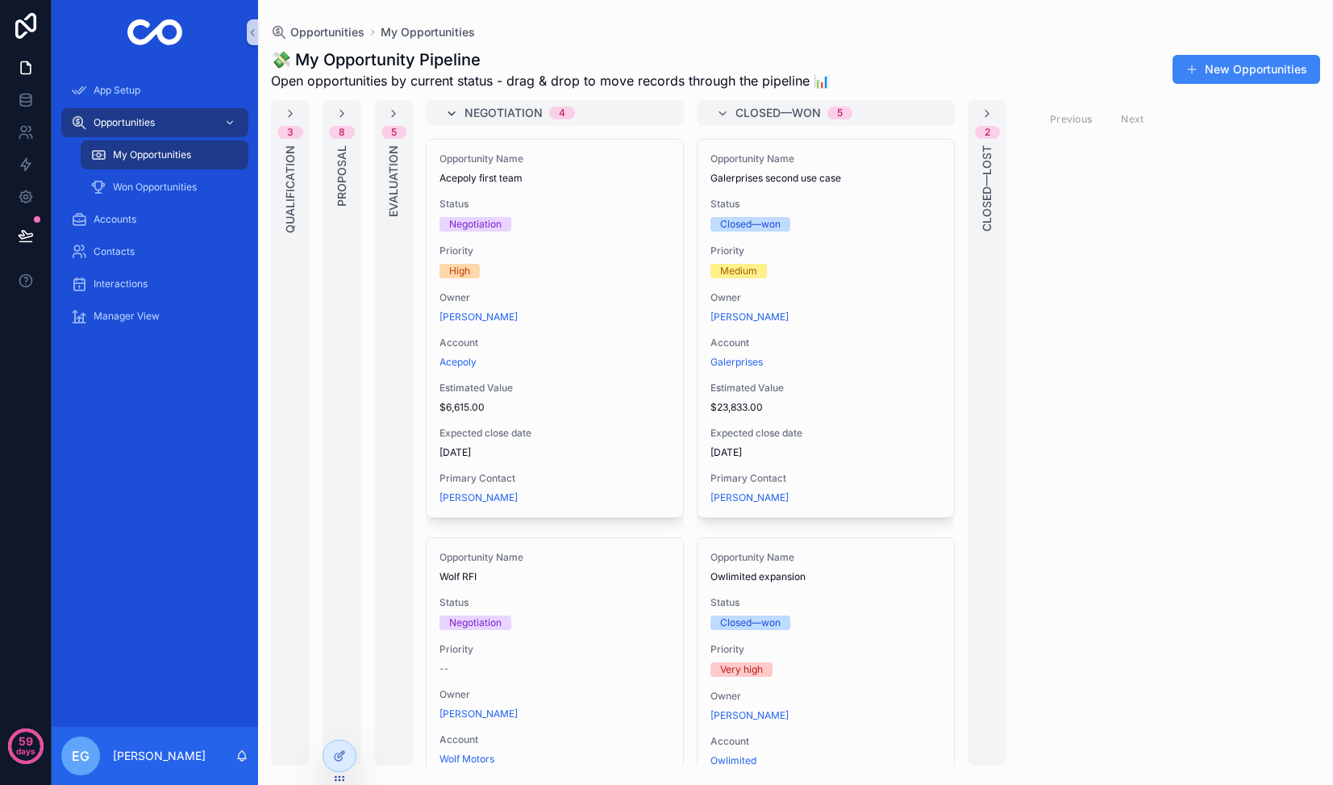
click at [456, 107] on icon "scrollable content" at bounding box center [451, 113] width 13 height 13
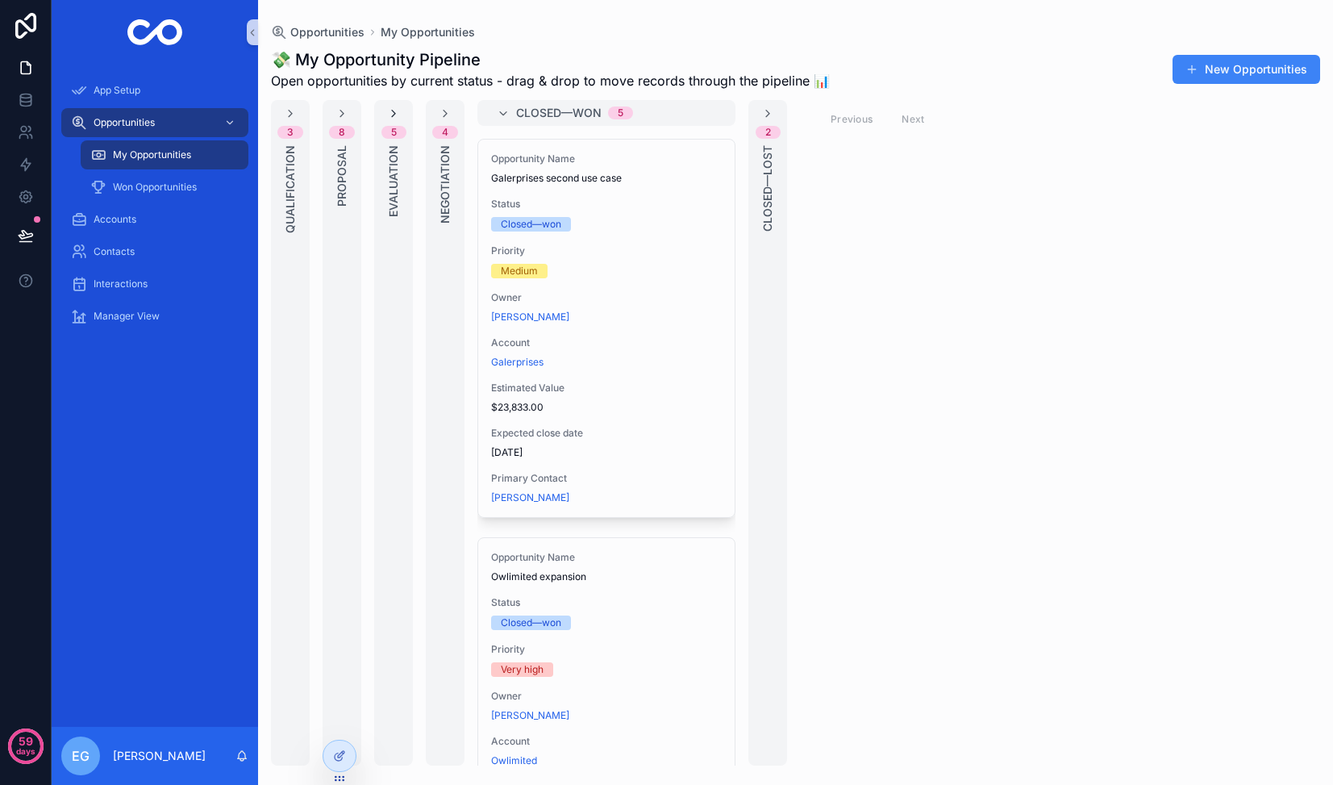
click at [390, 112] on icon "scrollable content" at bounding box center [393, 113] width 13 height 13
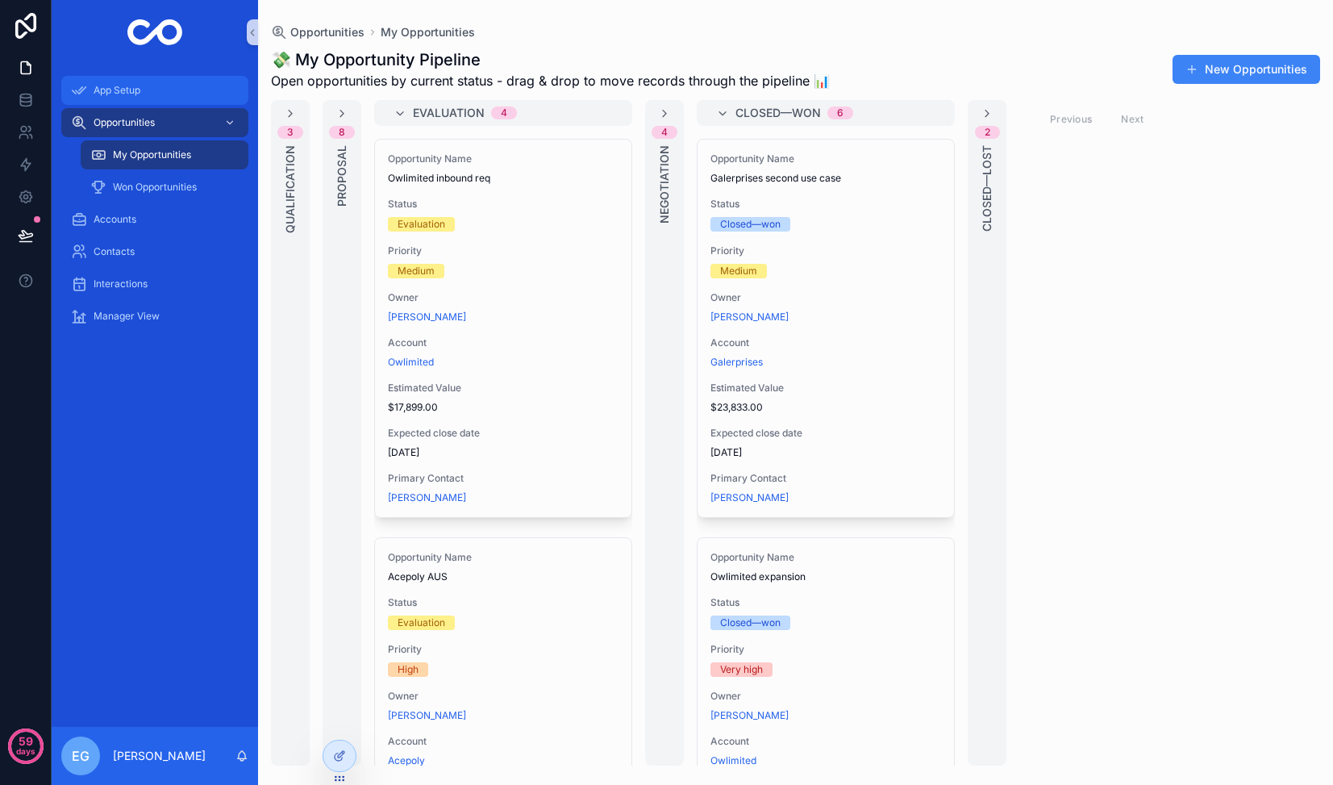
click at [126, 98] on div "App Setup" at bounding box center [155, 90] width 168 height 26
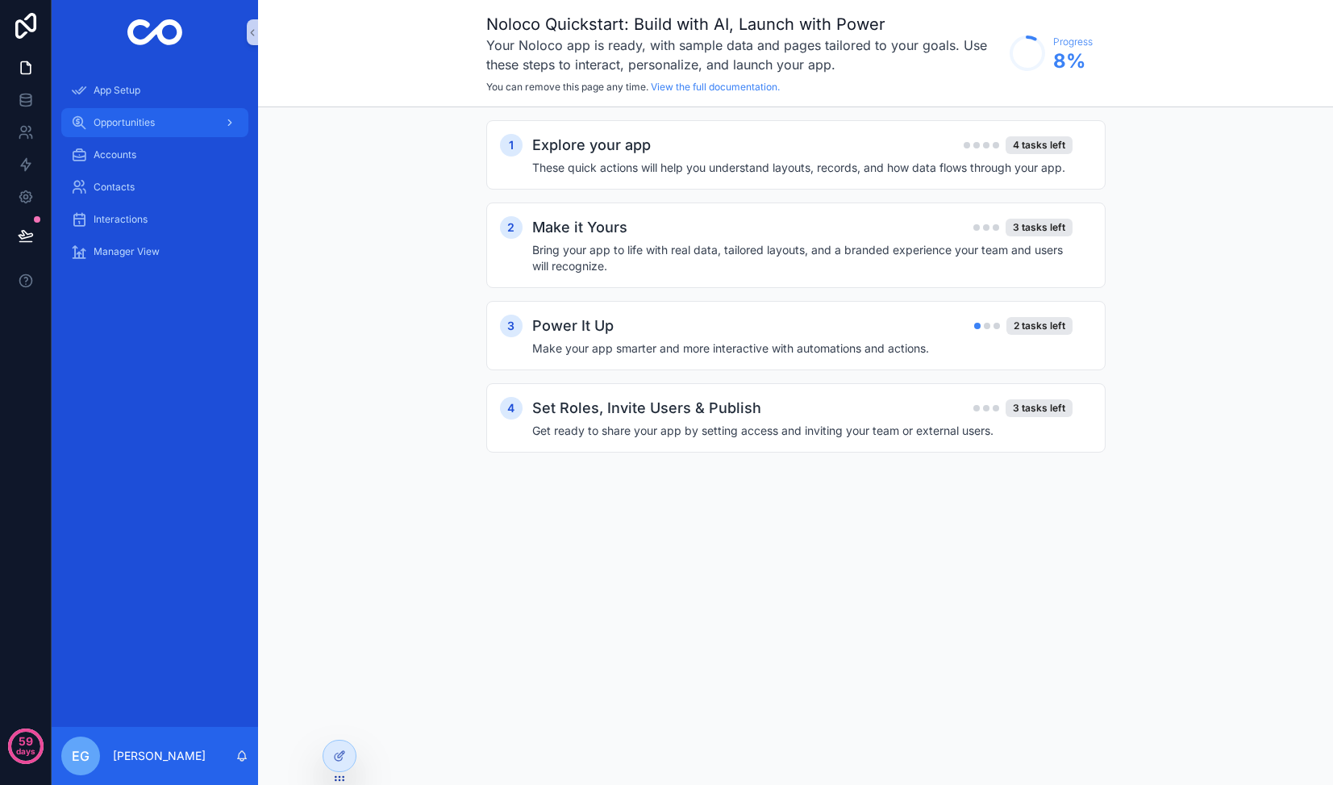
click at [131, 131] on div "Opportunities" at bounding box center [155, 123] width 168 height 26
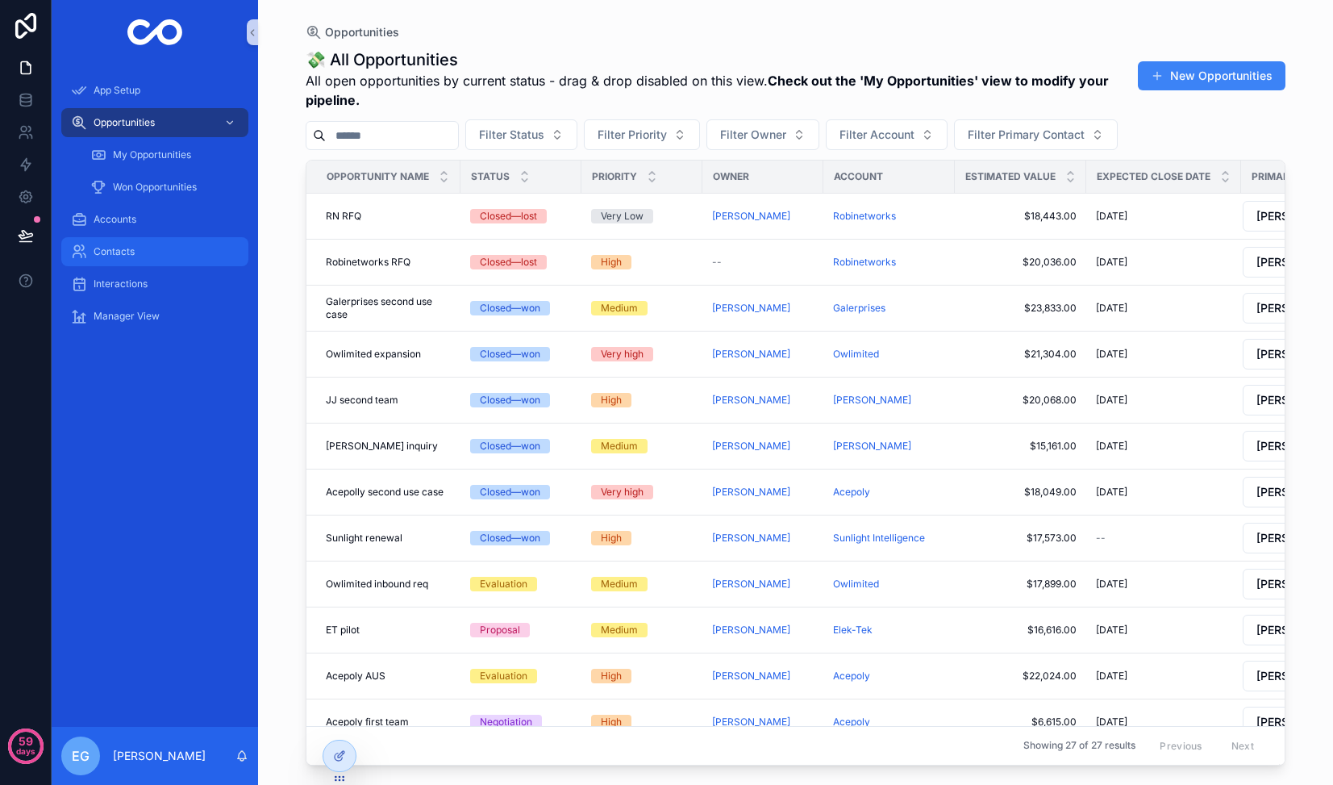
click at [118, 252] on span "Contacts" at bounding box center [114, 251] width 41 height 13
